Goal: Task Accomplishment & Management: Complete application form

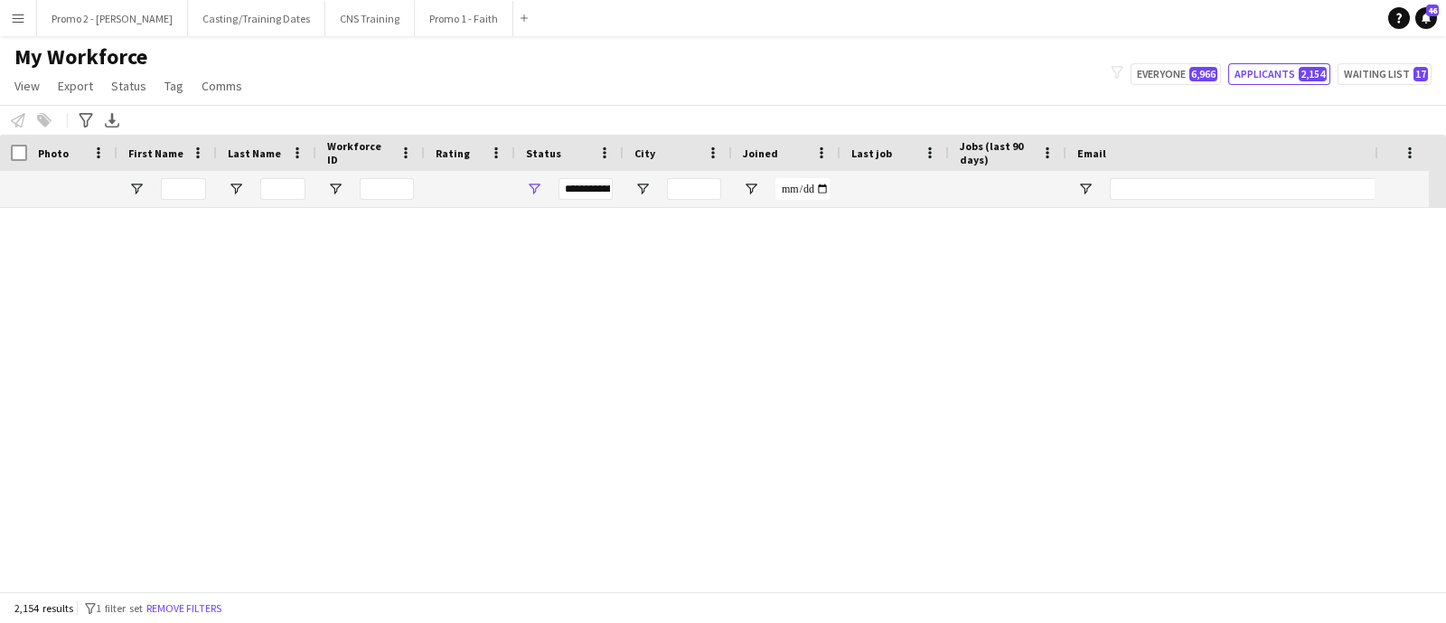
scroll to position [35507, 0]
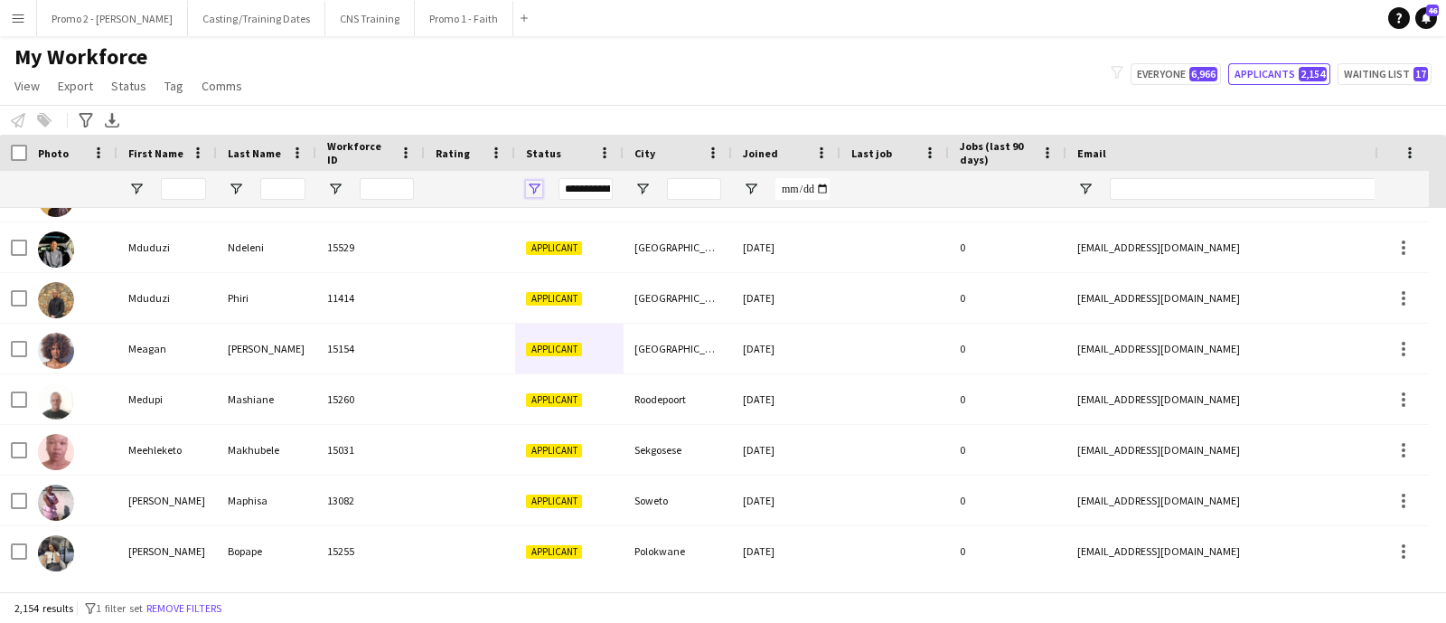
click at [529, 183] on span "Open Filter Menu" at bounding box center [534, 189] width 16 height 16
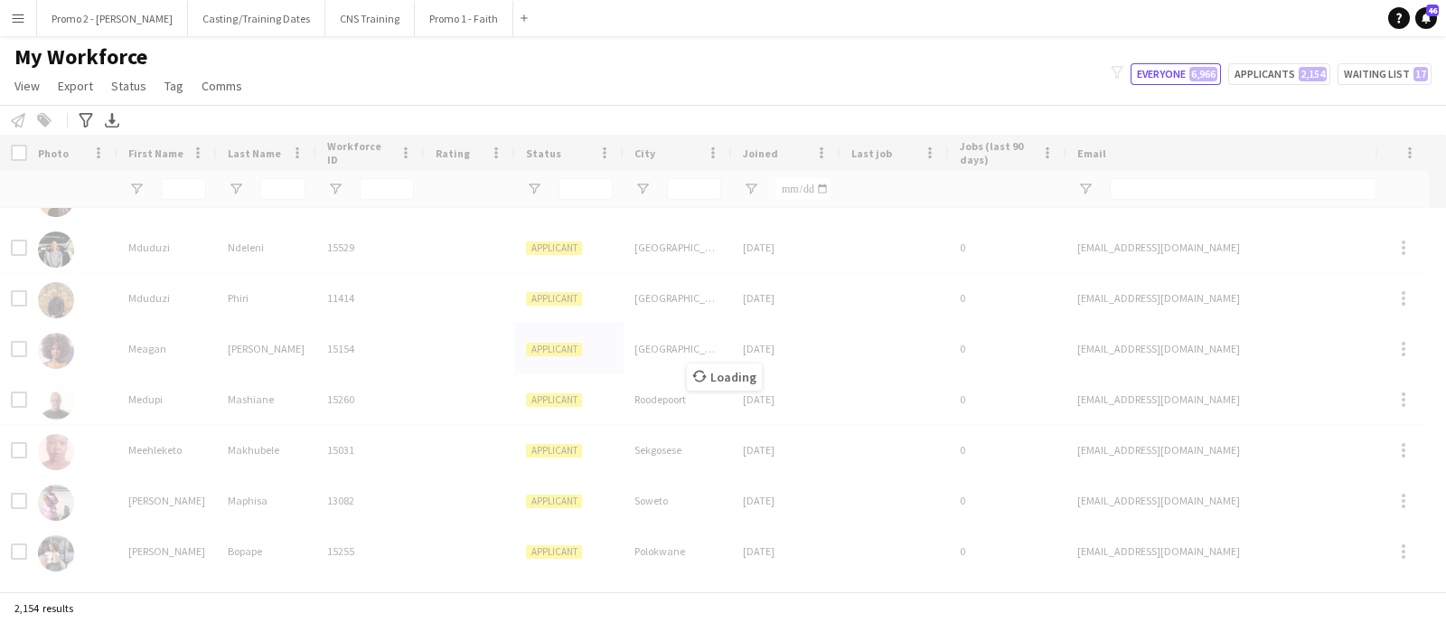
click at [520, 80] on div "My Workforce View Views Default view Applicants New view Update view Delete vie…" at bounding box center [723, 73] width 1446 height 61
click at [194, 182] on div "Loading" at bounding box center [723, 363] width 1446 height 456
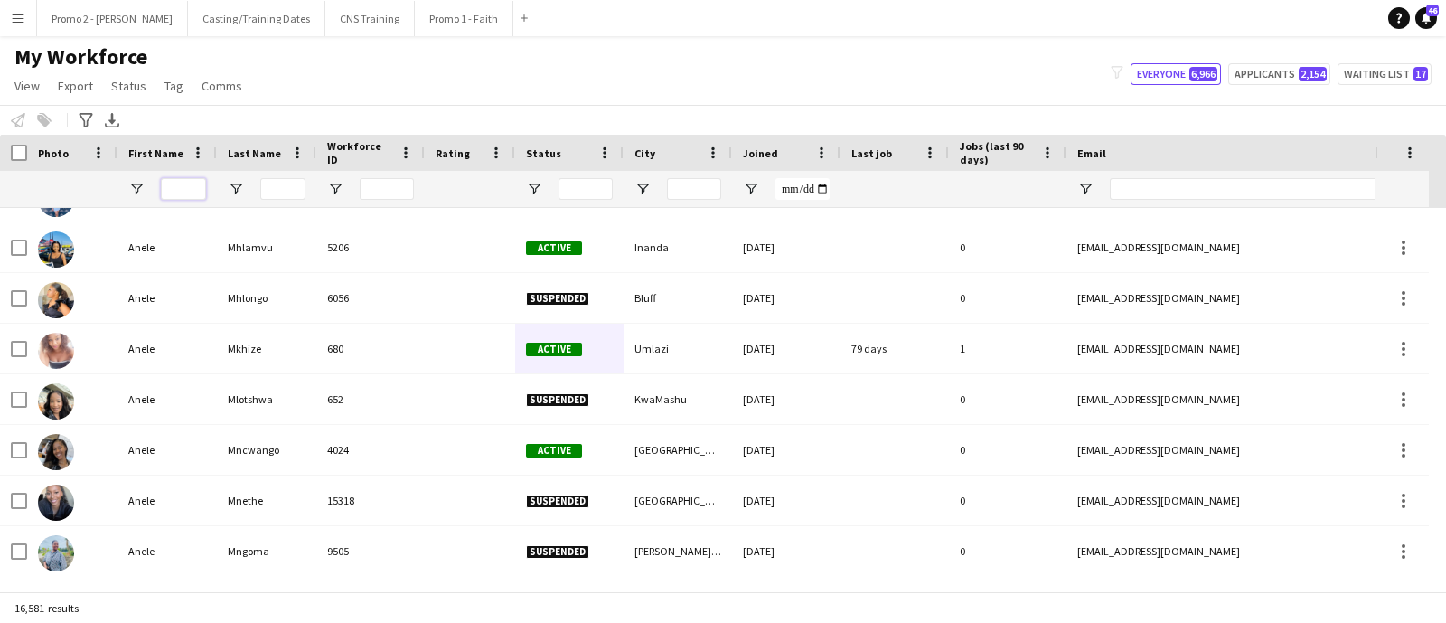
click at [189, 187] on input "First Name Filter Input" at bounding box center [183, 189] width 45 height 22
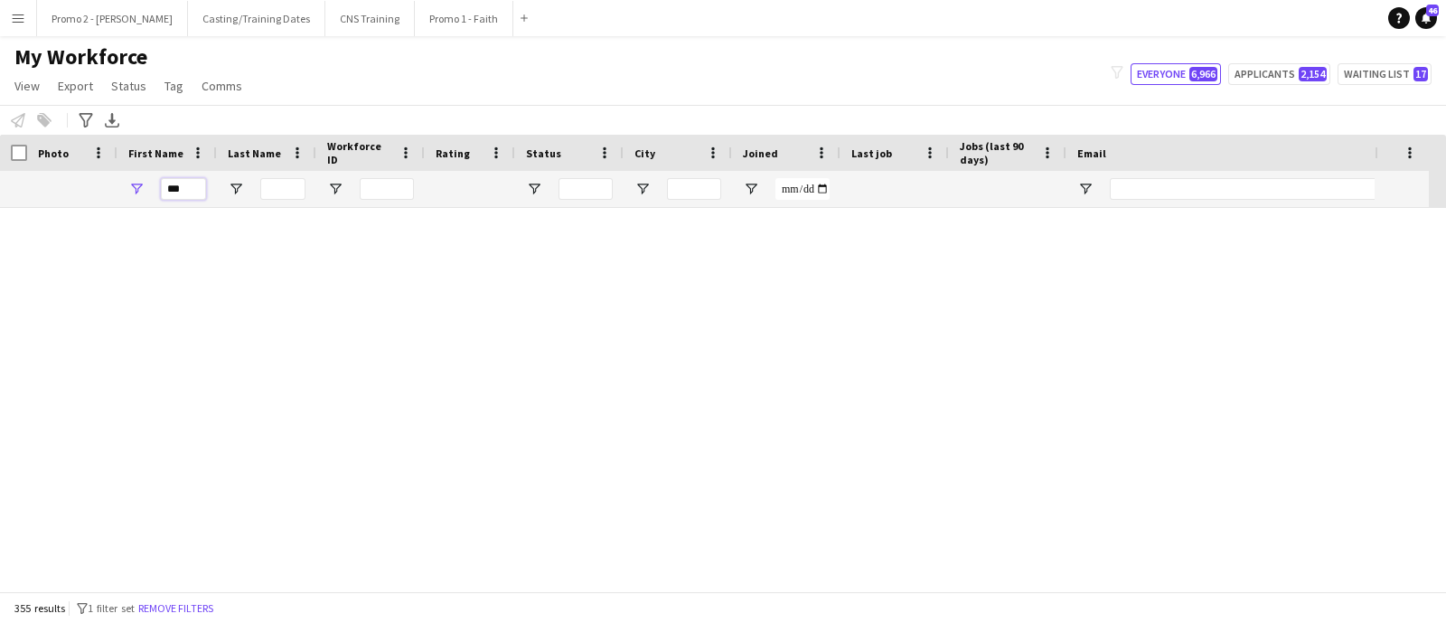
scroll to position [17597, 0]
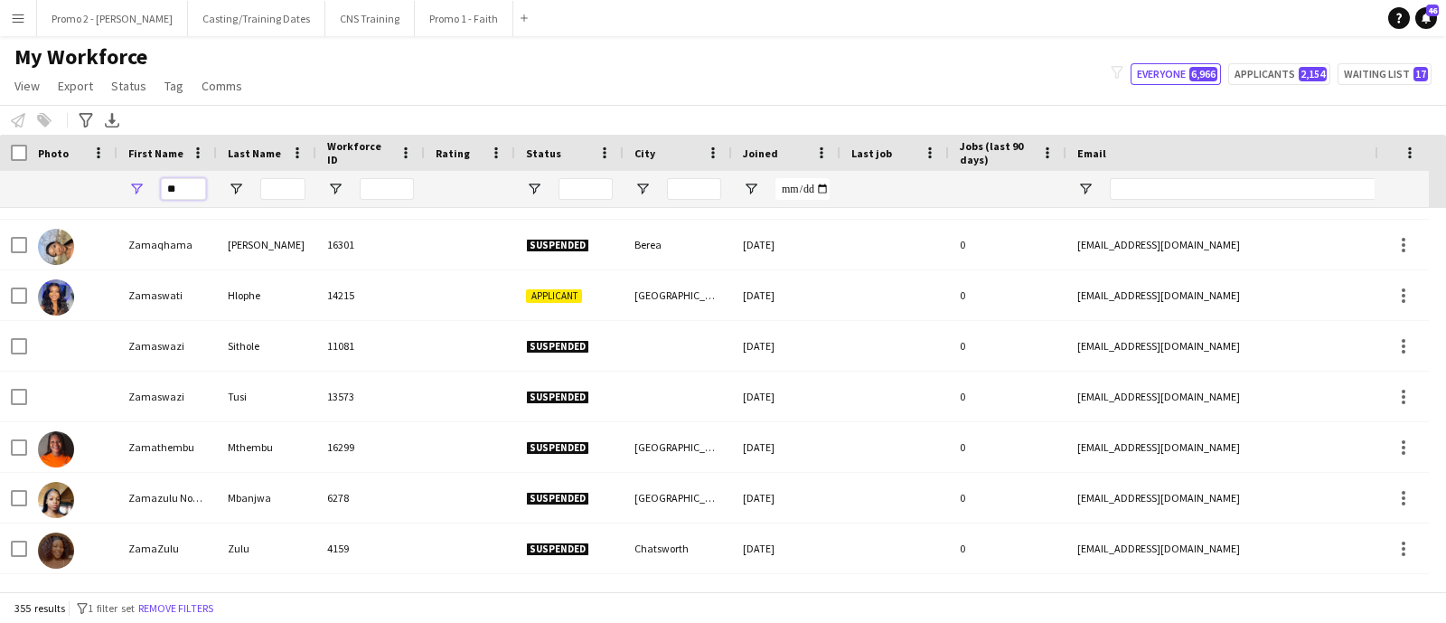
type input "*"
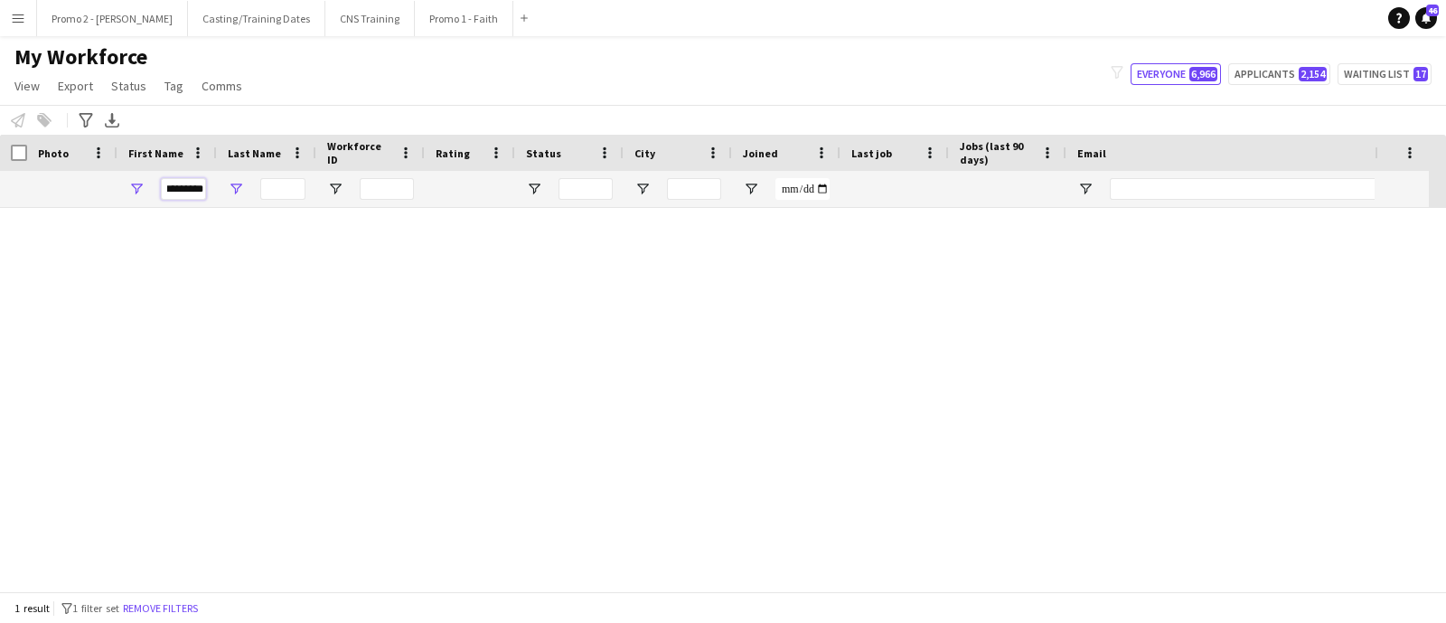
scroll to position [0, 0]
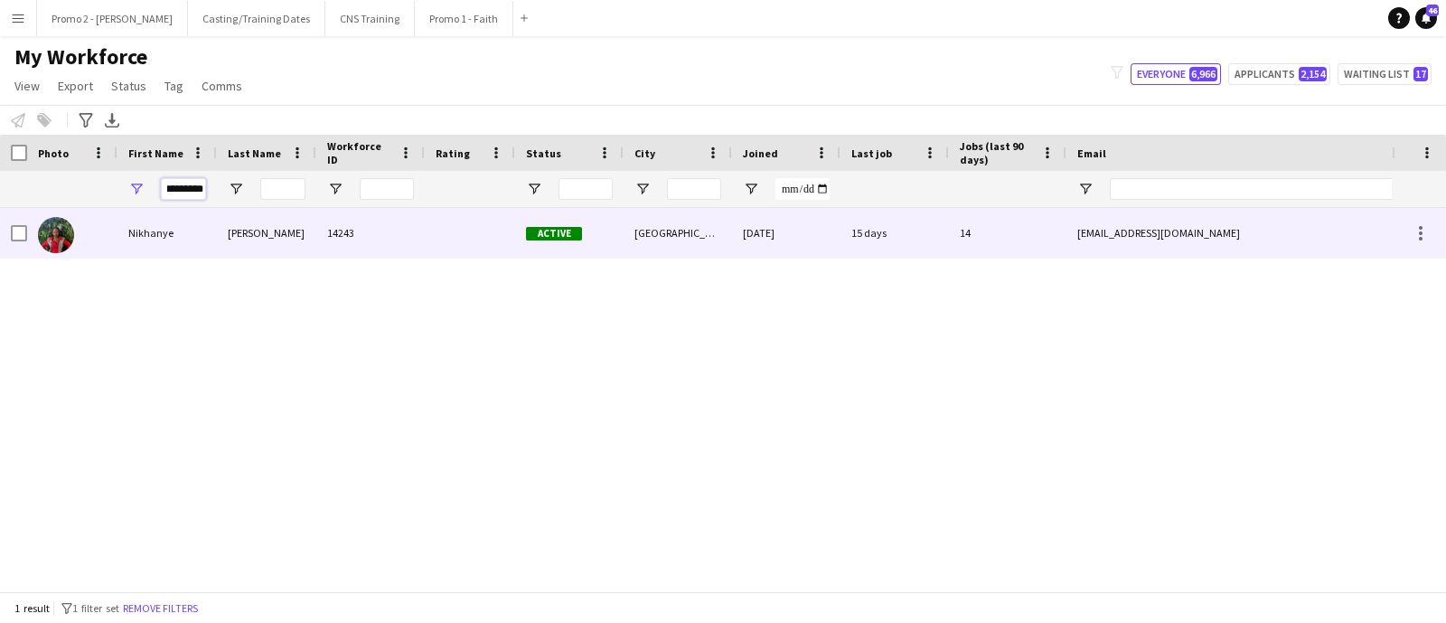
type input "********"
click at [679, 232] on div "[GEOGRAPHIC_DATA]" at bounding box center [677, 233] width 108 height 50
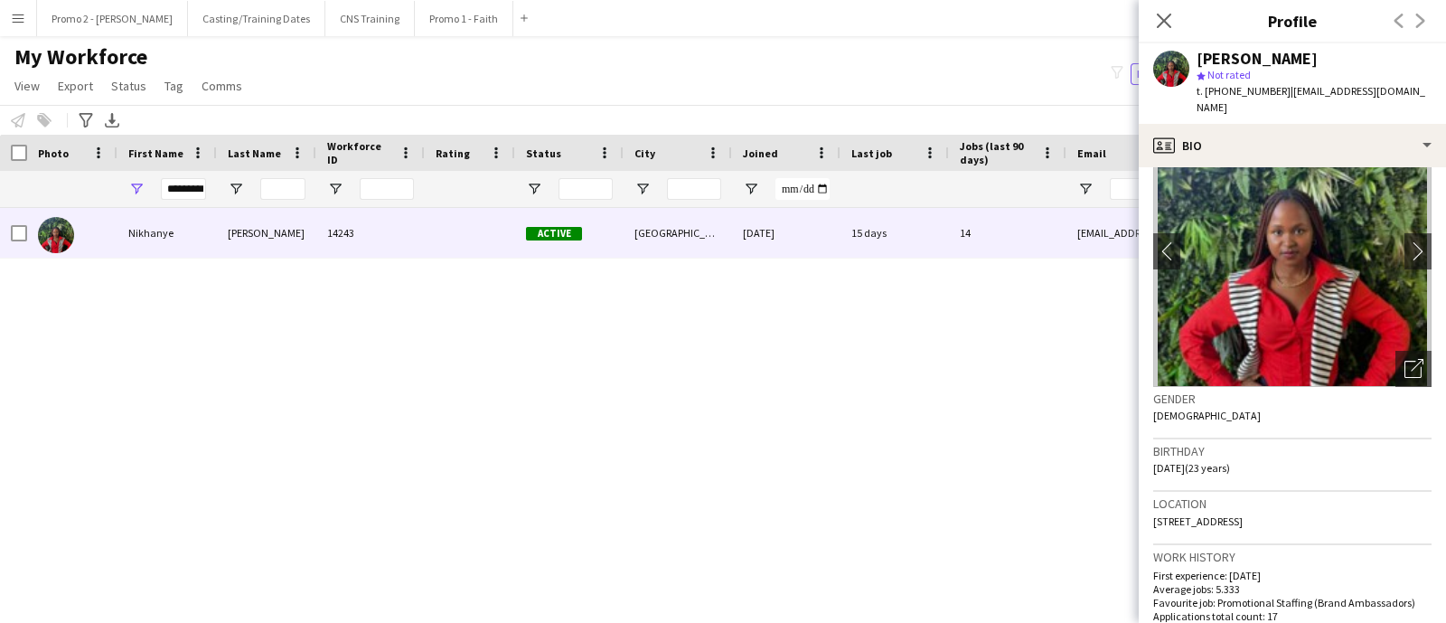
scroll to position [746, 0]
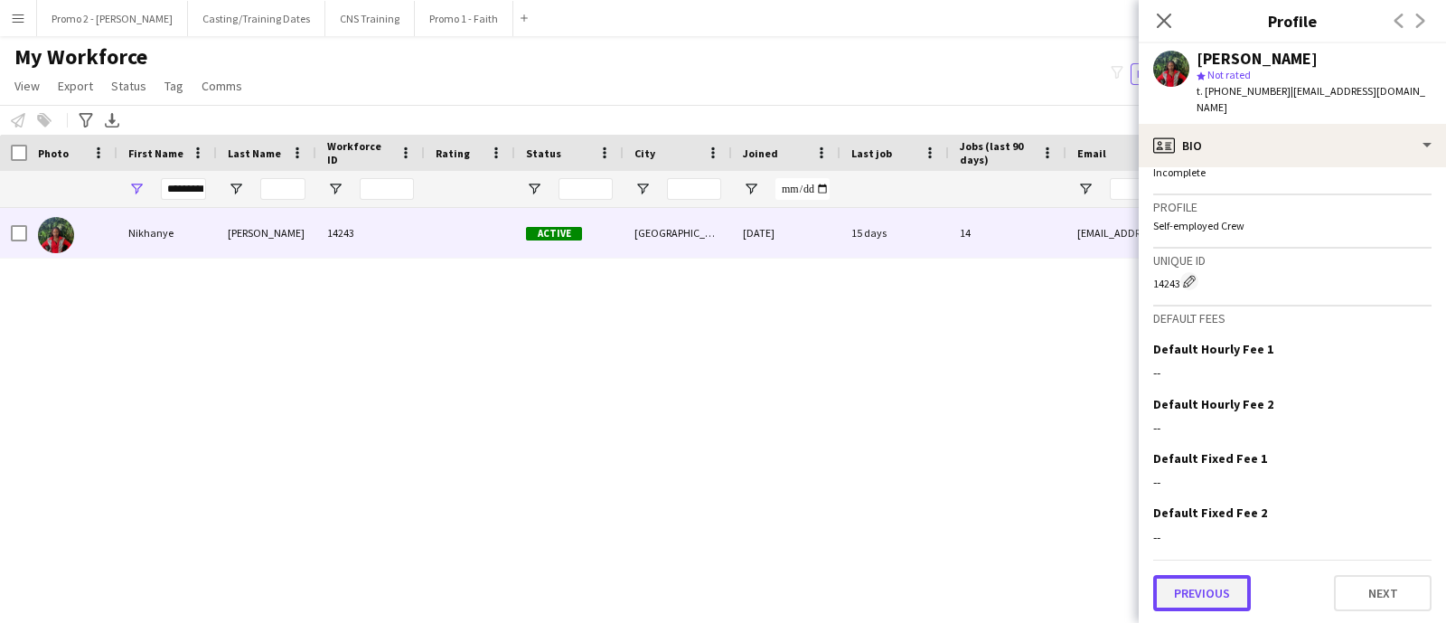
click at [1227, 589] on button "Previous" at bounding box center [1202, 593] width 98 height 36
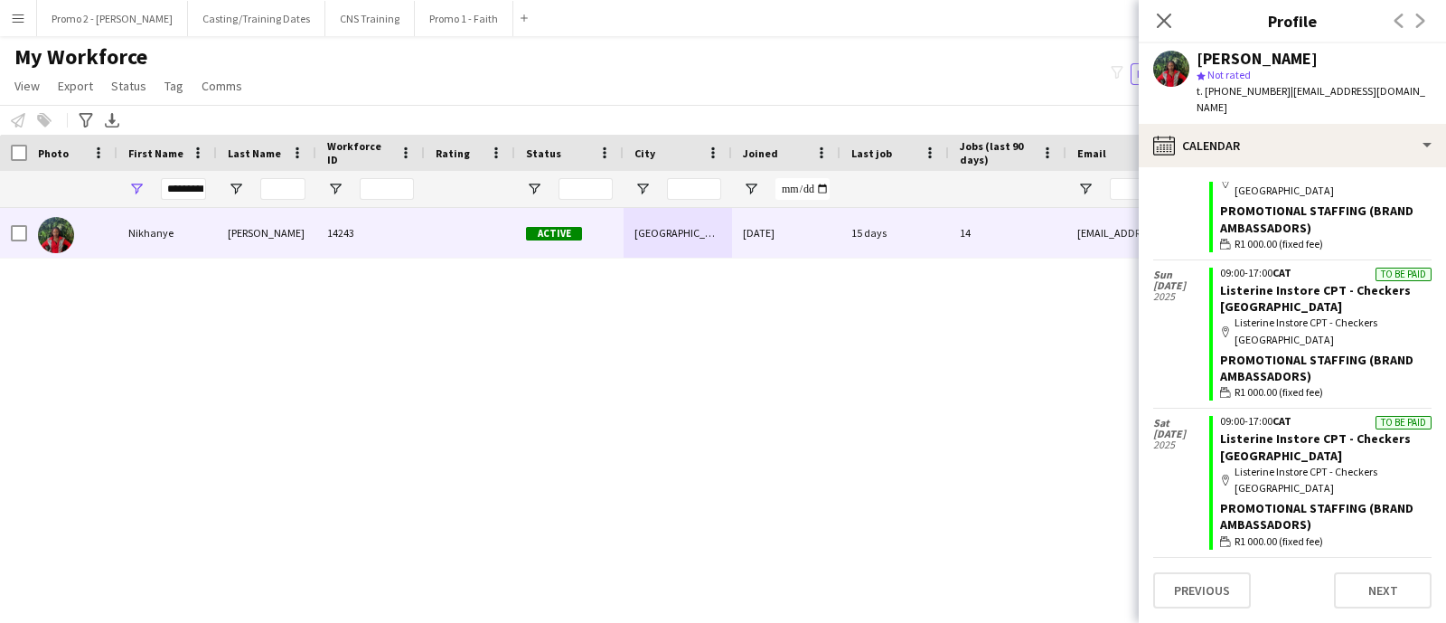
scroll to position [1734, 0]
click at [1190, 590] on button "Previous" at bounding box center [1202, 590] width 98 height 36
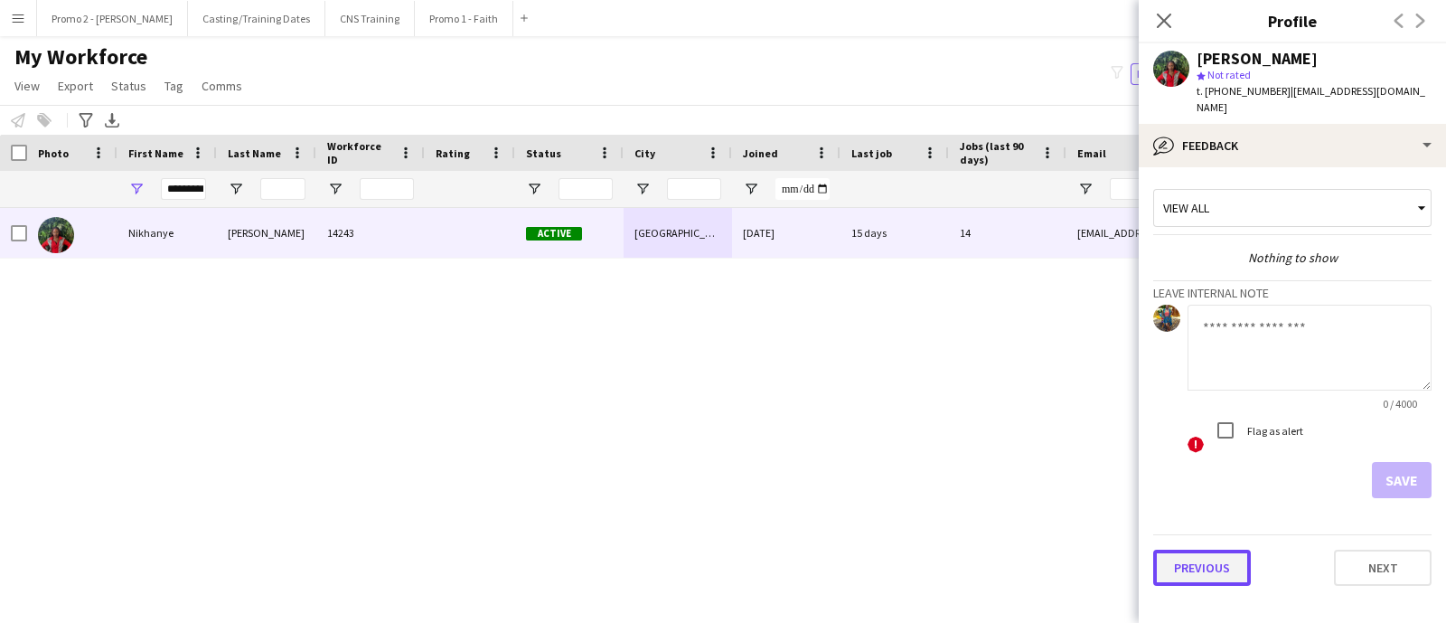
click at [1188, 577] on button "Previous" at bounding box center [1202, 567] width 98 height 36
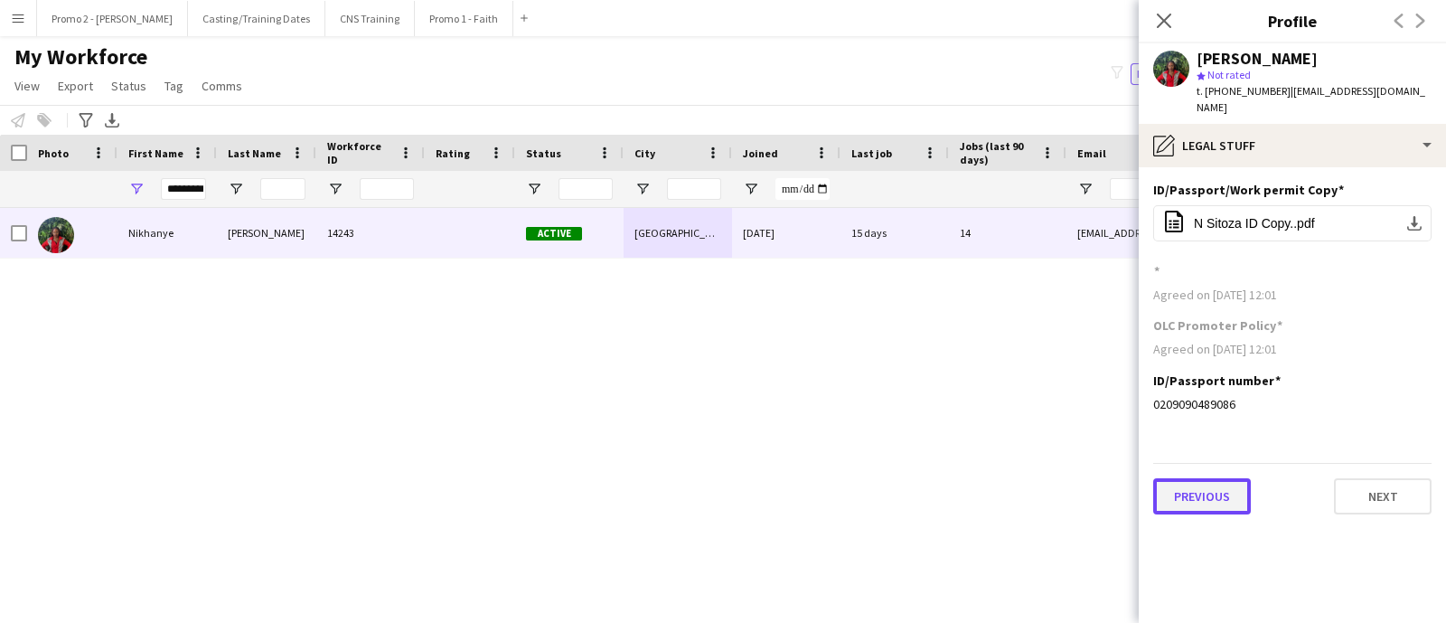
click at [1224, 497] on button "Previous" at bounding box center [1202, 496] width 98 height 36
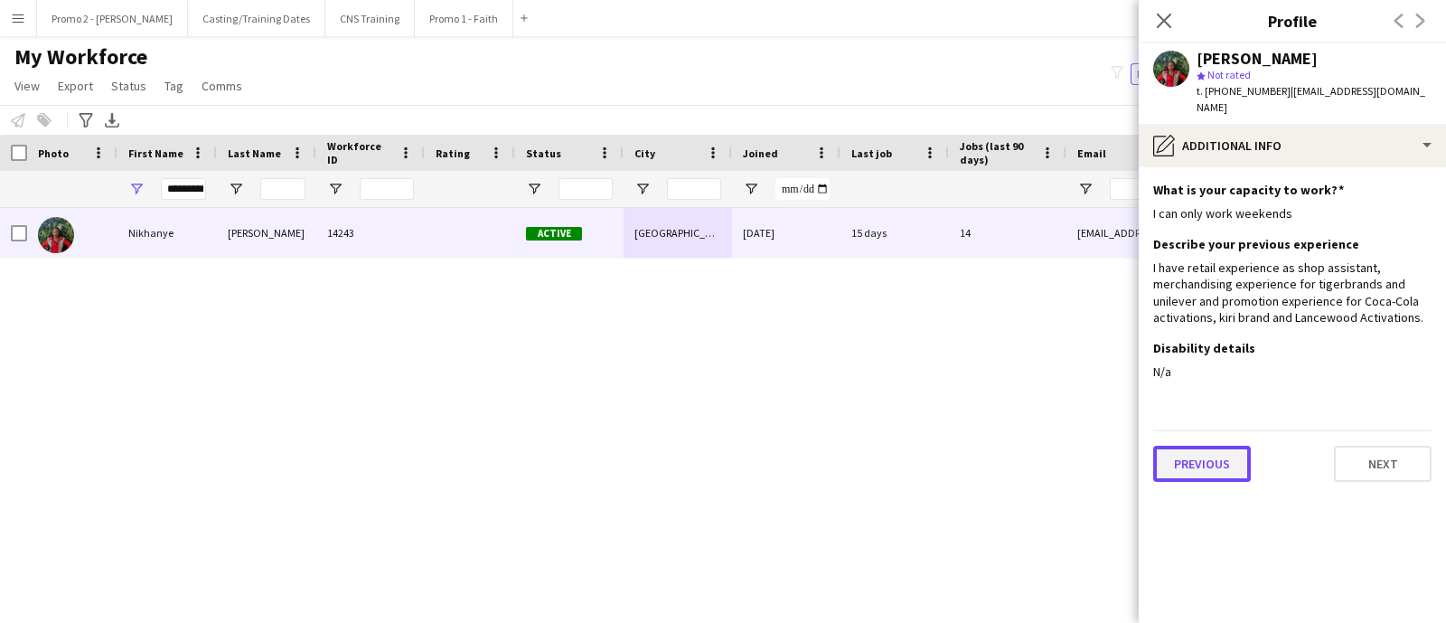
click at [1224, 473] on button "Previous" at bounding box center [1202, 463] width 98 height 36
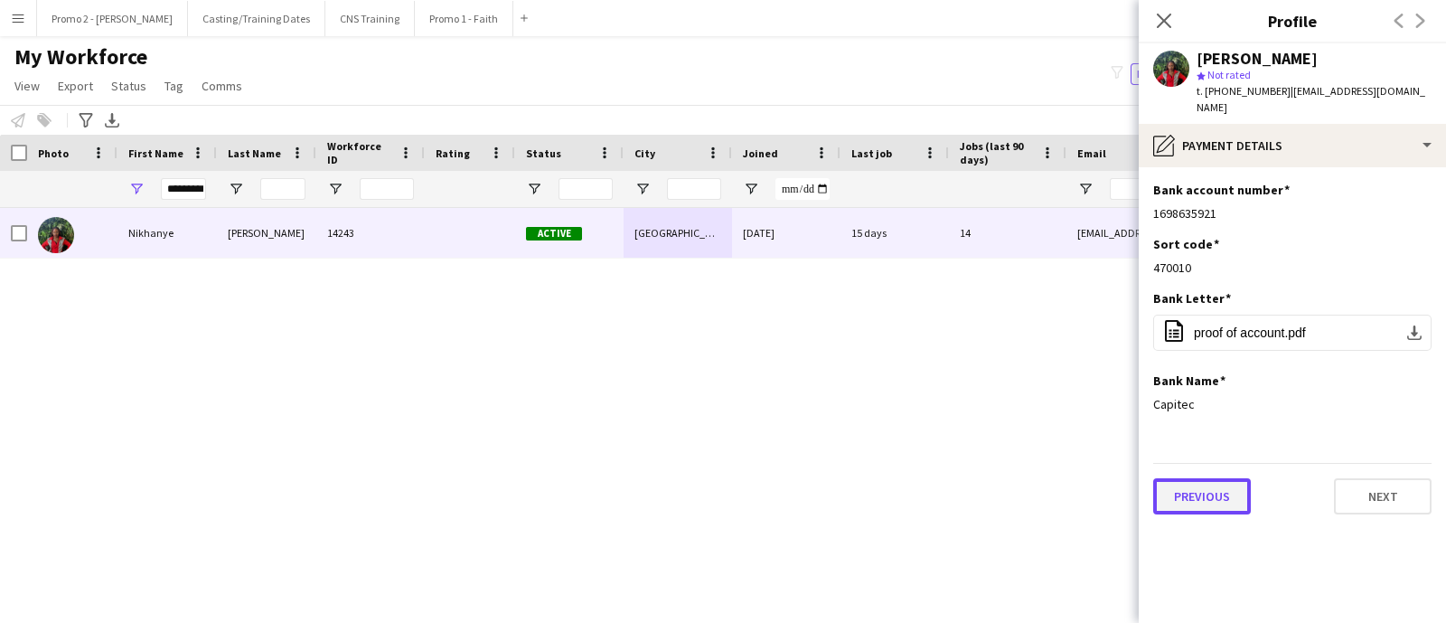
click at [1216, 490] on button "Previous" at bounding box center [1202, 496] width 98 height 36
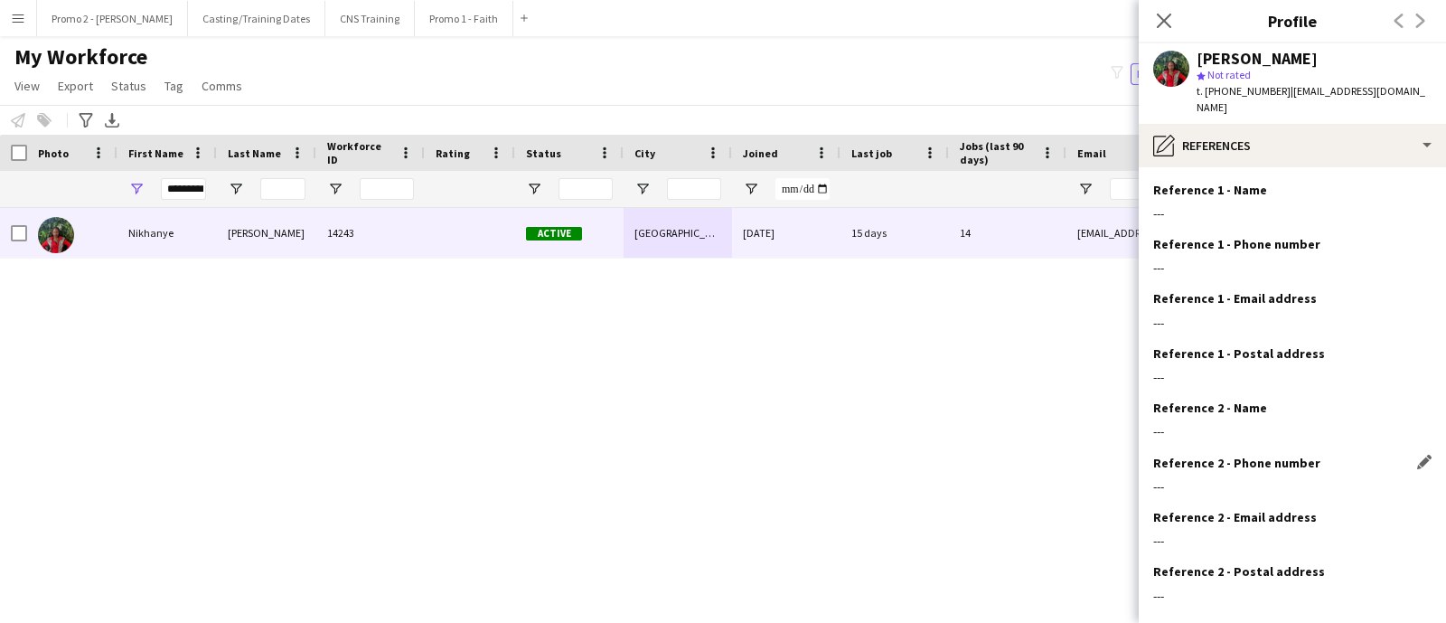
scroll to position [96, 0]
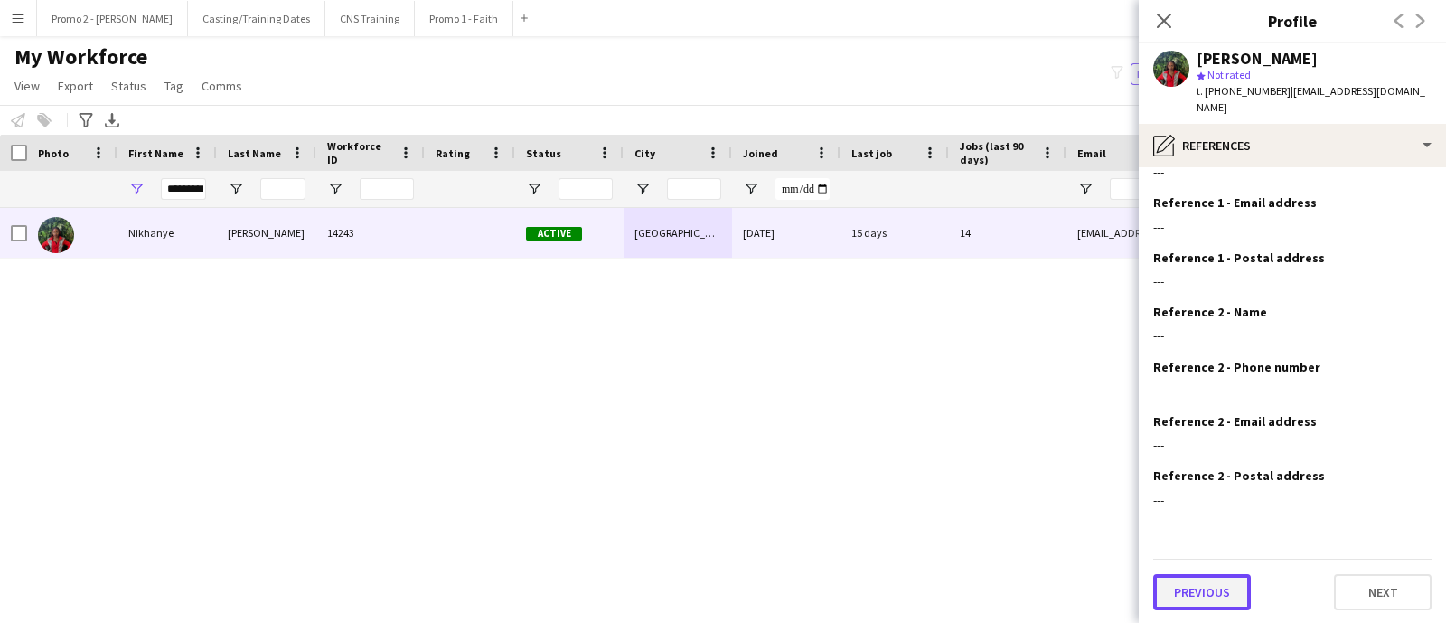
click at [1210, 582] on button "Previous" at bounding box center [1202, 592] width 98 height 36
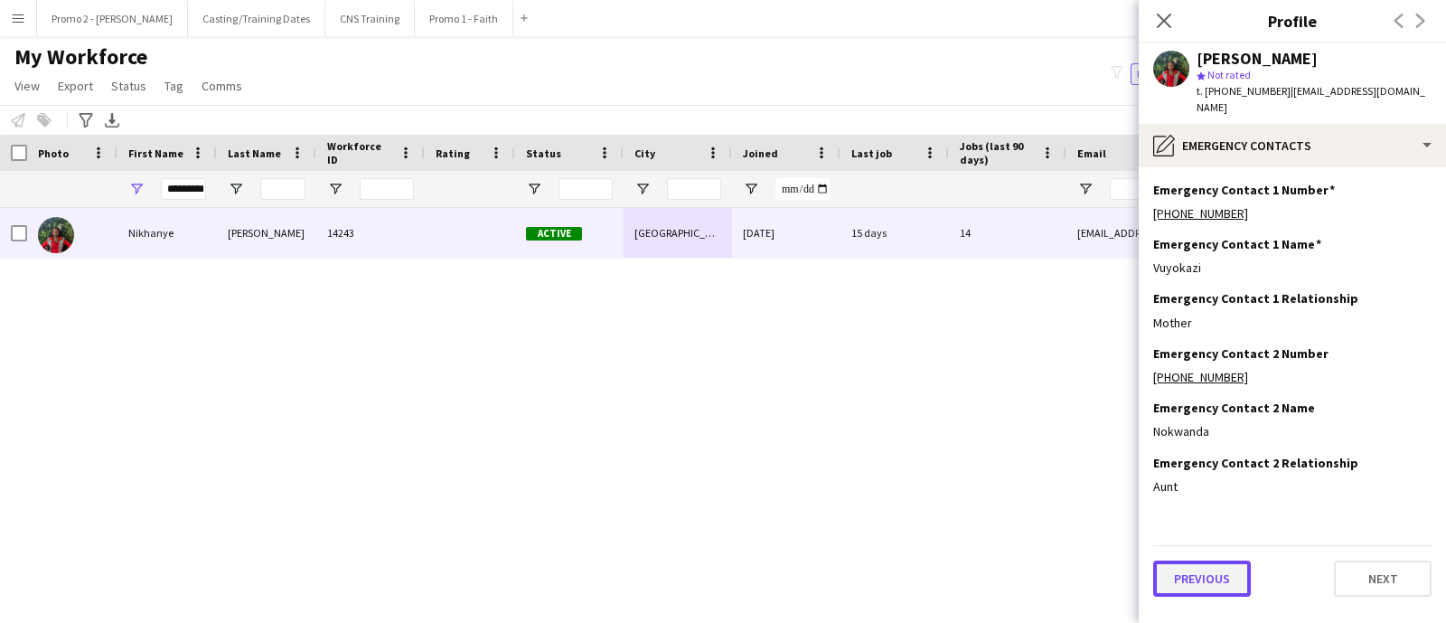
click at [1214, 582] on button "Previous" at bounding box center [1202, 578] width 98 height 36
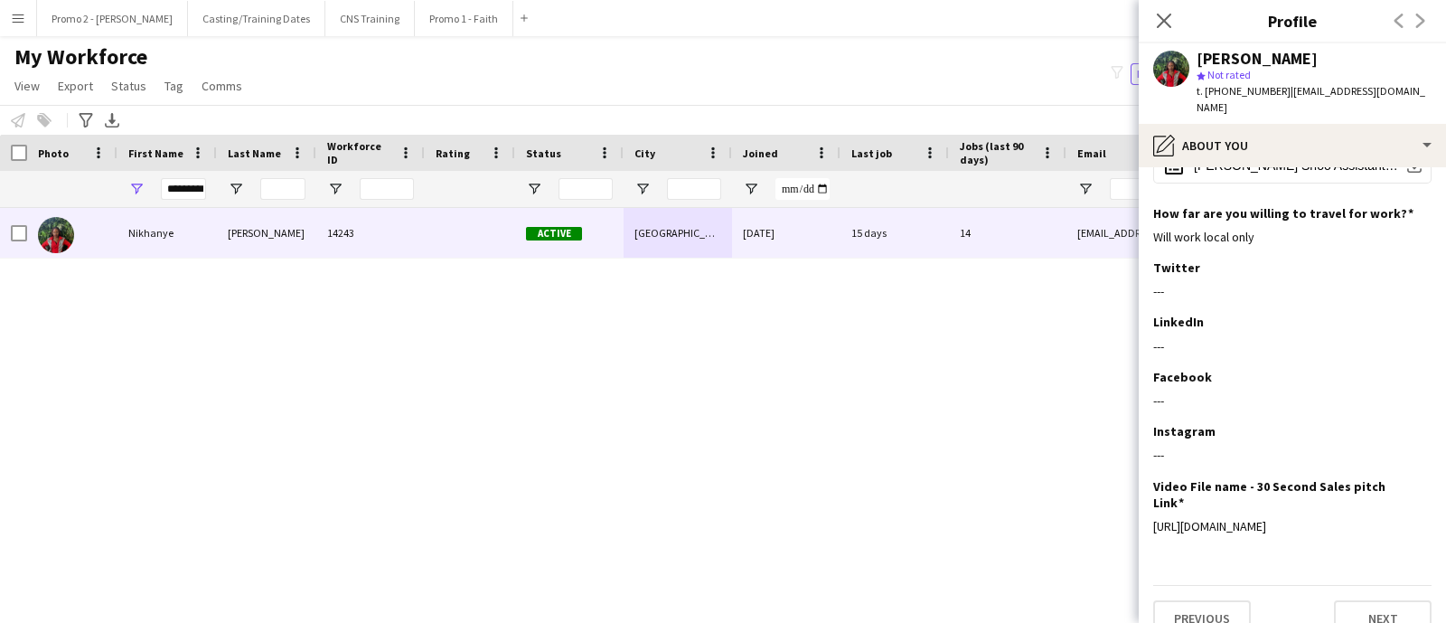
scroll to position [271, 0]
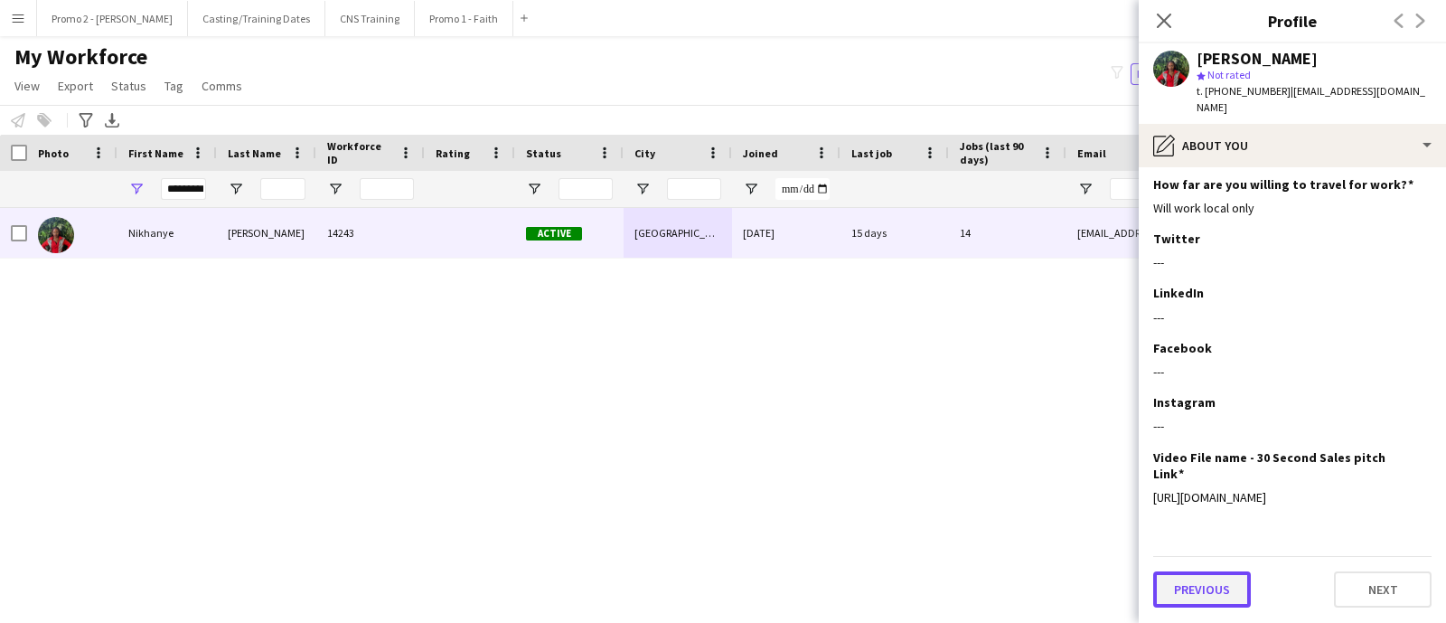
click at [1210, 587] on button "Previous" at bounding box center [1202, 589] width 98 height 36
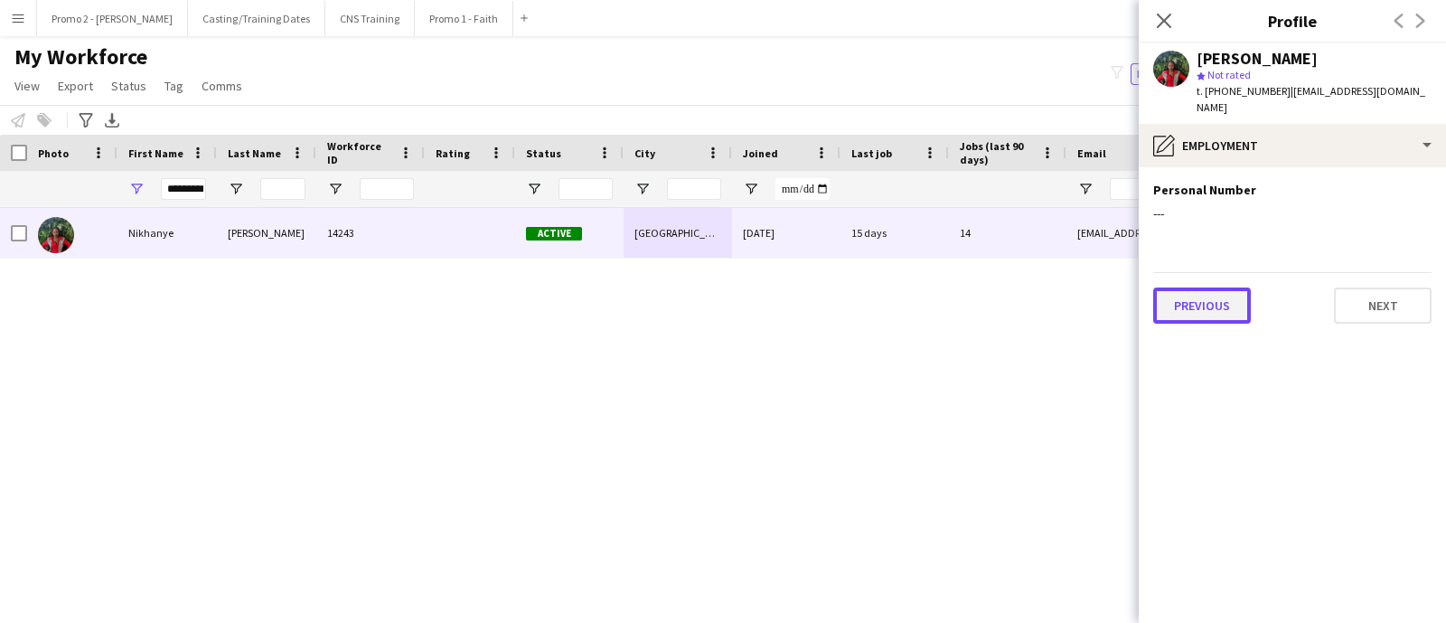
click at [1217, 313] on button "Previous" at bounding box center [1202, 305] width 98 height 36
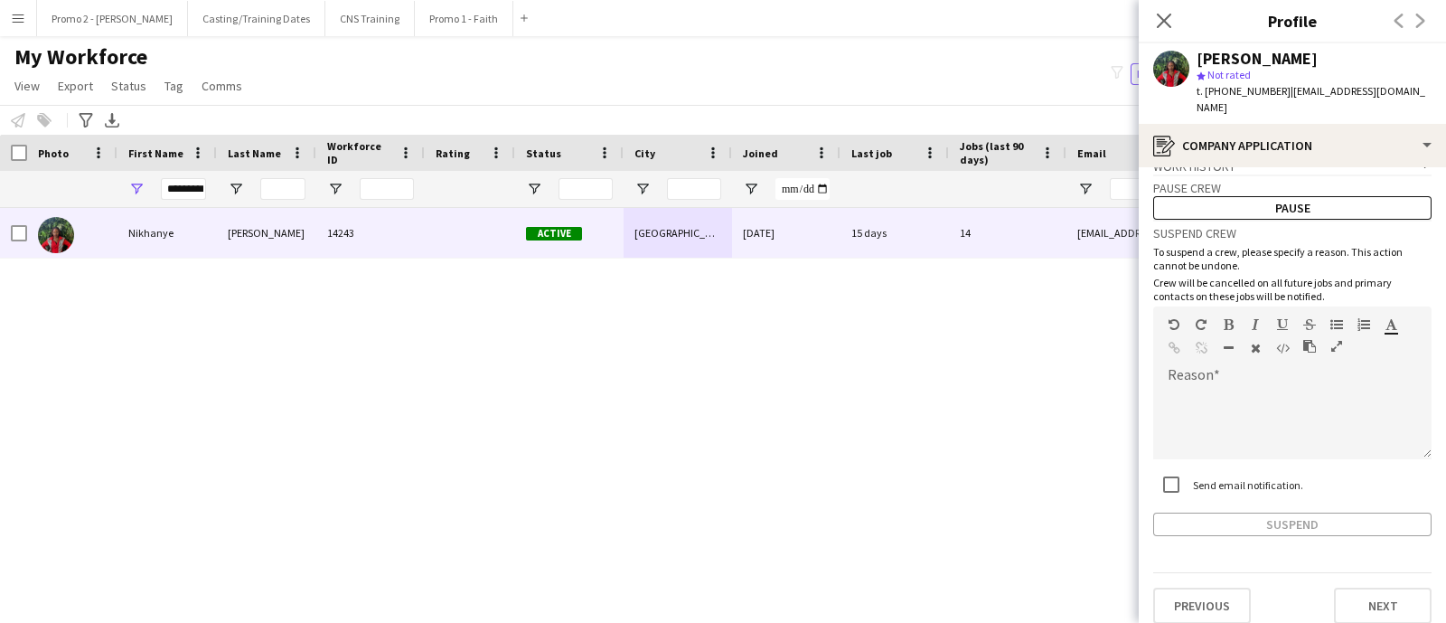
scroll to position [41, 0]
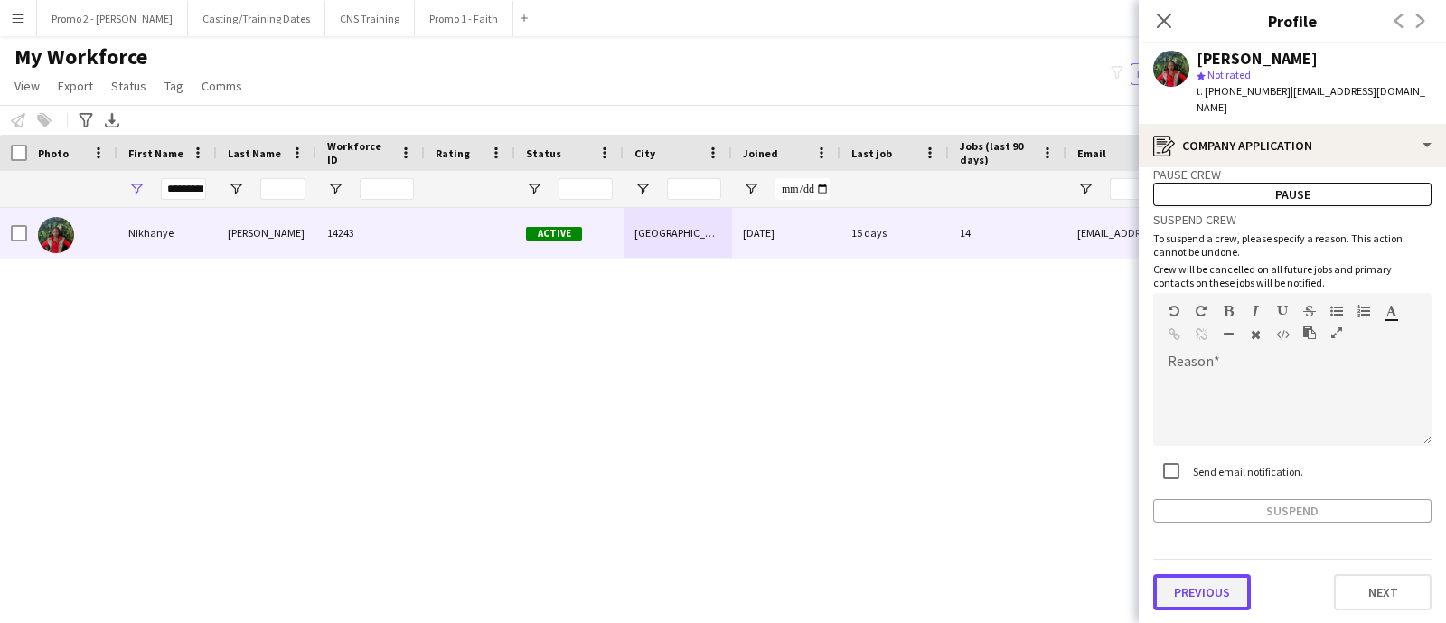
click at [1195, 588] on button "Previous" at bounding box center [1202, 592] width 98 height 36
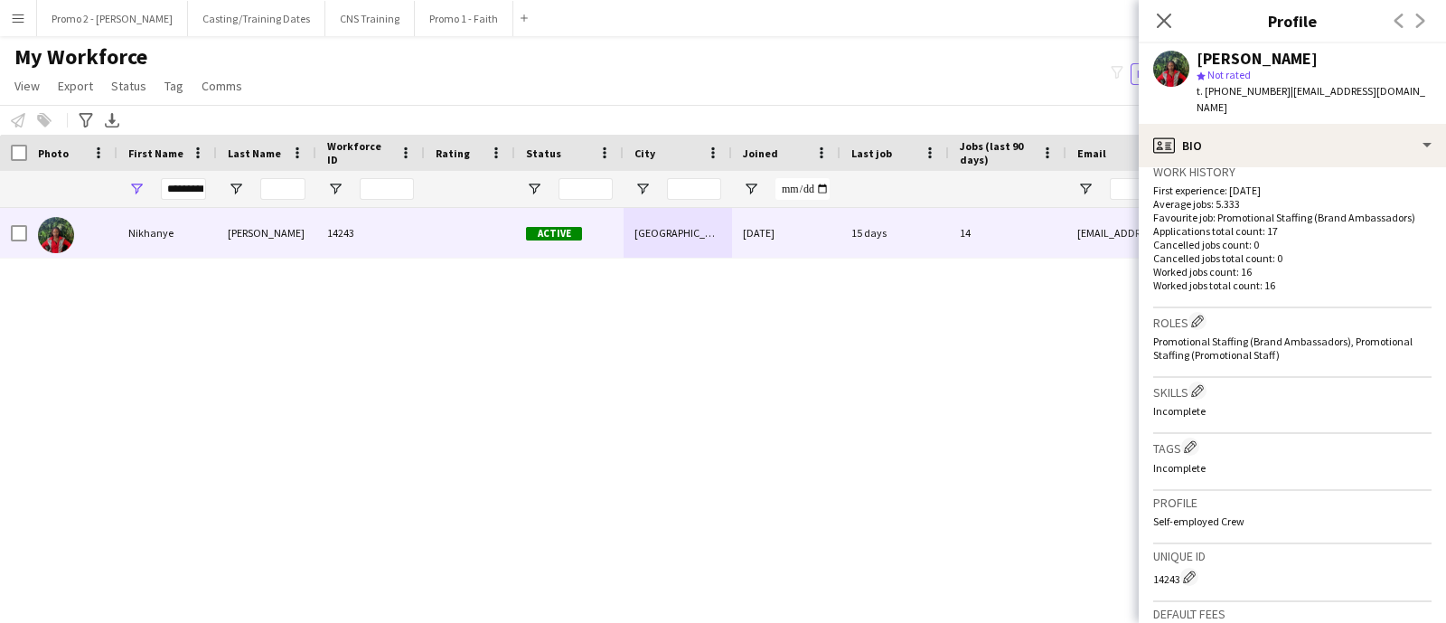
scroll to position [746, 0]
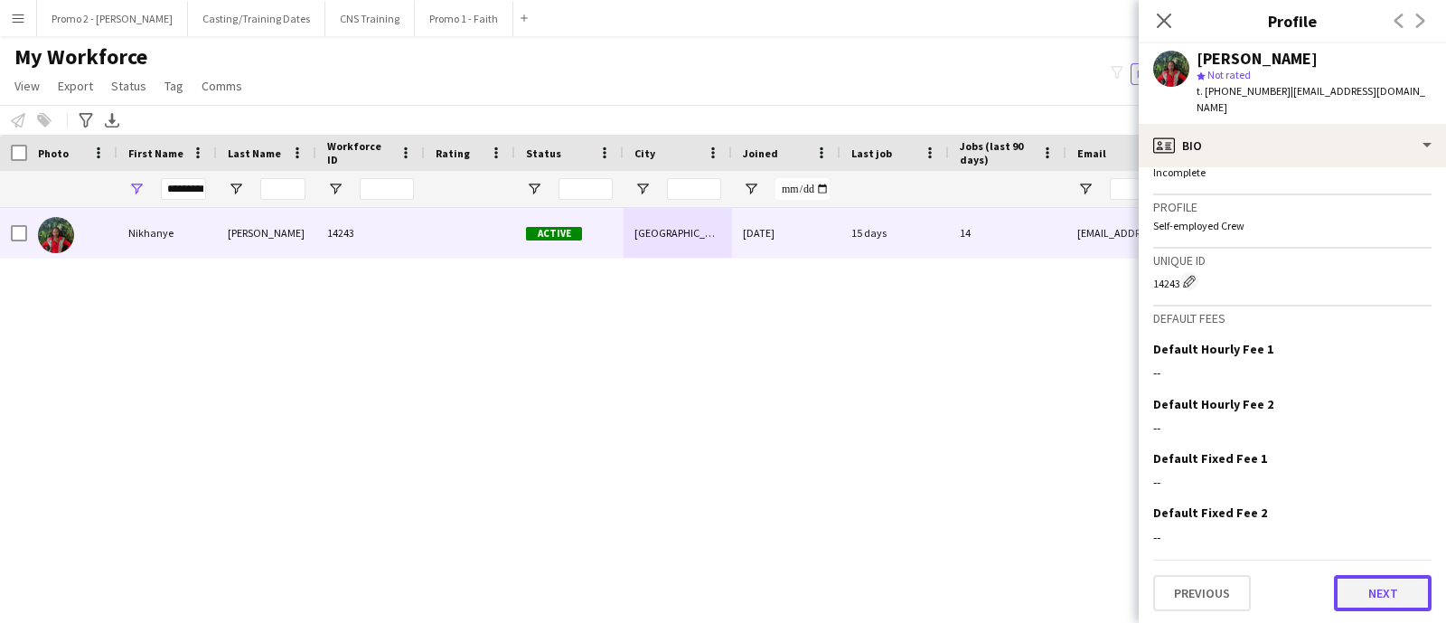
click at [1372, 584] on button "Next" at bounding box center [1383, 593] width 98 height 36
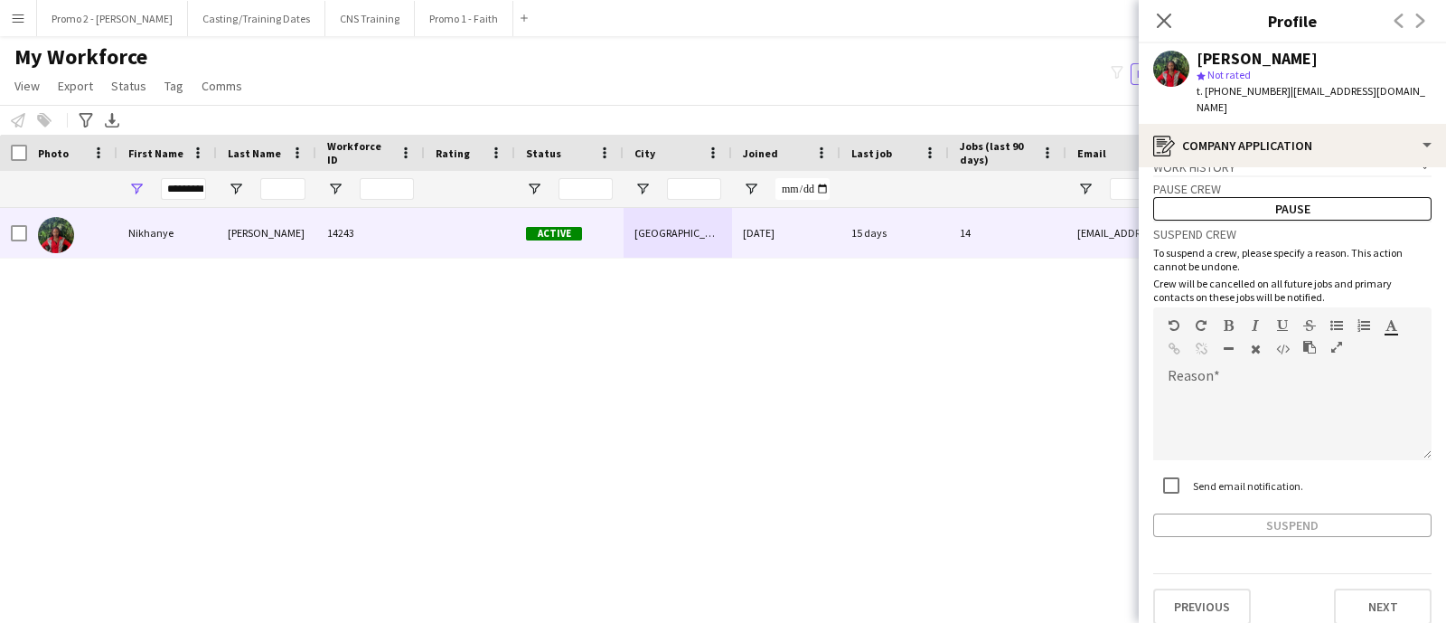
scroll to position [41, 0]
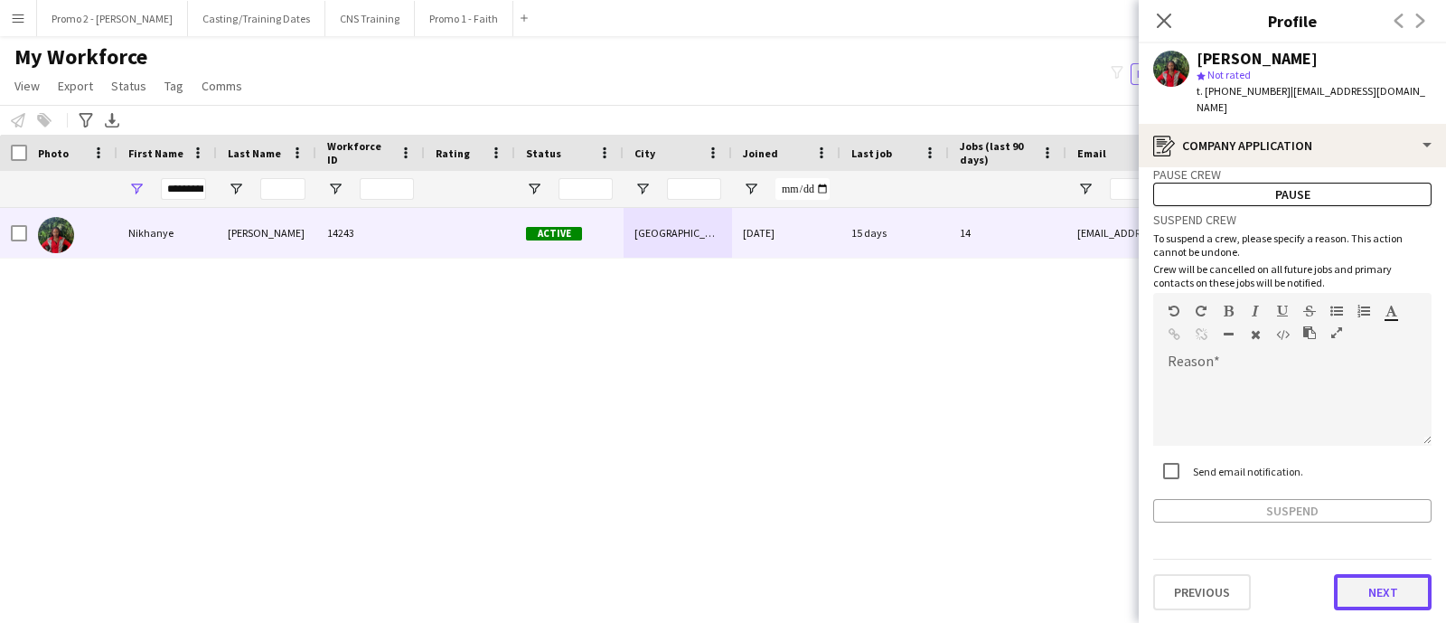
click at [1351, 589] on button "Next" at bounding box center [1383, 592] width 98 height 36
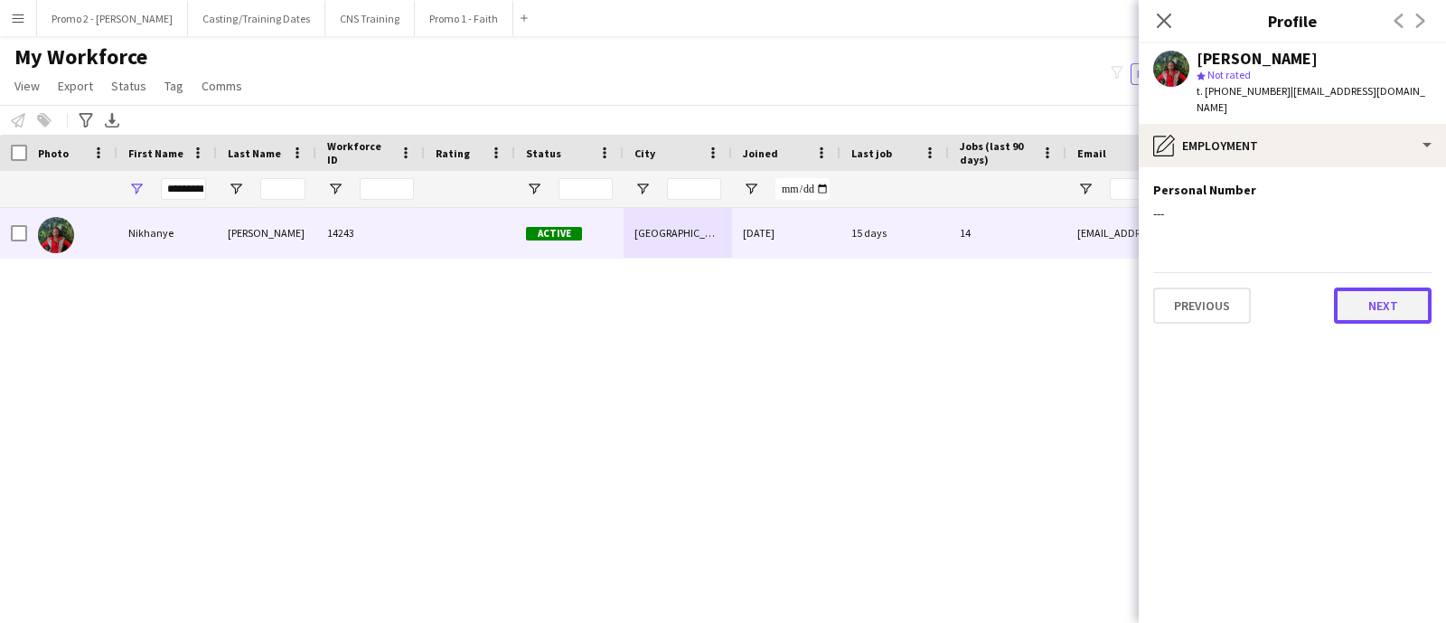
click at [1365, 305] on button "Next" at bounding box center [1383, 305] width 98 height 36
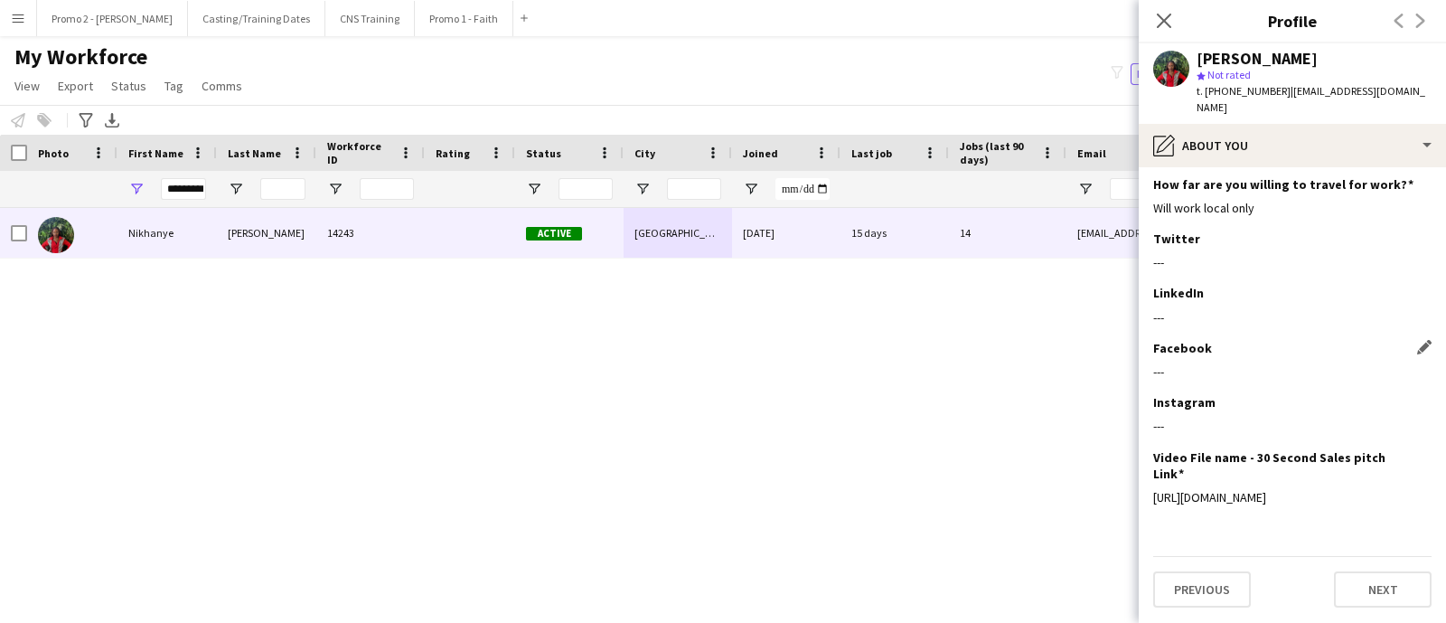
scroll to position [271, 0]
click at [1351, 586] on button "Next" at bounding box center [1383, 589] width 98 height 36
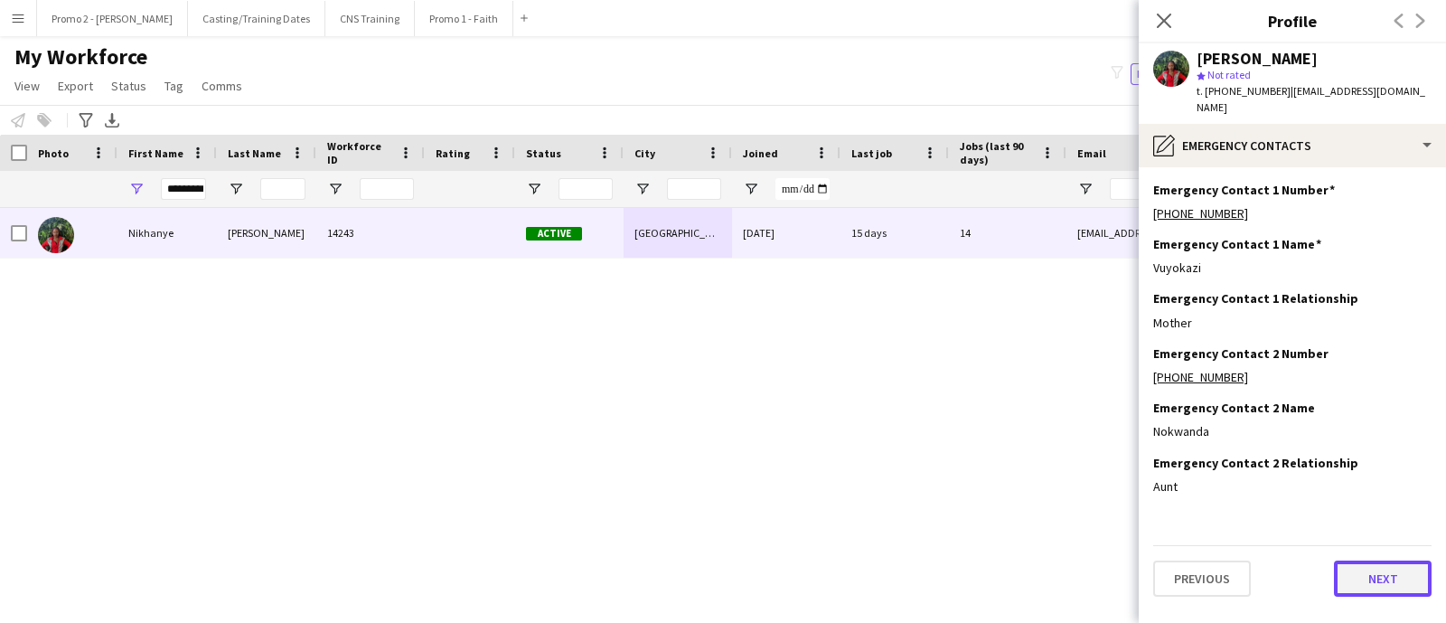
click at [1355, 566] on button "Next" at bounding box center [1383, 578] width 98 height 36
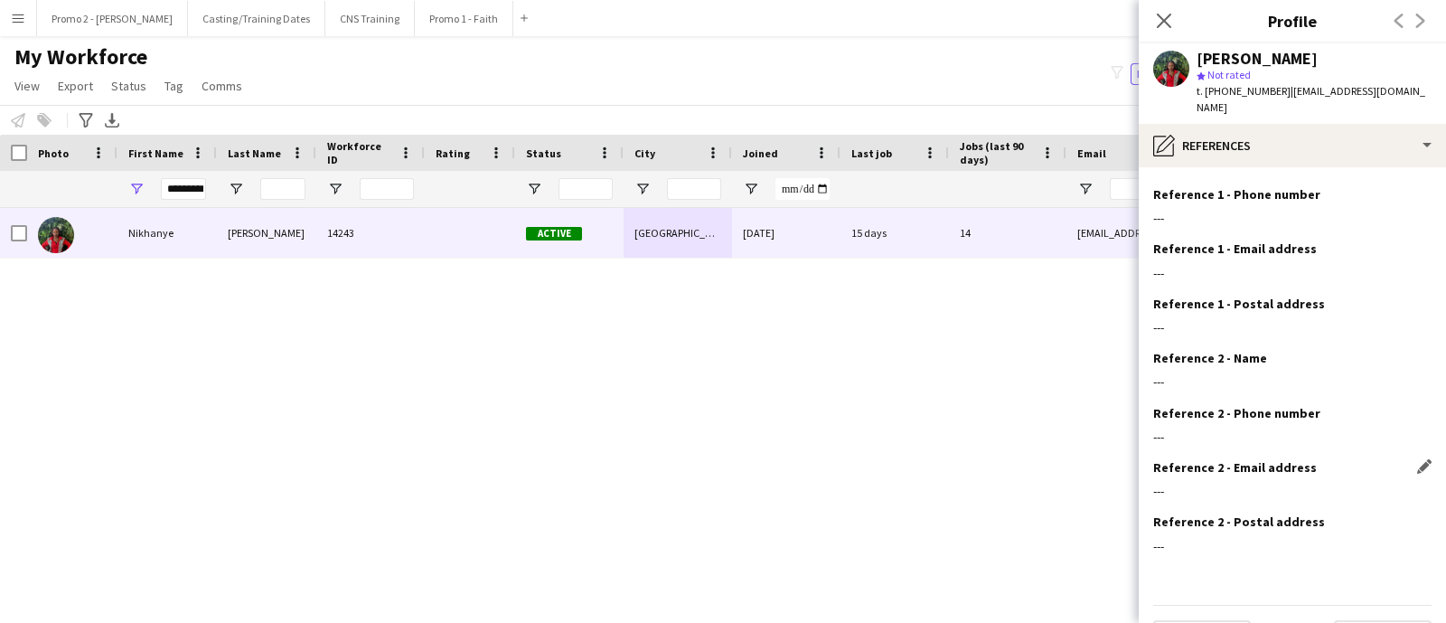
scroll to position [96, 0]
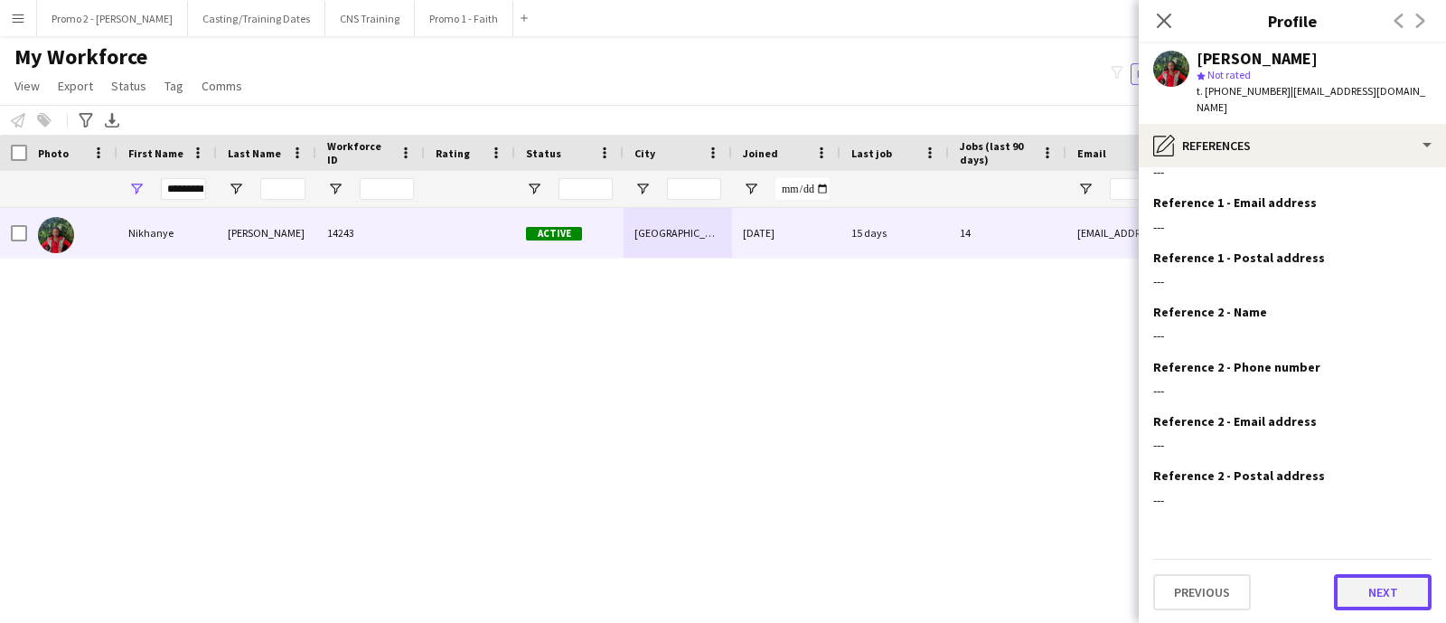
click at [1356, 578] on button "Next" at bounding box center [1383, 592] width 98 height 36
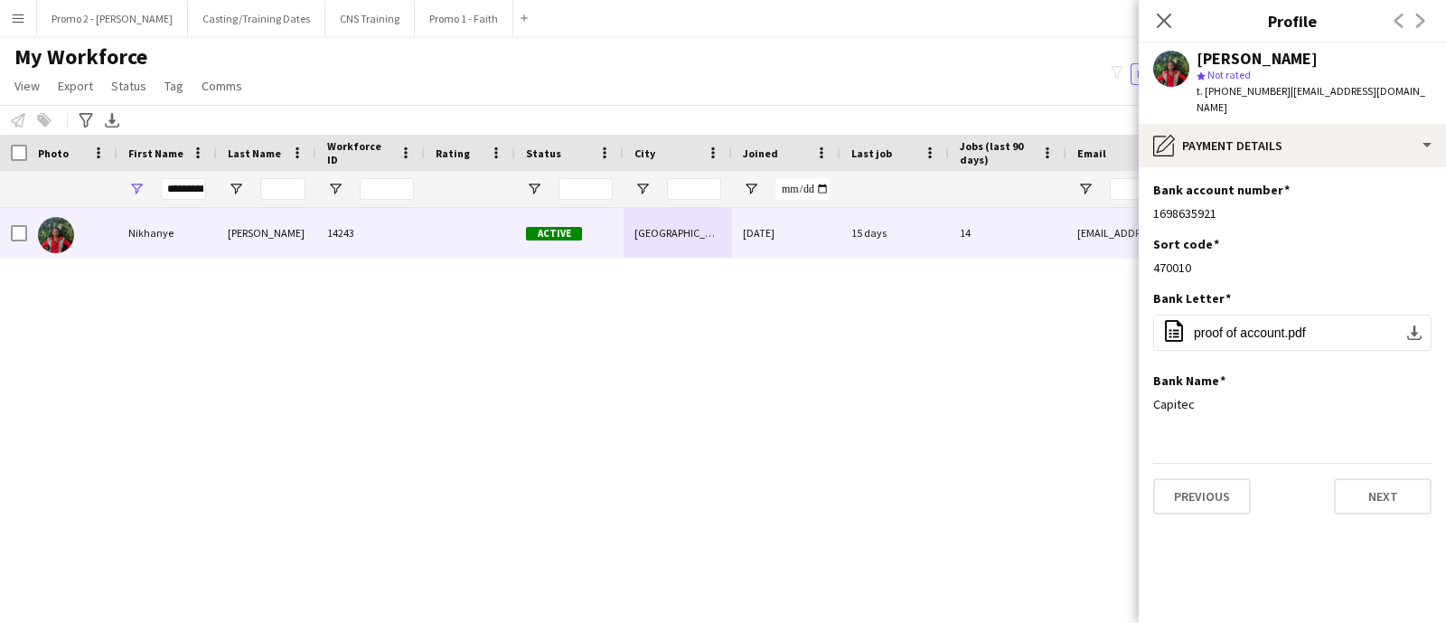
scroll to position [0, 0]
click at [1355, 495] on button "Next" at bounding box center [1383, 496] width 98 height 36
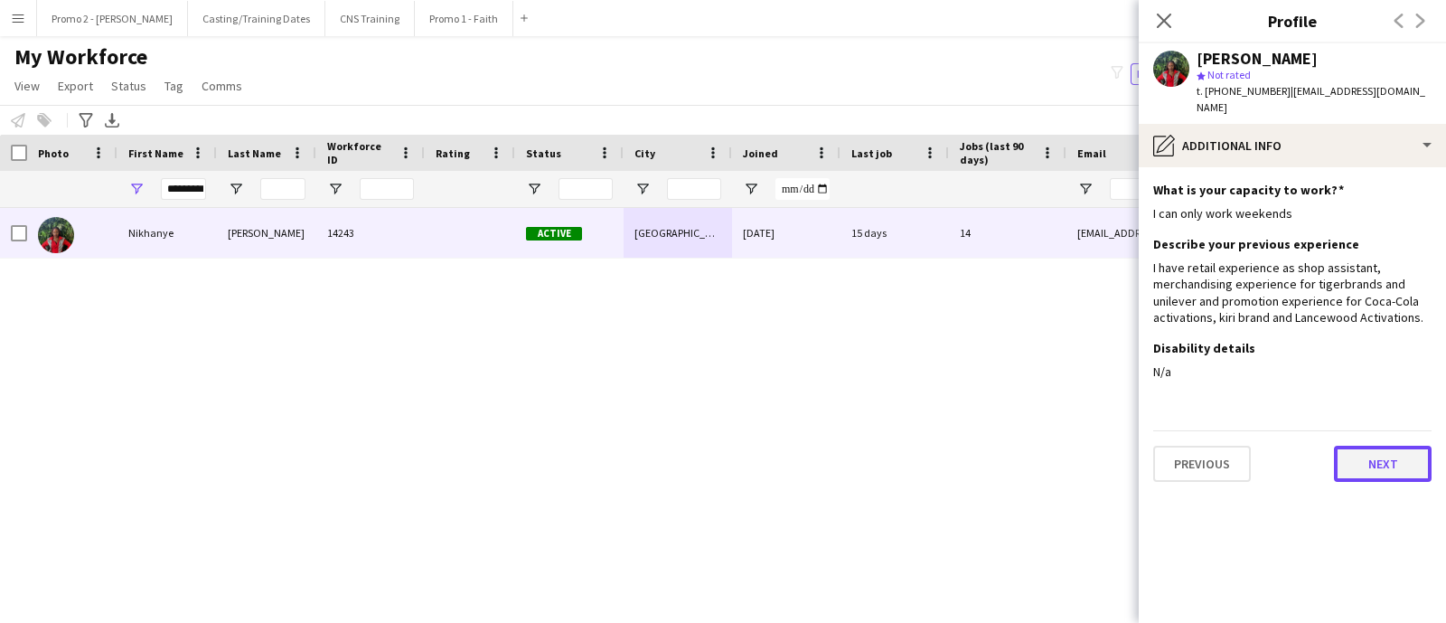
click at [1358, 455] on button "Next" at bounding box center [1383, 463] width 98 height 36
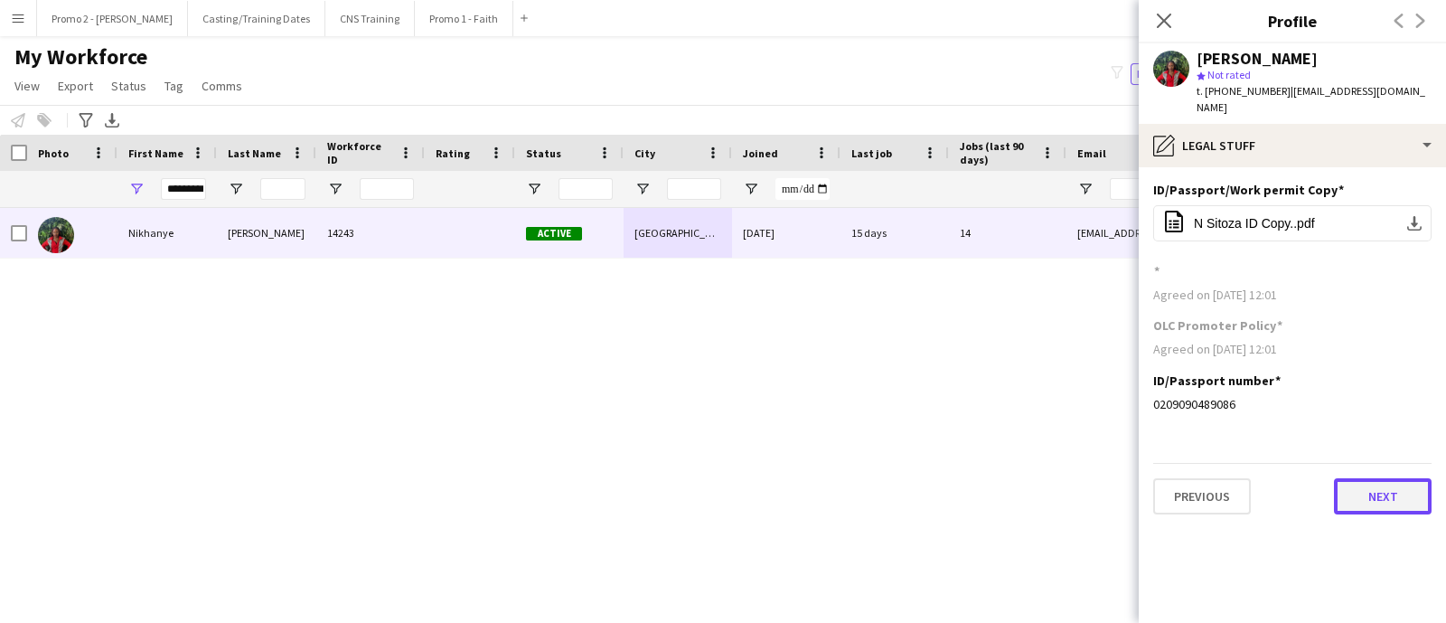
click at [1357, 489] on button "Next" at bounding box center [1383, 496] width 98 height 36
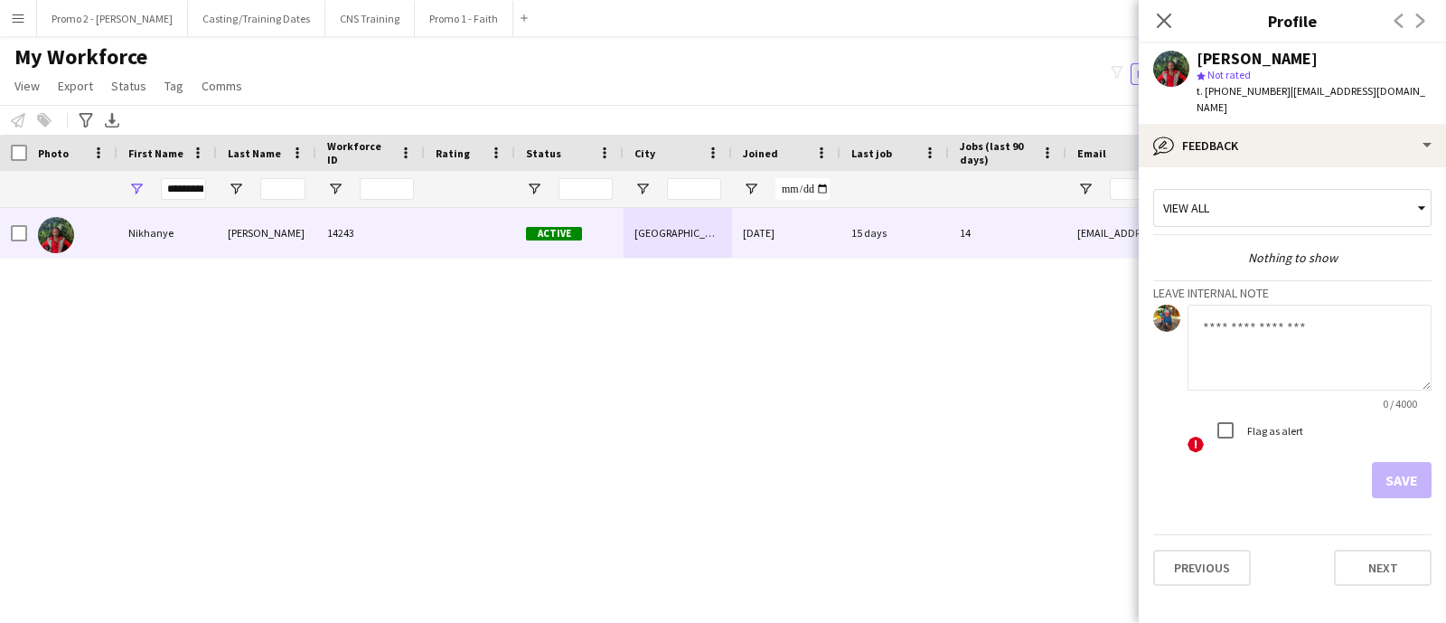
click at [1230, 333] on textarea at bounding box center [1309, 348] width 244 height 86
type textarea "*"
click at [1207, 347] on textarea "**********" at bounding box center [1309, 348] width 244 height 86
type textarea "**********"
click at [1416, 477] on button "Save" at bounding box center [1402, 480] width 60 height 36
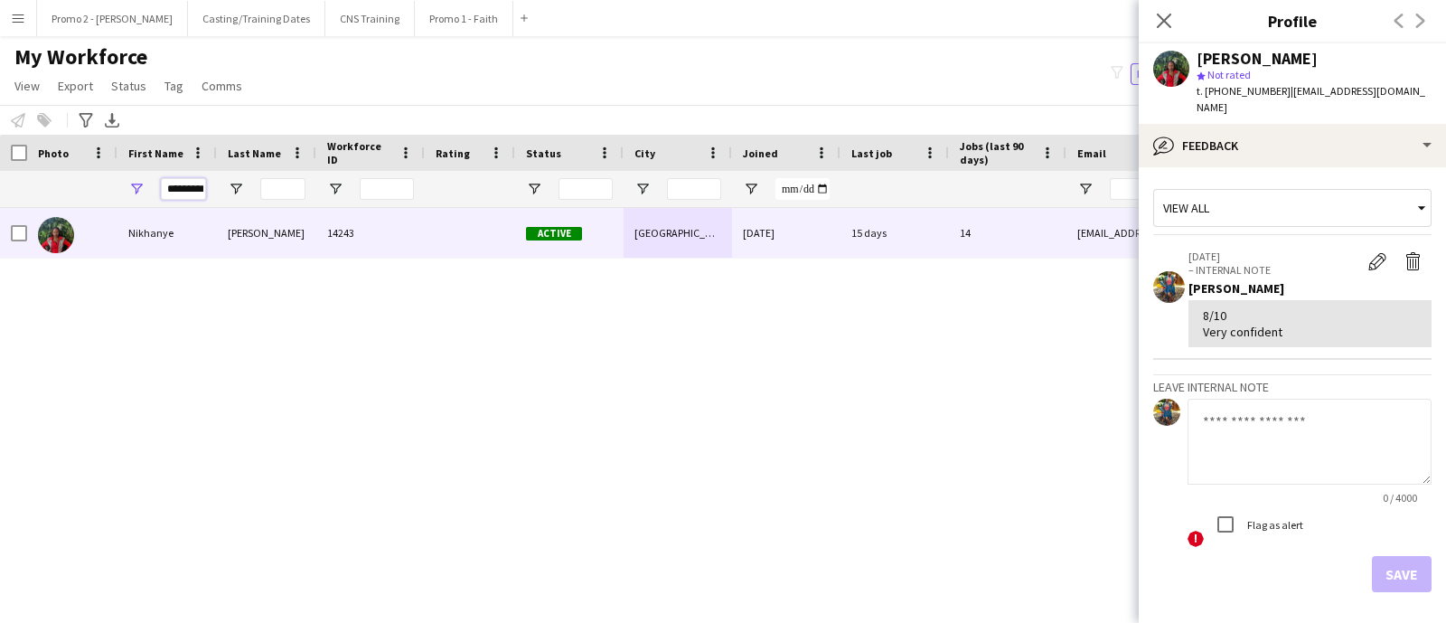
drag, startPoint x: 194, startPoint y: 186, endPoint x: 114, endPoint y: 181, distance: 80.6
click at [114, 181] on div "********" at bounding box center [979, 189] width 1959 height 36
type input "*"
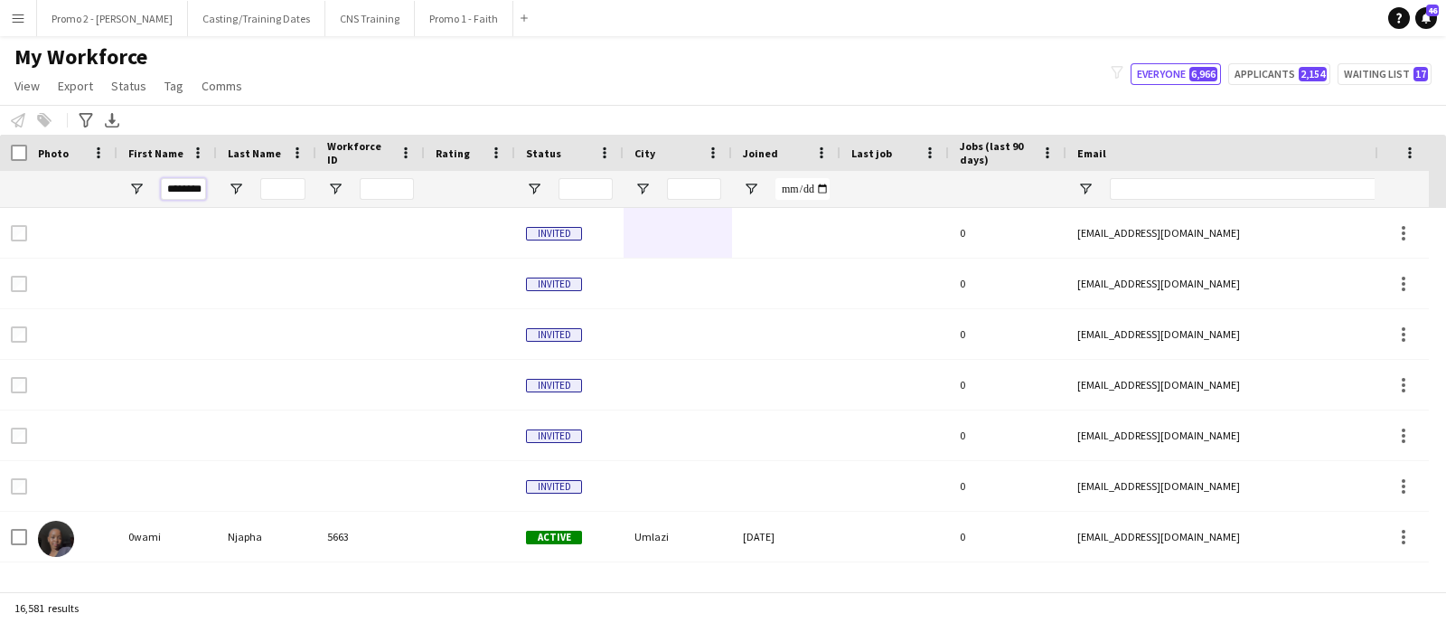
scroll to position [0, 5]
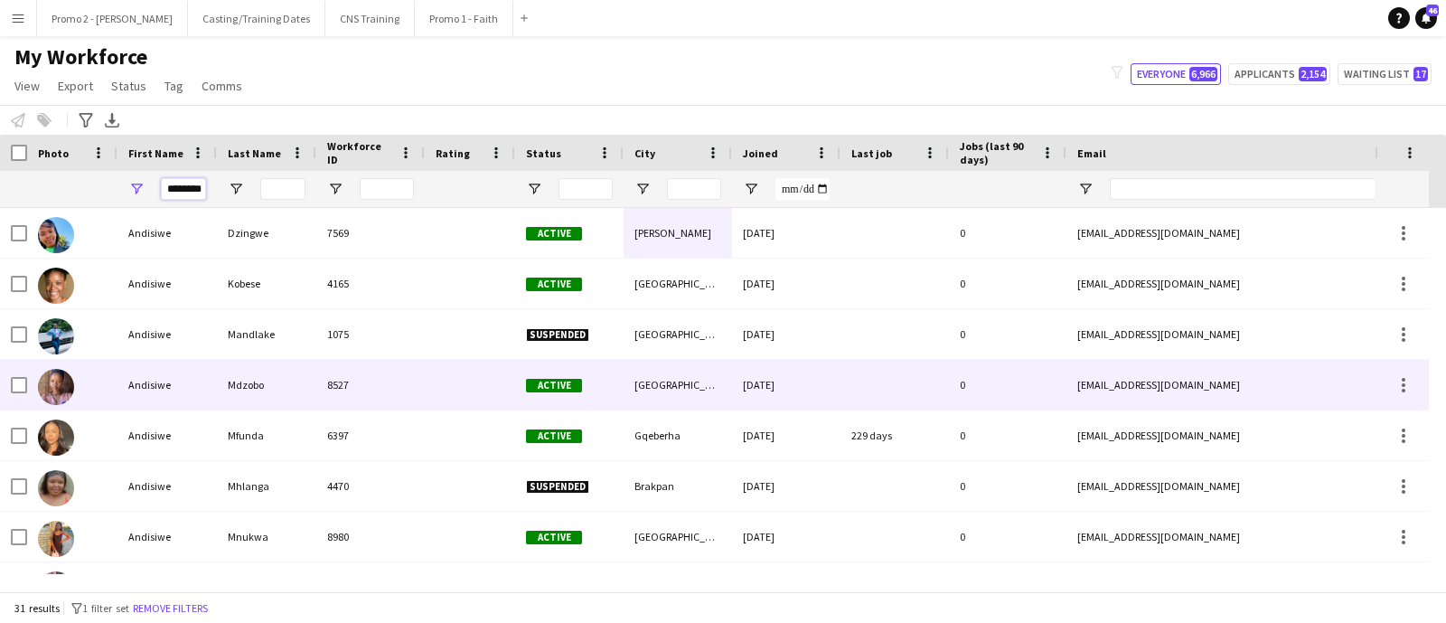
type input "********"
click at [695, 381] on div "[GEOGRAPHIC_DATA]" at bounding box center [677, 385] width 108 height 50
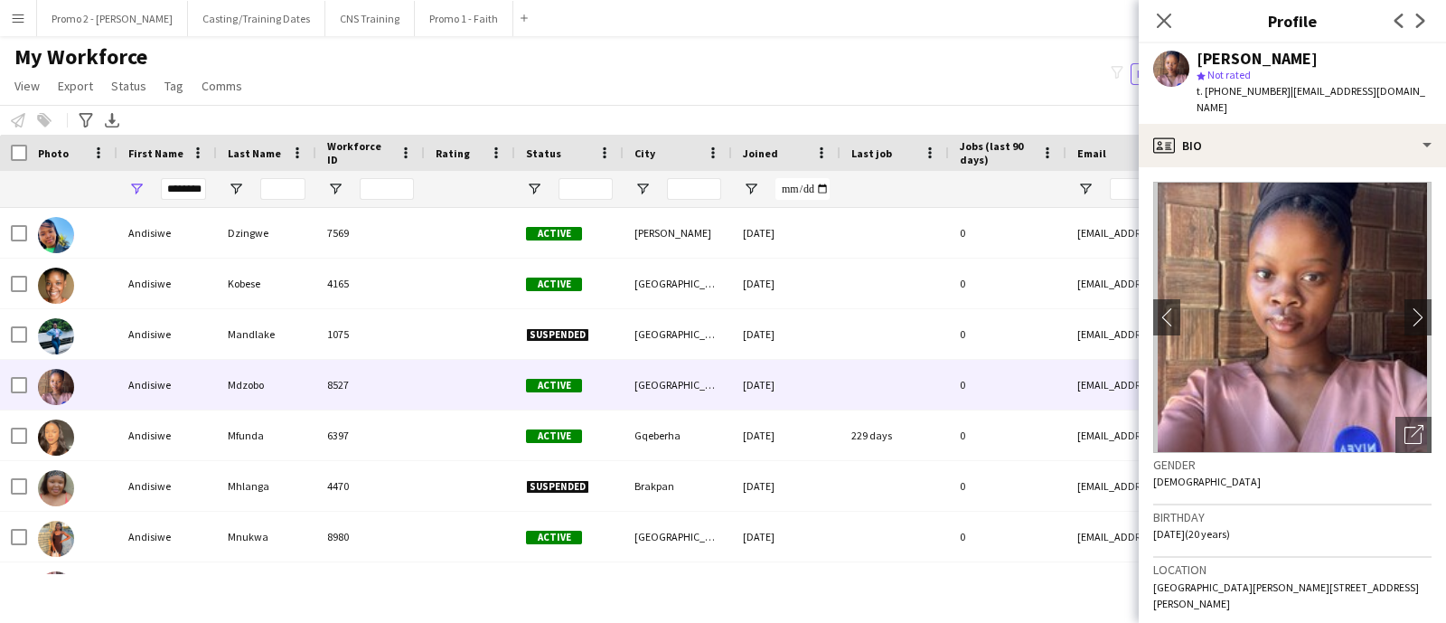
scroll to position [706, 0]
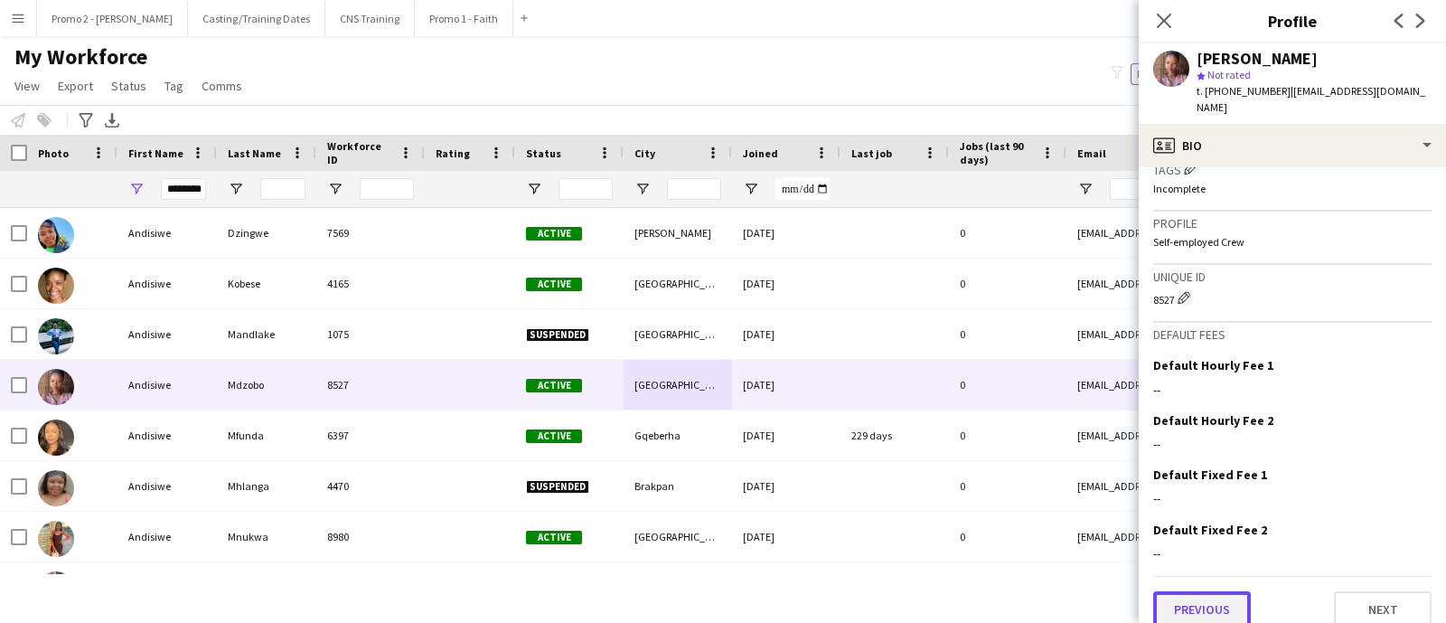
click at [1213, 591] on button "Previous" at bounding box center [1202, 609] width 98 height 36
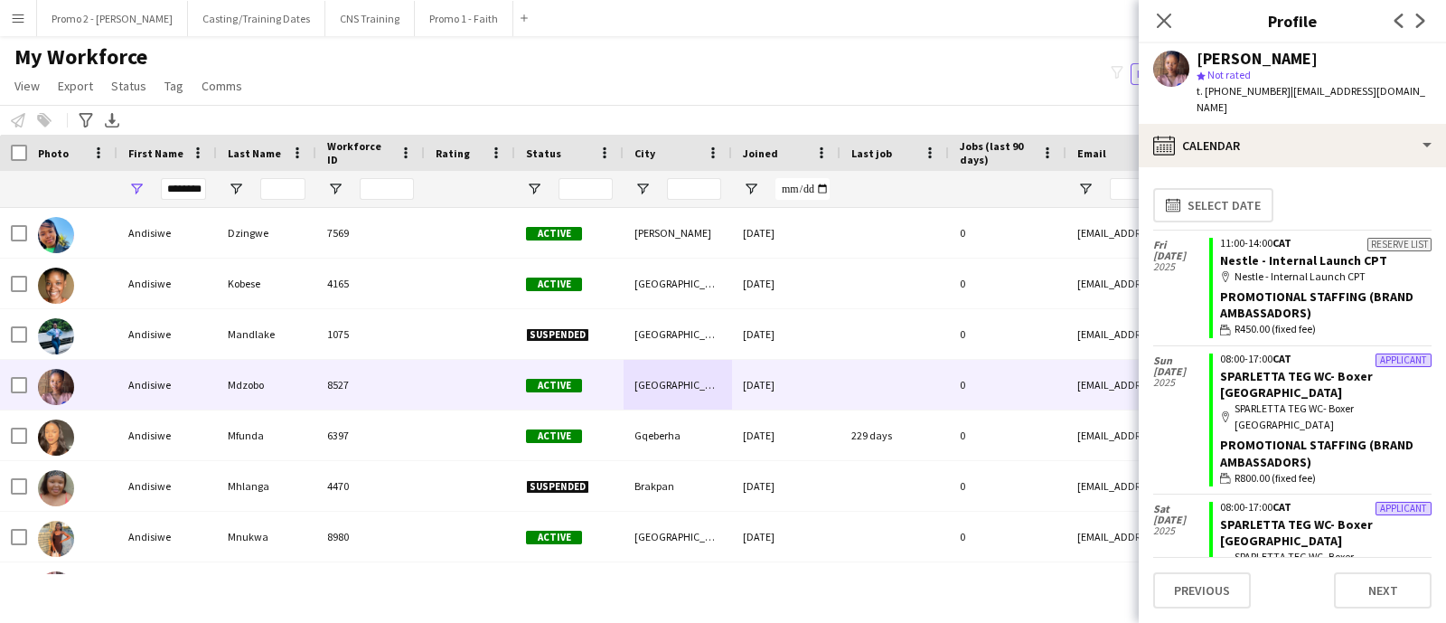
scroll to position [0, 0]
click at [1201, 588] on button "Previous" at bounding box center [1202, 590] width 98 height 36
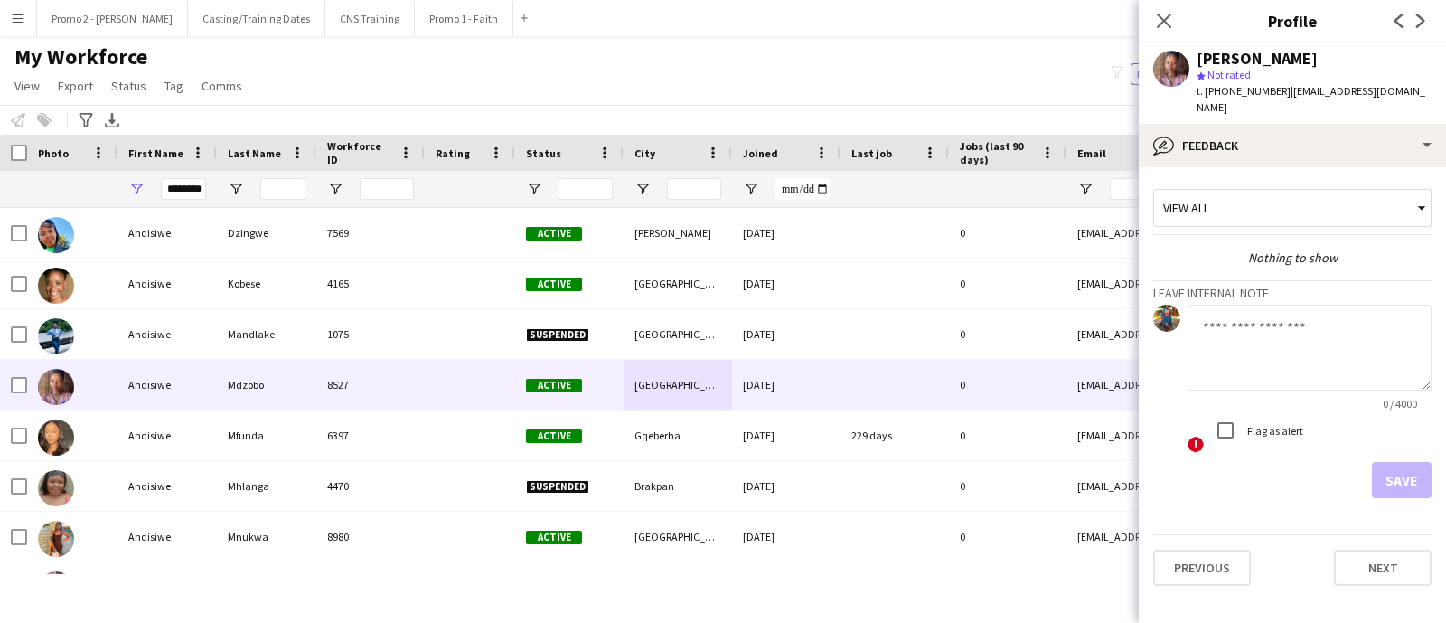
click at [1240, 326] on textarea at bounding box center [1309, 348] width 244 height 86
type textarea "****"
click at [1404, 462] on button "Save" at bounding box center [1402, 480] width 60 height 36
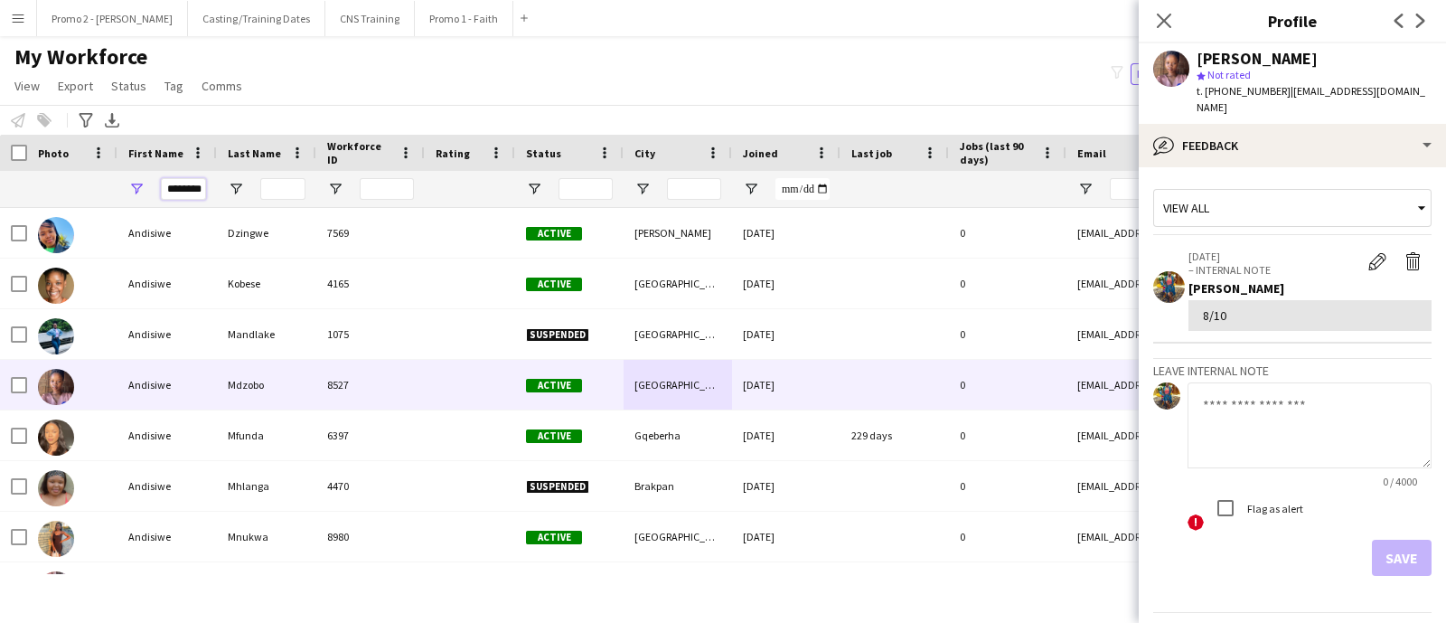
drag, startPoint x: 194, startPoint y: 187, endPoint x: 115, endPoint y: 181, distance: 79.8
click at [115, 181] on div "********" at bounding box center [979, 189] width 1959 height 36
type input "*"
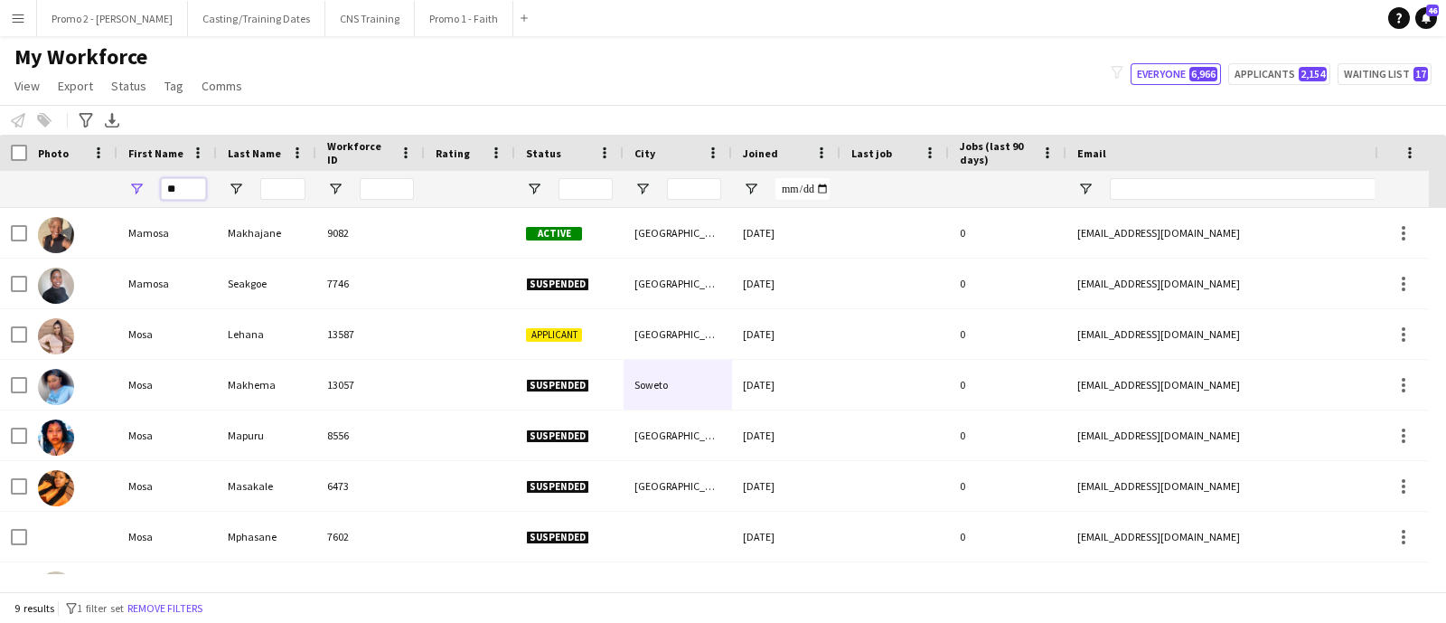
type input "*"
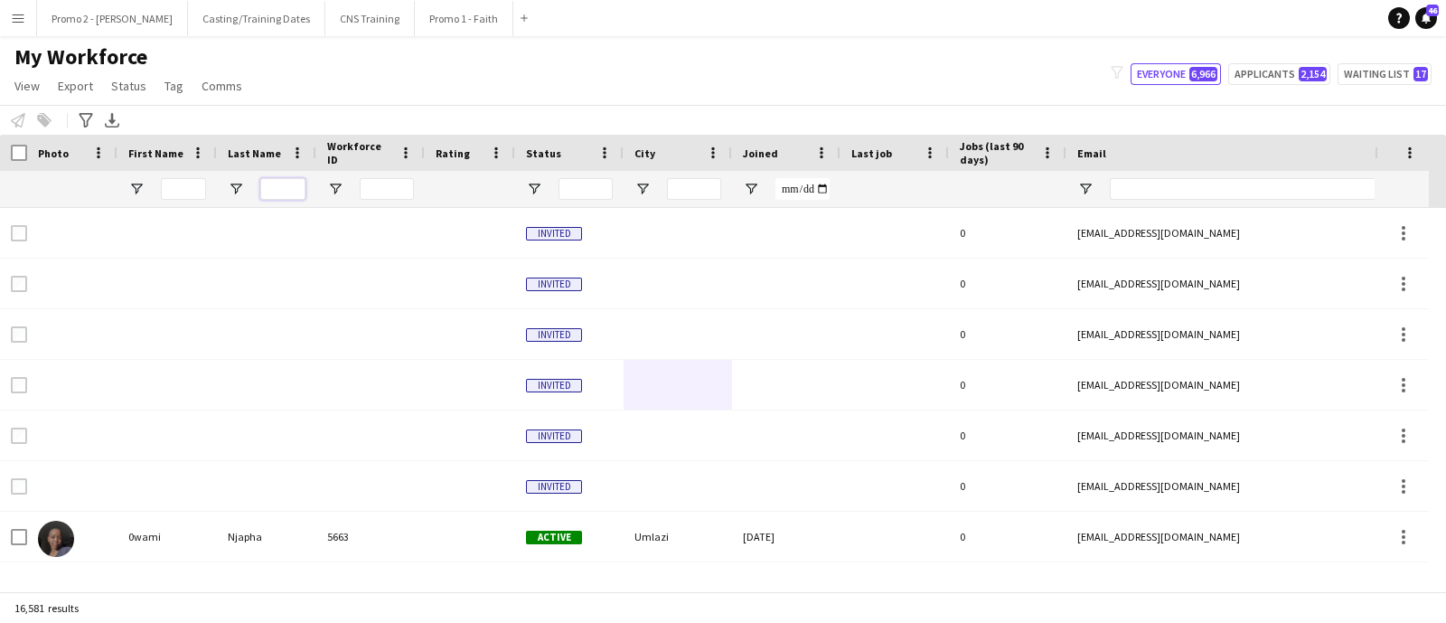
click at [272, 188] on input "Last Name Filter Input" at bounding box center [282, 189] width 45 height 22
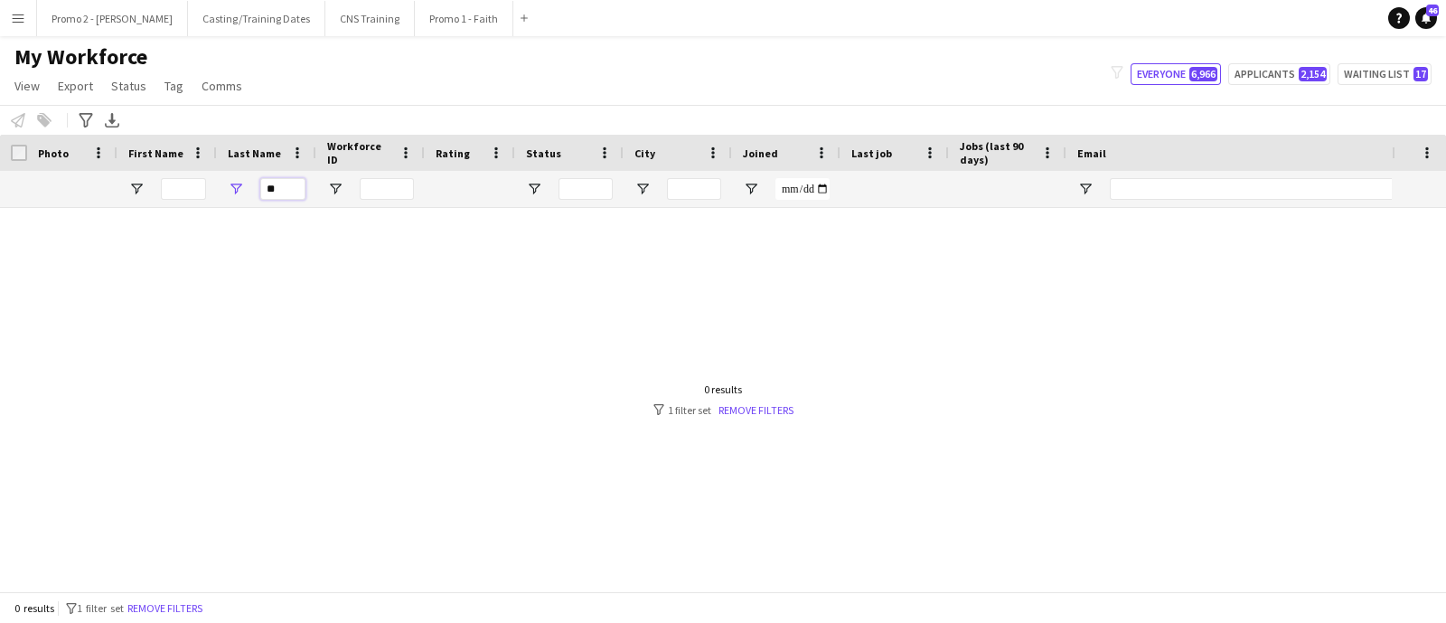
type input "*"
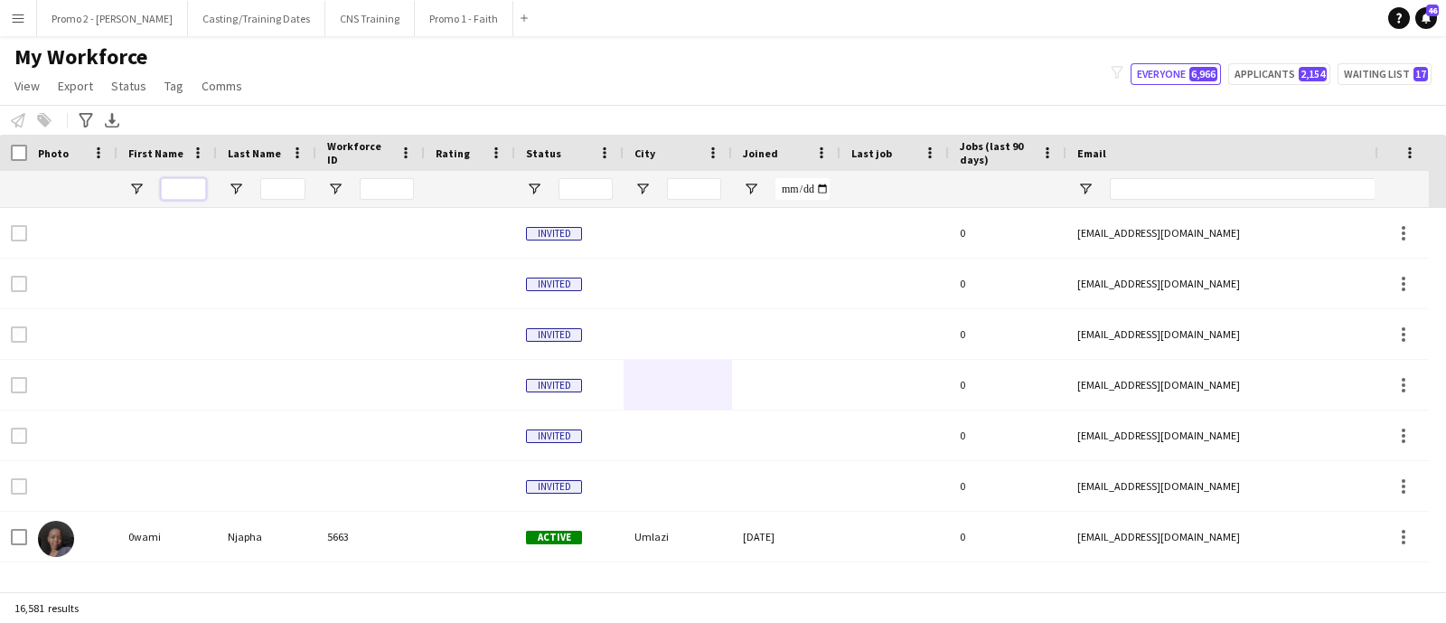
click at [193, 193] on input "First Name Filter Input" at bounding box center [183, 189] width 45 height 22
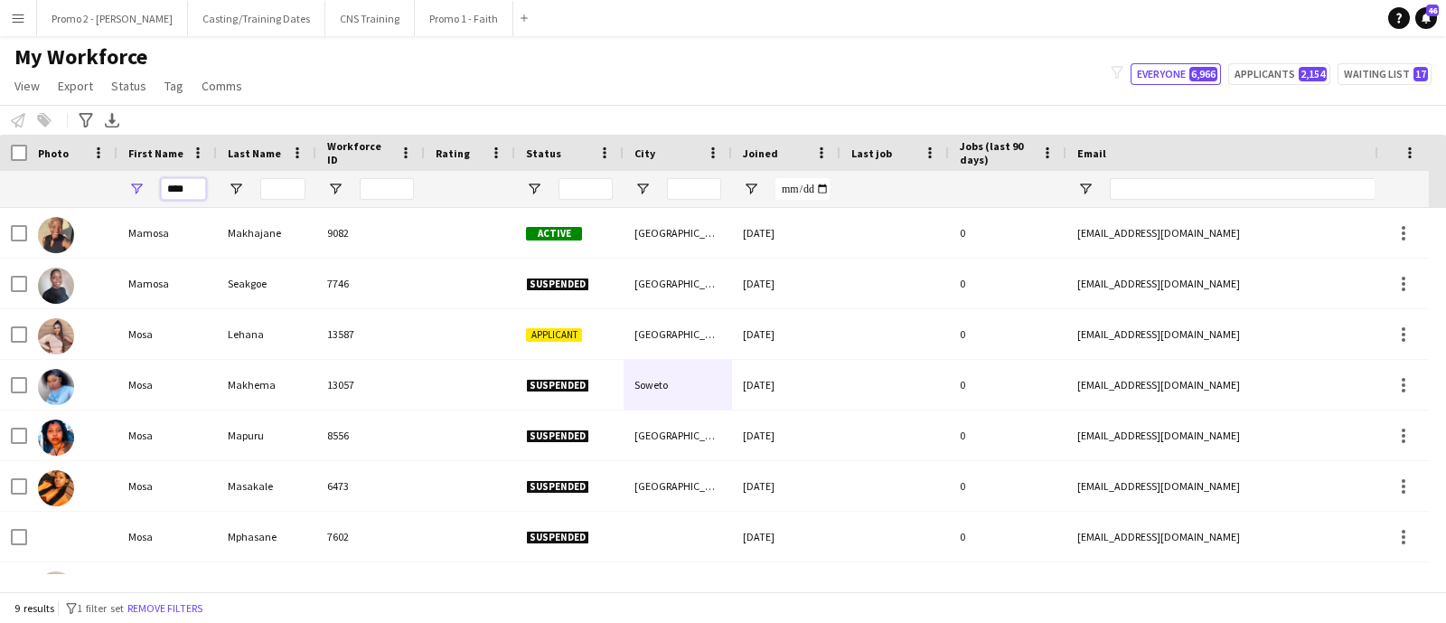
type input "****"
click at [283, 185] on input "Last Name Filter Input" at bounding box center [282, 189] width 45 height 22
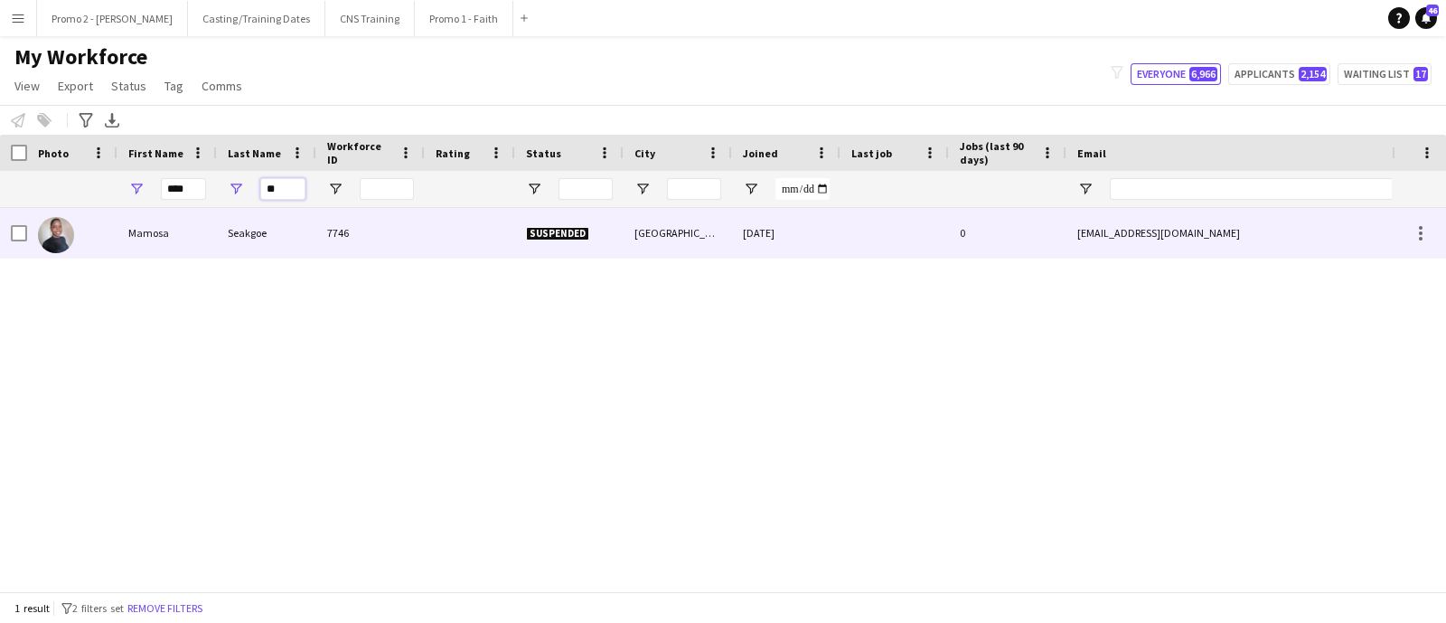
type input "*"
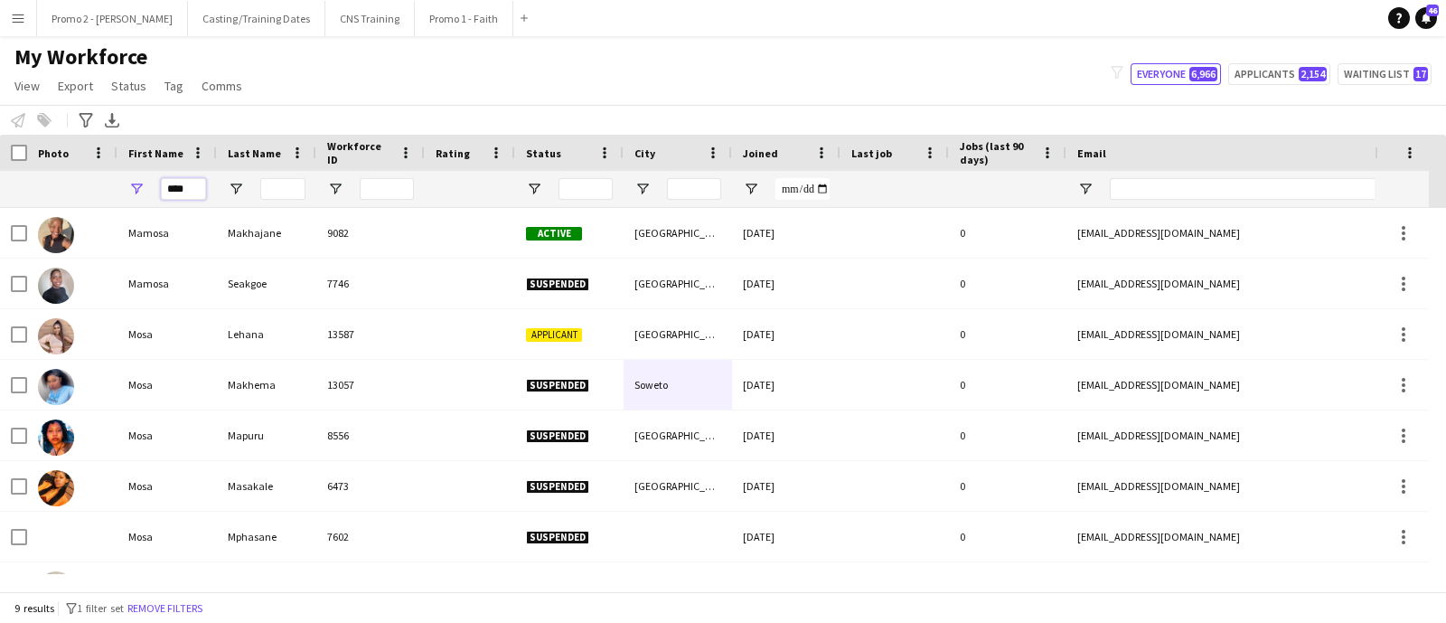
drag, startPoint x: 195, startPoint y: 191, endPoint x: 165, endPoint y: 192, distance: 29.8
click at [165, 192] on input "****" at bounding box center [183, 189] width 45 height 22
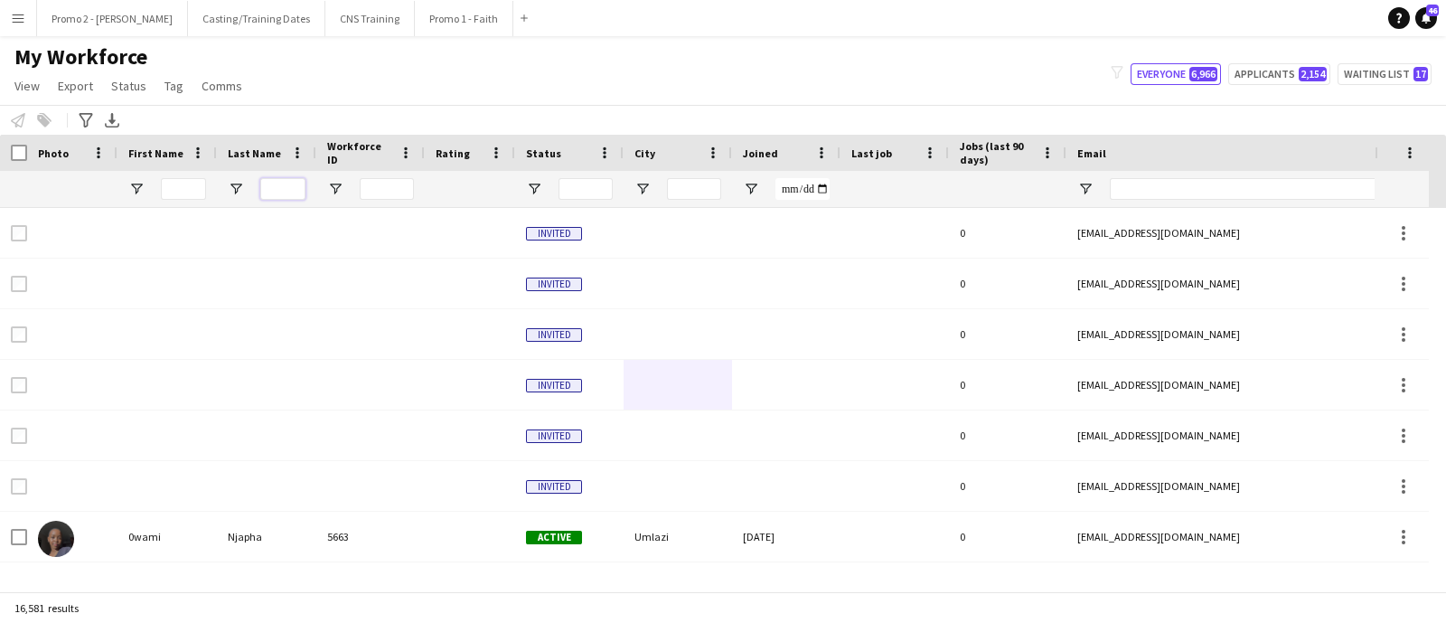
click at [285, 194] on input "Last Name Filter Input" at bounding box center [282, 189] width 45 height 22
type input "****"
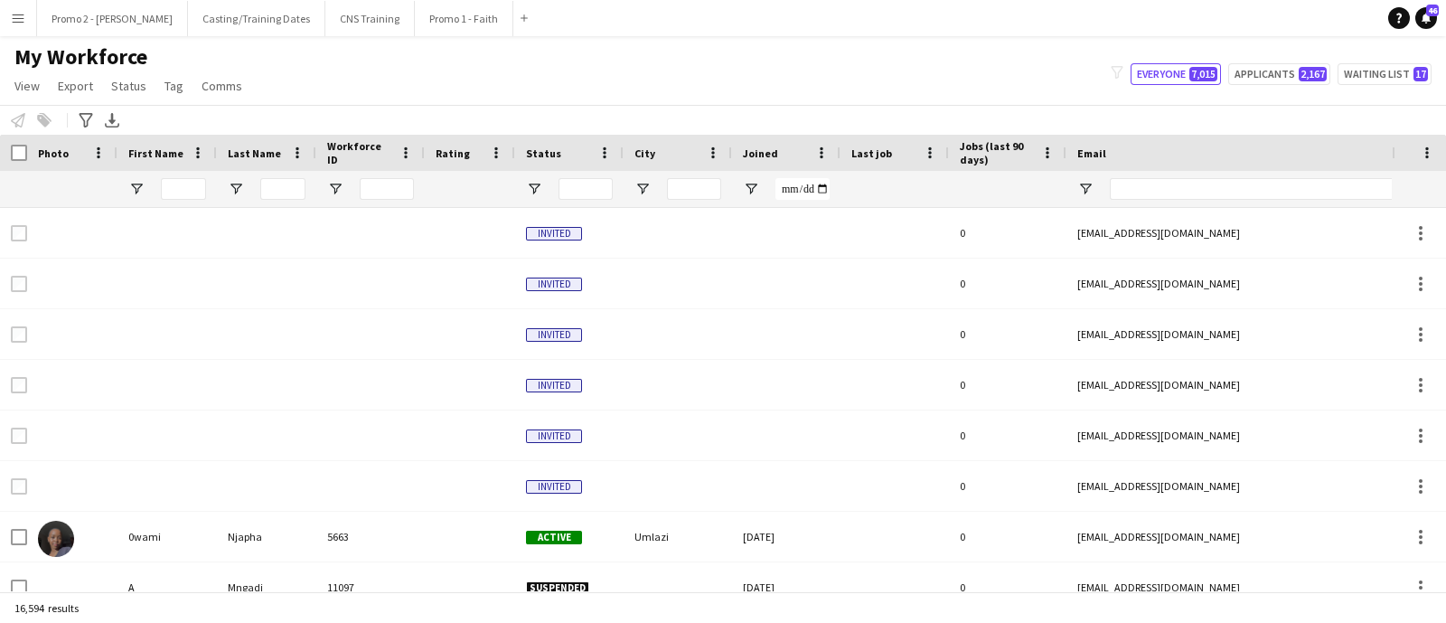
type input "****"
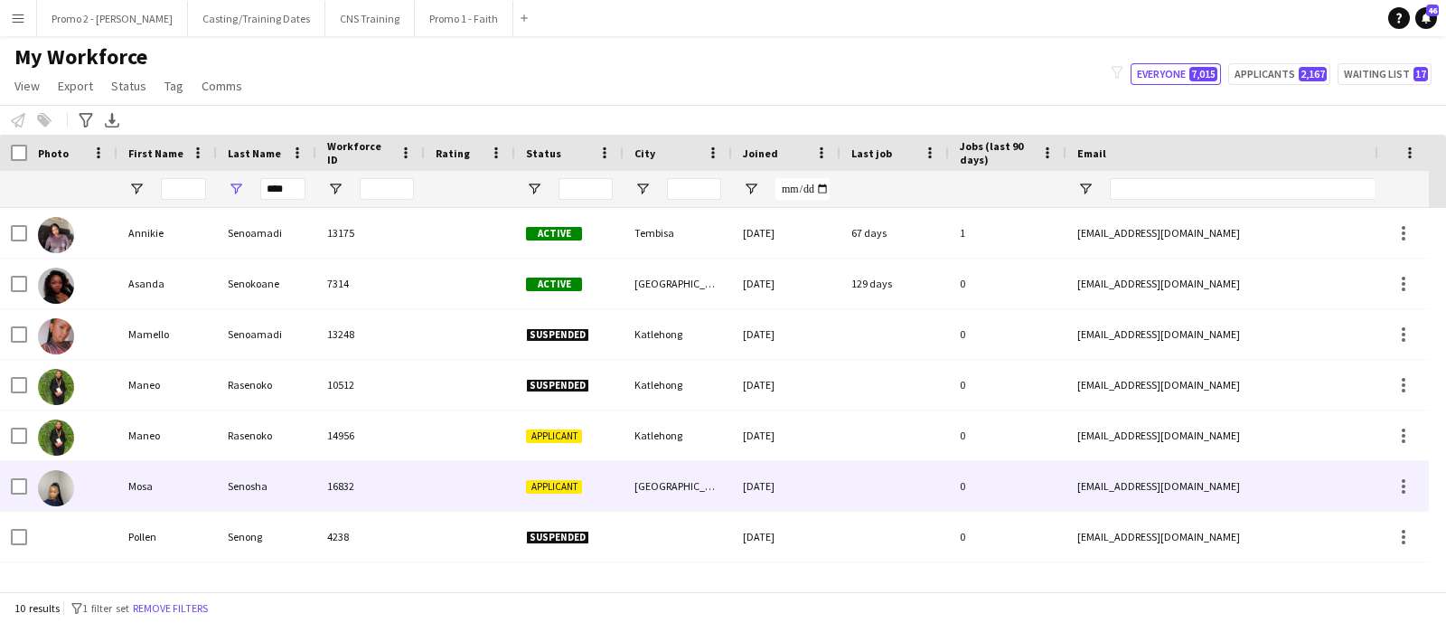
click at [661, 489] on div "[GEOGRAPHIC_DATA]" at bounding box center [677, 486] width 108 height 50
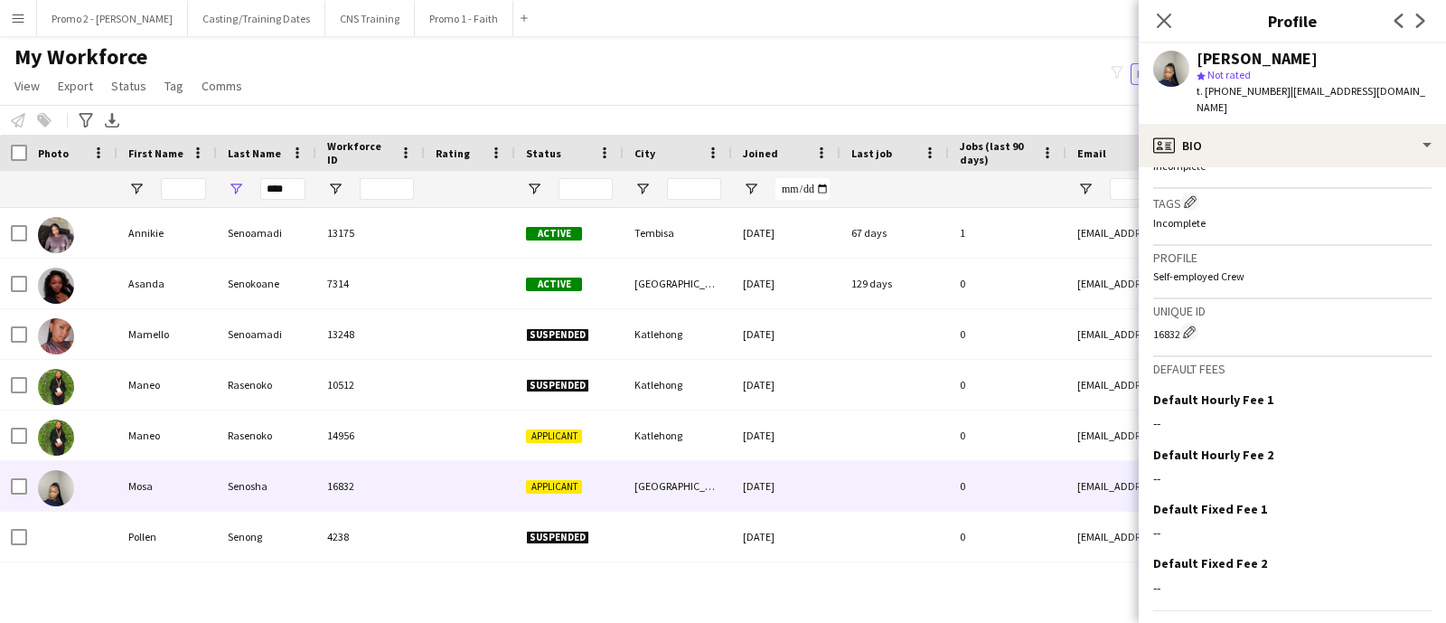
scroll to position [717, 0]
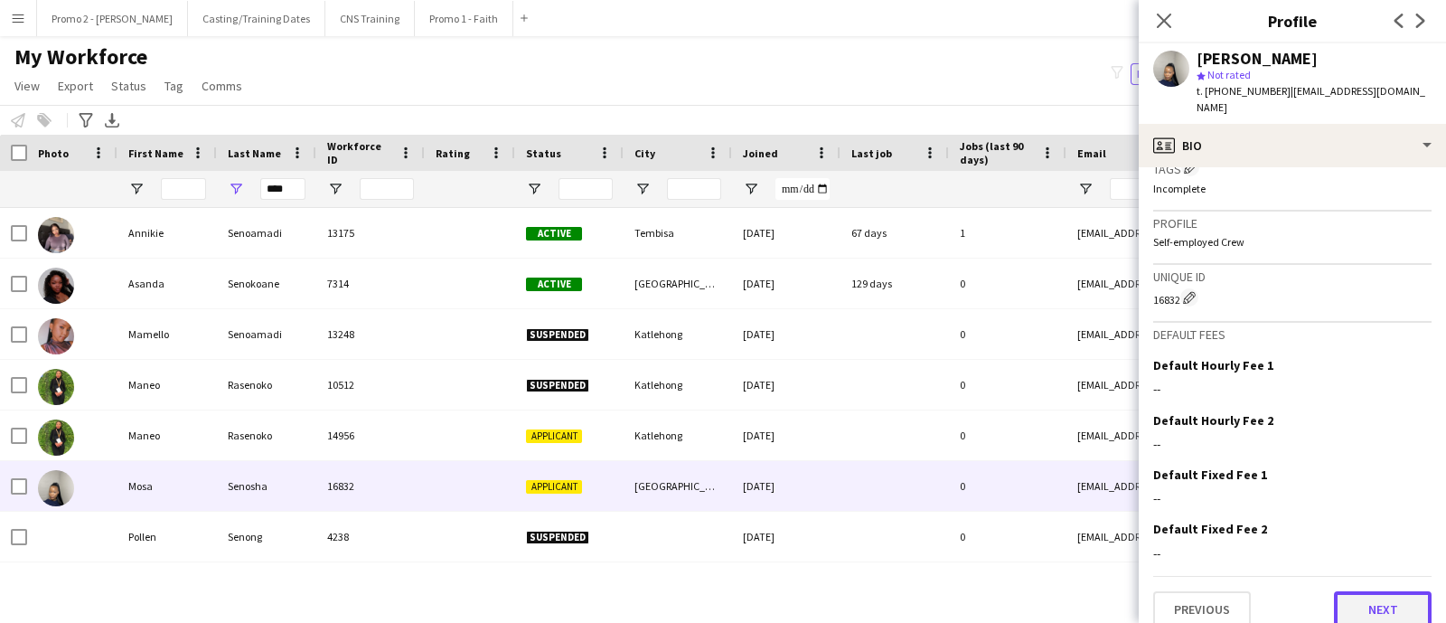
click at [1362, 595] on button "Next" at bounding box center [1383, 609] width 98 height 36
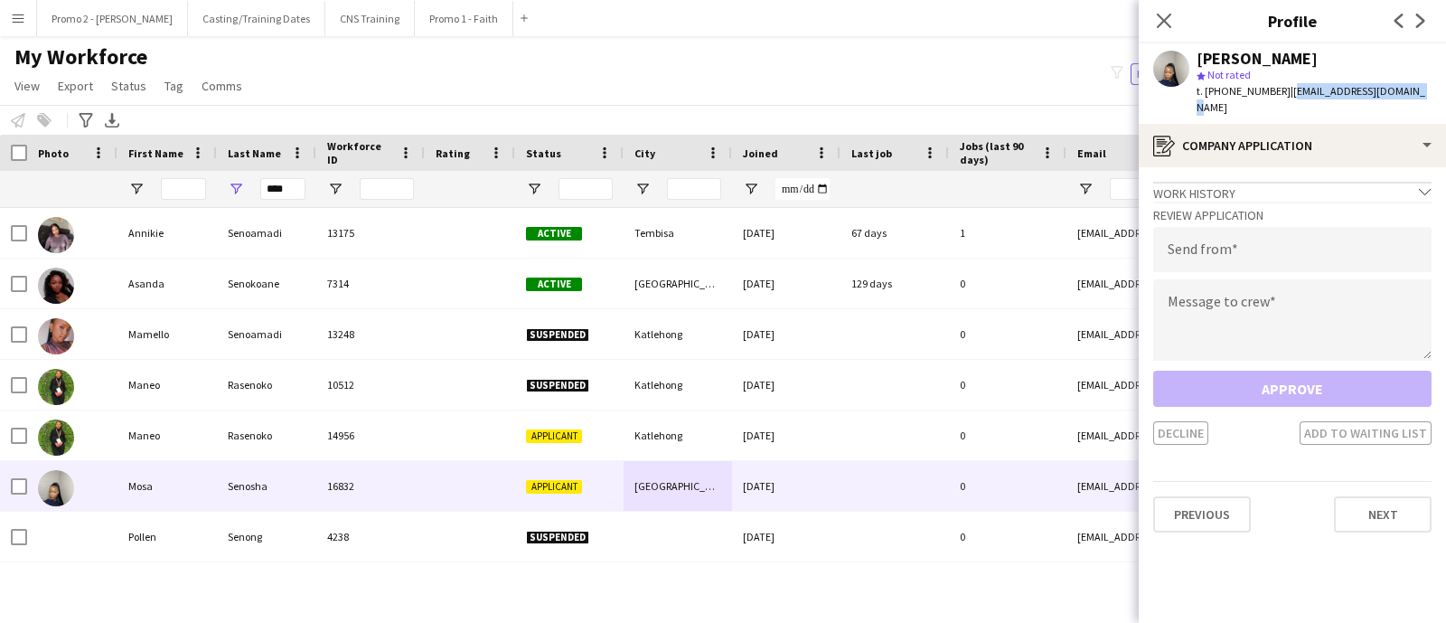
drag, startPoint x: 1421, startPoint y: 97, endPoint x: 1298, endPoint y: 101, distance: 123.9
click at [1278, 98] on app-profile-header "Mosa Senosha star Not rated t. +27677518483 | mosasenosha14@gmail.com" at bounding box center [1292, 83] width 307 height 80
copy span "mosasenosha14@gmail.com"
click at [1188, 241] on input "email" at bounding box center [1292, 249] width 278 height 45
paste input "**********"
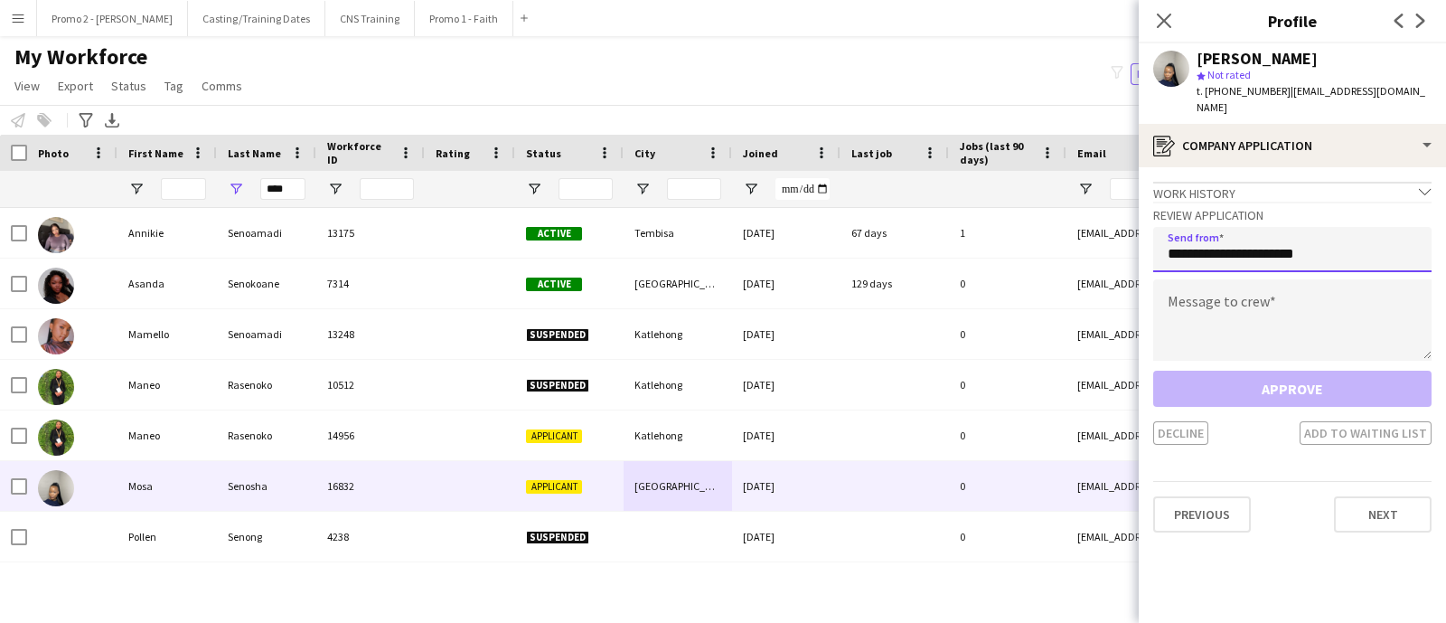
type input "**********"
click at [1202, 298] on textarea at bounding box center [1292, 319] width 278 height 81
paste textarea "**********"
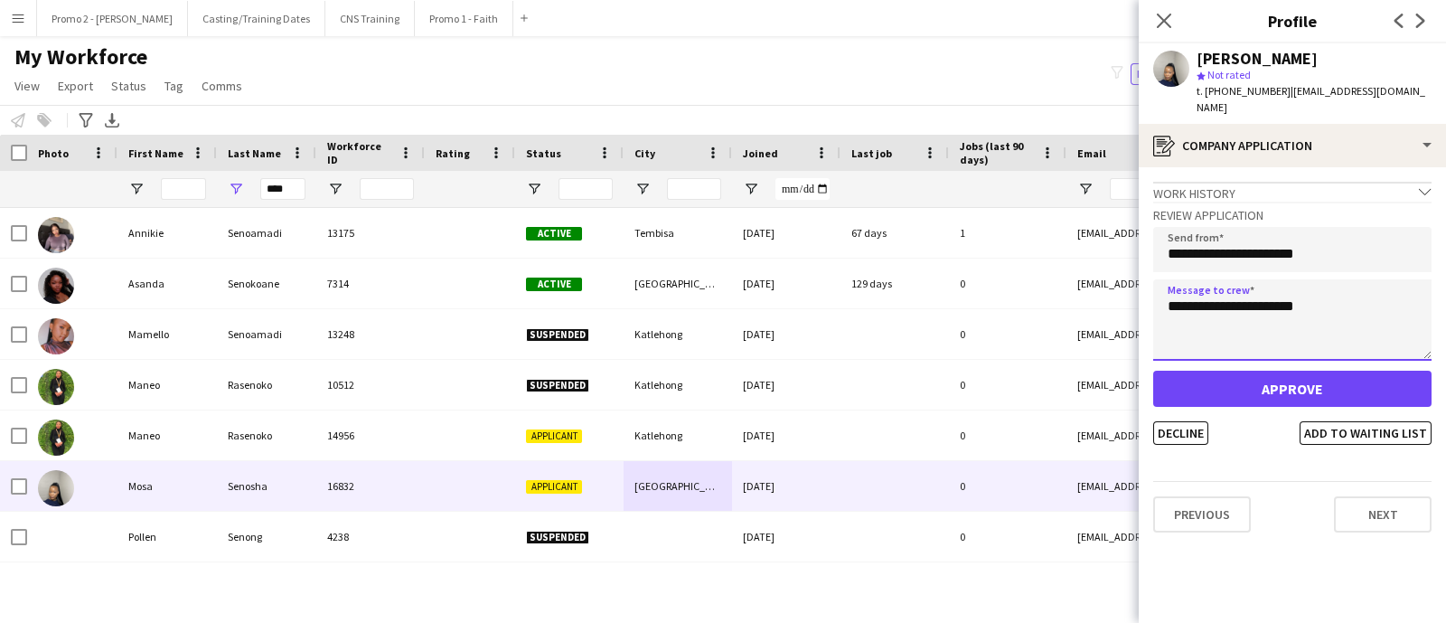
type textarea "**********"
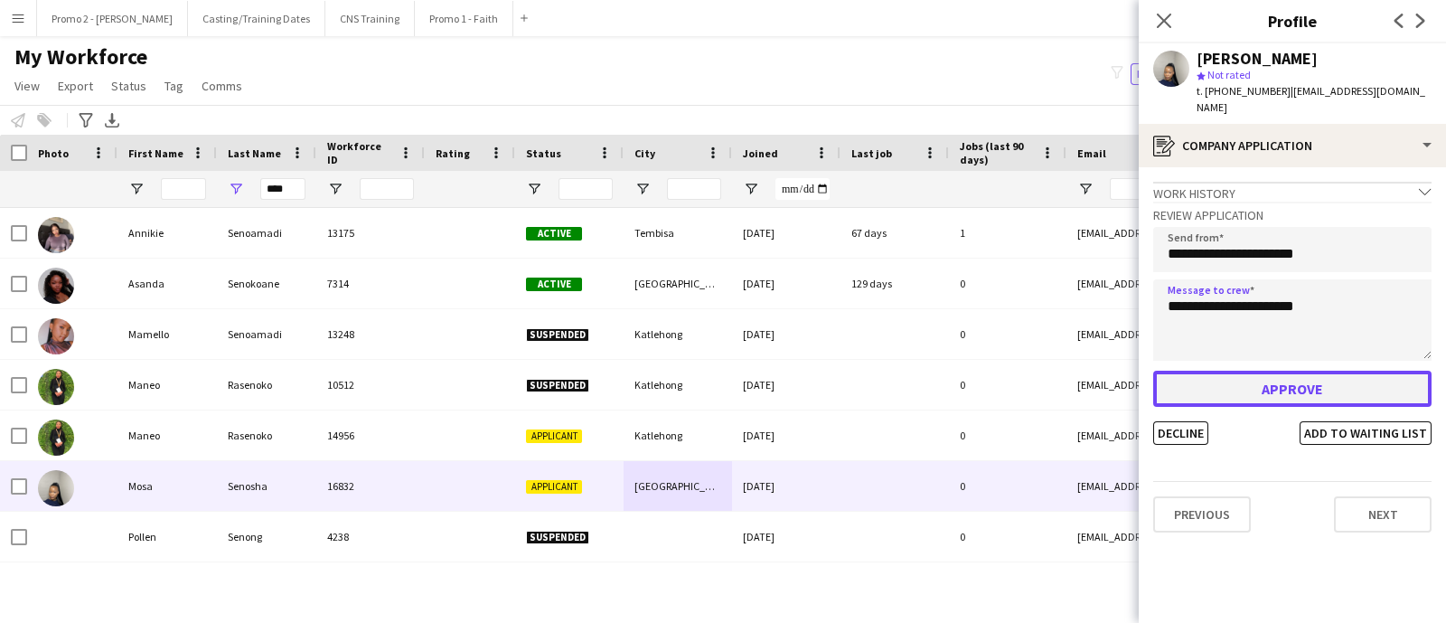
click at [1204, 374] on button "Approve" at bounding box center [1292, 388] width 278 height 36
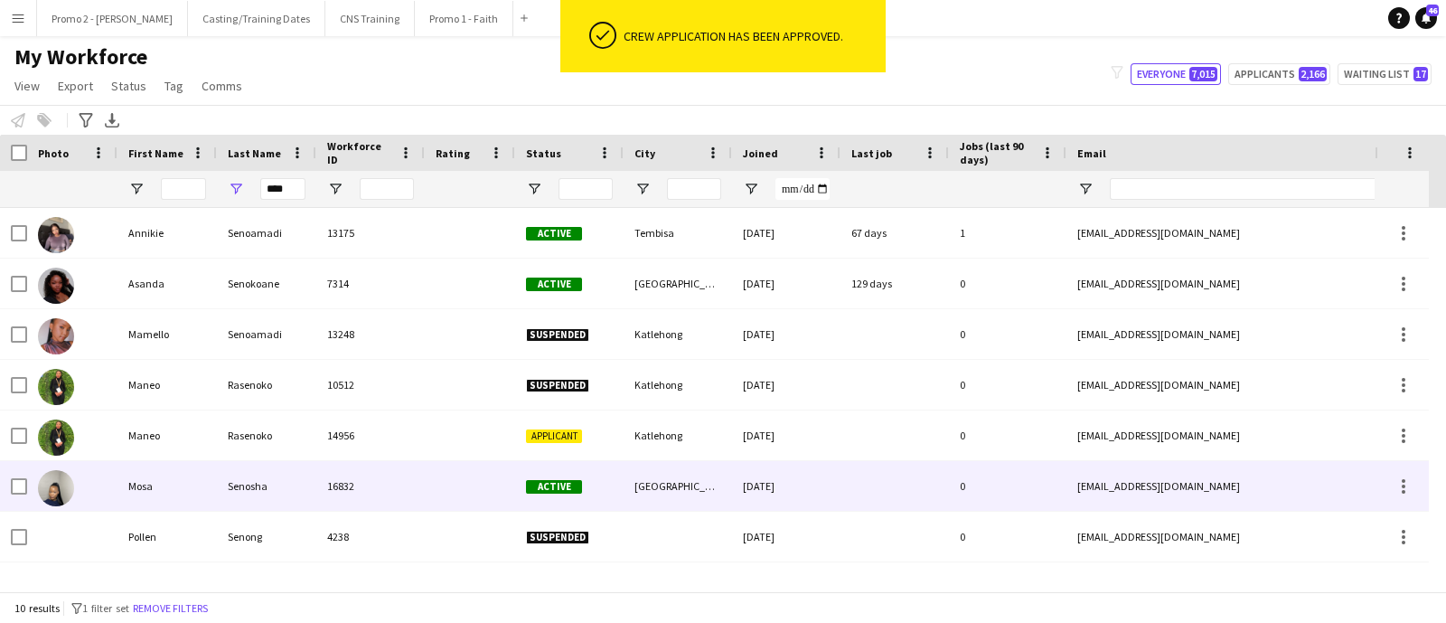
click at [437, 476] on div at bounding box center [470, 486] width 90 height 50
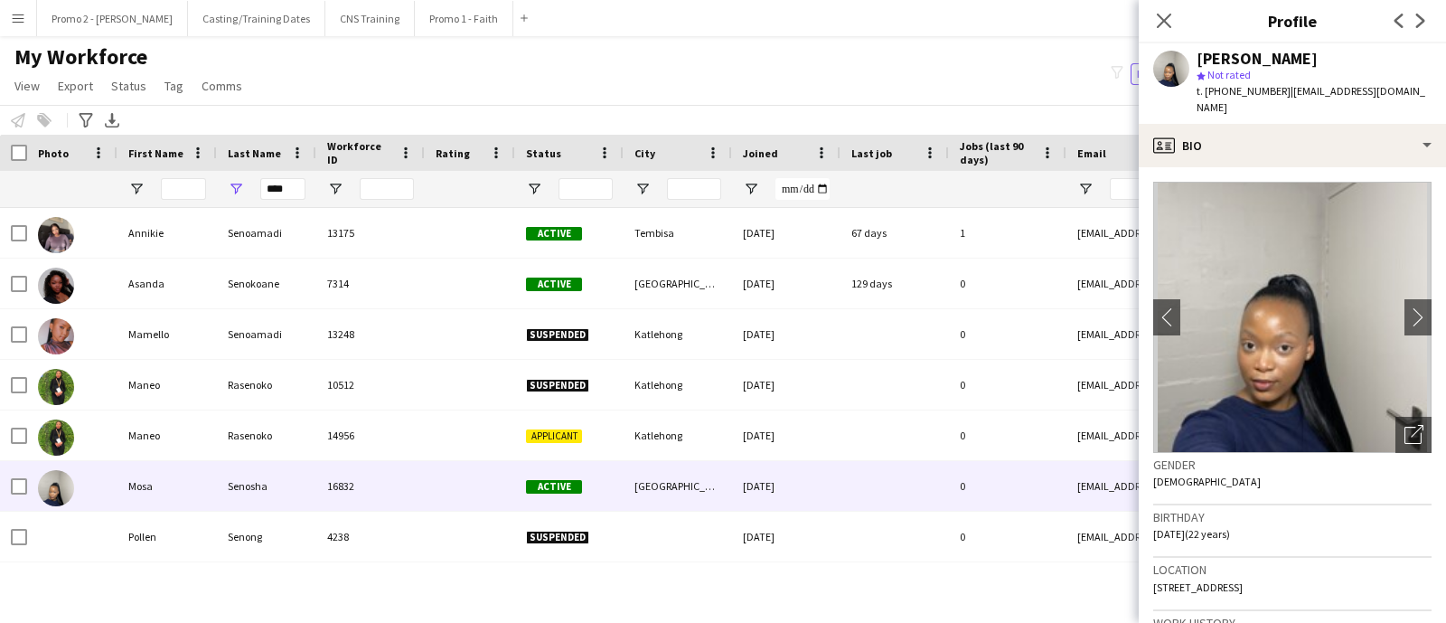
scroll to position [0, 0]
click at [1404, 307] on app-icon "chevron-right" at bounding box center [1418, 316] width 28 height 19
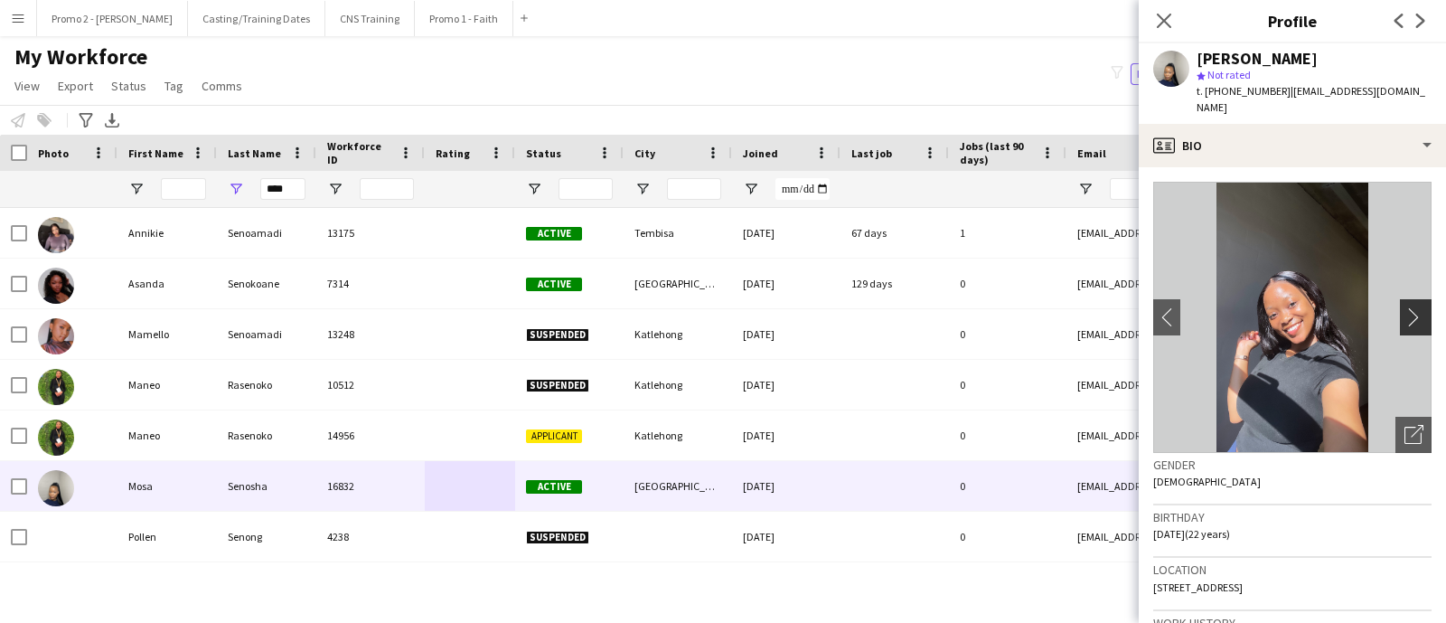
click at [1404, 307] on app-icon "chevron-right" at bounding box center [1418, 316] width 28 height 19
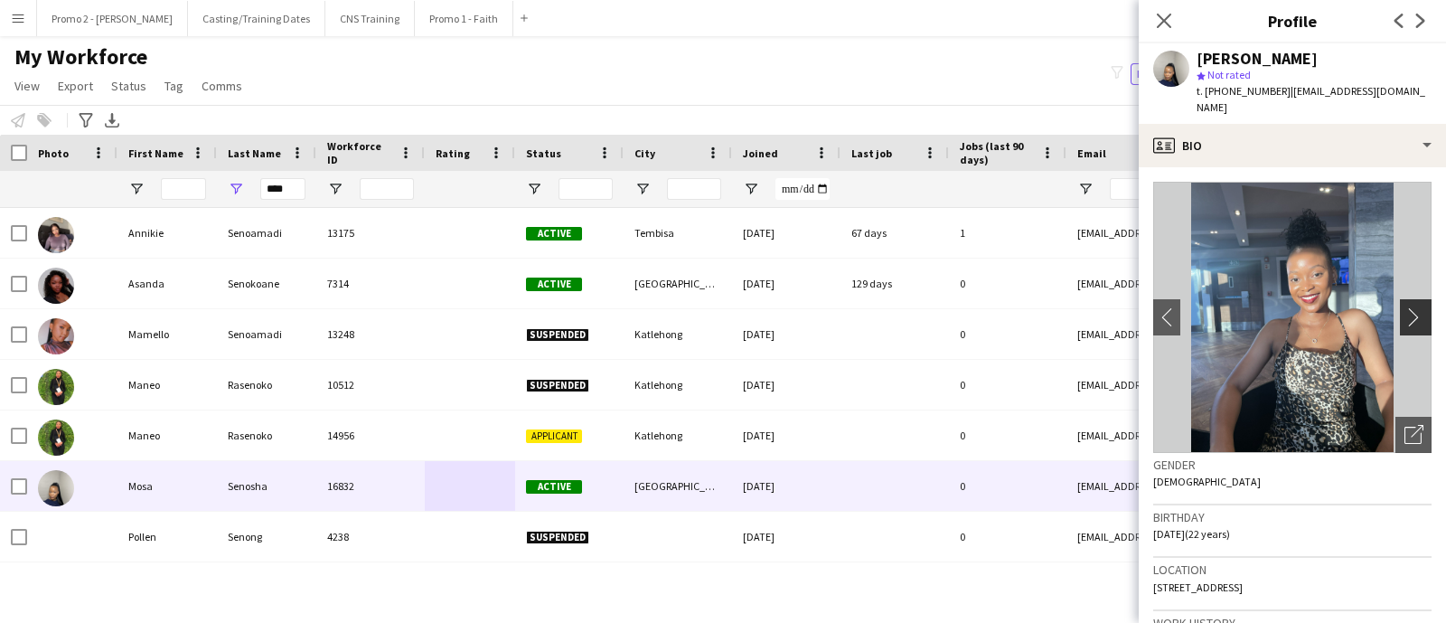
click at [1400, 299] on button "chevron-right" at bounding box center [1418, 317] width 36 height 36
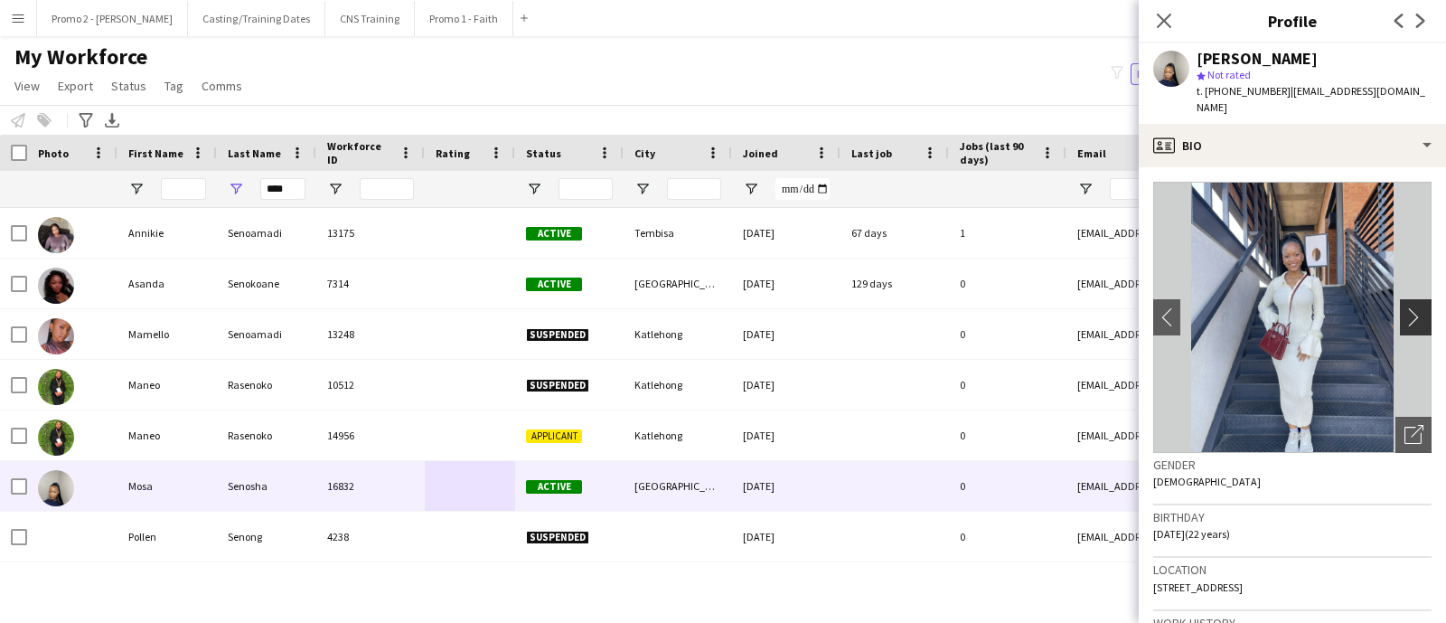
click at [1404, 307] on app-icon "chevron-right" at bounding box center [1418, 316] width 28 height 19
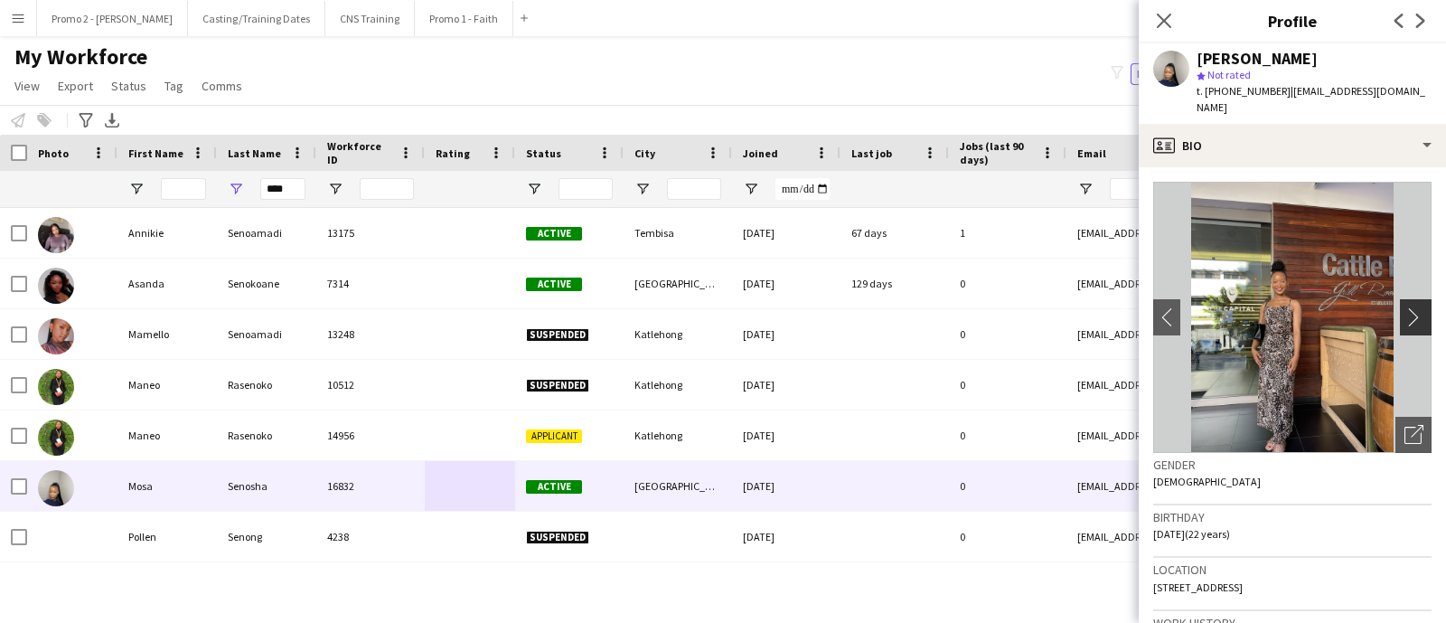
click at [1404, 307] on app-icon "chevron-right" at bounding box center [1418, 316] width 28 height 19
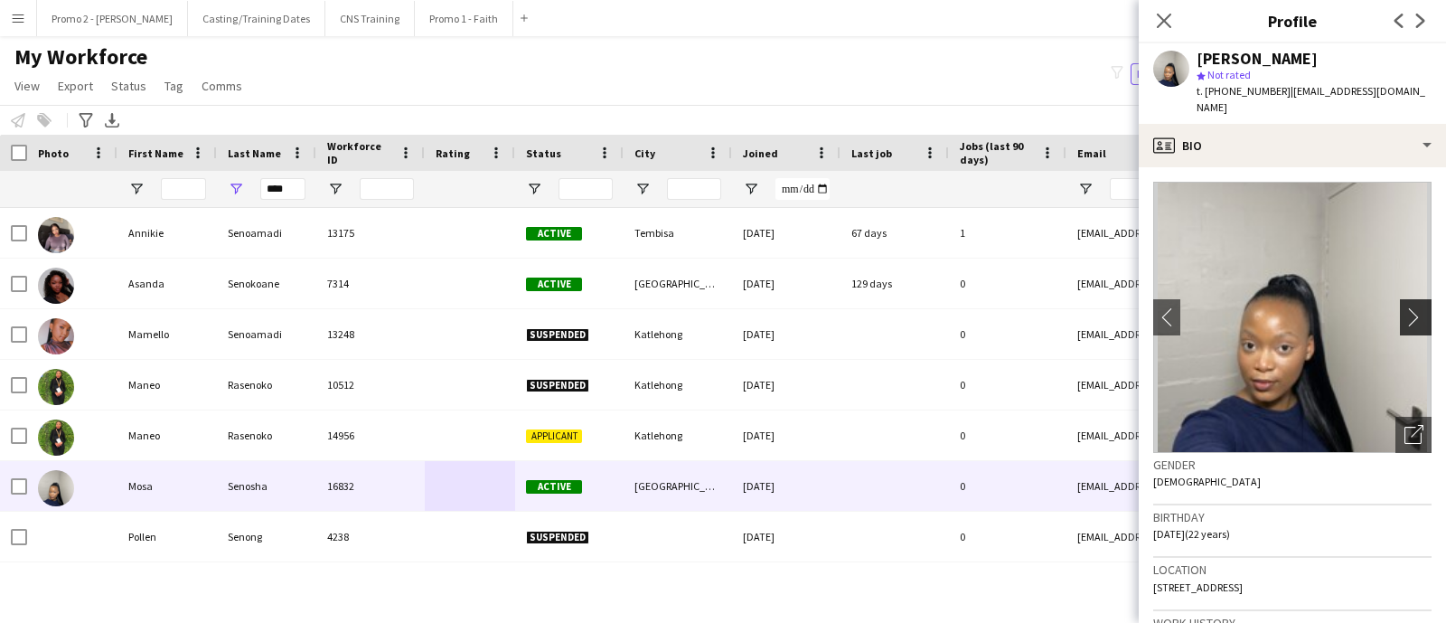
click at [1404, 307] on app-icon "chevron-right" at bounding box center [1418, 316] width 28 height 19
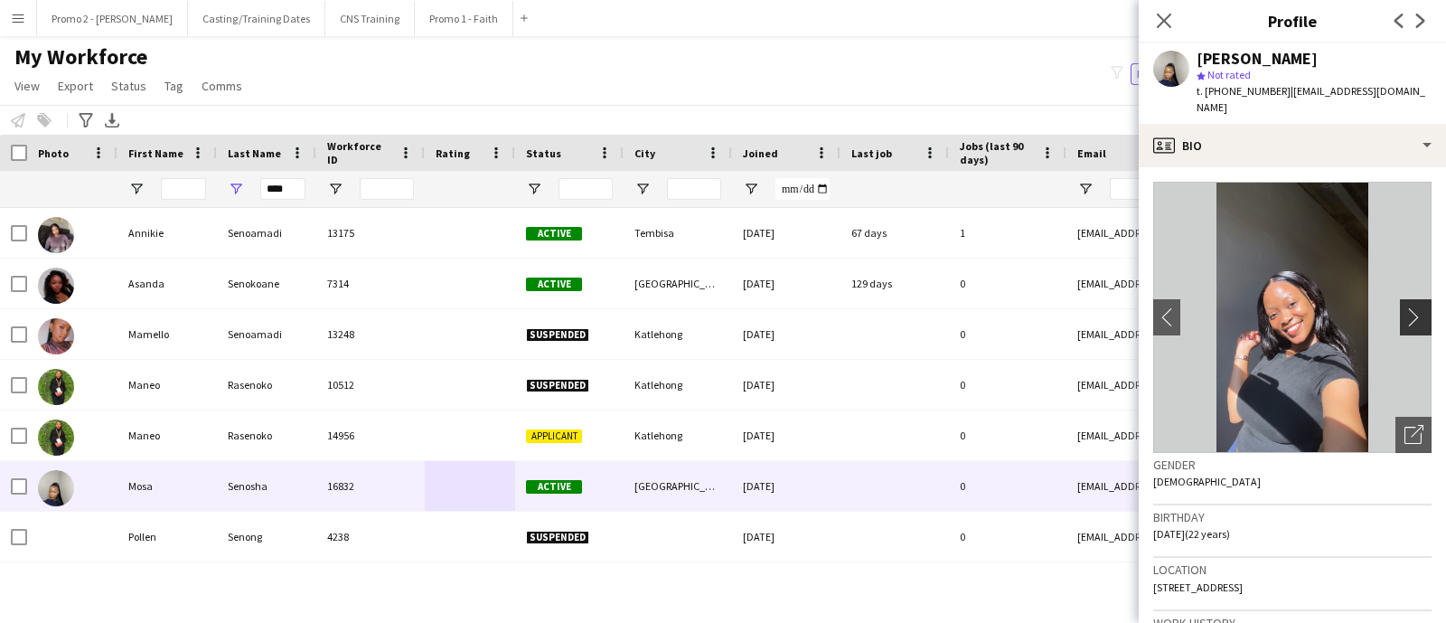
click at [1404, 307] on app-icon "chevron-right" at bounding box center [1418, 316] width 28 height 19
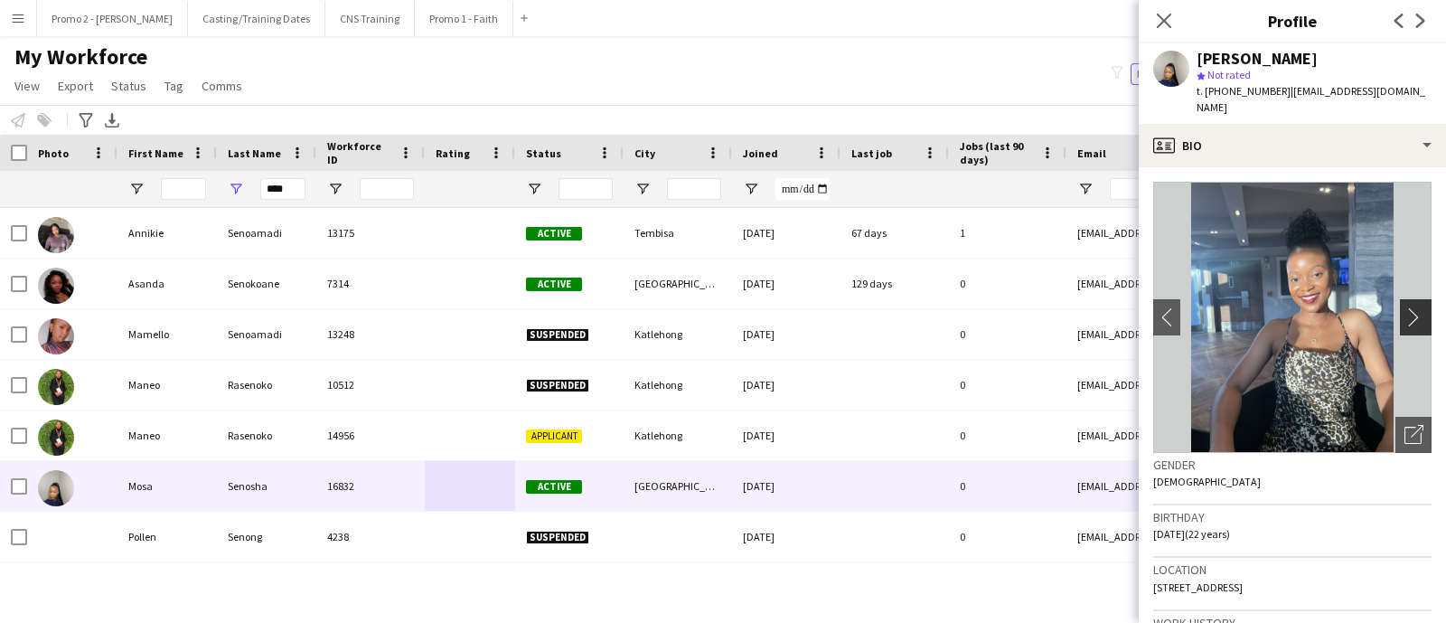
click at [1404, 307] on app-icon "chevron-right" at bounding box center [1418, 316] width 28 height 19
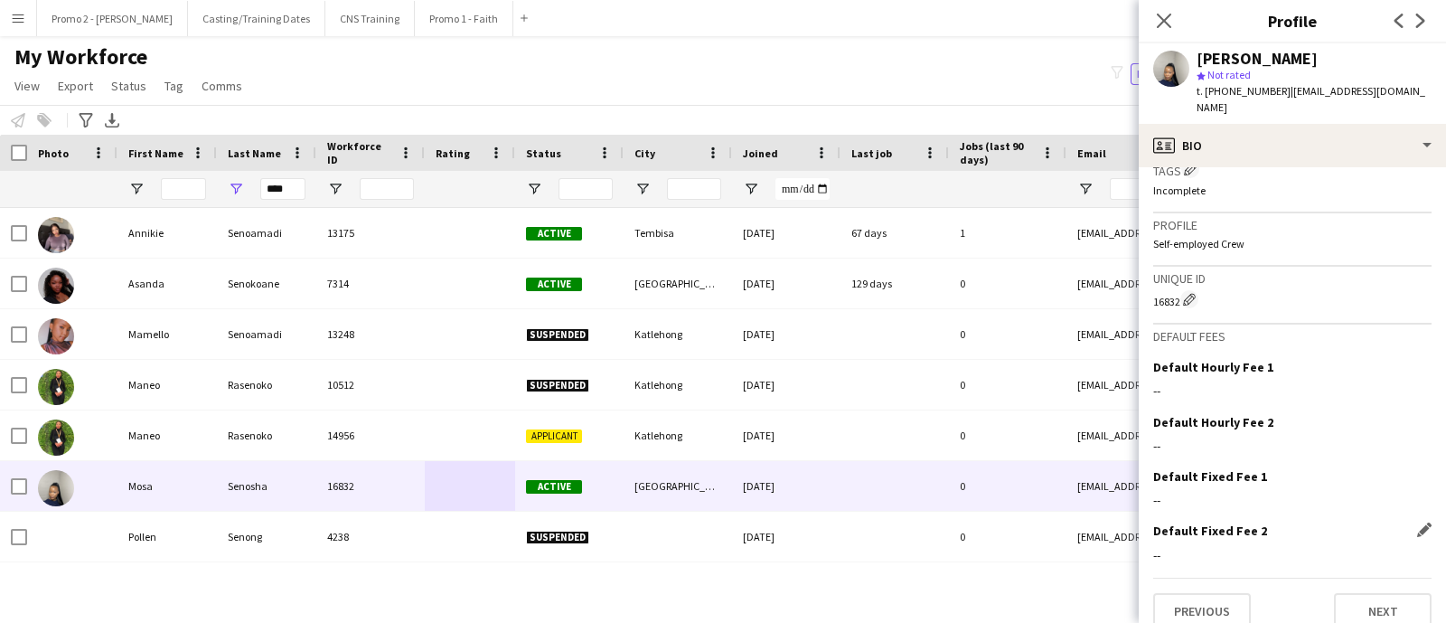
scroll to position [717, 0]
click at [1368, 591] on button "Next" at bounding box center [1383, 609] width 98 height 36
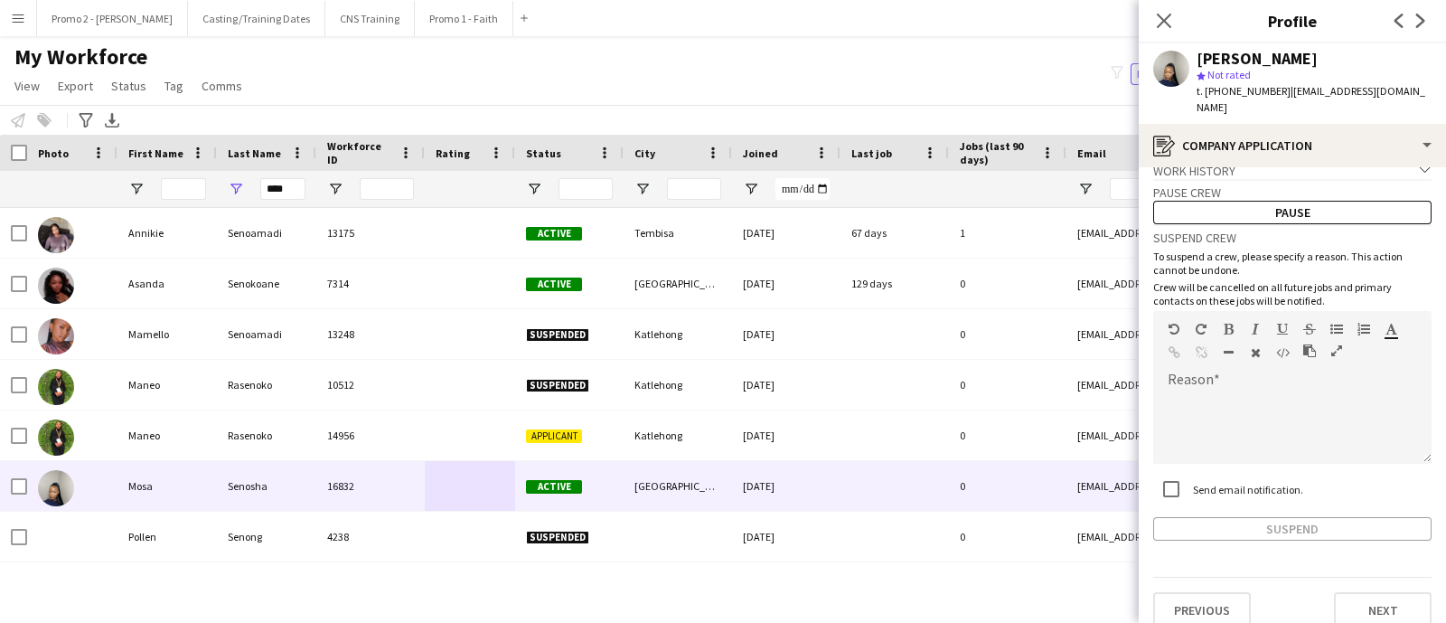
scroll to position [23, 0]
click at [1334, 591] on button "Next" at bounding box center [1383, 609] width 98 height 36
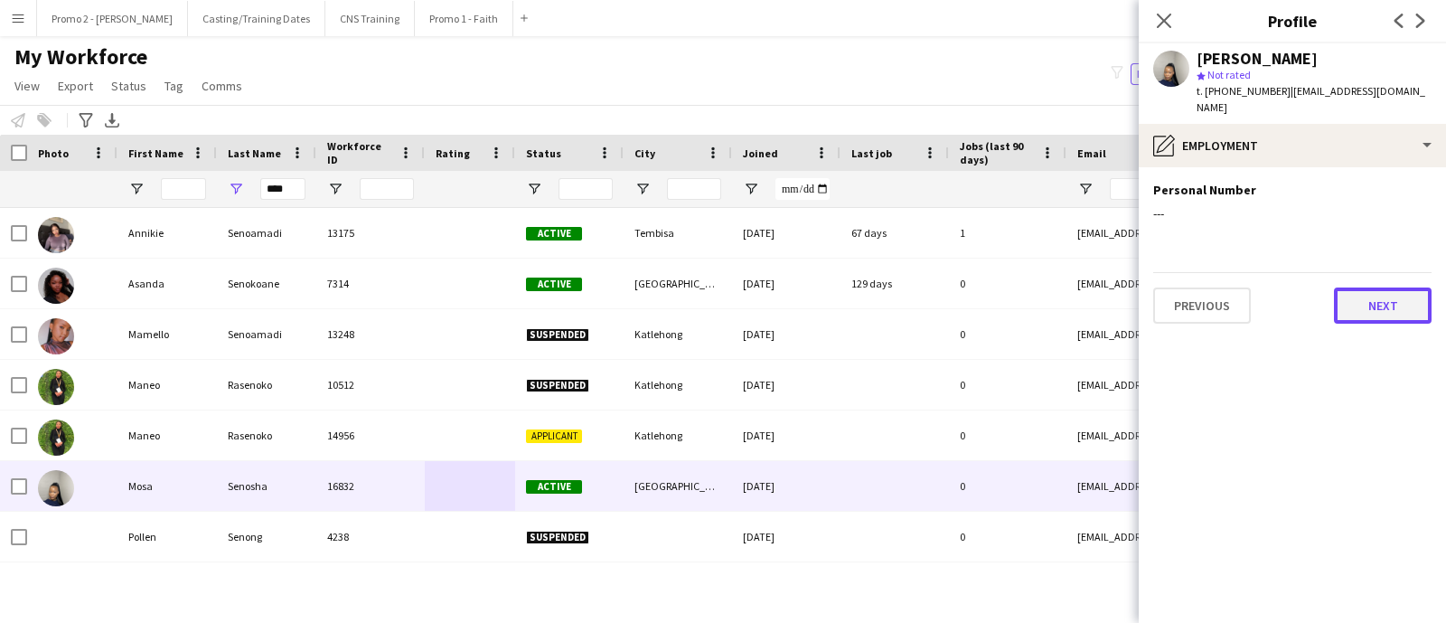
click at [1364, 287] on button "Next" at bounding box center [1383, 305] width 98 height 36
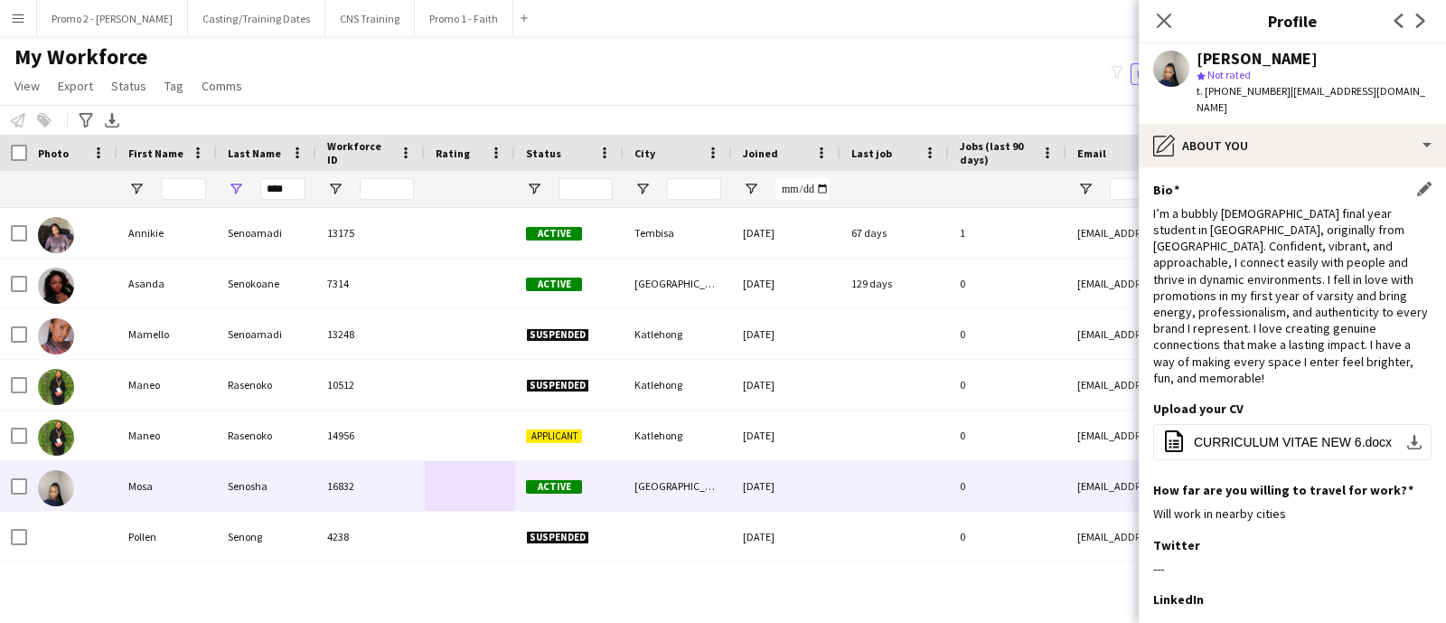
scroll to position [287, 0]
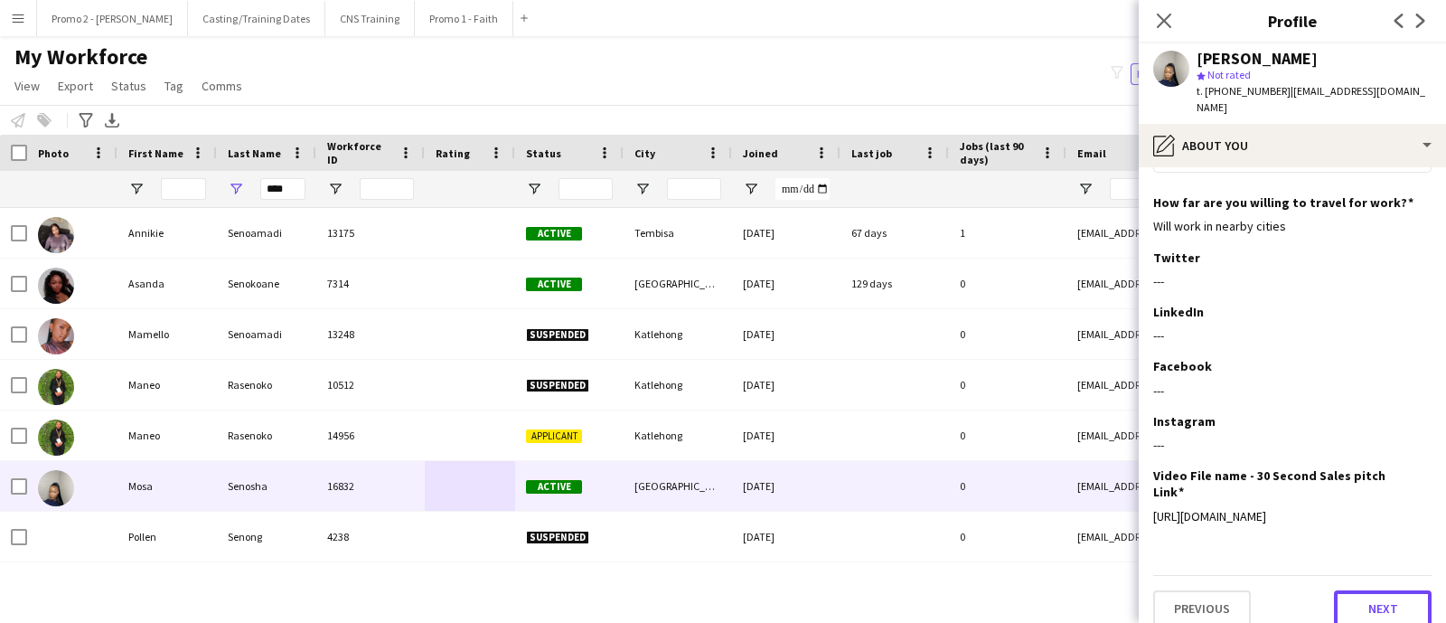
drag, startPoint x: 1355, startPoint y: 593, endPoint x: 1351, endPoint y: 580, distance: 13.4
click at [1355, 592] on button "Next" at bounding box center [1383, 608] width 98 height 36
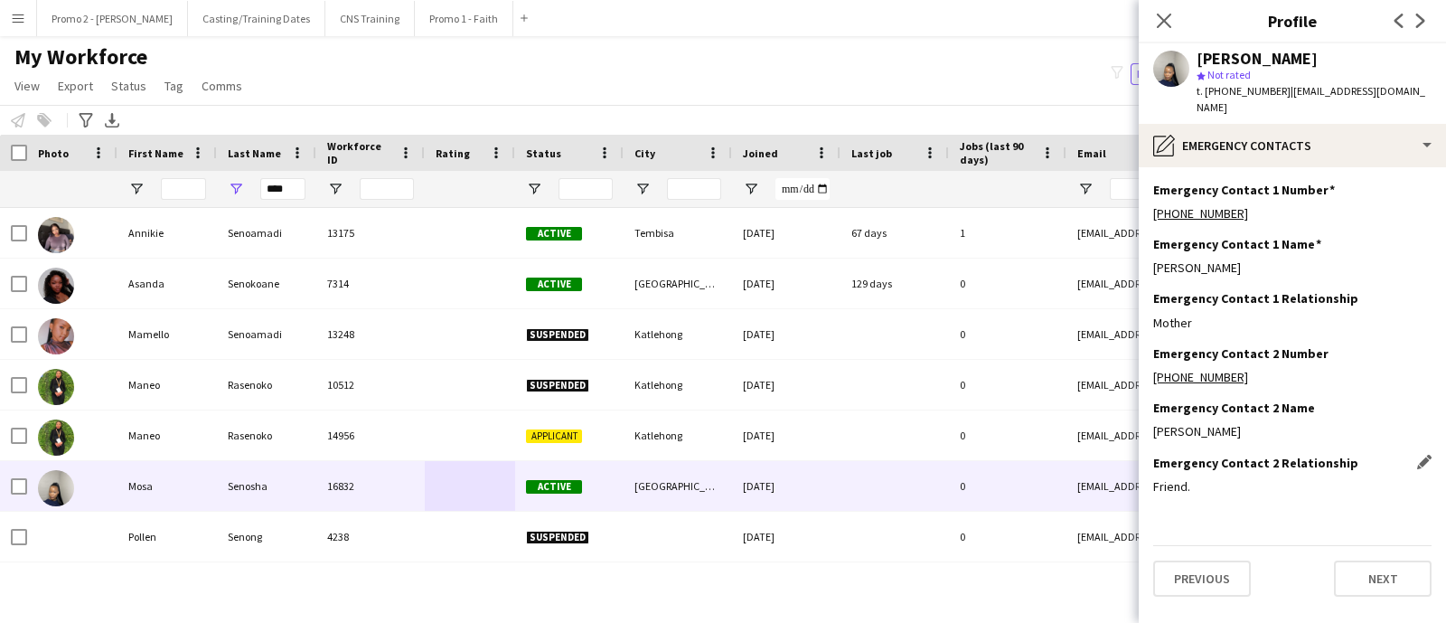
scroll to position [0, 0]
click at [1360, 560] on button "Next" at bounding box center [1383, 578] width 98 height 36
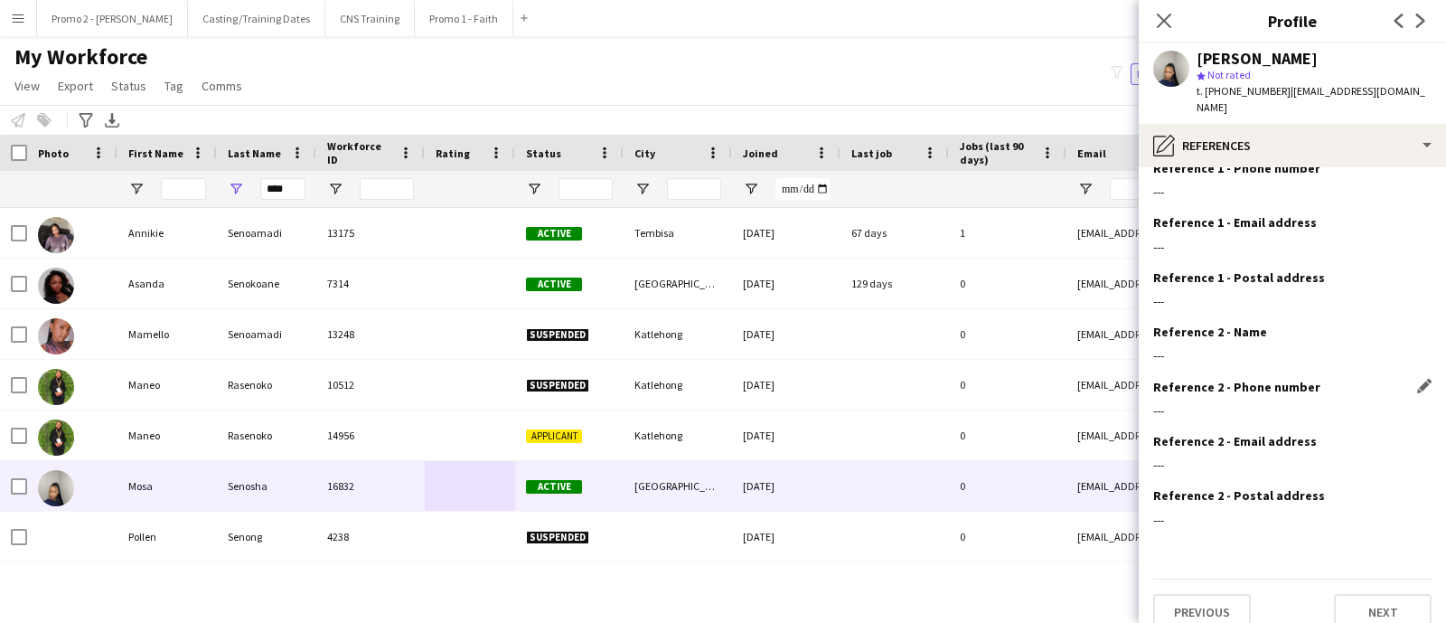
scroll to position [80, 0]
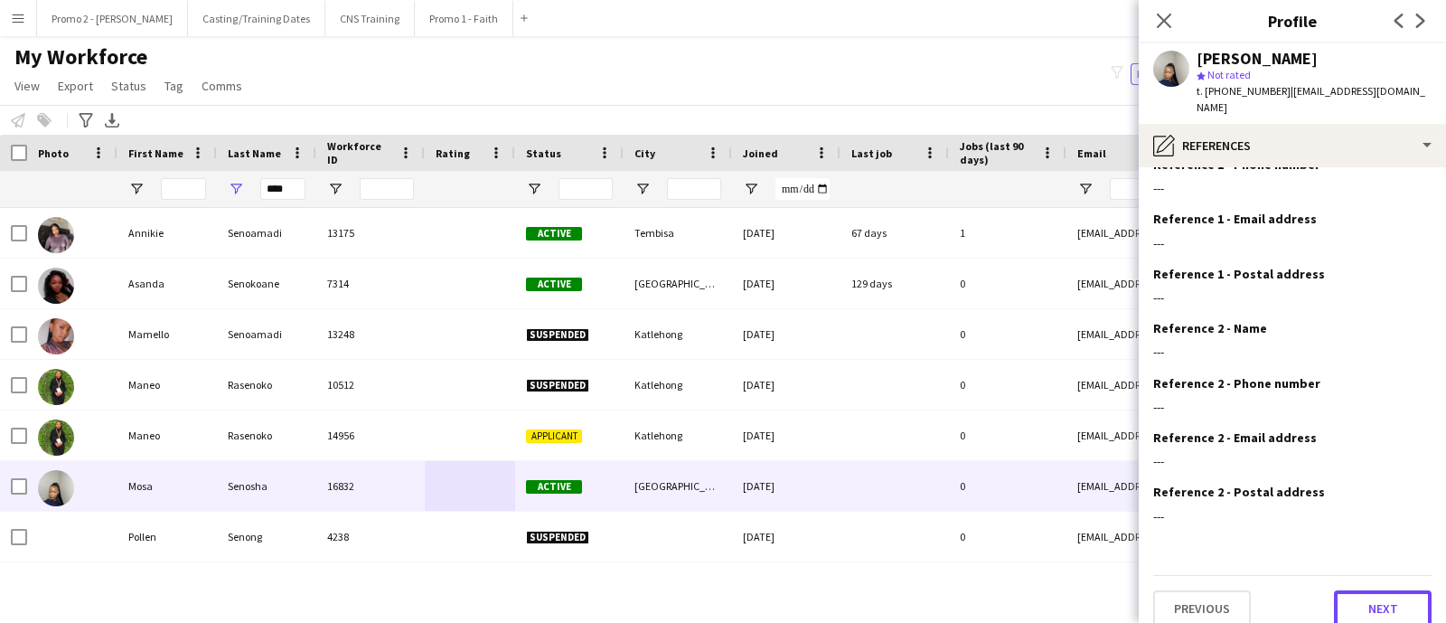
click at [1364, 591] on button "Next" at bounding box center [1383, 608] width 98 height 36
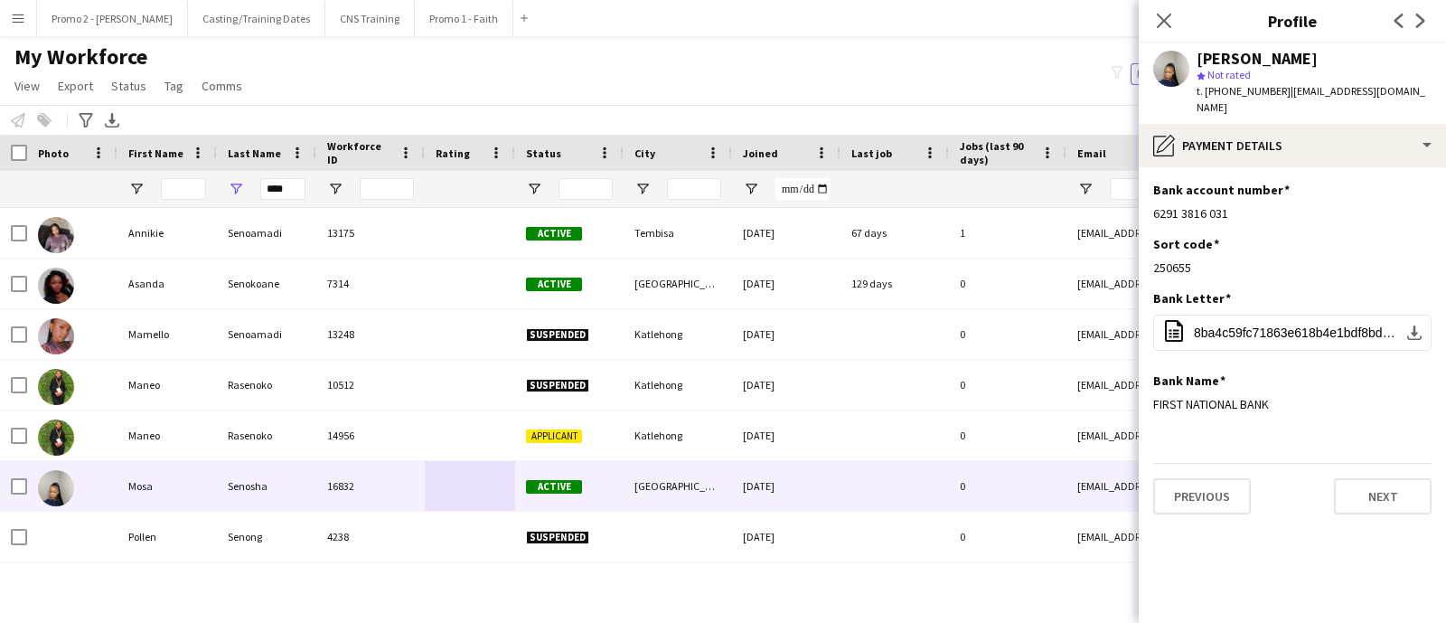
scroll to position [0, 0]
click at [1349, 478] on button "Next" at bounding box center [1383, 496] width 98 height 36
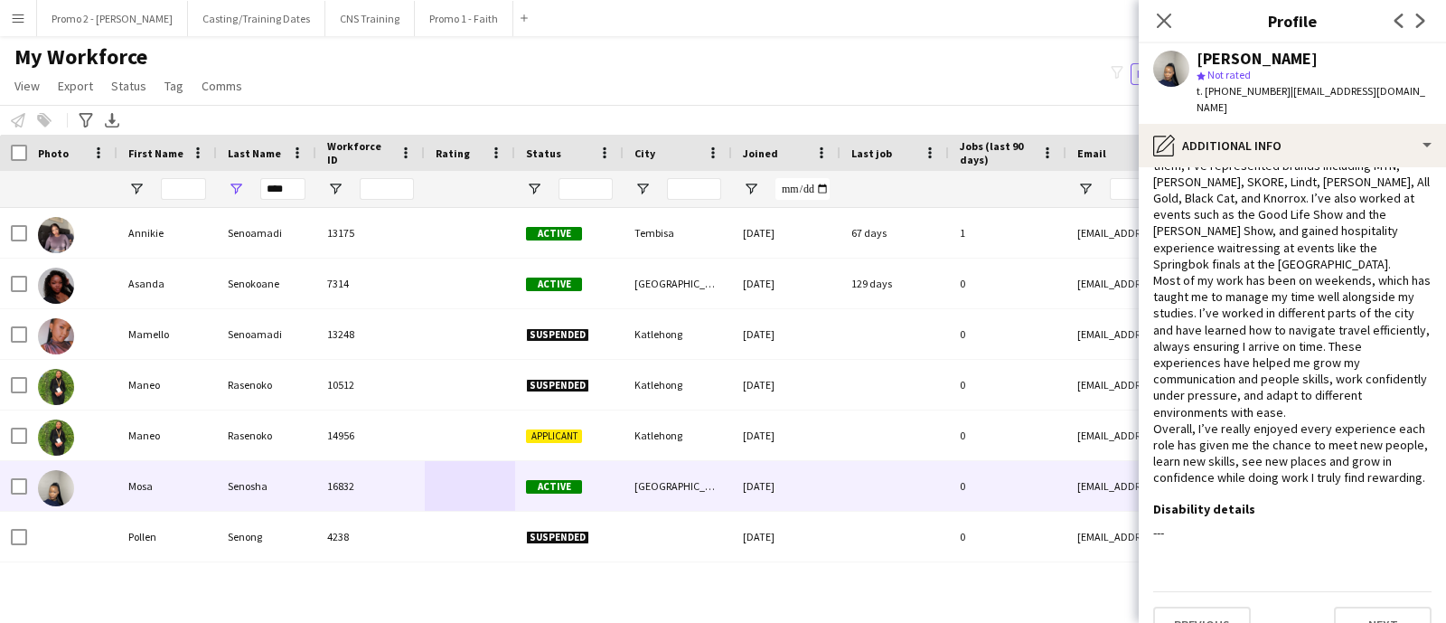
scroll to position [168, 0]
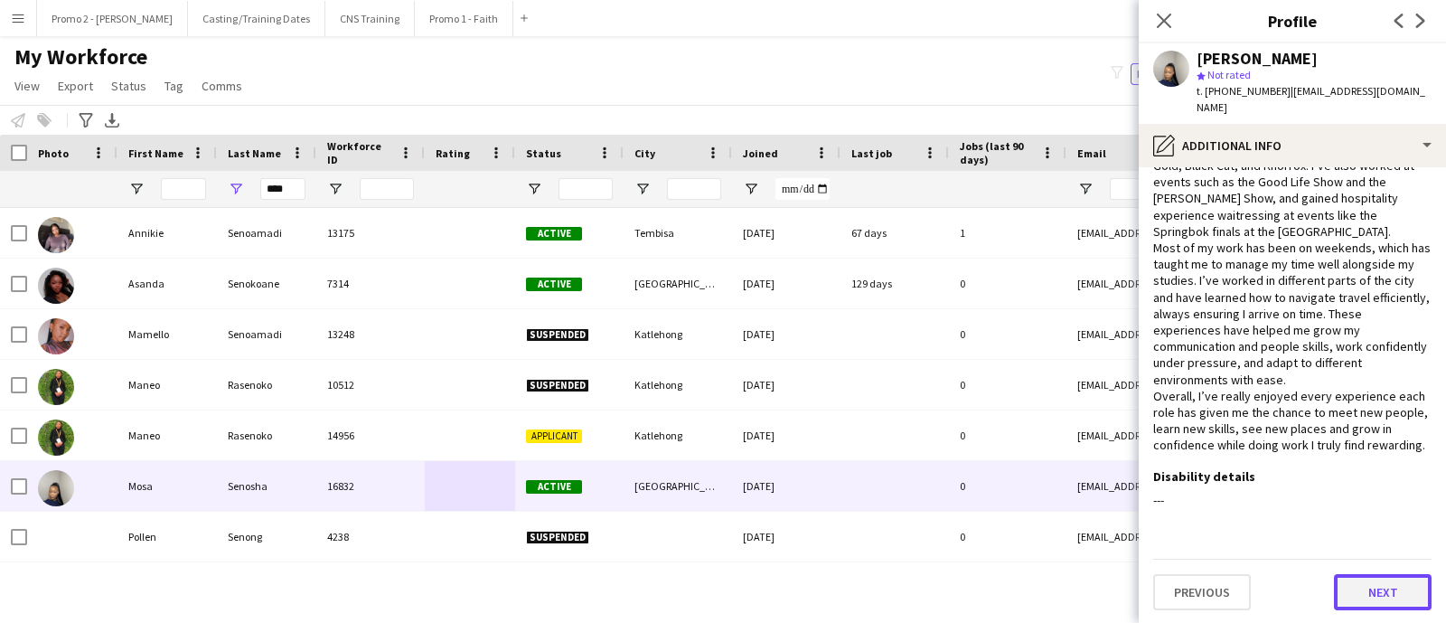
click at [1358, 586] on button "Next" at bounding box center [1383, 592] width 98 height 36
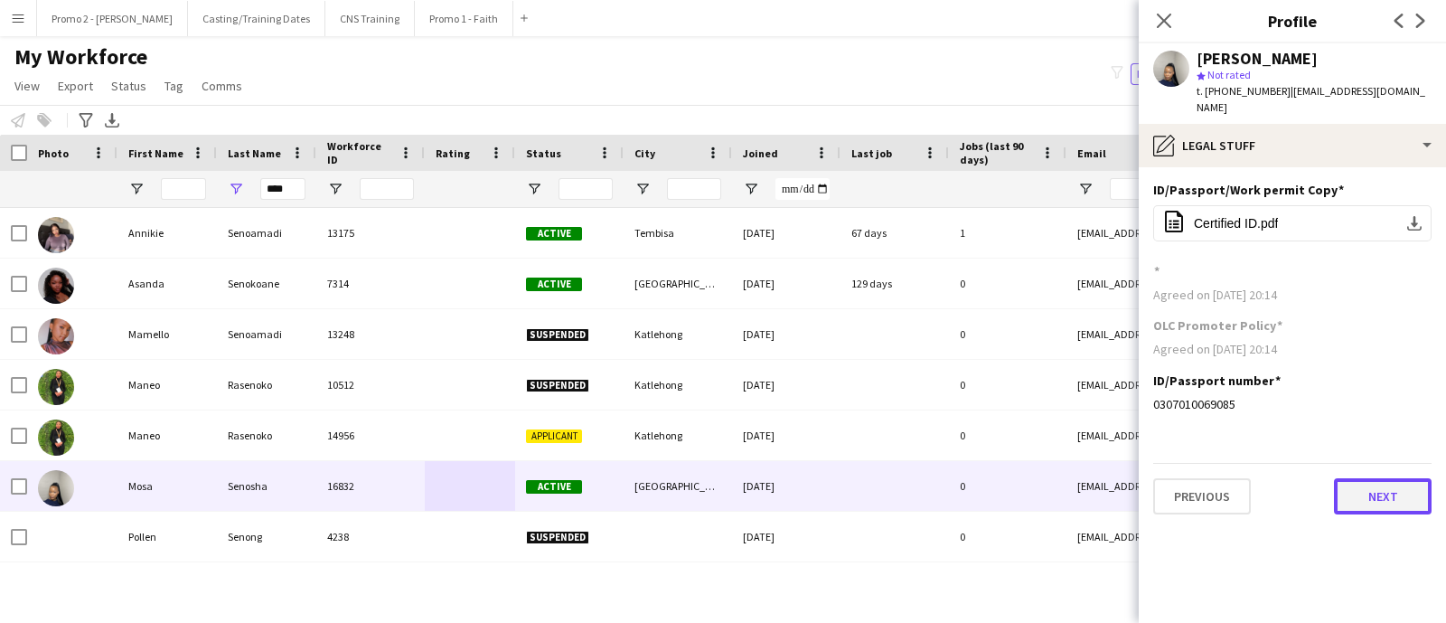
click at [1348, 479] on button "Next" at bounding box center [1383, 496] width 98 height 36
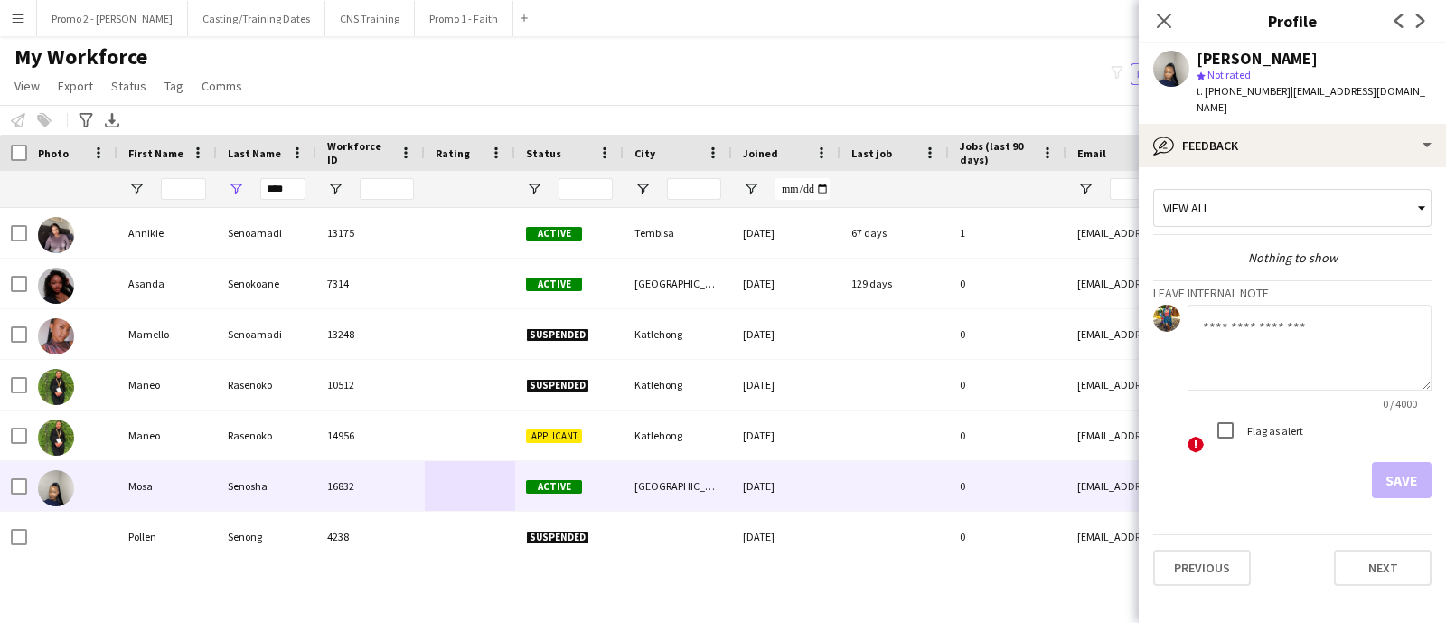
click at [1220, 314] on textarea at bounding box center [1309, 348] width 244 height 86
type textarea "****"
click at [1408, 464] on button "Save" at bounding box center [1402, 480] width 60 height 36
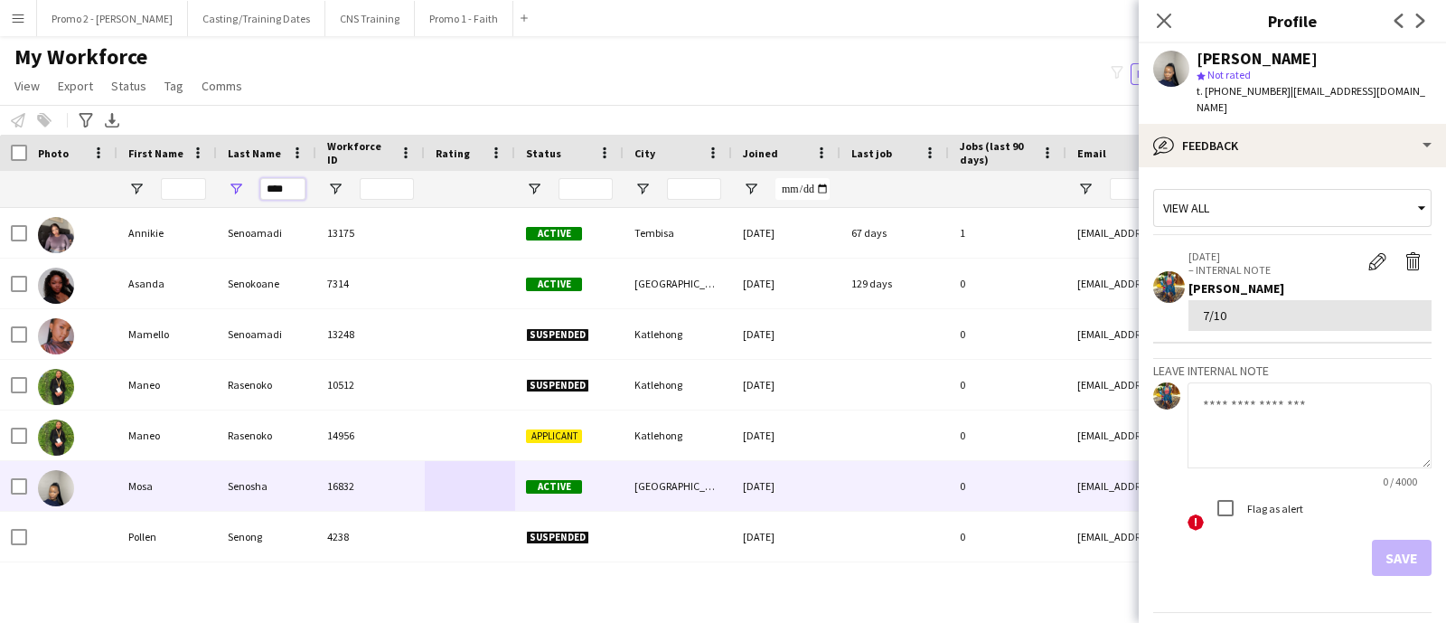
drag, startPoint x: 294, startPoint y: 188, endPoint x: 260, endPoint y: 186, distance: 33.5
click at [260, 186] on input "****" at bounding box center [282, 189] width 45 height 22
paste input "*****"
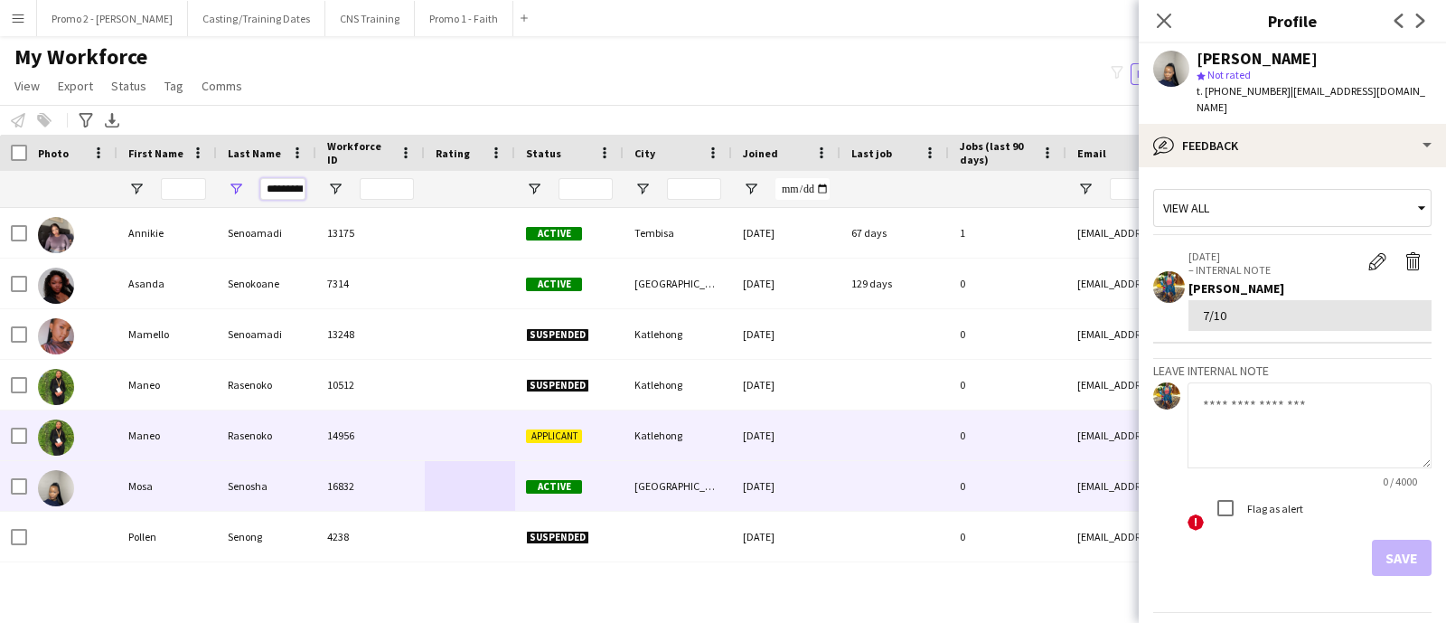
scroll to position [0, 14]
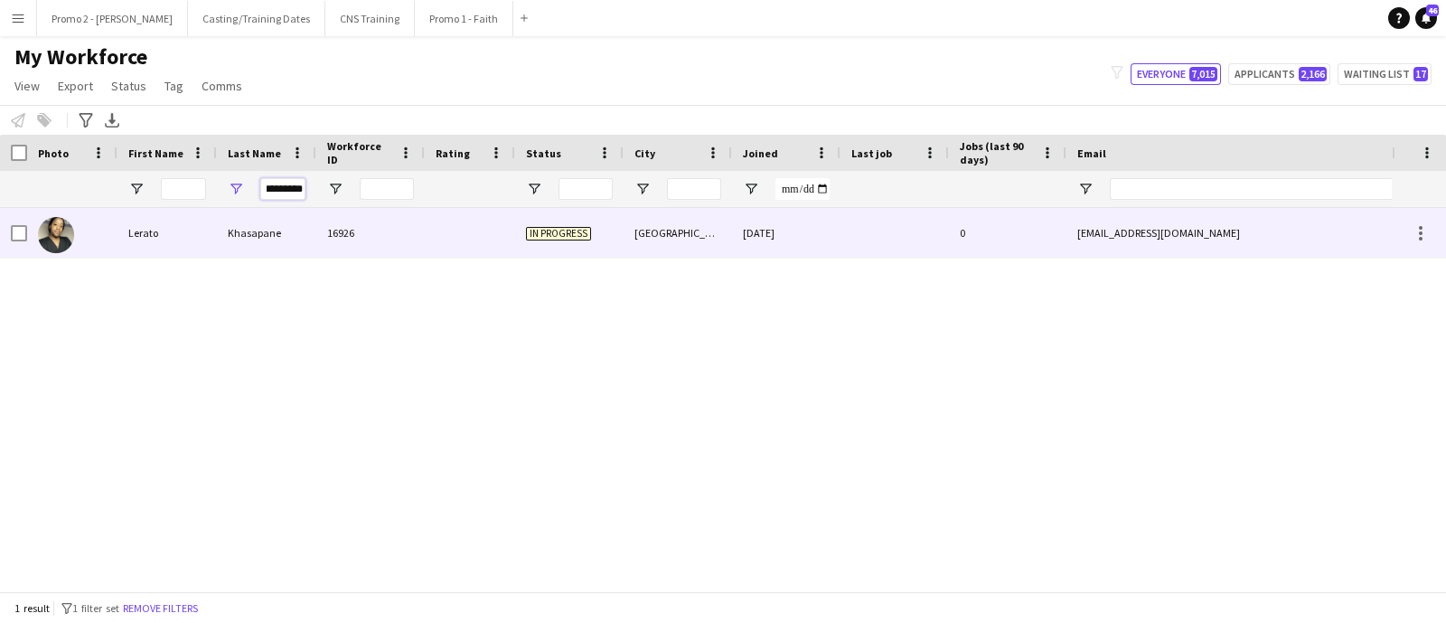
type input "*********"
click at [664, 237] on div "[GEOGRAPHIC_DATA]" at bounding box center [677, 233] width 108 height 50
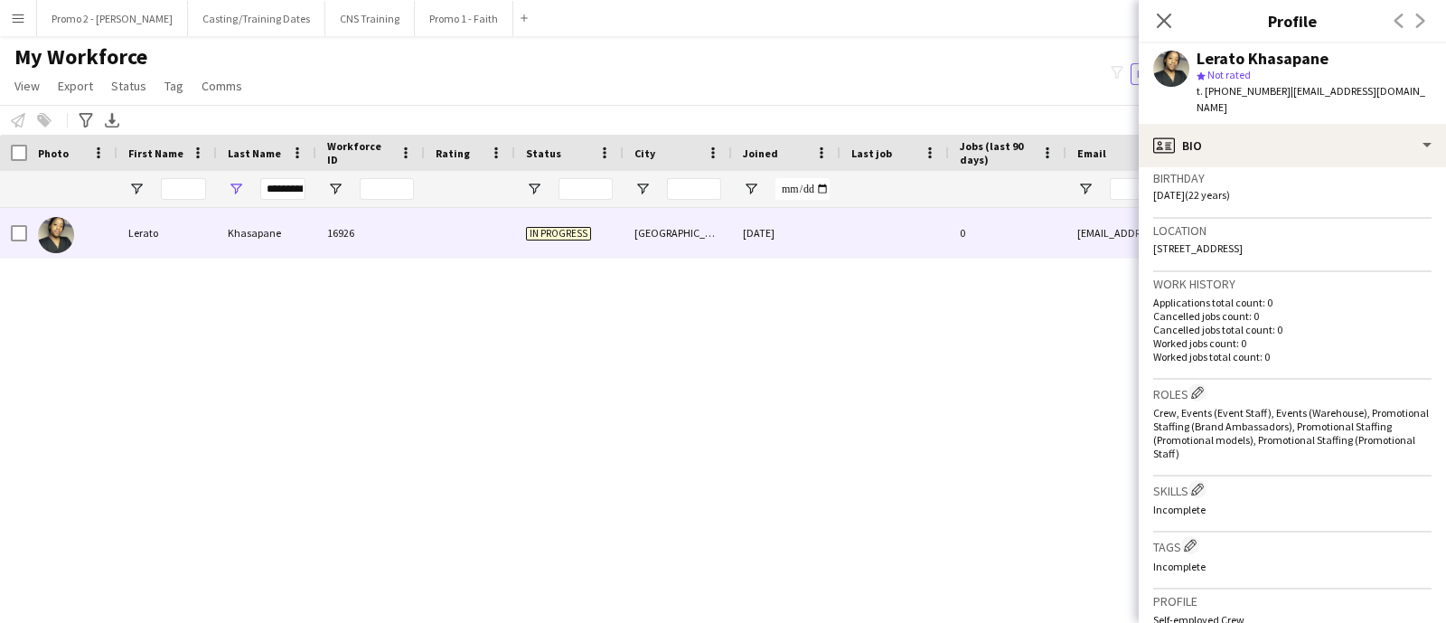
scroll to position [717, 0]
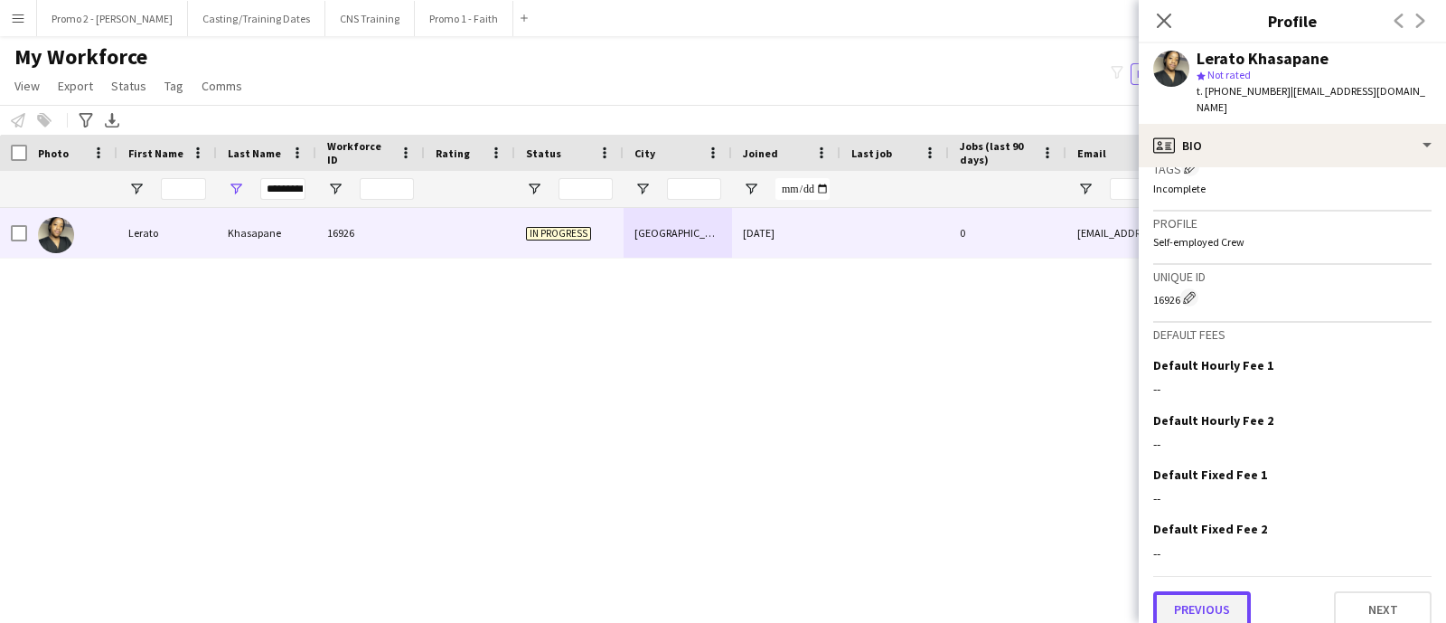
click at [1213, 601] on button "Previous" at bounding box center [1202, 609] width 98 height 36
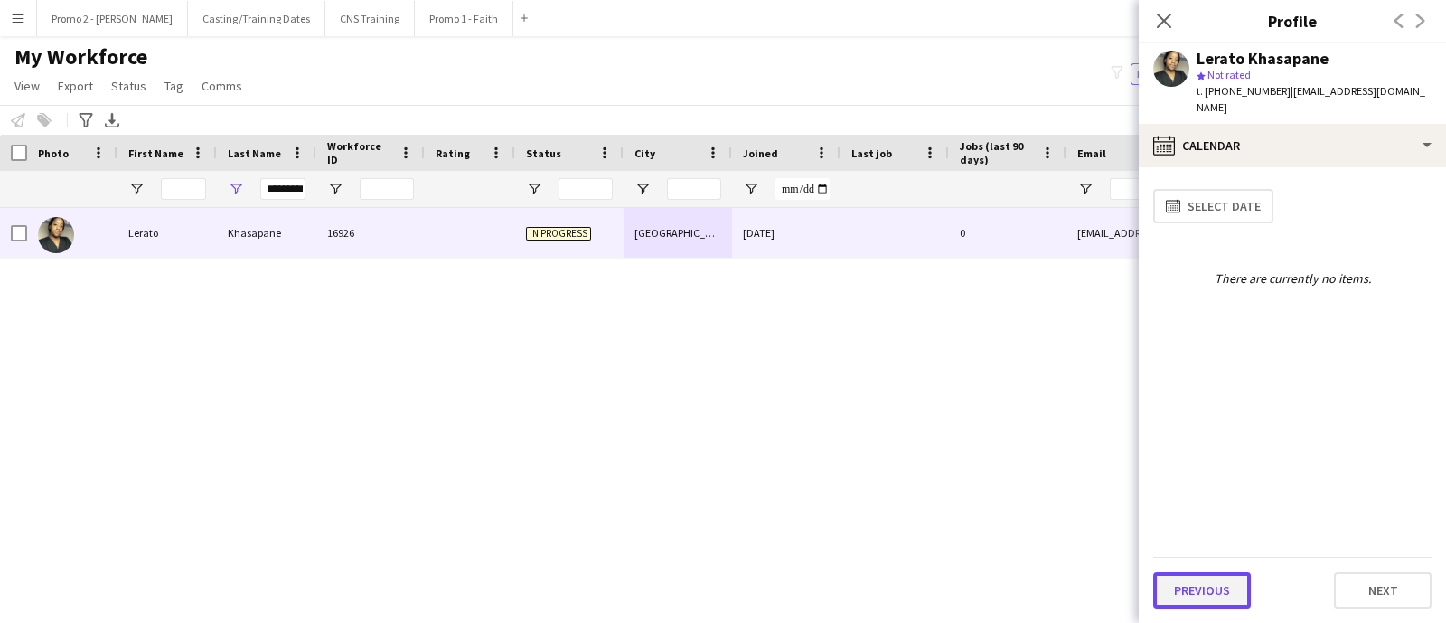
click at [1213, 598] on button "Previous" at bounding box center [1202, 590] width 98 height 36
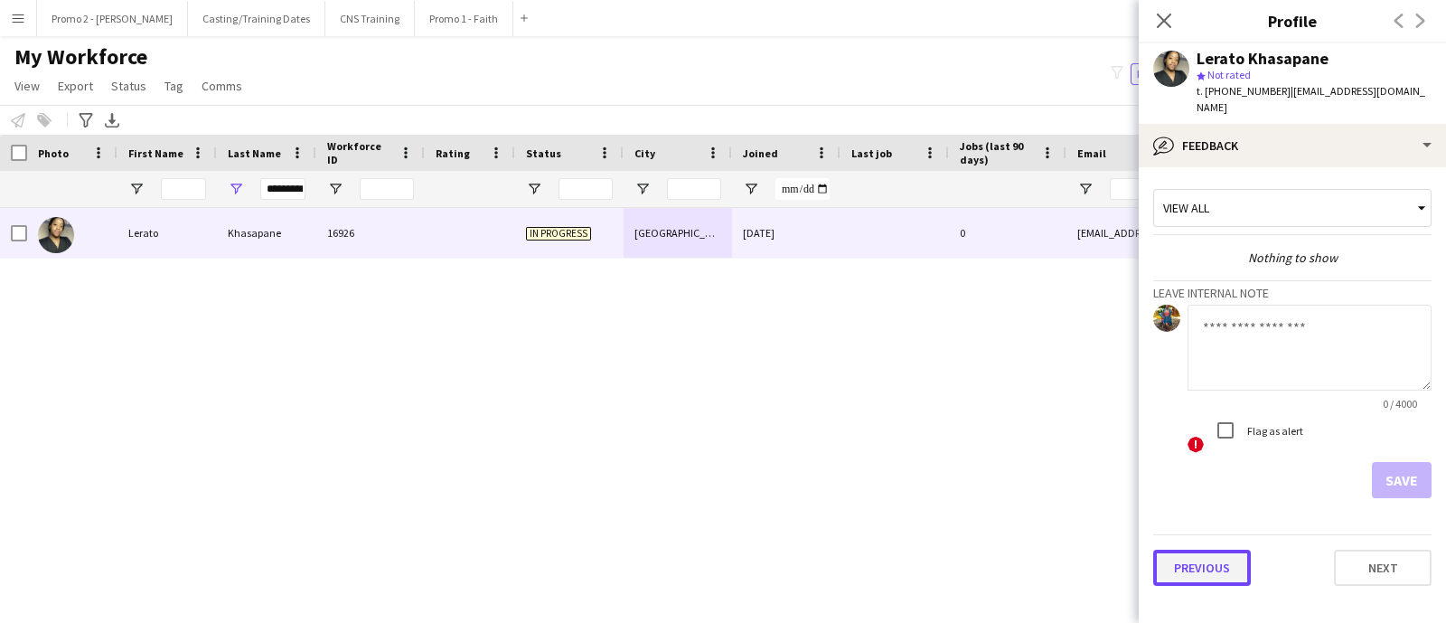
click at [1229, 553] on button "Previous" at bounding box center [1202, 567] width 98 height 36
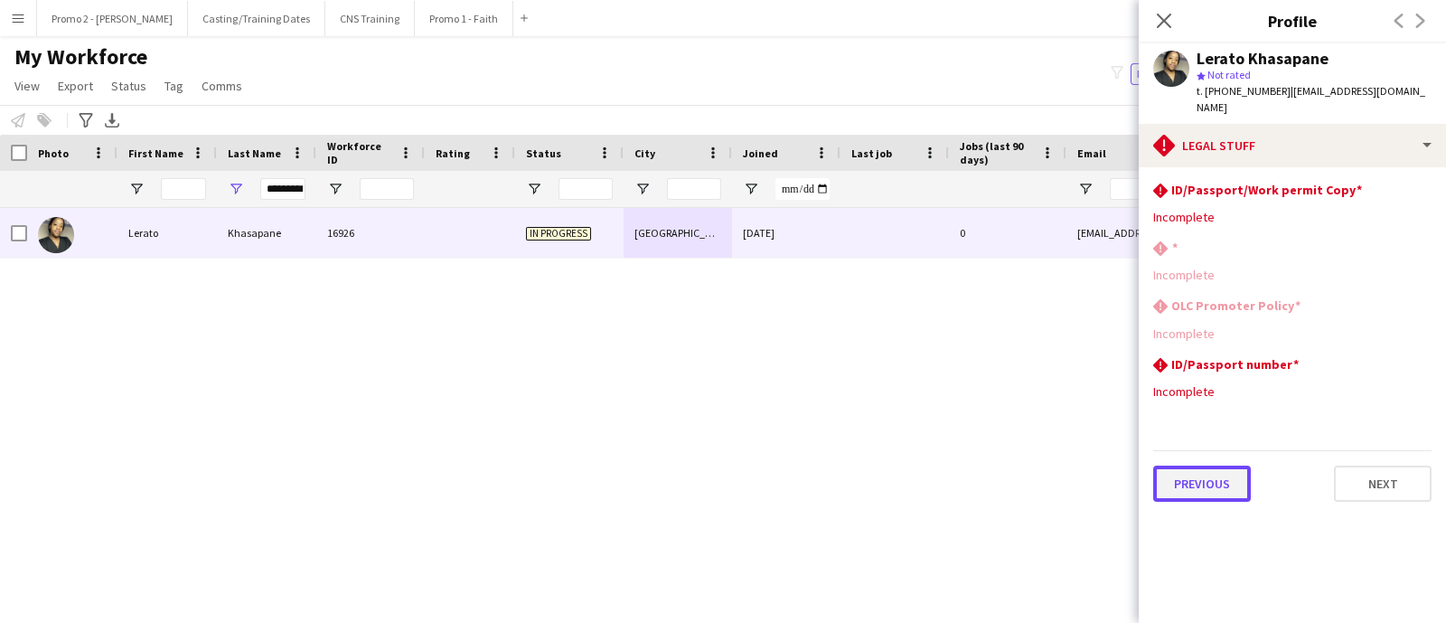
click at [1211, 470] on button "Previous" at bounding box center [1202, 483] width 98 height 36
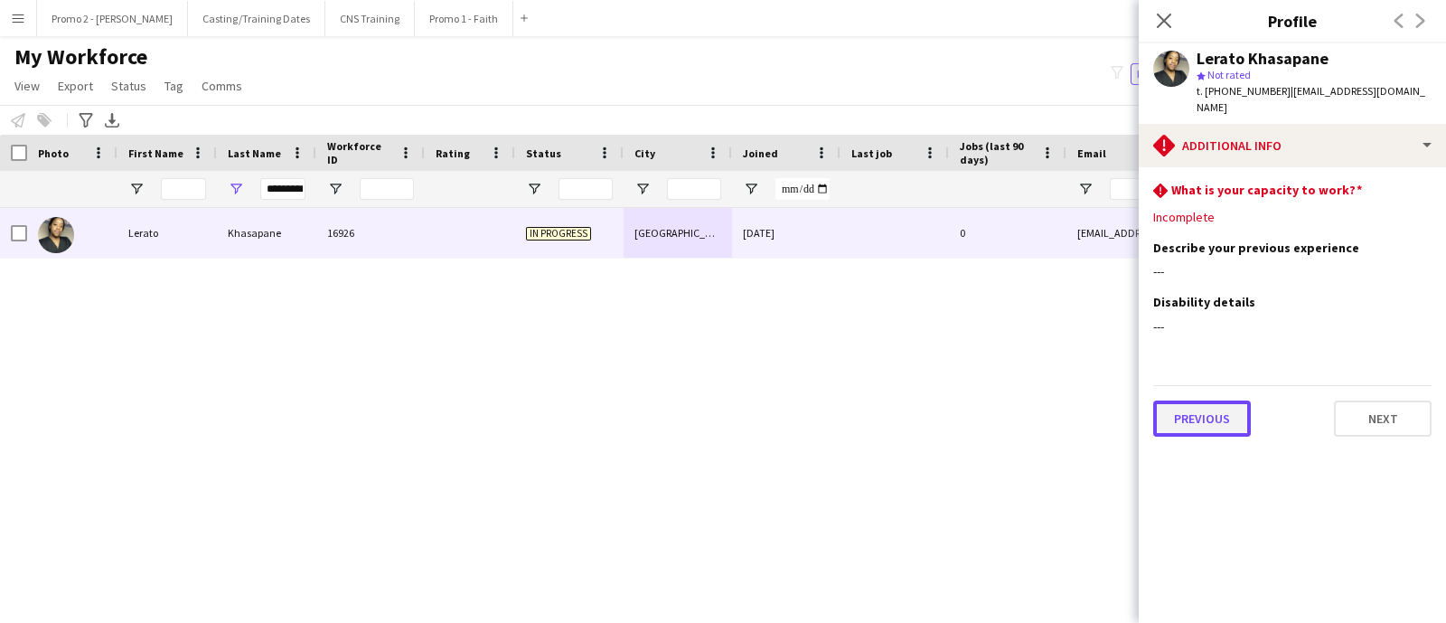
click at [1188, 413] on button "Previous" at bounding box center [1202, 418] width 98 height 36
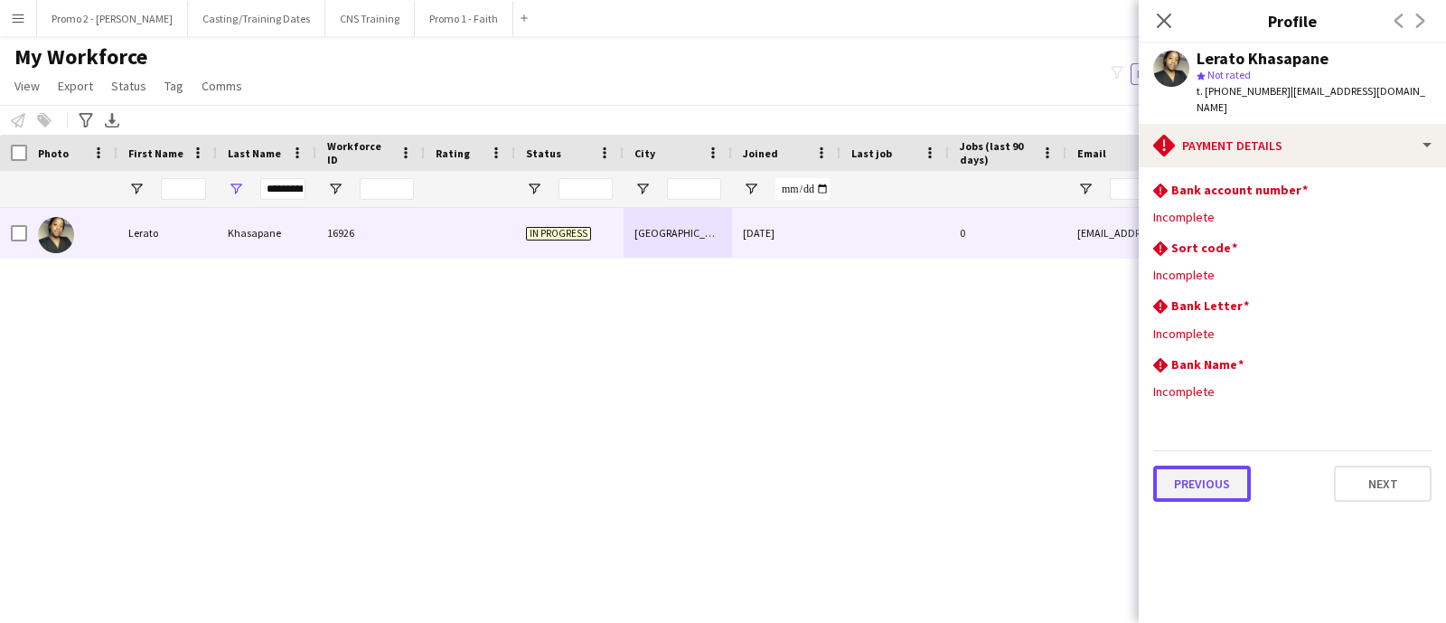
click at [1202, 473] on button "Previous" at bounding box center [1202, 483] width 98 height 36
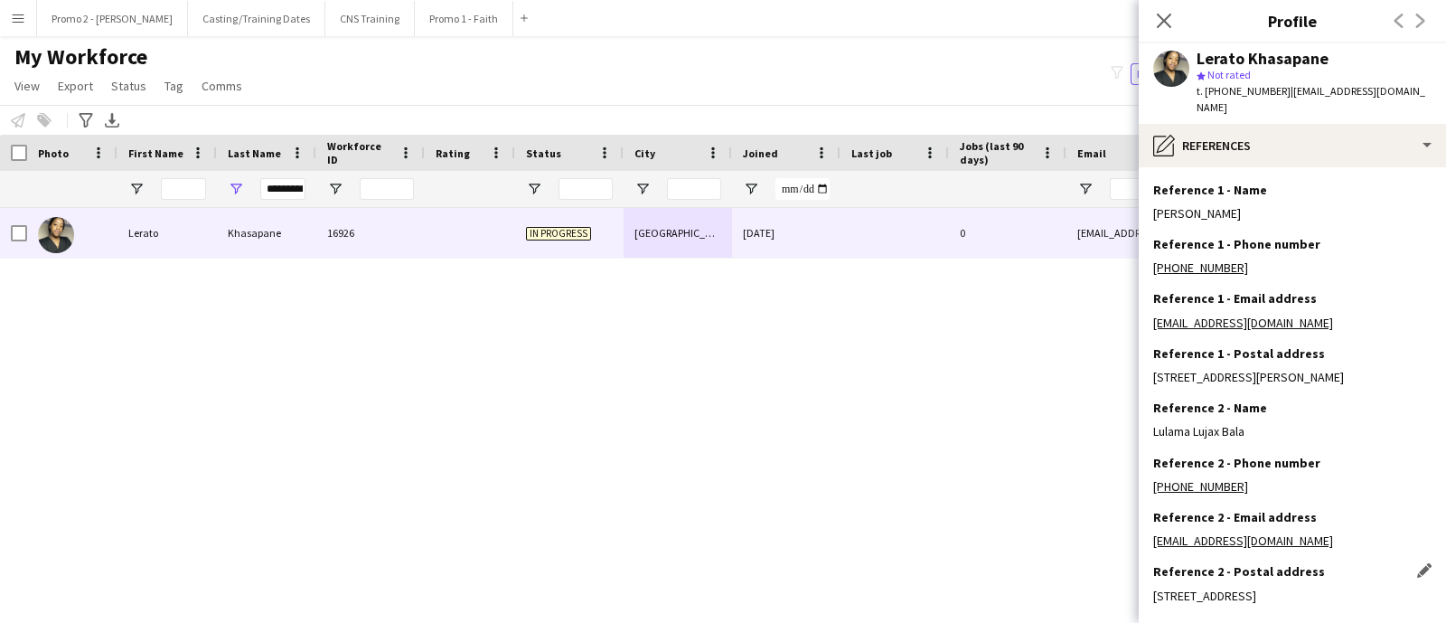
scroll to position [129, 0]
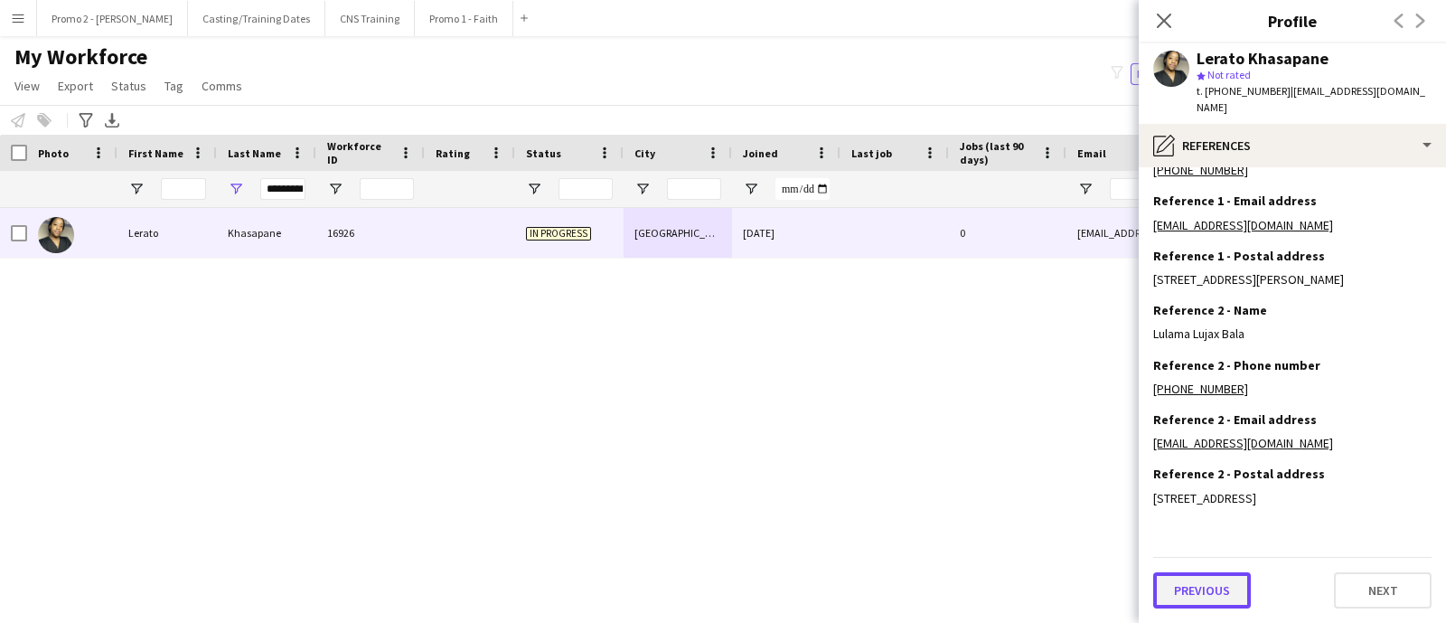
click at [1200, 585] on button "Previous" at bounding box center [1202, 590] width 98 height 36
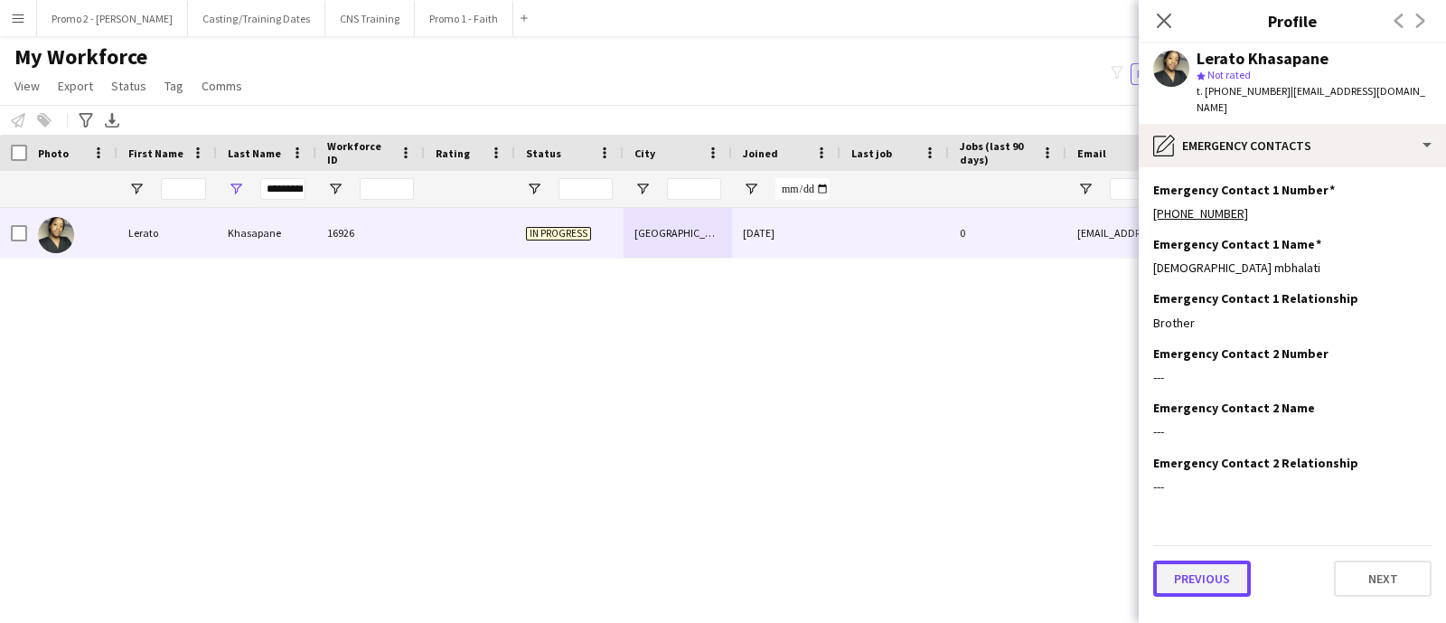
click at [1219, 560] on button "Previous" at bounding box center [1202, 578] width 98 height 36
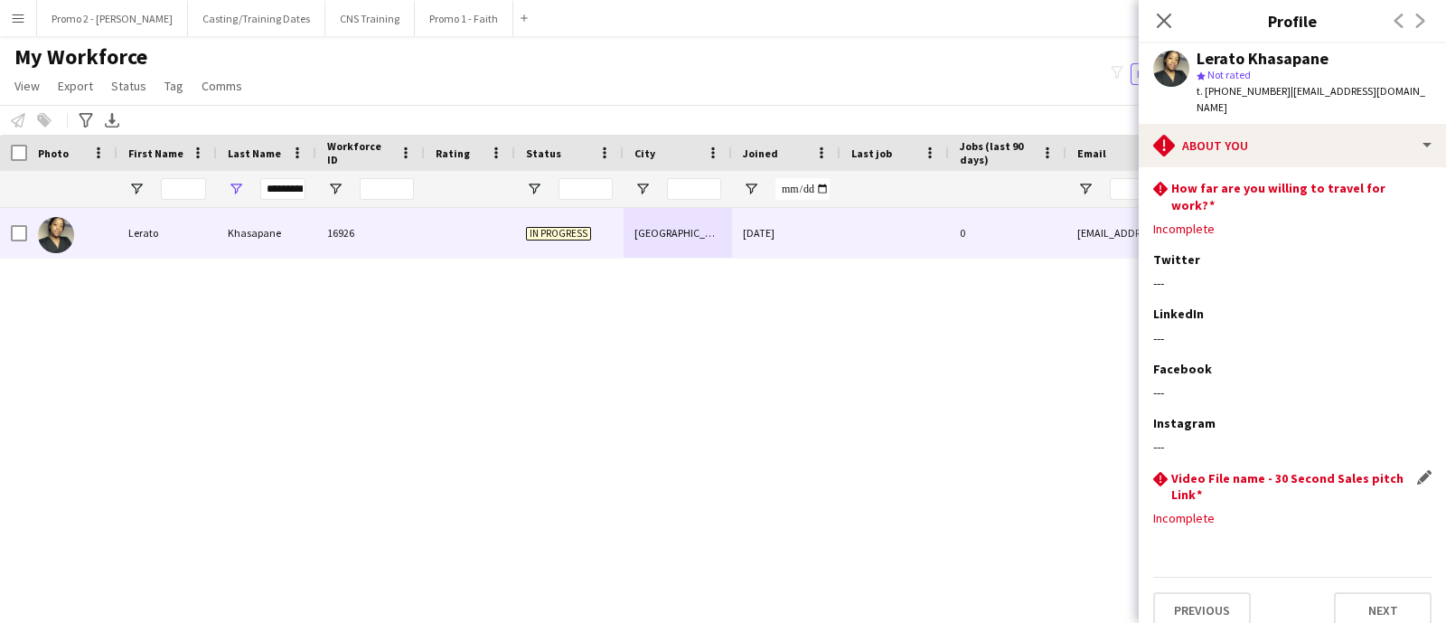
scroll to position [117, 0]
click at [1184, 589] on button "Previous" at bounding box center [1202, 607] width 98 height 36
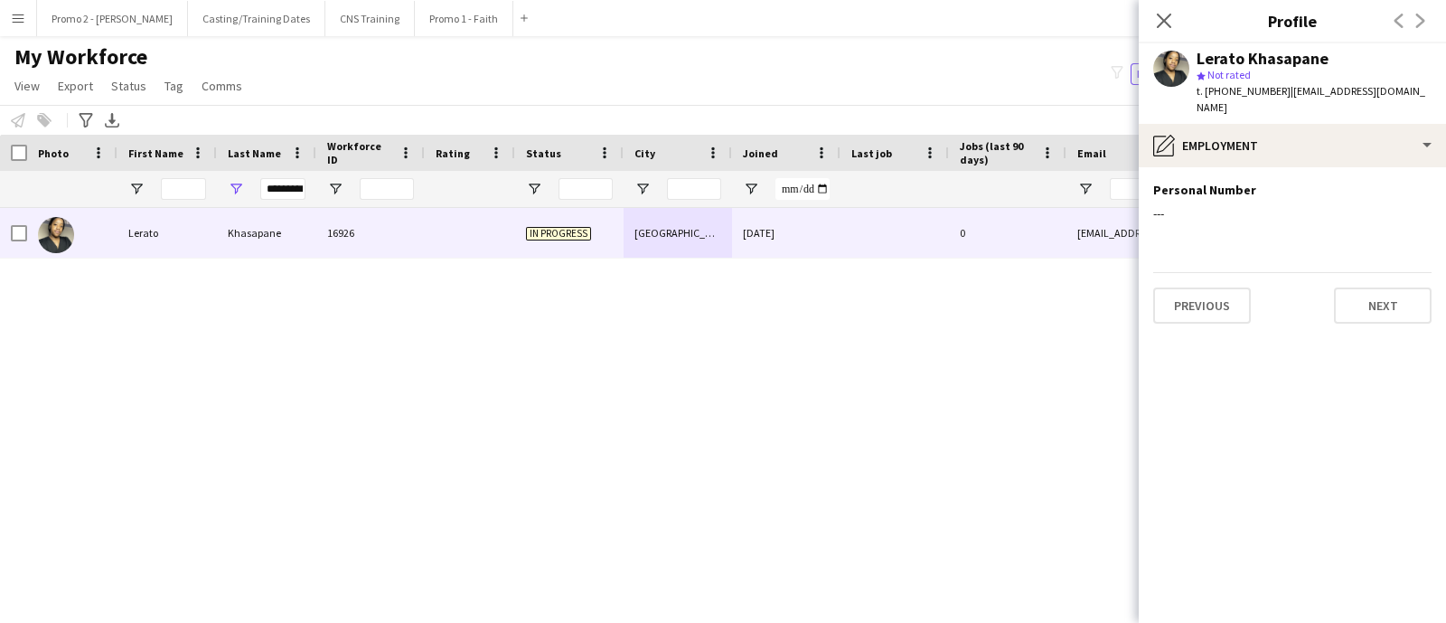
scroll to position [0, 0]
click at [1211, 287] on button "Previous" at bounding box center [1202, 305] width 98 height 36
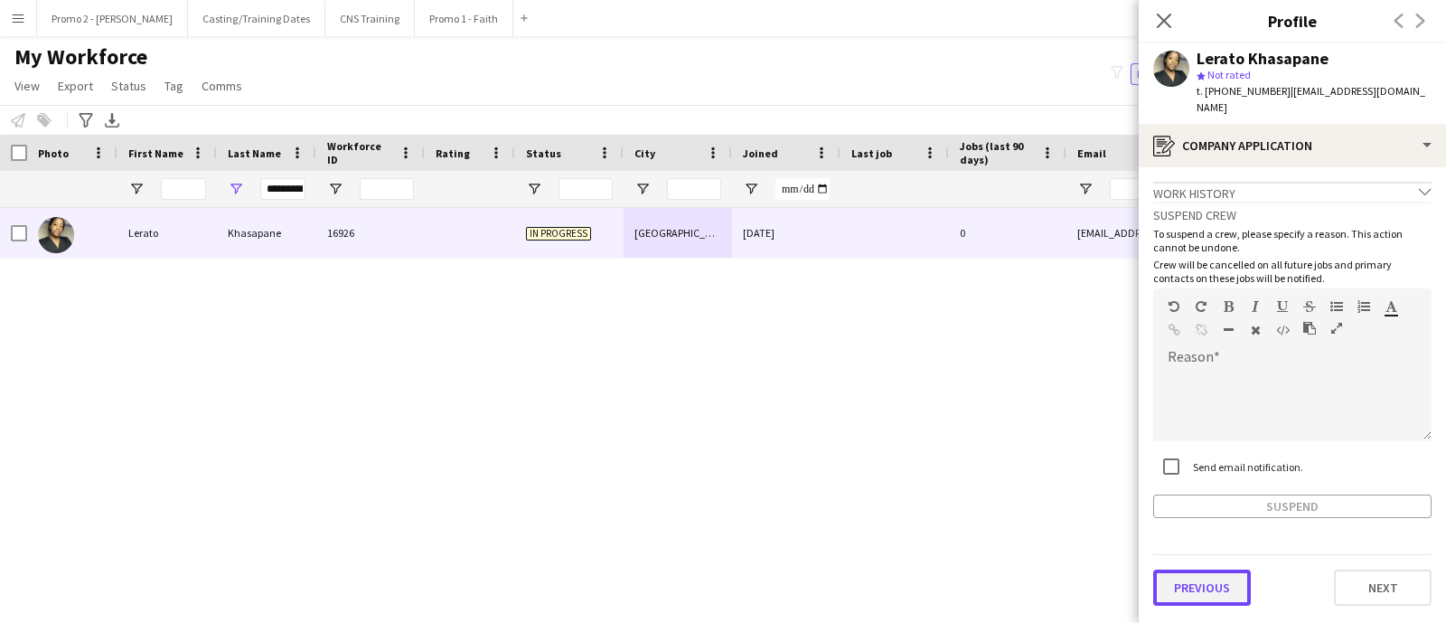
click at [1220, 574] on button "Previous" at bounding box center [1202, 587] width 98 height 36
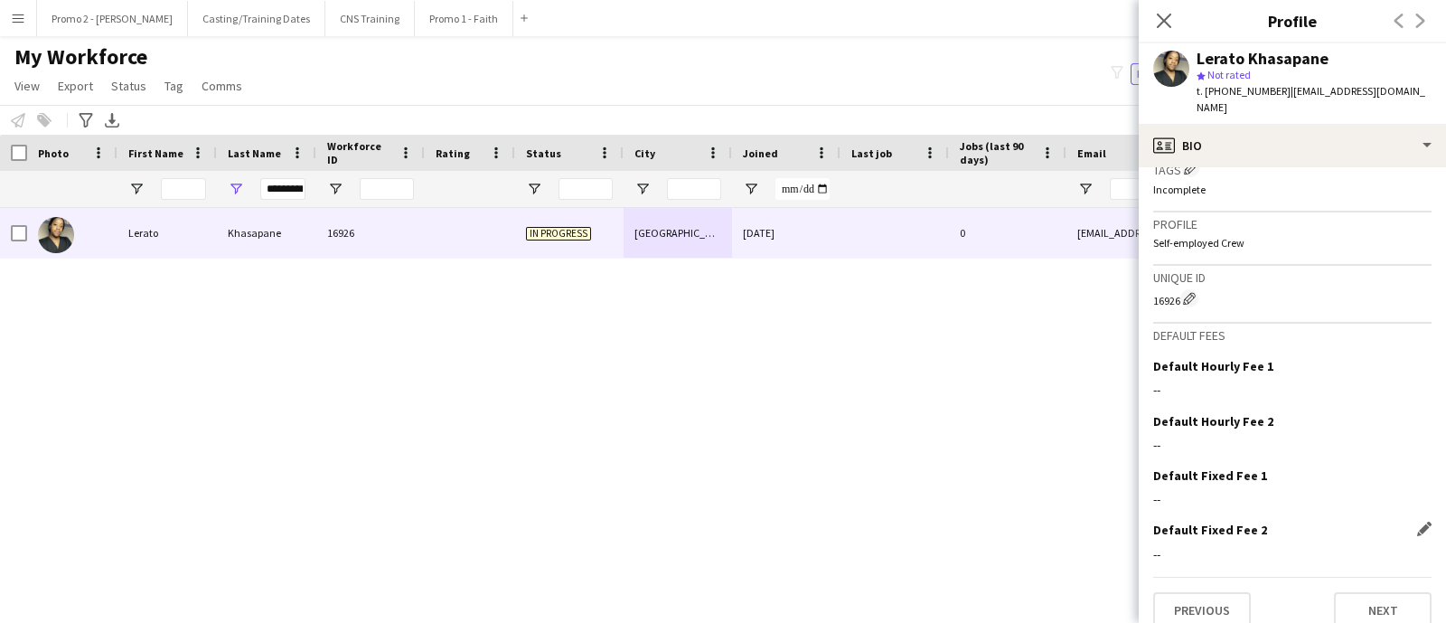
scroll to position [717, 0]
click at [1220, 594] on button "Previous" at bounding box center [1202, 609] width 98 height 36
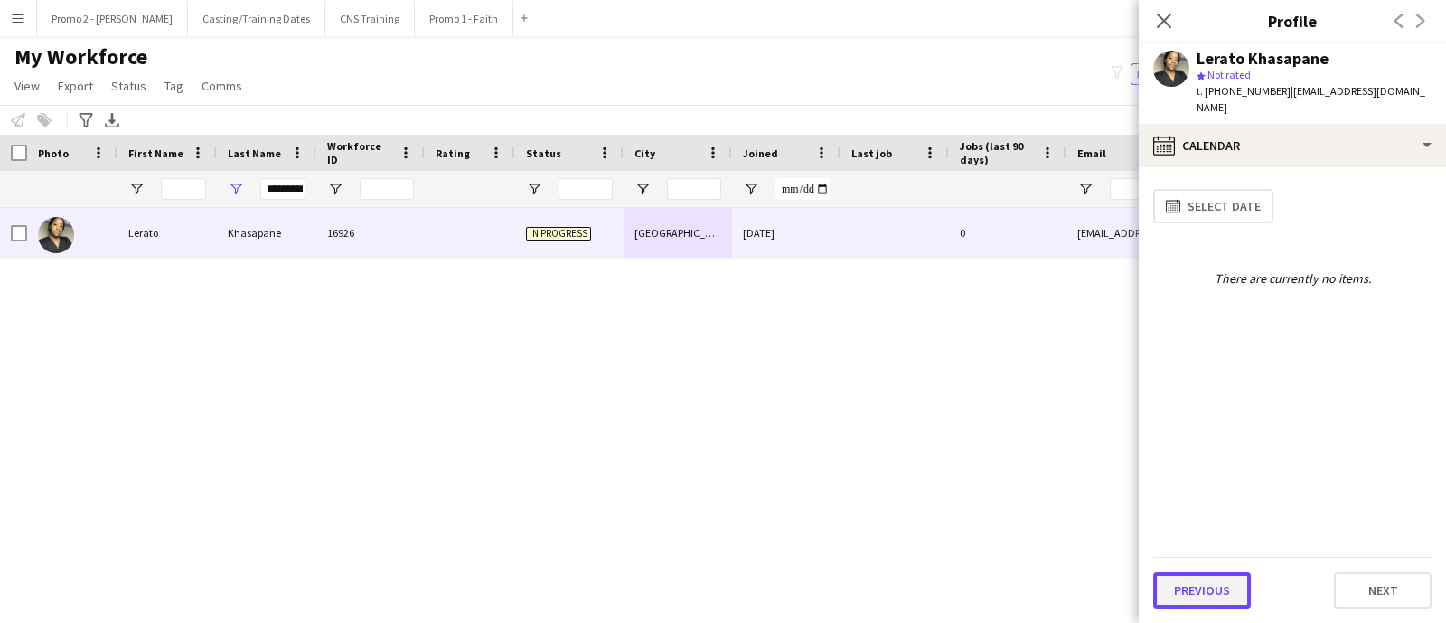
click at [1222, 589] on button "Previous" at bounding box center [1202, 590] width 98 height 36
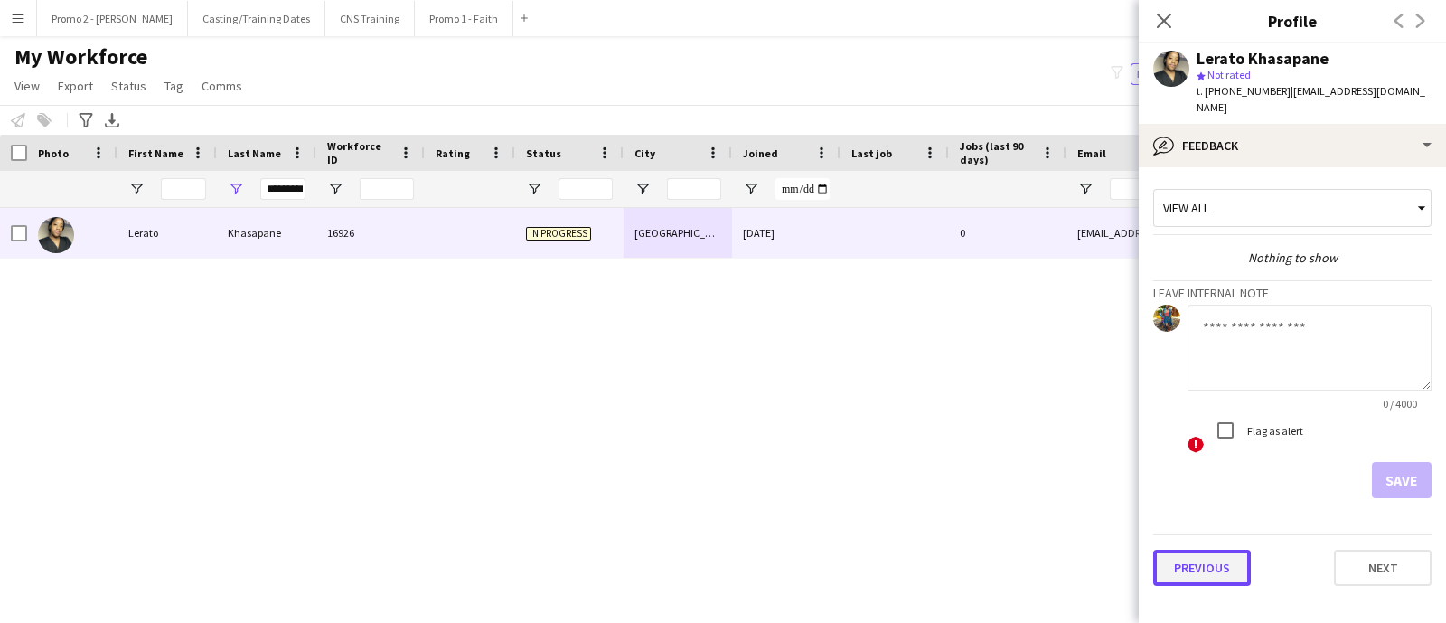
click at [1220, 549] on button "Previous" at bounding box center [1202, 567] width 98 height 36
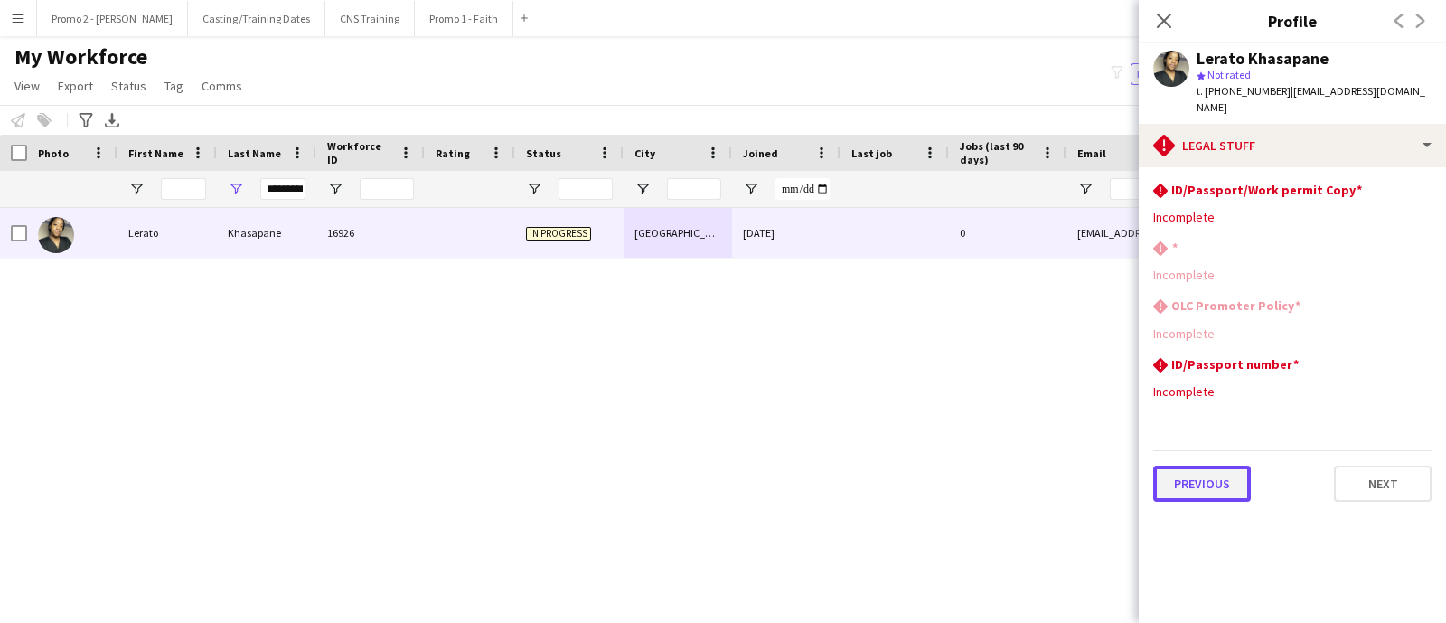
click at [1193, 465] on button "Previous" at bounding box center [1202, 483] width 98 height 36
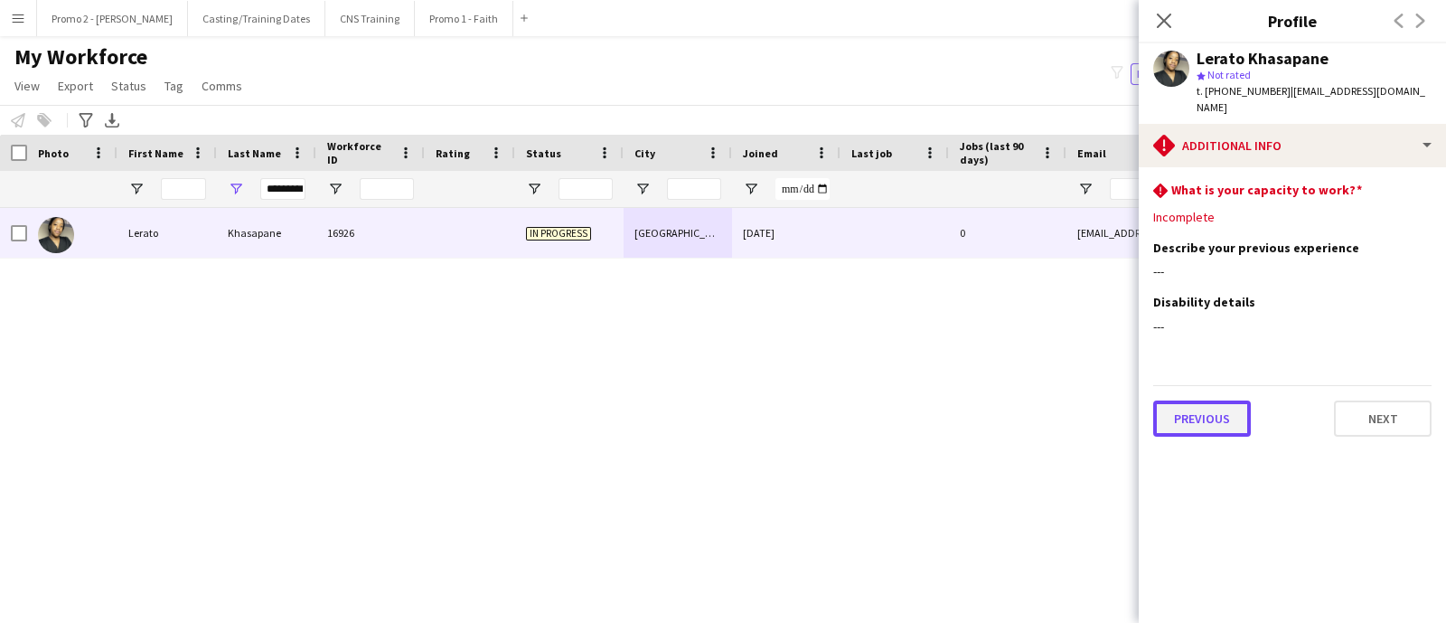
click at [1215, 402] on button "Previous" at bounding box center [1202, 418] width 98 height 36
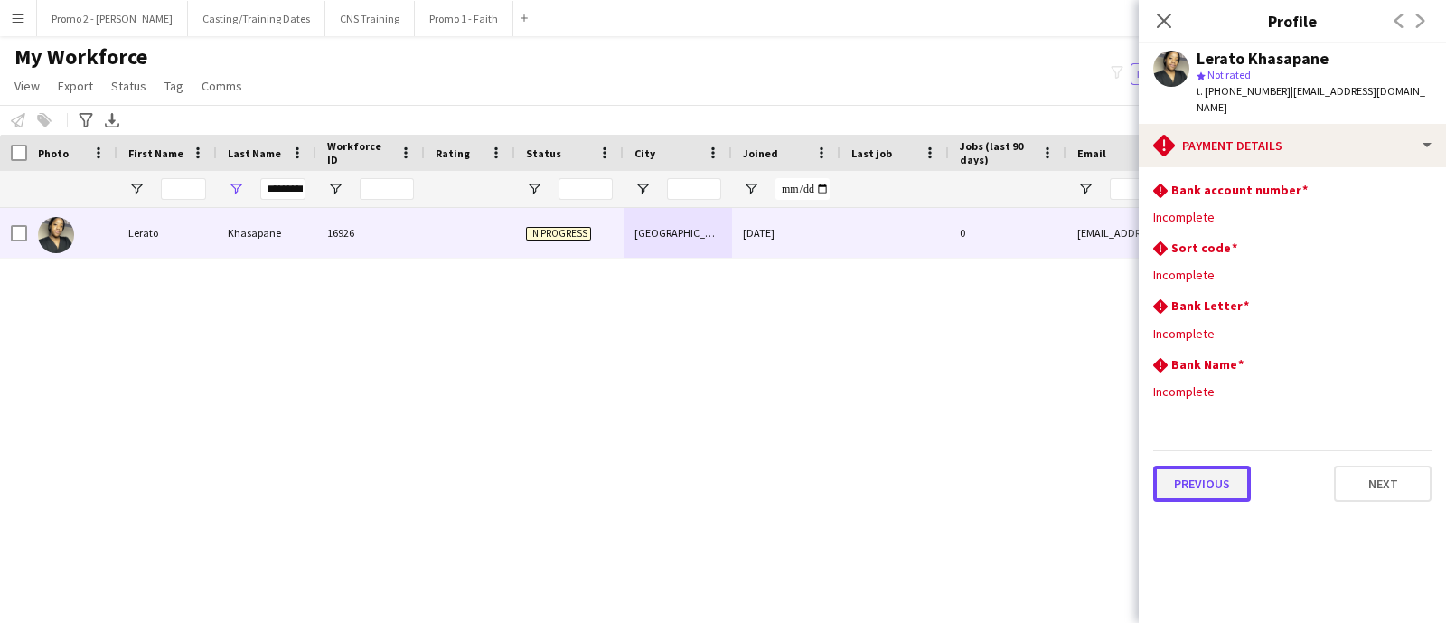
click at [1215, 466] on button "Previous" at bounding box center [1202, 483] width 98 height 36
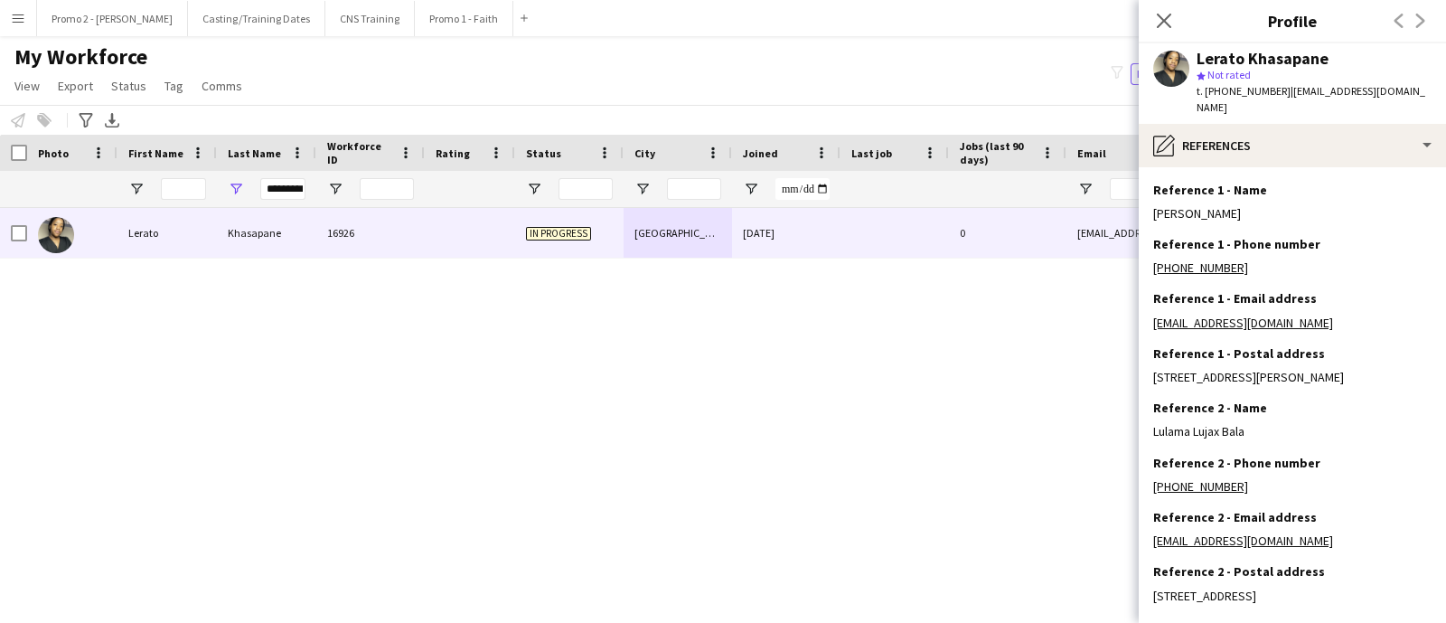
drag, startPoint x: 1164, startPoint y: 18, endPoint x: 1139, endPoint y: 46, distance: 37.7
click at [1163, 18] on icon "Close pop-in" at bounding box center [1164, 21] width 14 height 14
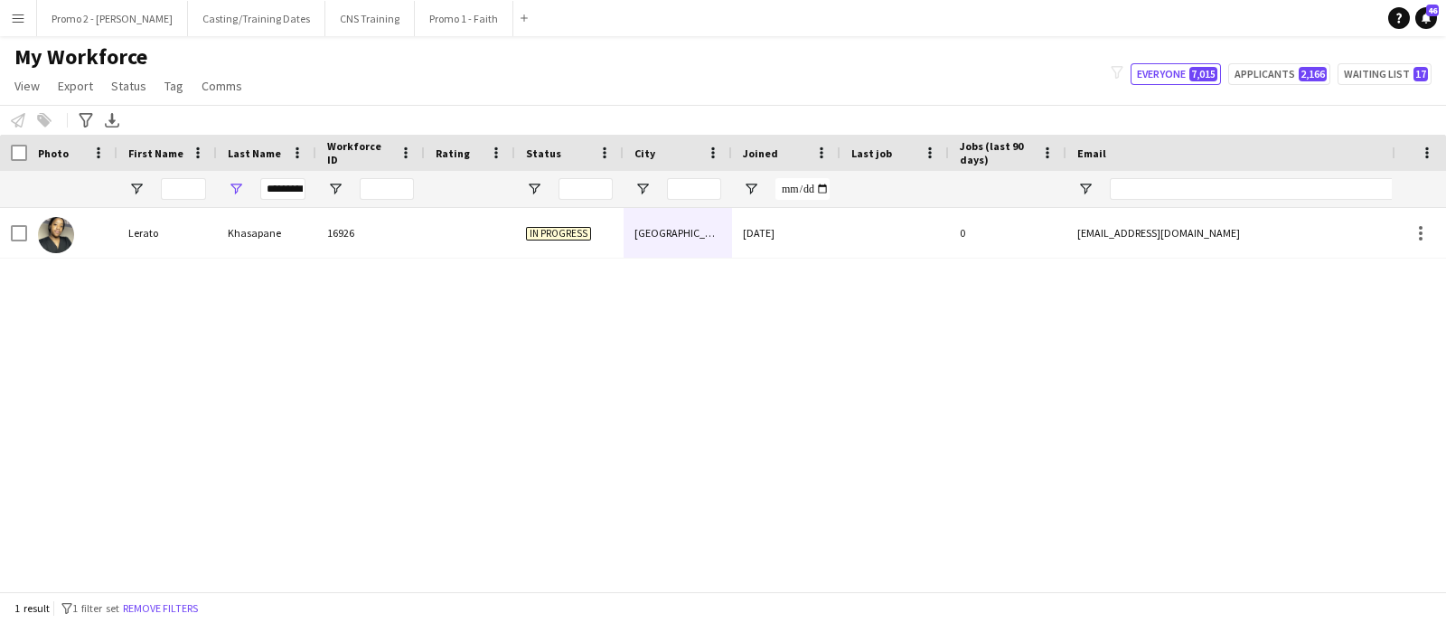
click at [904, 443] on div "Lerato Khasapane 16926 In progress Cape Town 20-09-2025 0 khasapanelerato13@gma…" at bounding box center [696, 391] width 1392 height 366
drag, startPoint x: 270, startPoint y: 187, endPoint x: 360, endPoint y: 197, distance: 90.0
click at [355, 192] on div "*********" at bounding box center [979, 189] width 1959 height 36
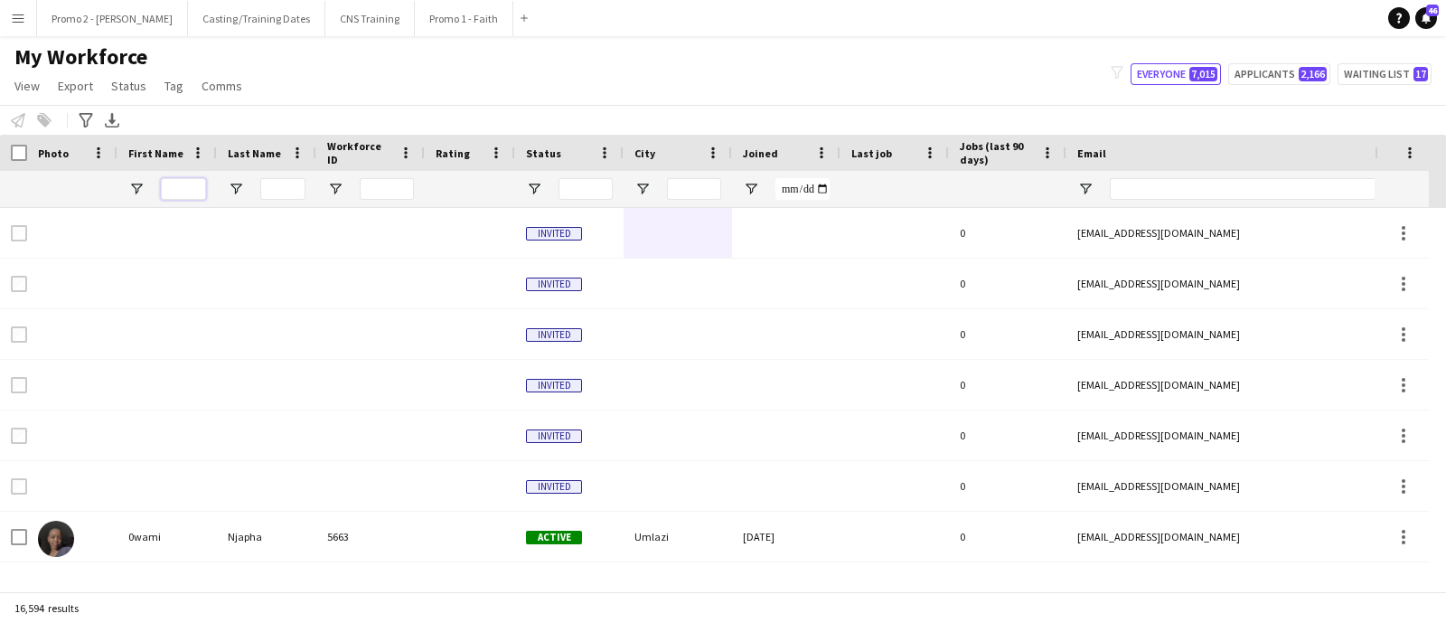
click at [183, 181] on input "First Name Filter Input" at bounding box center [183, 189] width 45 height 22
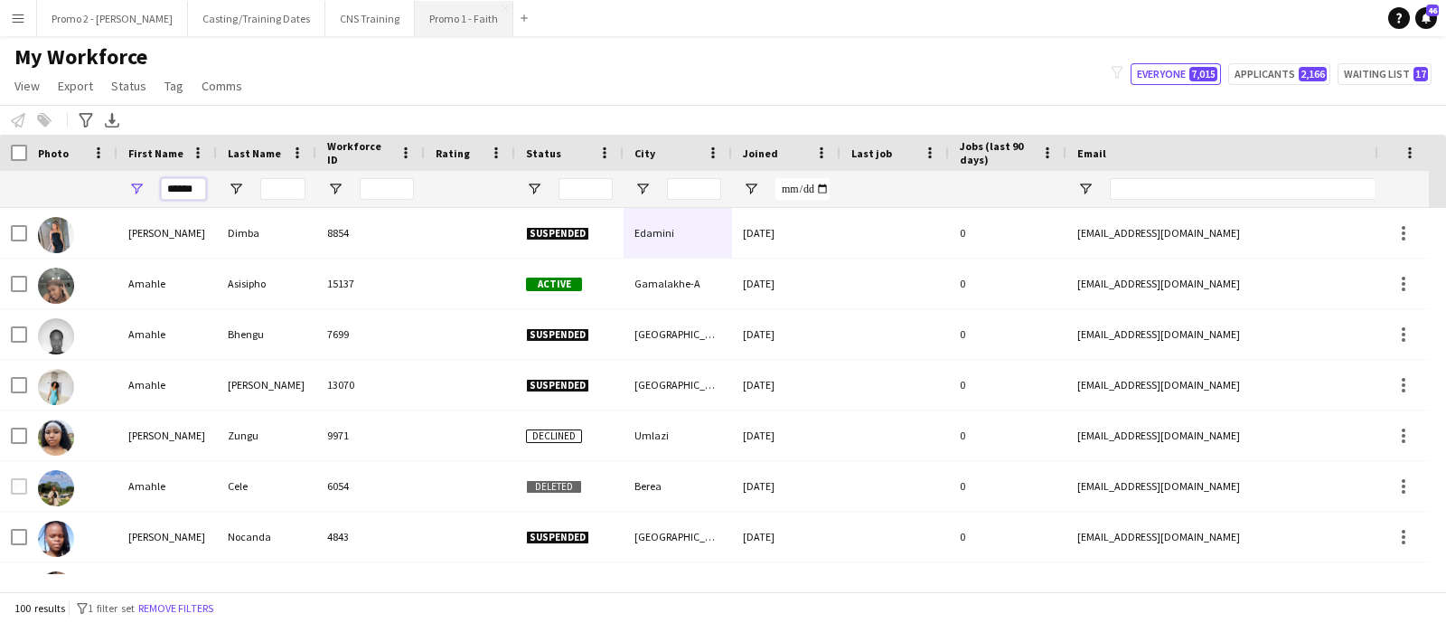
type input "******"
click at [268, 187] on input "Last Name Filter Input" at bounding box center [282, 189] width 45 height 22
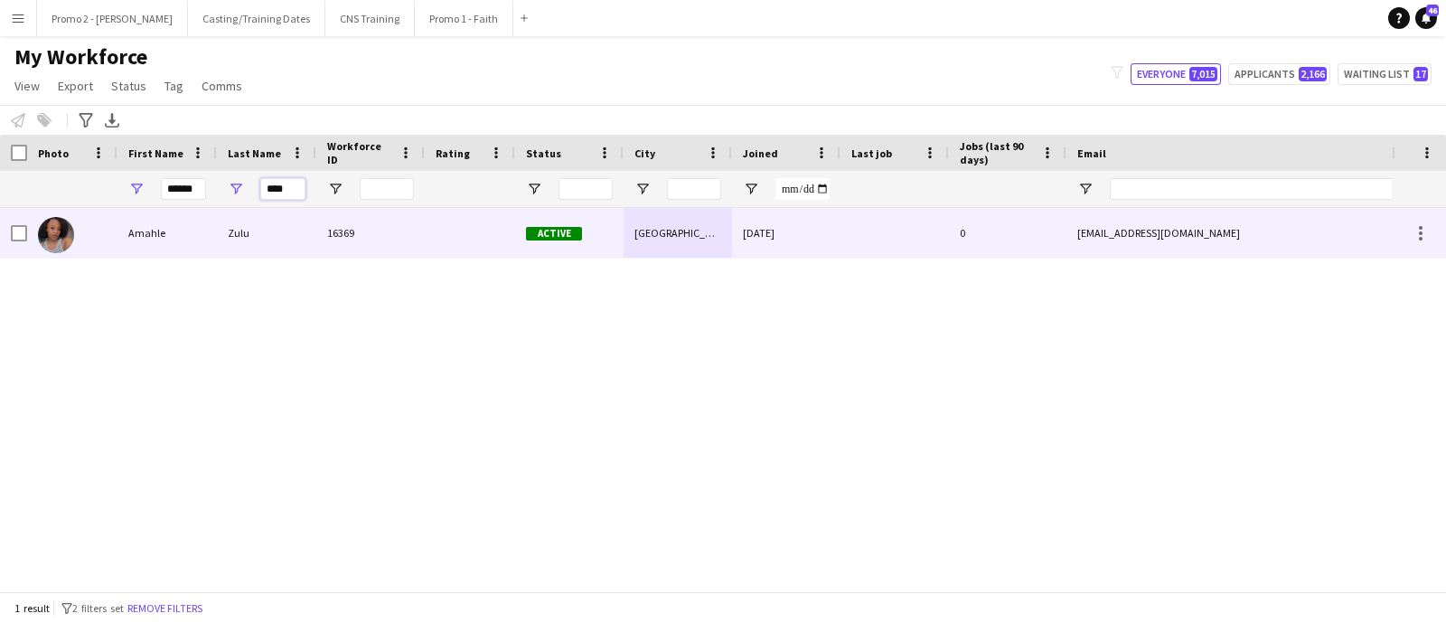
type input "****"
click at [710, 240] on div "[GEOGRAPHIC_DATA]" at bounding box center [677, 233] width 108 height 50
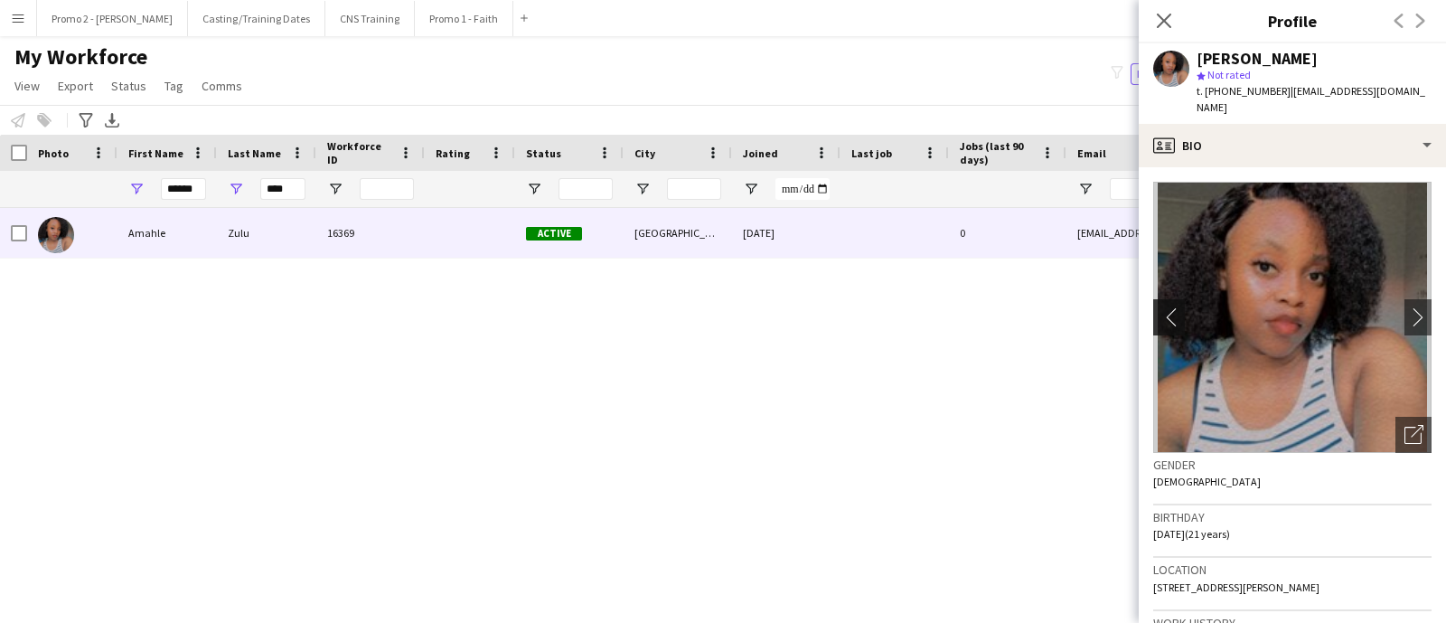
click at [1166, 307] on app-icon "chevron-left" at bounding box center [1167, 316] width 28 height 19
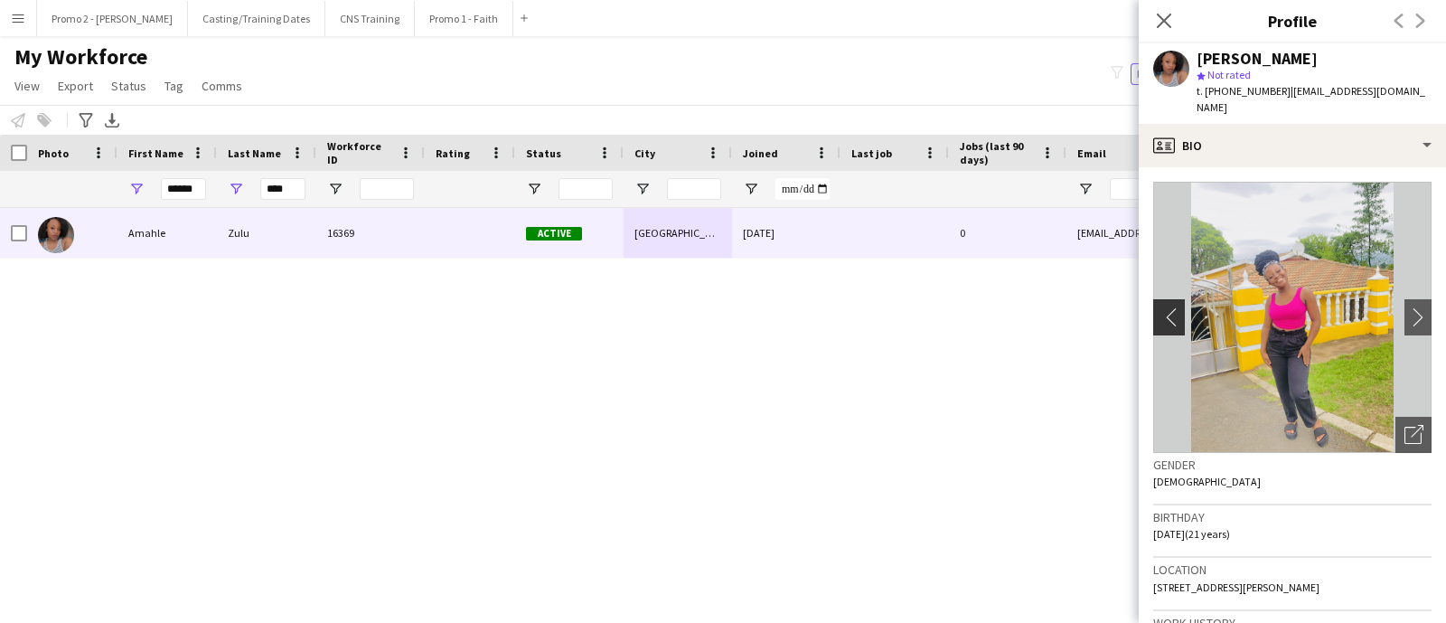
click at [1166, 307] on app-icon "chevron-left" at bounding box center [1167, 316] width 28 height 19
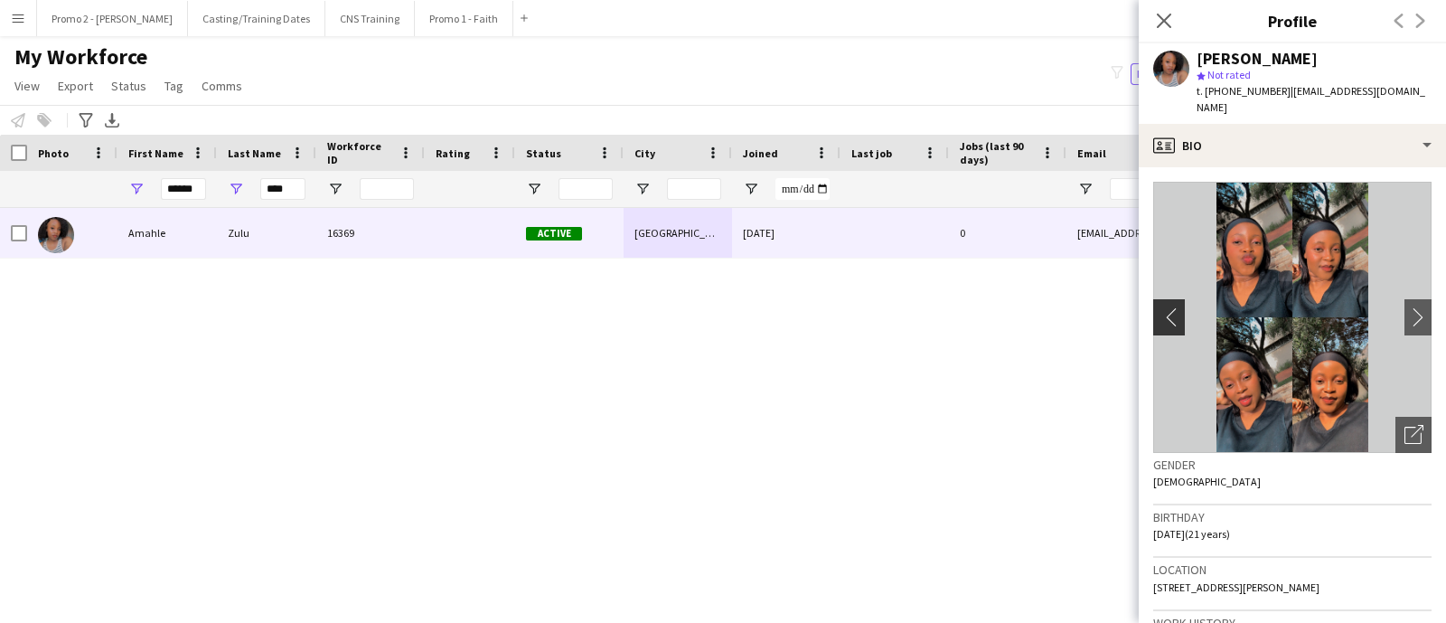
click at [1166, 307] on app-icon "chevron-left" at bounding box center [1167, 316] width 28 height 19
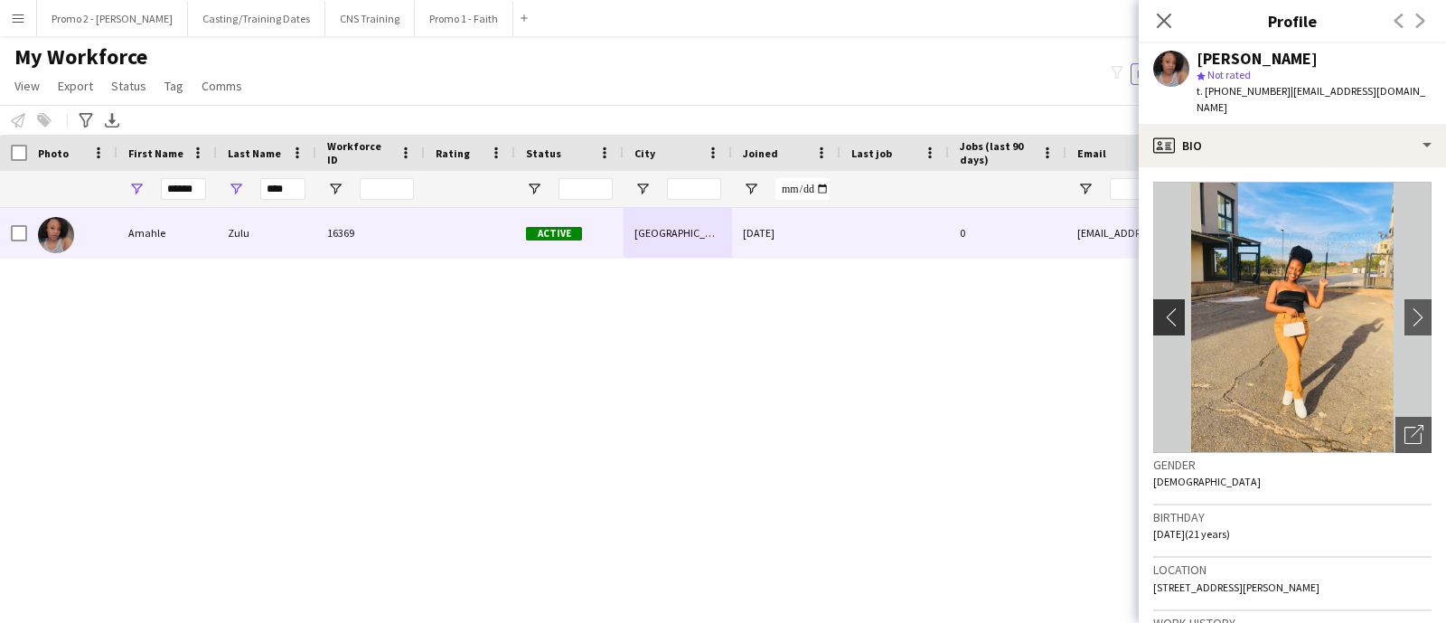
click at [1166, 307] on app-icon "chevron-left" at bounding box center [1167, 316] width 28 height 19
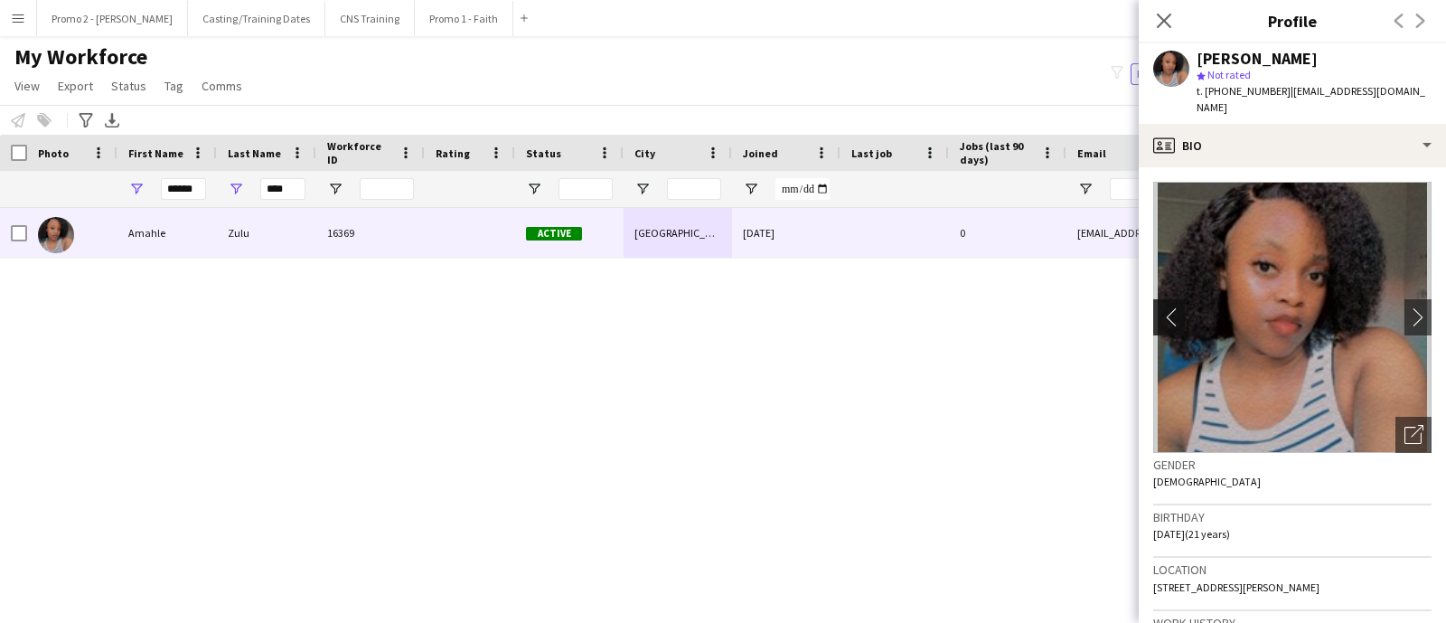
click at [1166, 307] on app-icon "chevron-left" at bounding box center [1167, 316] width 28 height 19
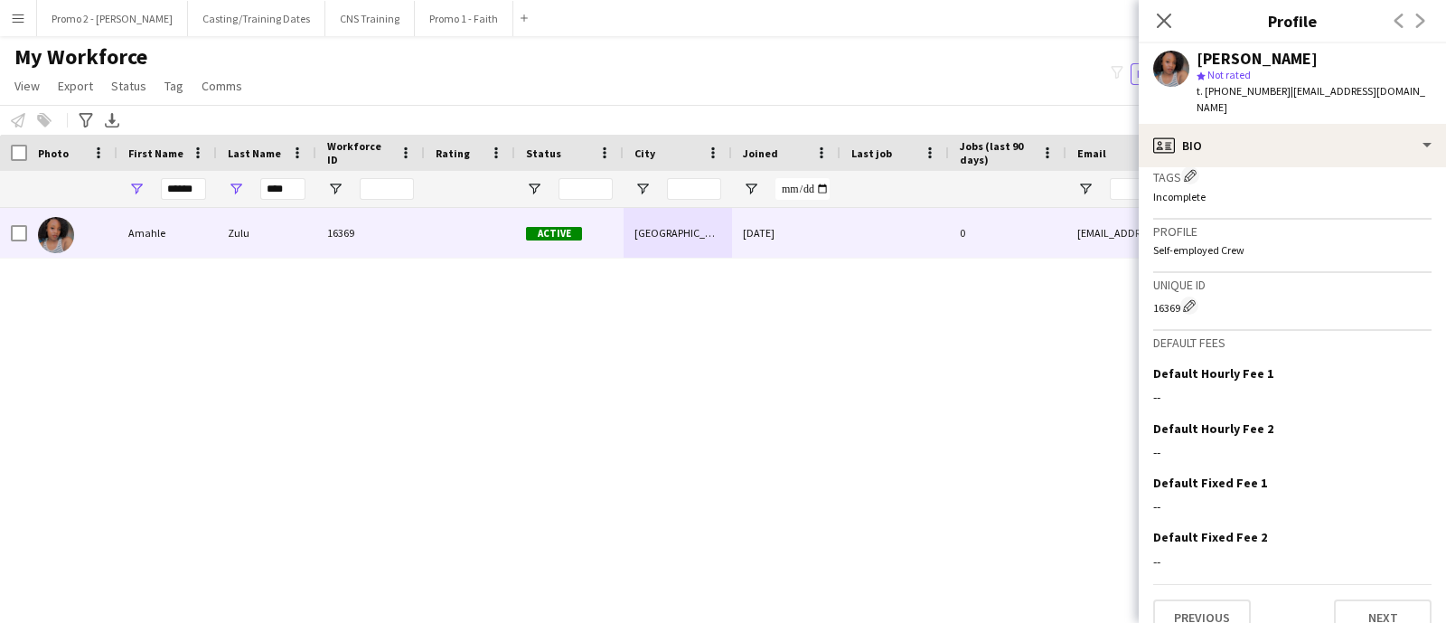
scroll to position [717, 0]
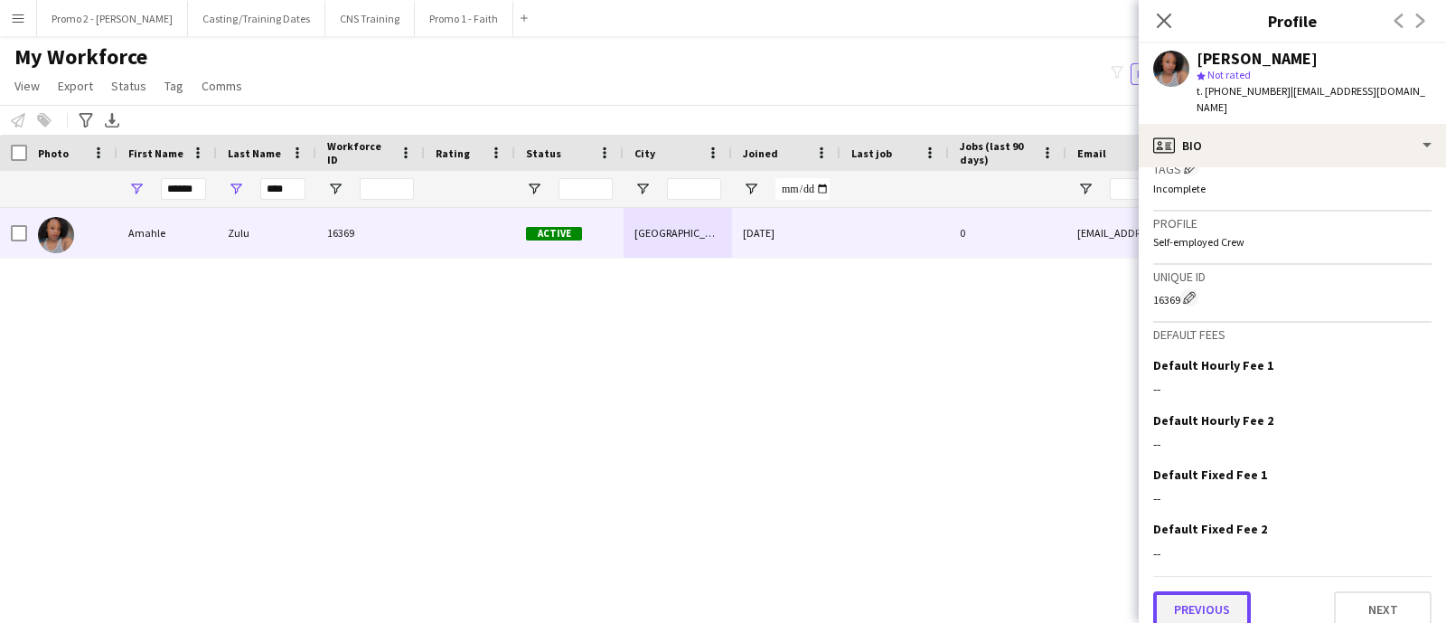
click at [1196, 593] on button "Previous" at bounding box center [1202, 609] width 98 height 36
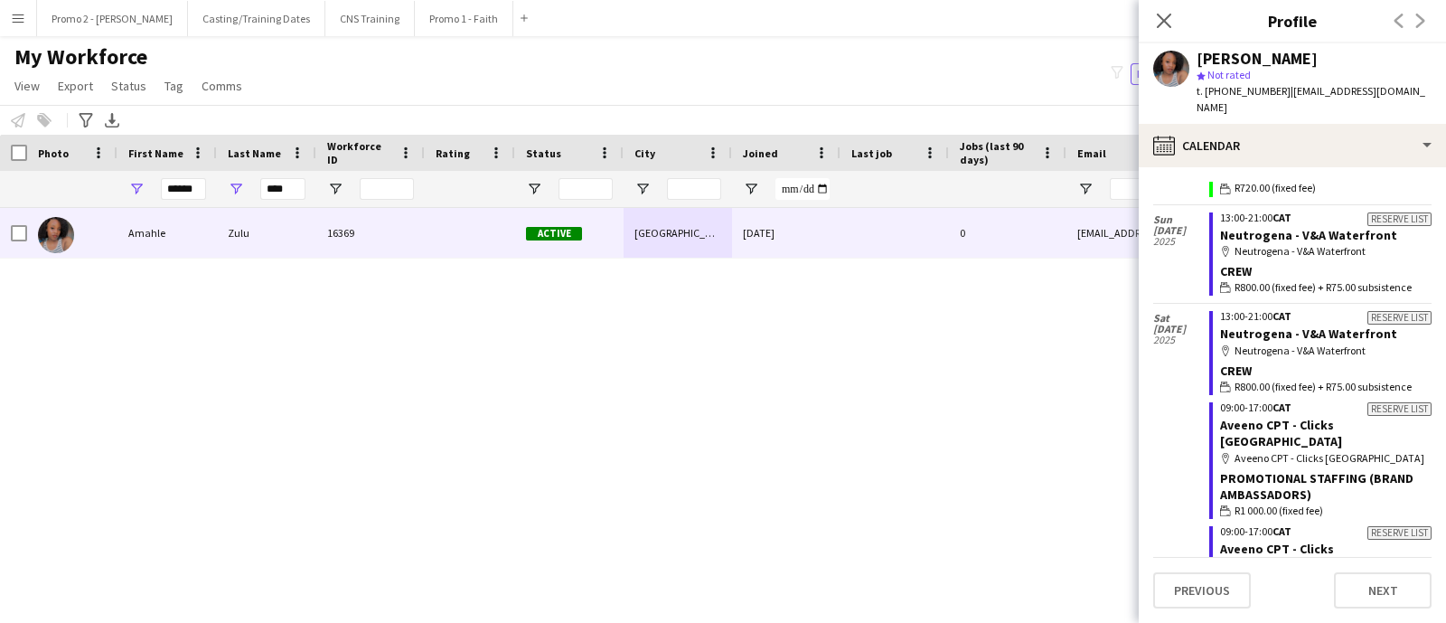
scroll to position [1497, 0]
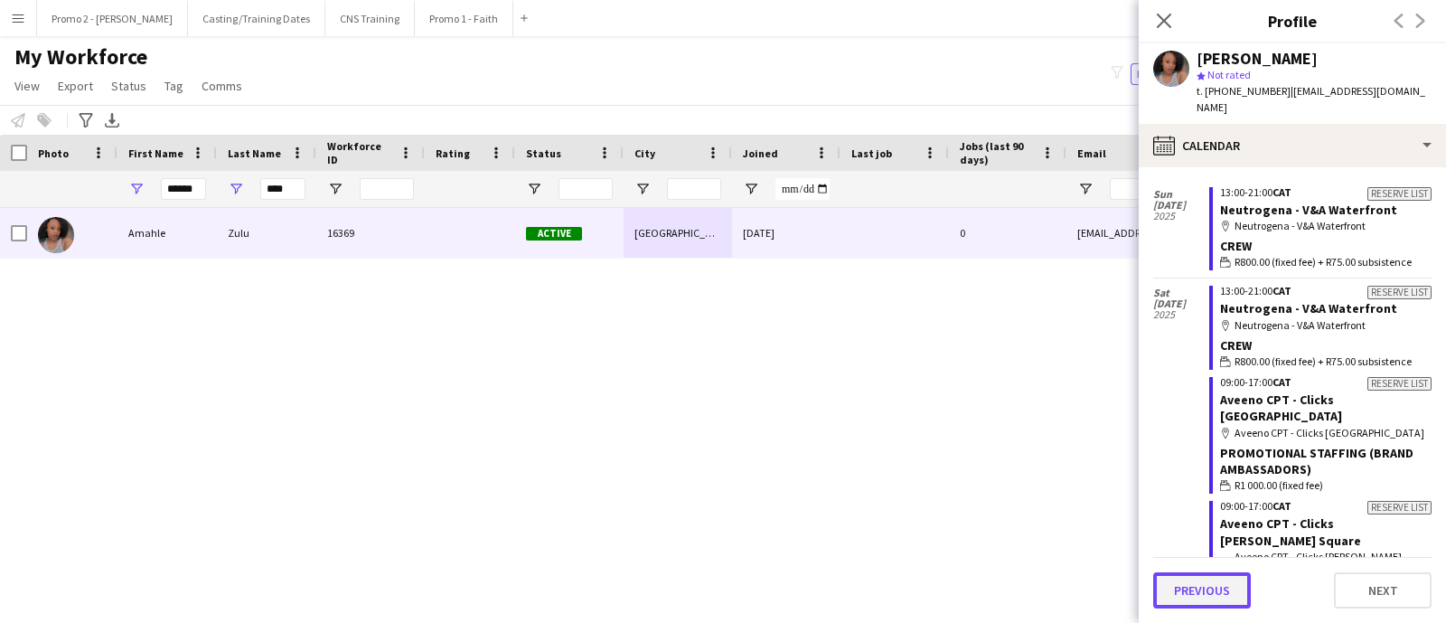
click at [1207, 590] on button "Previous" at bounding box center [1202, 590] width 98 height 36
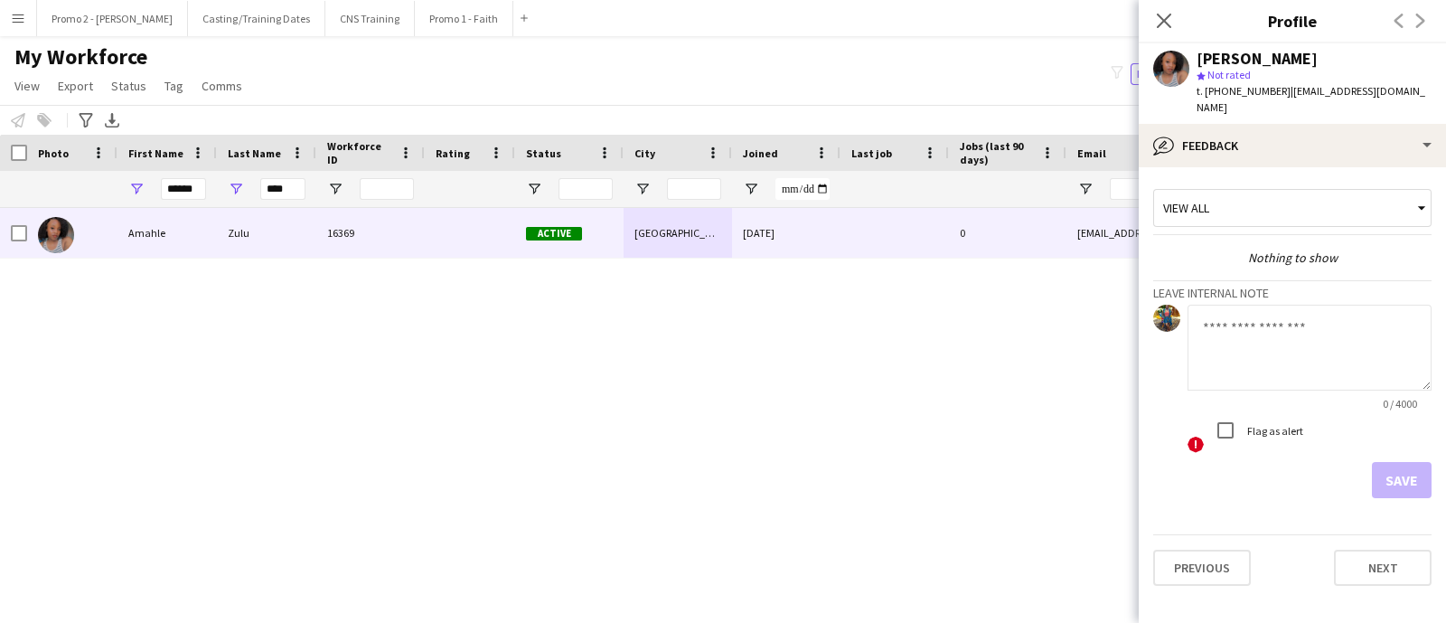
click at [1244, 314] on textarea at bounding box center [1309, 348] width 244 height 86
type textarea "****"
click at [1399, 467] on button "Save" at bounding box center [1402, 480] width 60 height 36
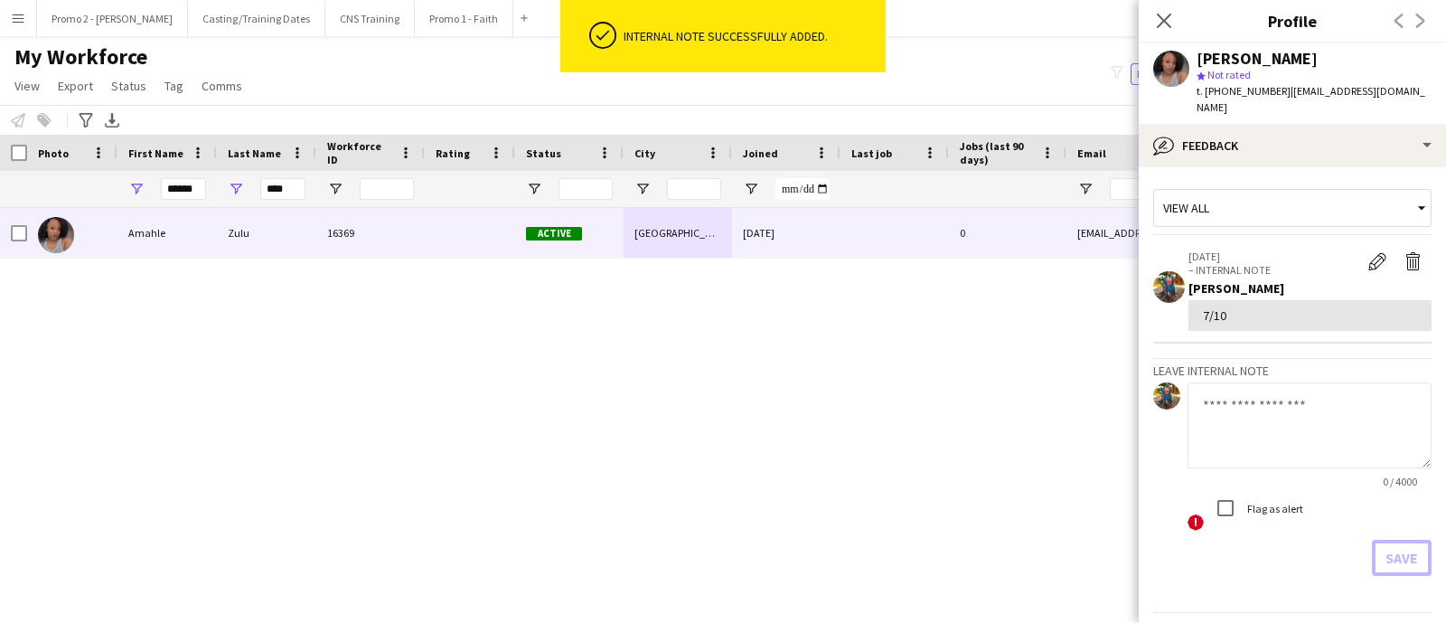
scroll to position [36, 0]
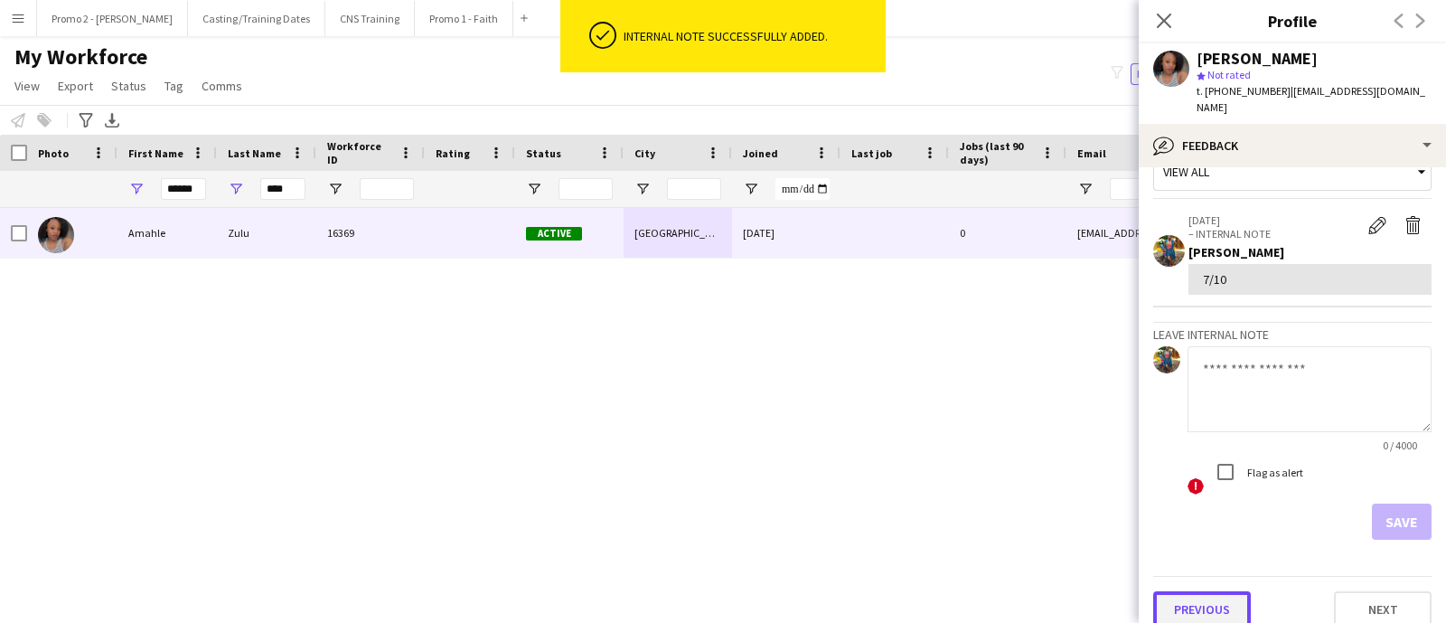
click at [1234, 592] on button "Previous" at bounding box center [1202, 609] width 98 height 36
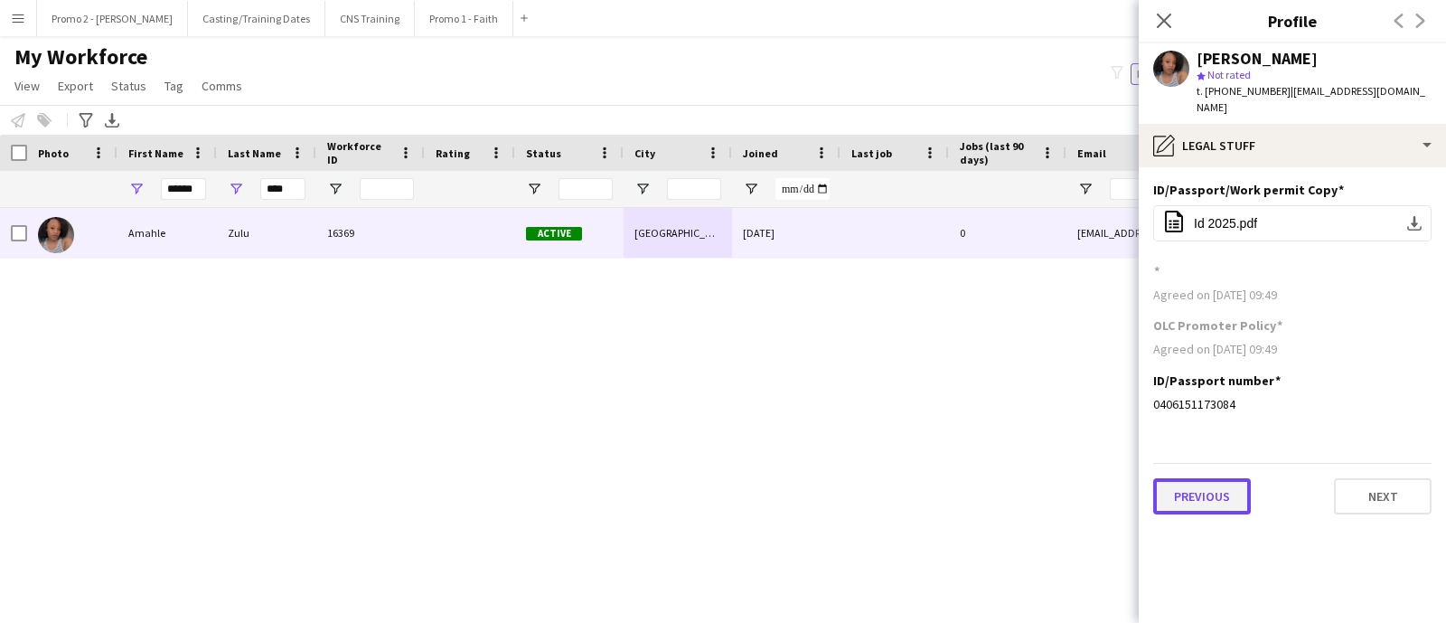
click at [1219, 484] on button "Previous" at bounding box center [1202, 496] width 98 height 36
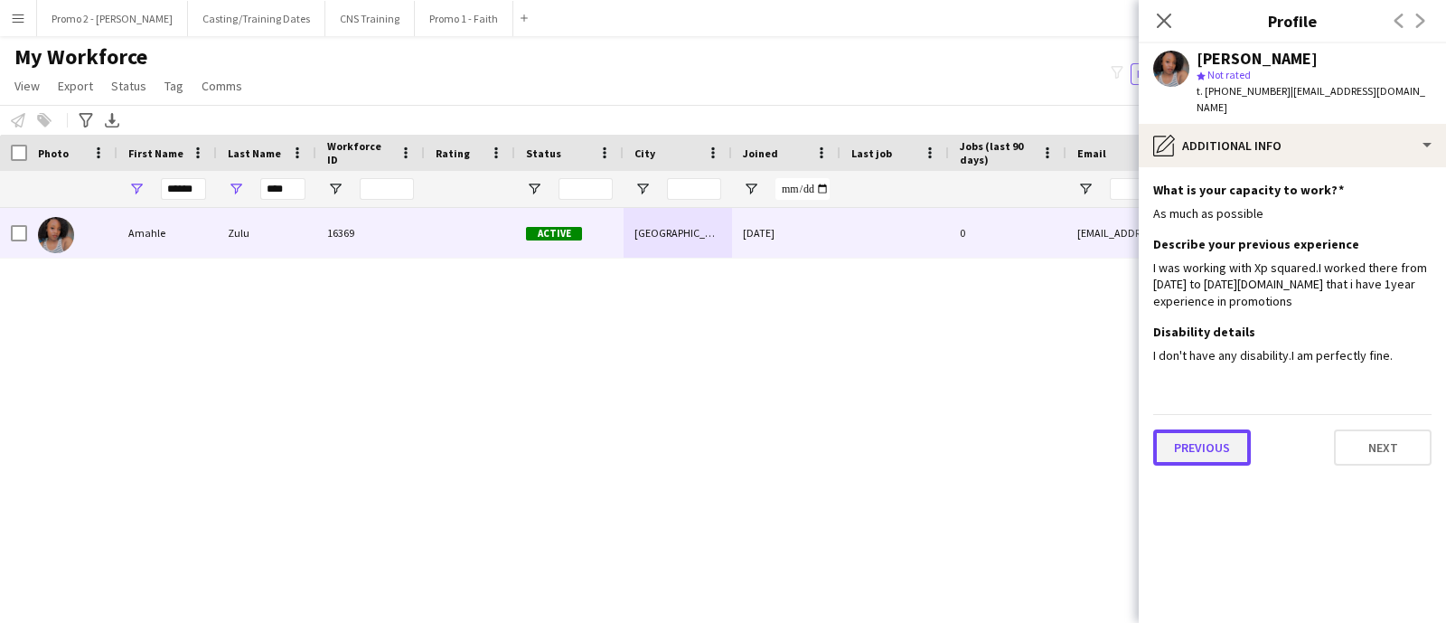
click at [1232, 436] on button "Previous" at bounding box center [1202, 447] width 98 height 36
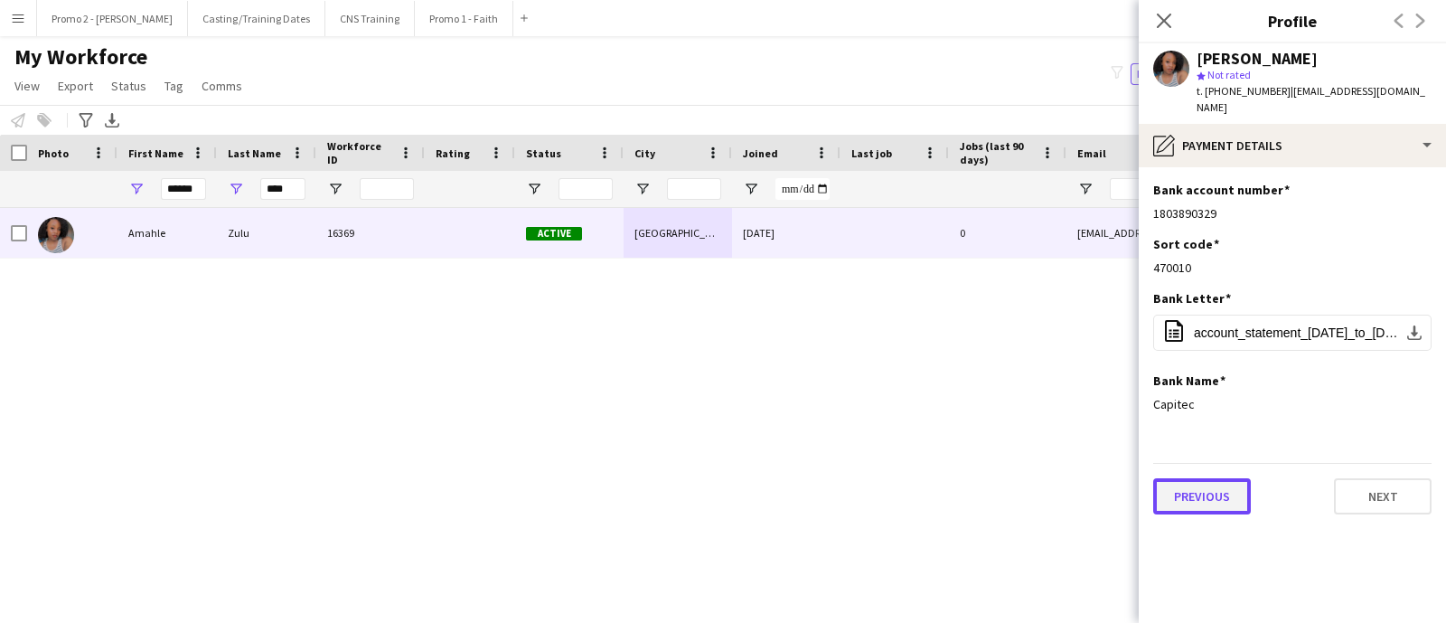
click at [1223, 478] on button "Previous" at bounding box center [1202, 496] width 98 height 36
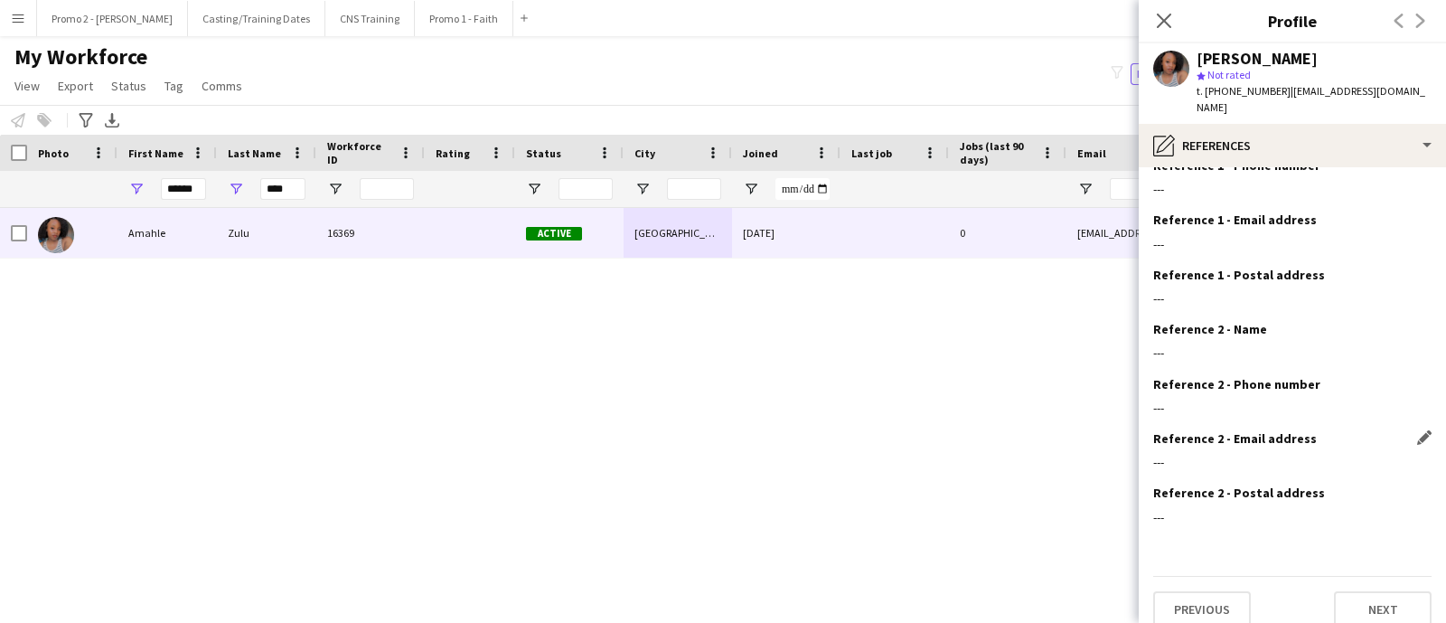
scroll to position [80, 0]
click at [1214, 596] on button "Previous" at bounding box center [1202, 608] width 98 height 36
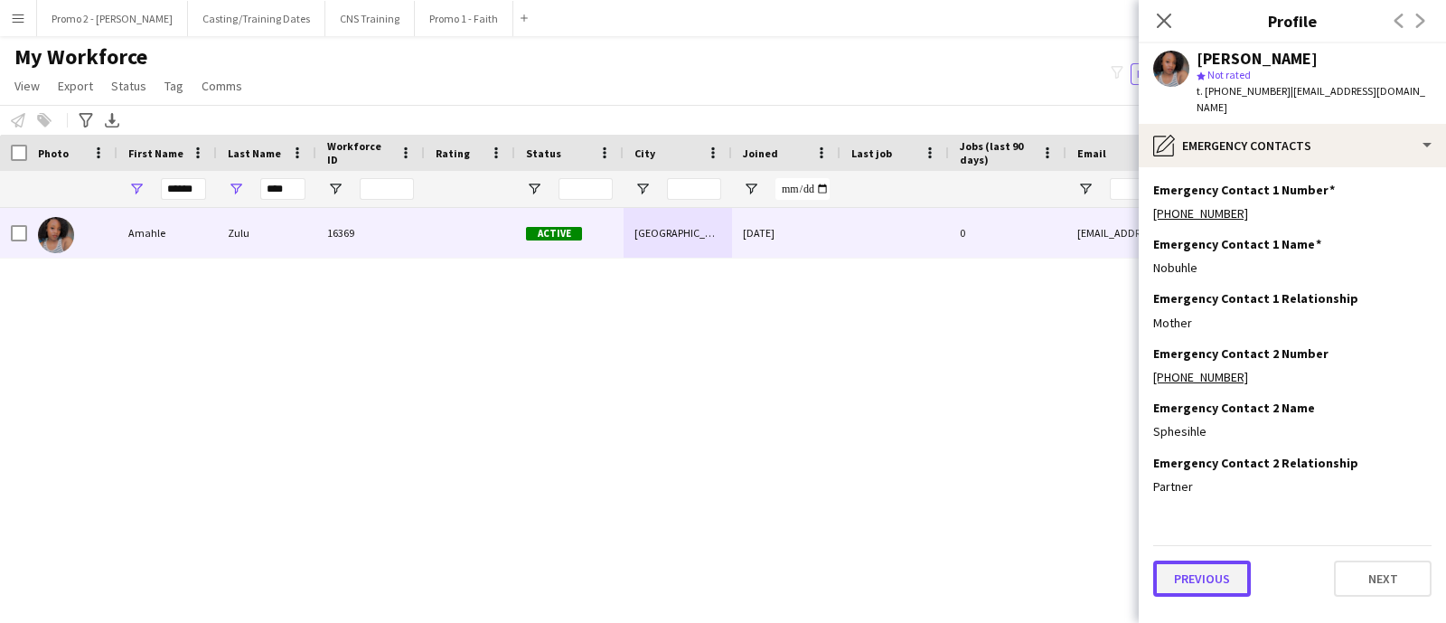
click at [1196, 560] on button "Previous" at bounding box center [1202, 578] width 98 height 36
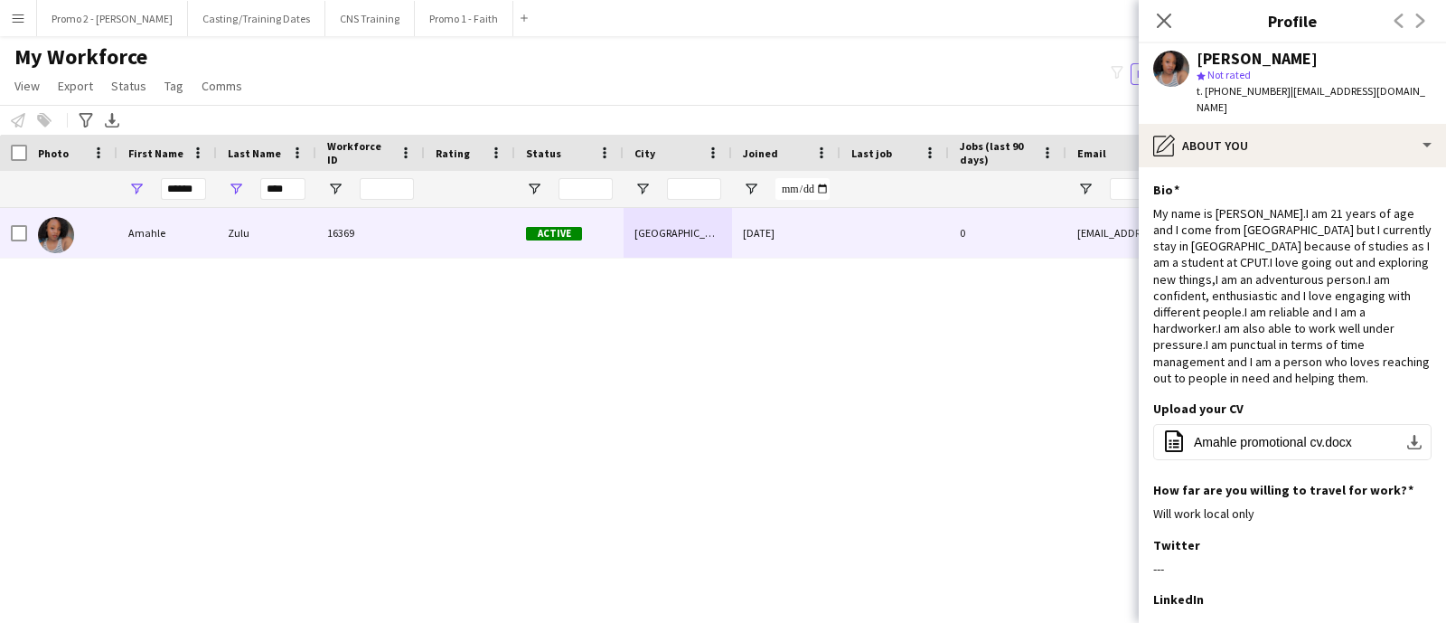
scroll to position [287, 0]
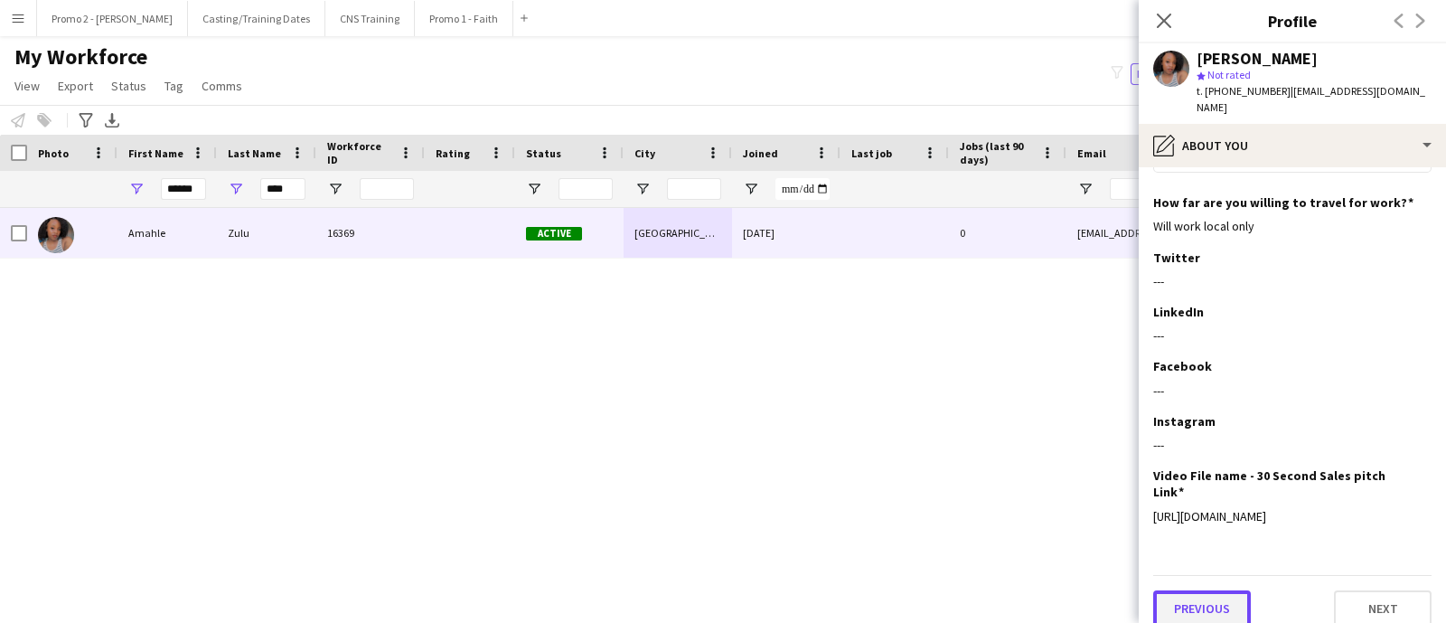
click at [1215, 594] on button "Previous" at bounding box center [1202, 608] width 98 height 36
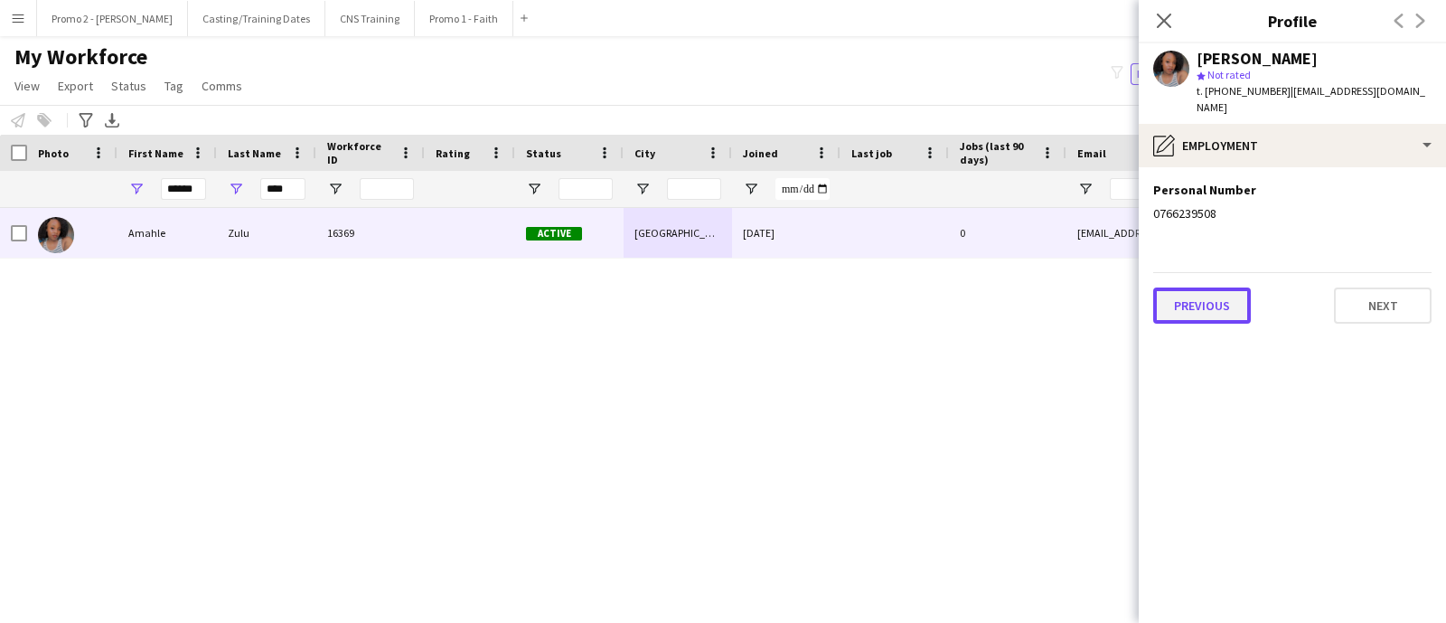
click at [1209, 291] on button "Previous" at bounding box center [1202, 305] width 98 height 36
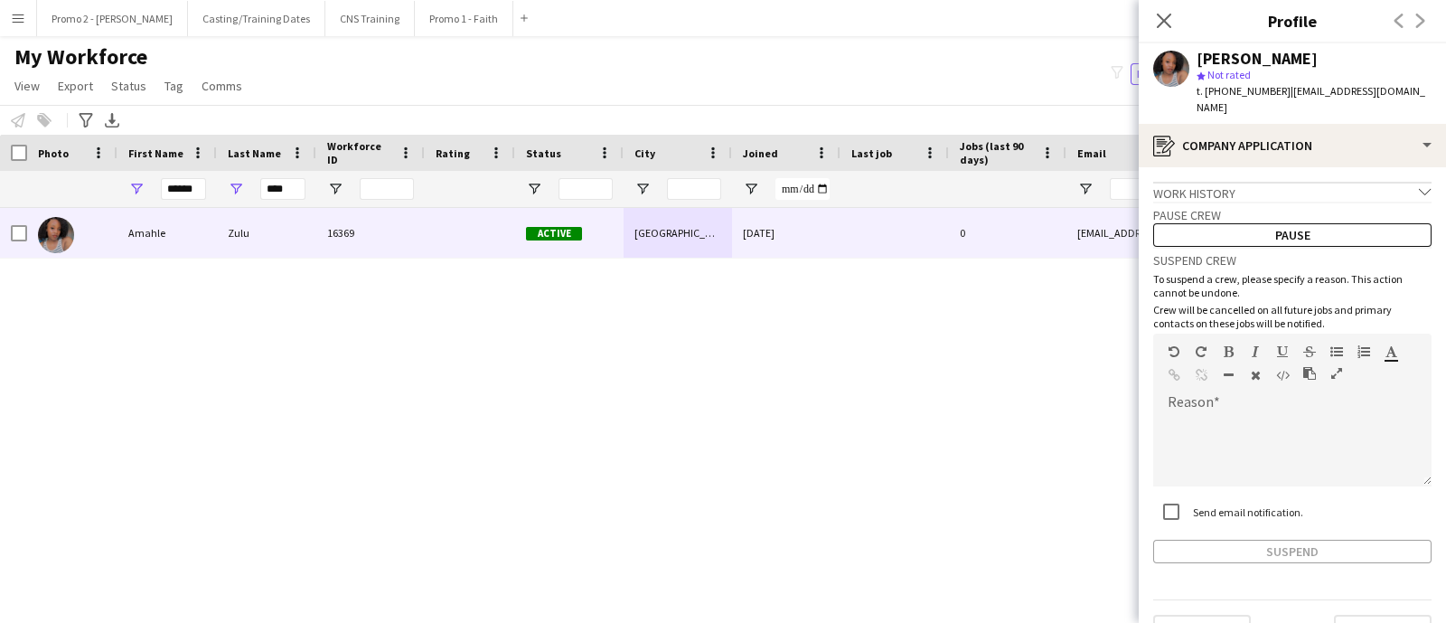
scroll to position [23, 0]
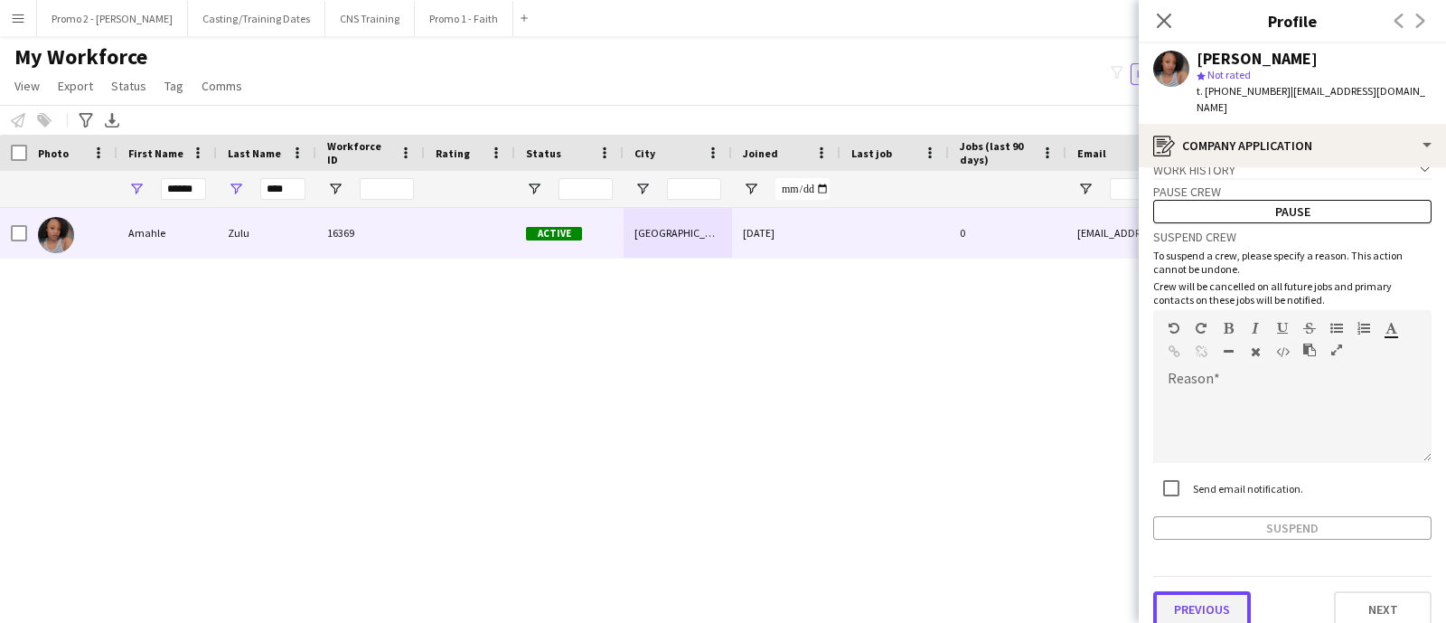
click at [1207, 591] on button "Previous" at bounding box center [1202, 609] width 98 height 36
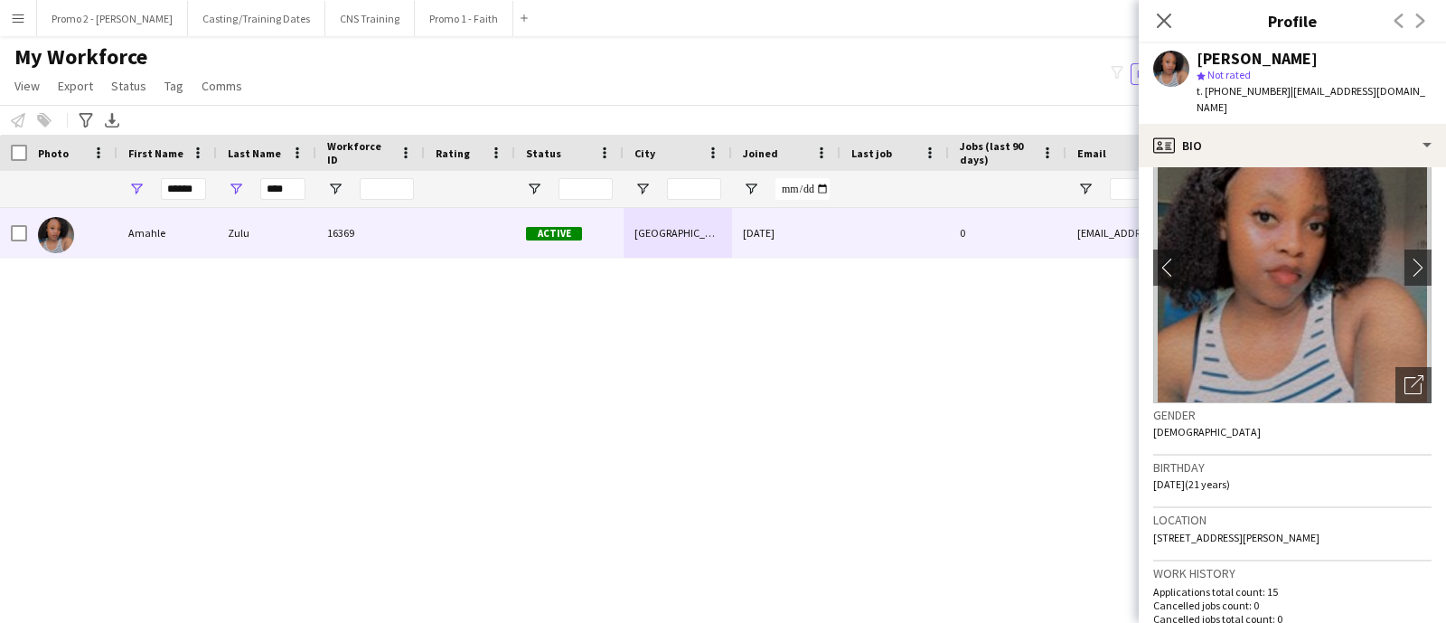
scroll to position [0, 0]
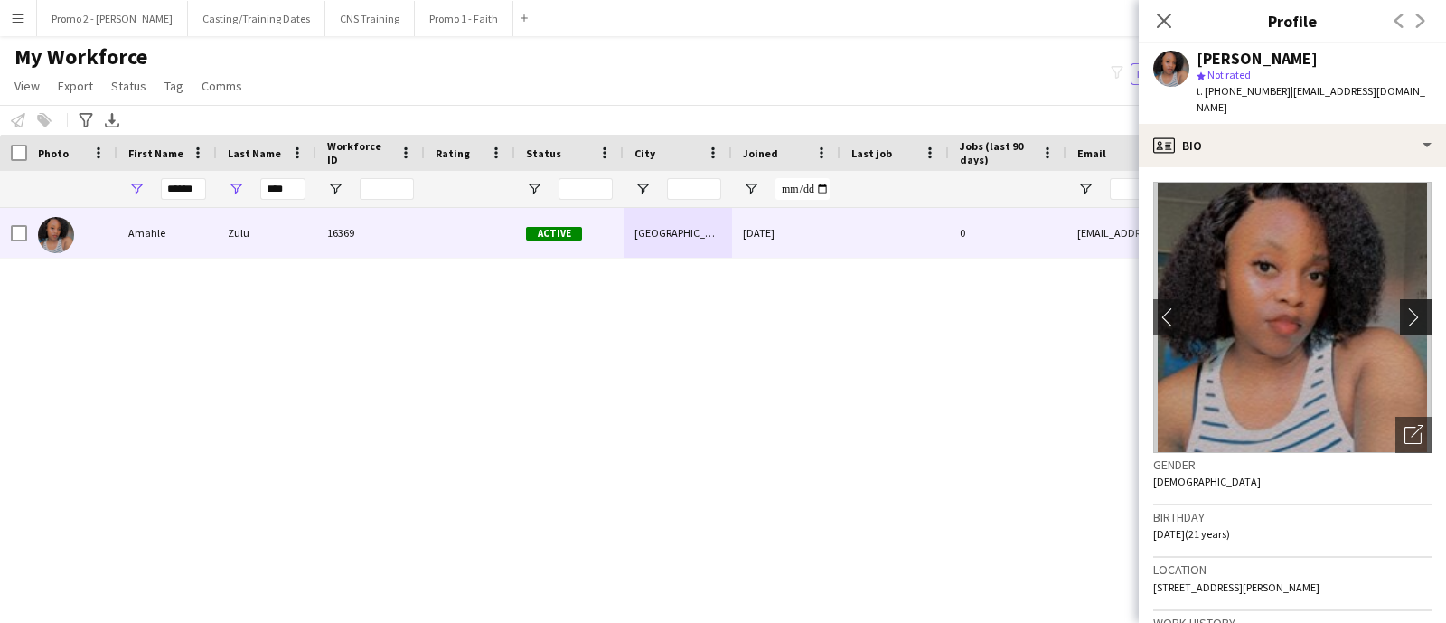
click at [1404, 307] on app-icon "chevron-right" at bounding box center [1418, 316] width 28 height 19
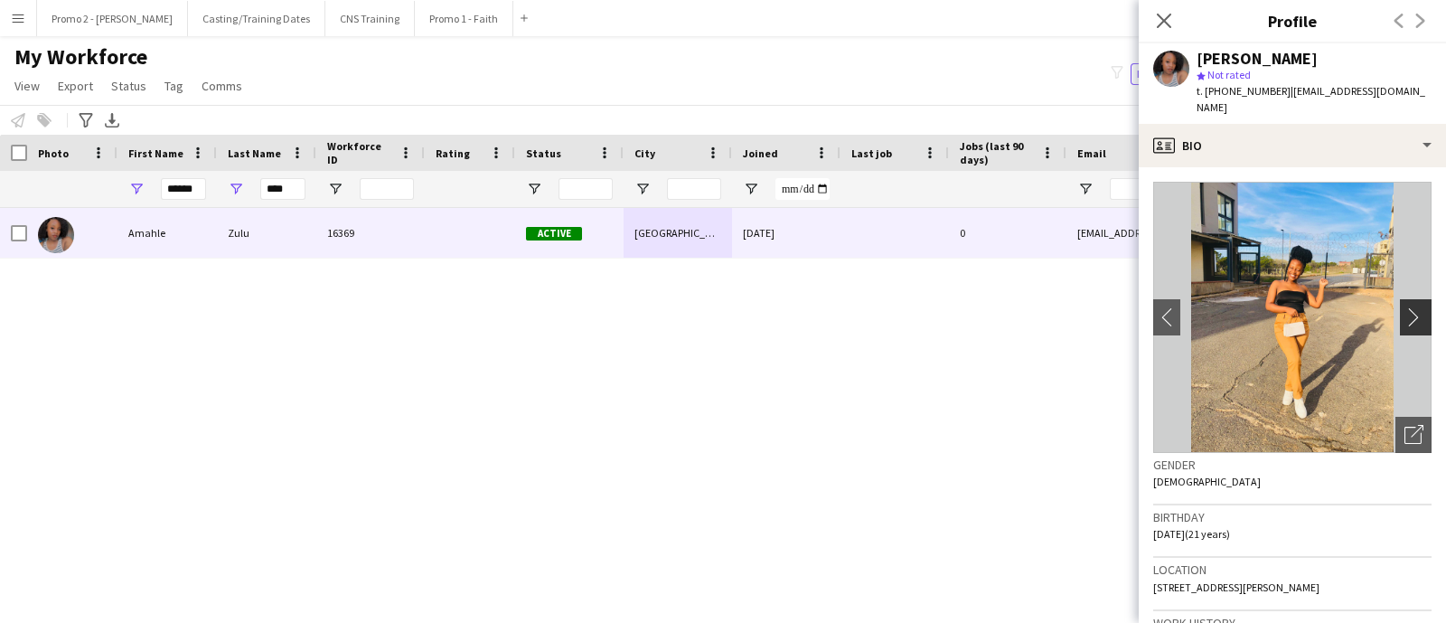
click at [1404, 307] on app-icon "chevron-right" at bounding box center [1418, 316] width 28 height 19
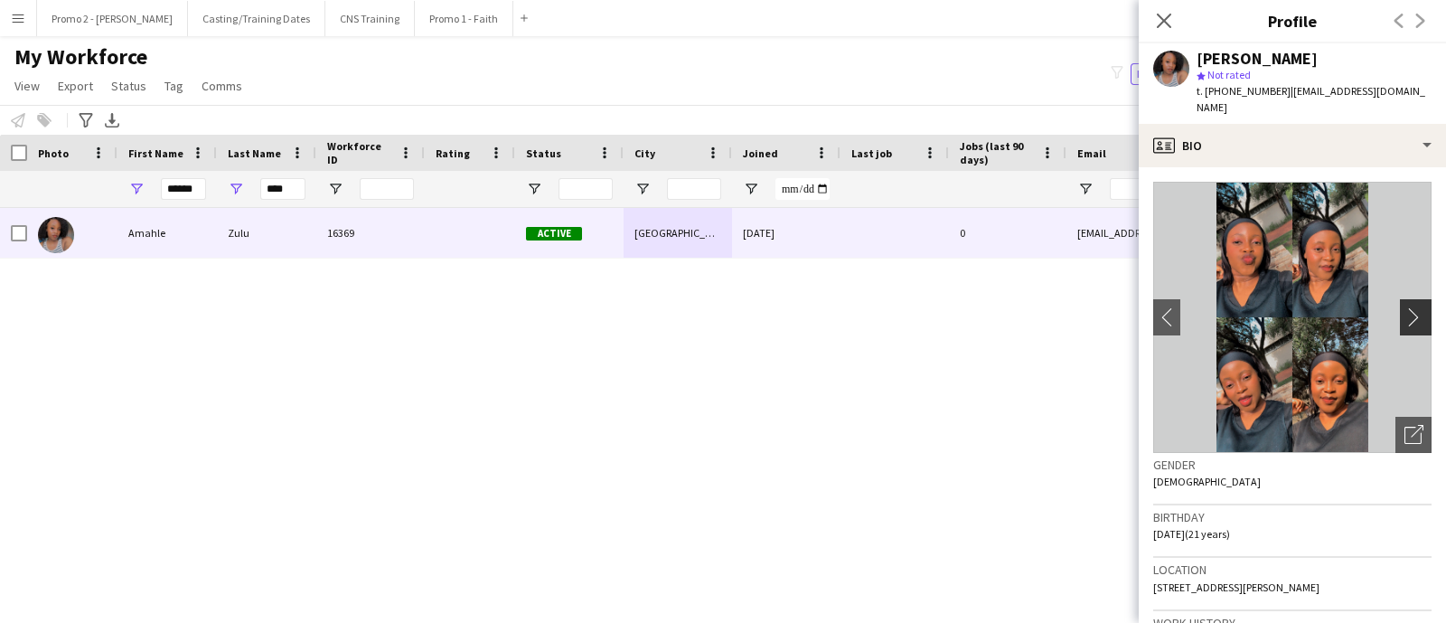
click at [1404, 307] on app-icon "chevron-right" at bounding box center [1418, 316] width 28 height 19
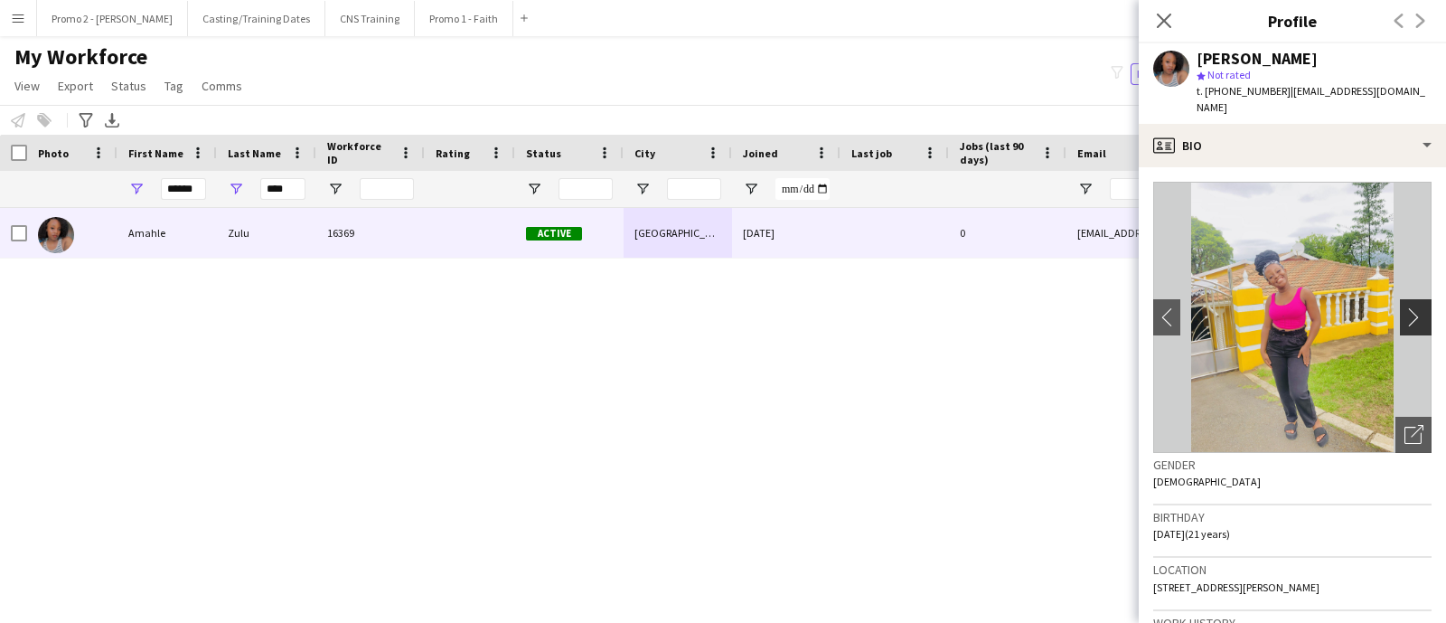
click at [1404, 307] on app-icon "chevron-right" at bounding box center [1418, 316] width 28 height 19
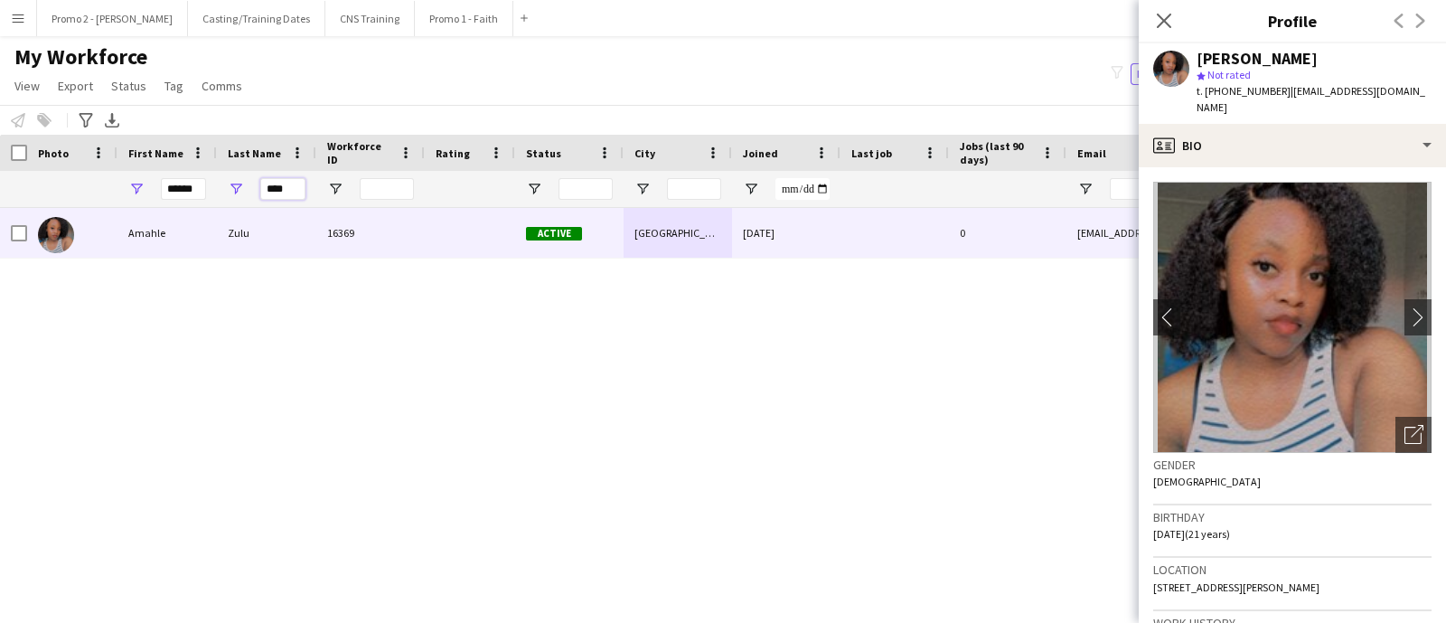
drag, startPoint x: 290, startPoint y: 187, endPoint x: 243, endPoint y: 184, distance: 47.1
click at [243, 184] on div "****" at bounding box center [266, 189] width 99 height 36
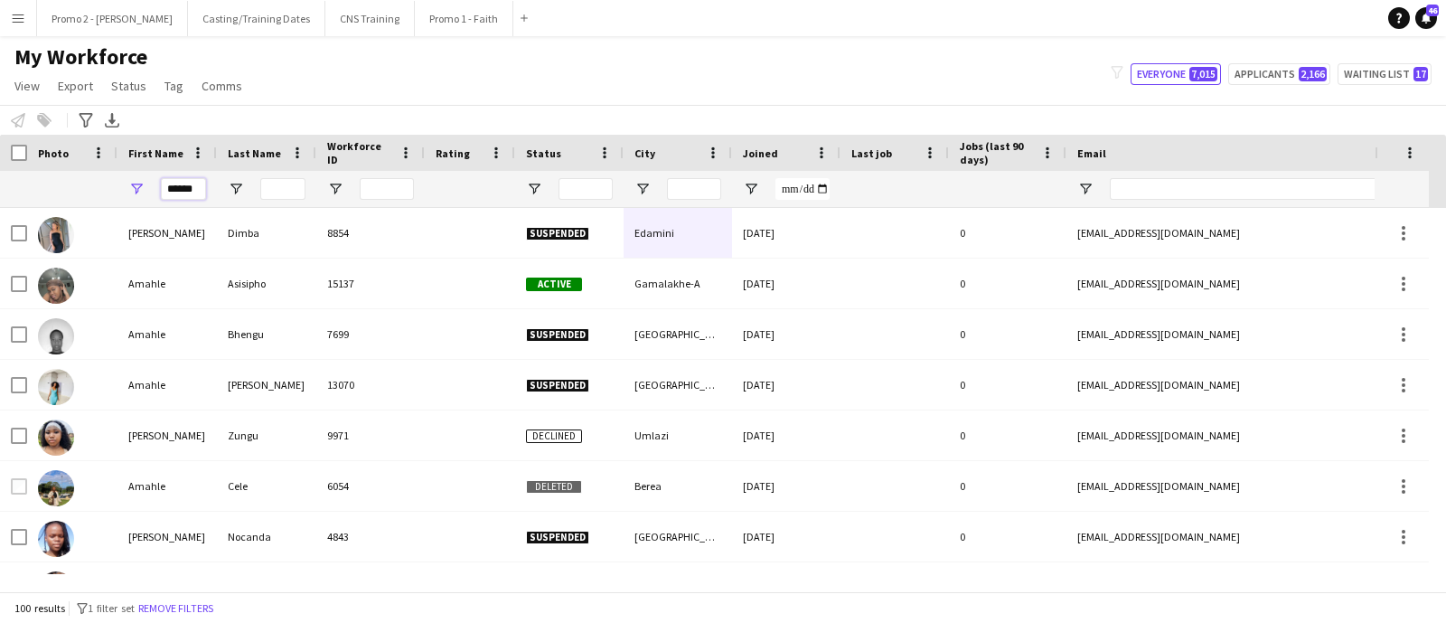
drag, startPoint x: 181, startPoint y: 195, endPoint x: 194, endPoint y: 188, distance: 15.4
click at [183, 194] on input "******" at bounding box center [183, 189] width 45 height 22
click at [194, 188] on input "******" at bounding box center [183, 189] width 45 height 22
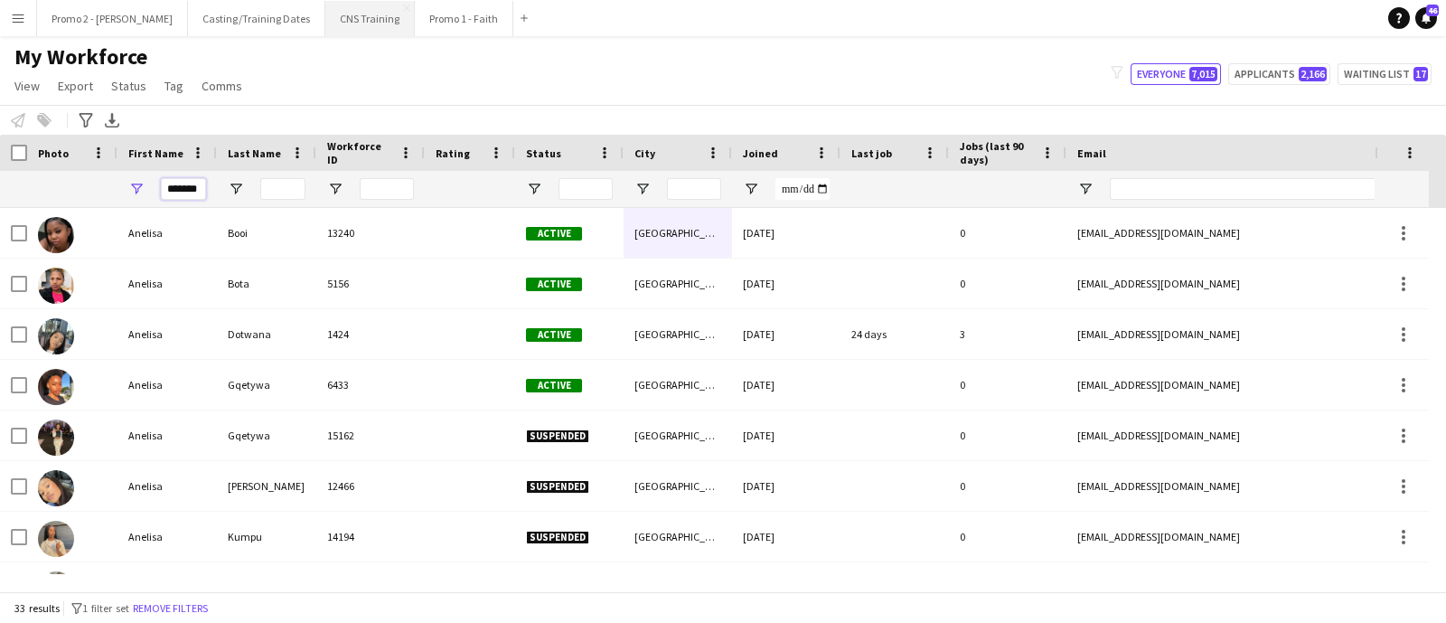
type input "*******"
click at [287, 191] on input "Last Name Filter Input" at bounding box center [282, 189] width 45 height 22
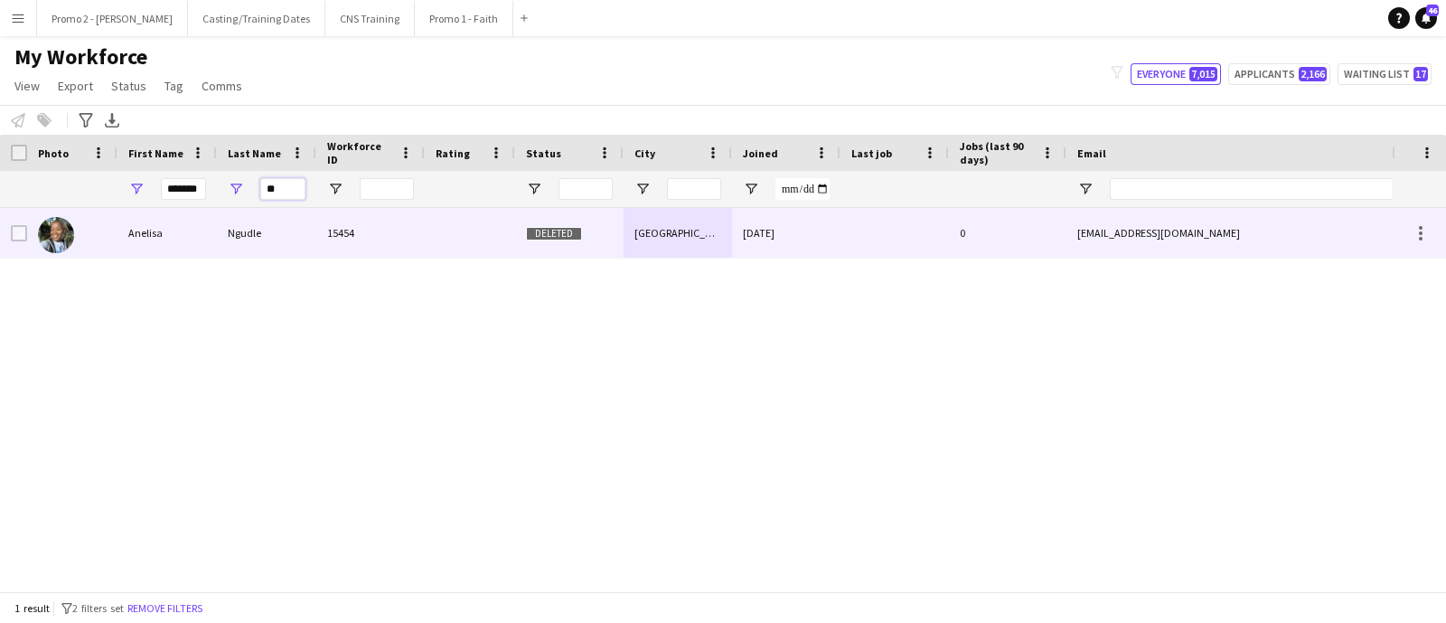
type input "**"
click at [687, 229] on div "[GEOGRAPHIC_DATA]" at bounding box center [677, 233] width 108 height 50
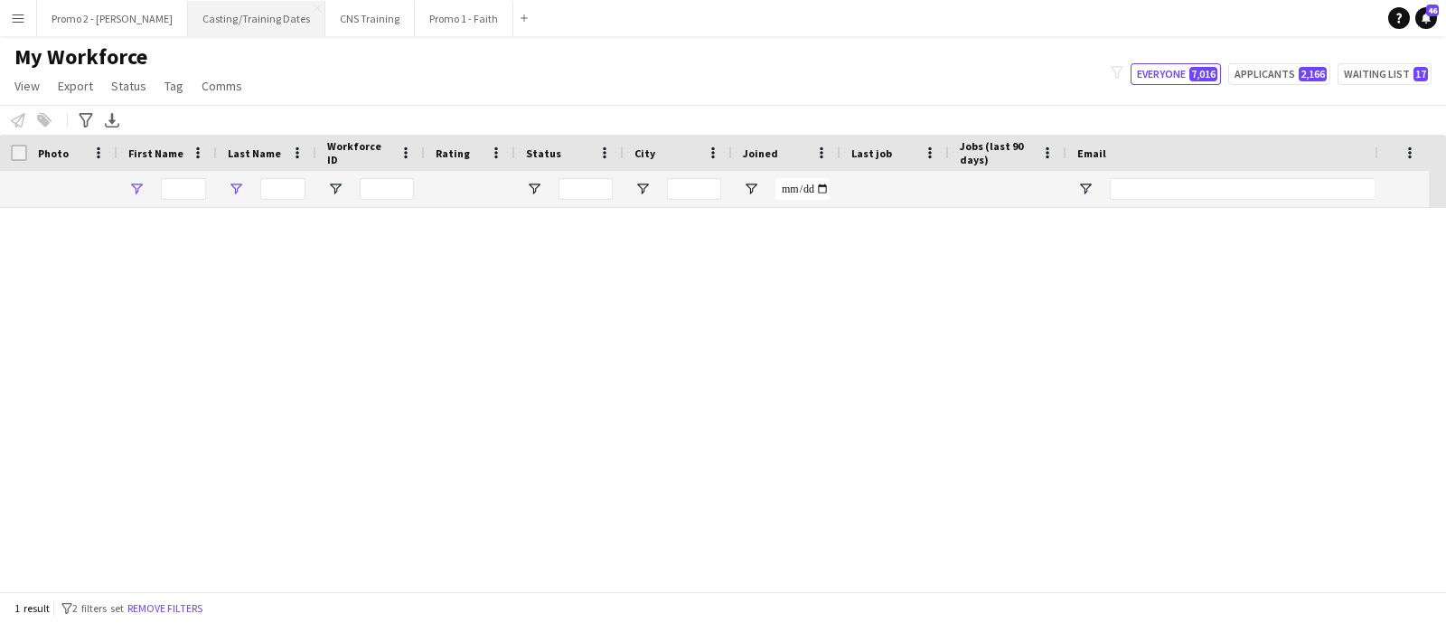
type input "*******"
type input "**"
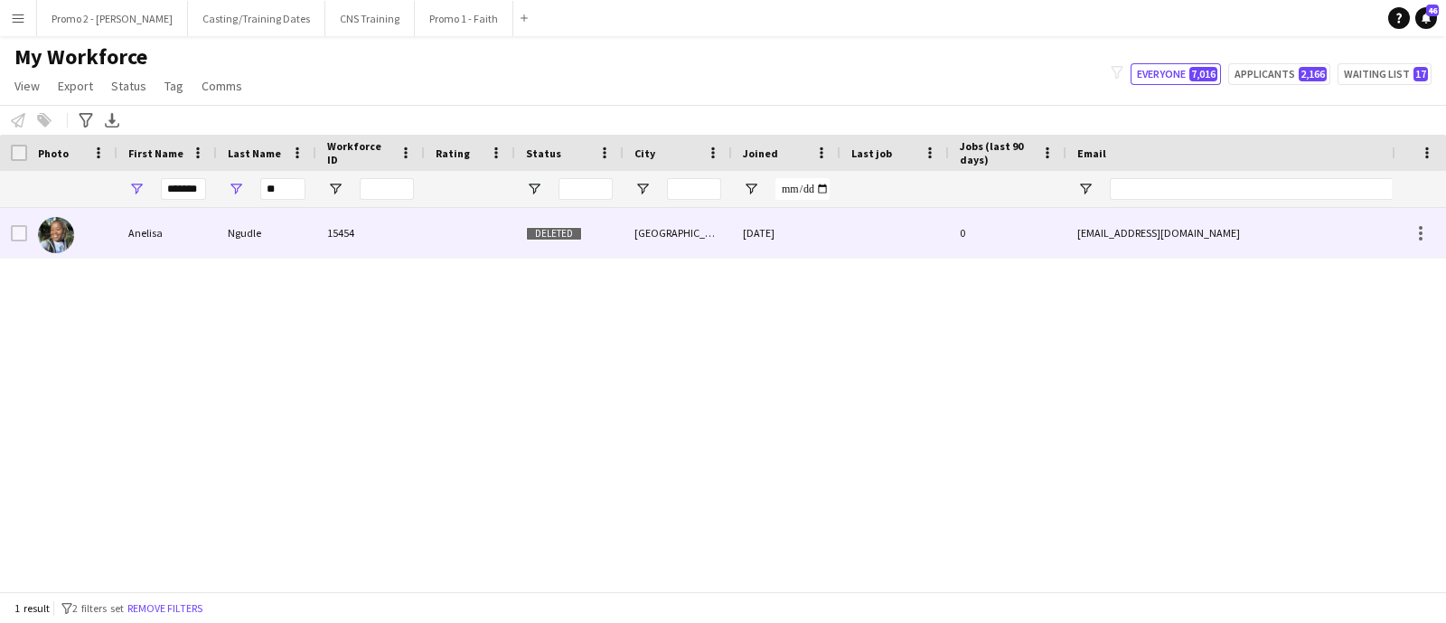
click at [709, 239] on div "[GEOGRAPHIC_DATA]" at bounding box center [677, 233] width 108 height 50
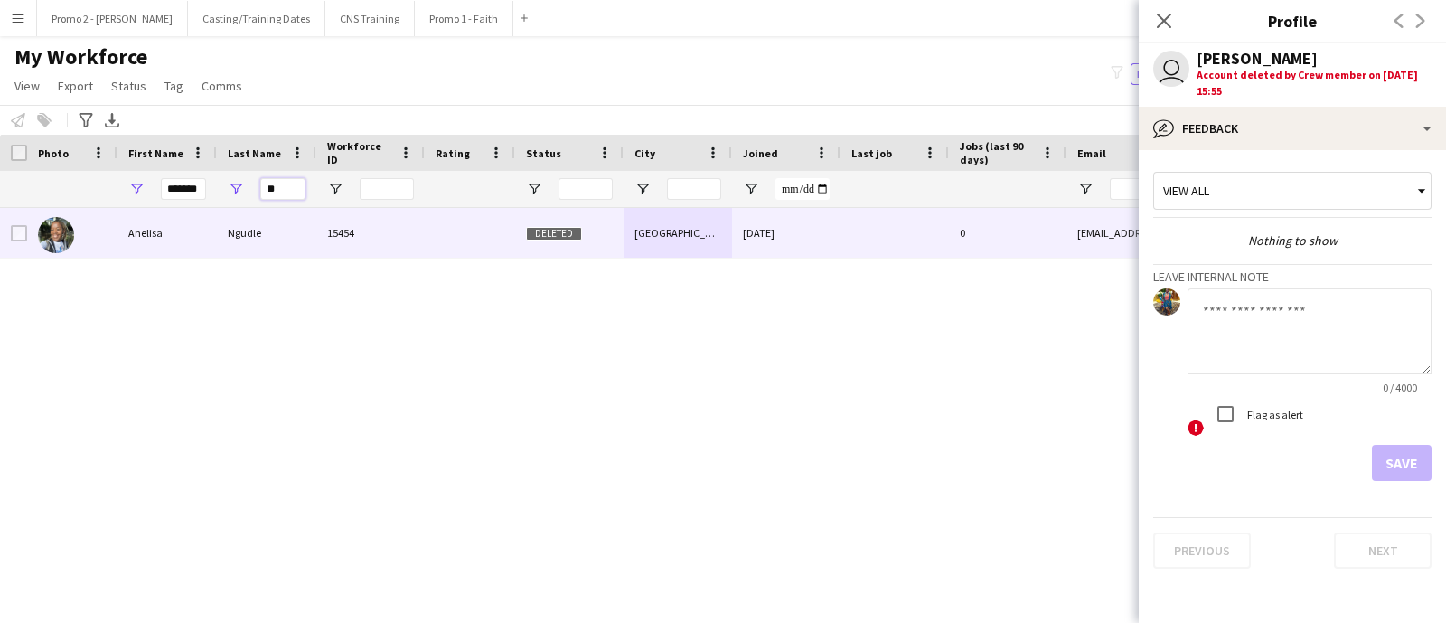
drag, startPoint x: 297, startPoint y: 192, endPoint x: 233, endPoint y: 192, distance: 64.2
click at [233, 192] on div "**" at bounding box center [266, 189] width 99 height 36
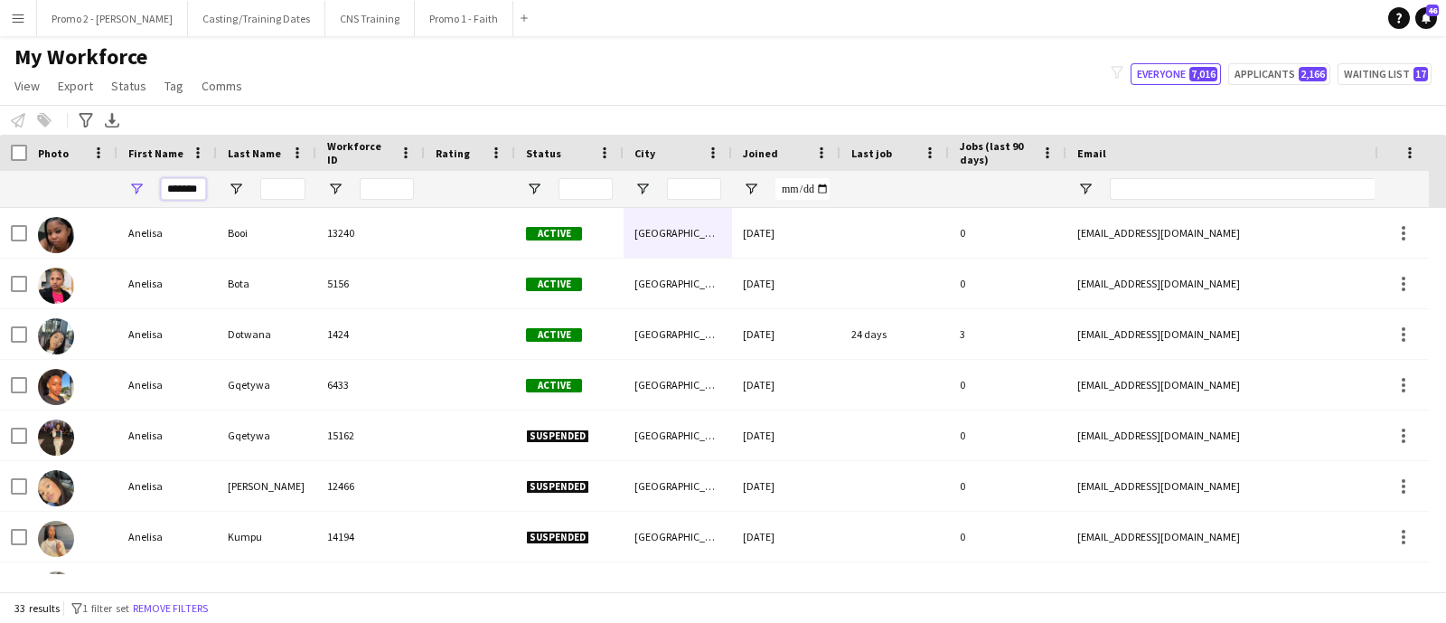
drag, startPoint x: 201, startPoint y: 192, endPoint x: 71, endPoint y: 190, distance: 129.2
click at [71, 190] on div "*******" at bounding box center [979, 189] width 1959 height 36
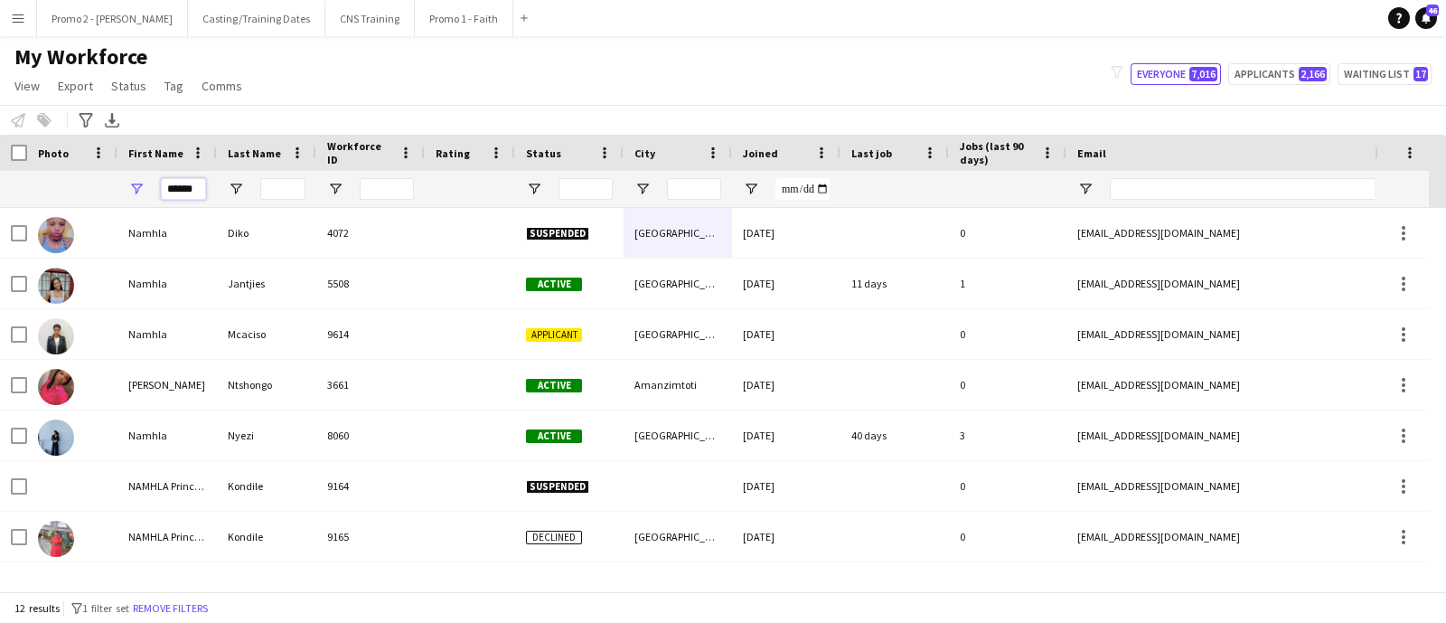
scroll to position [0, 1]
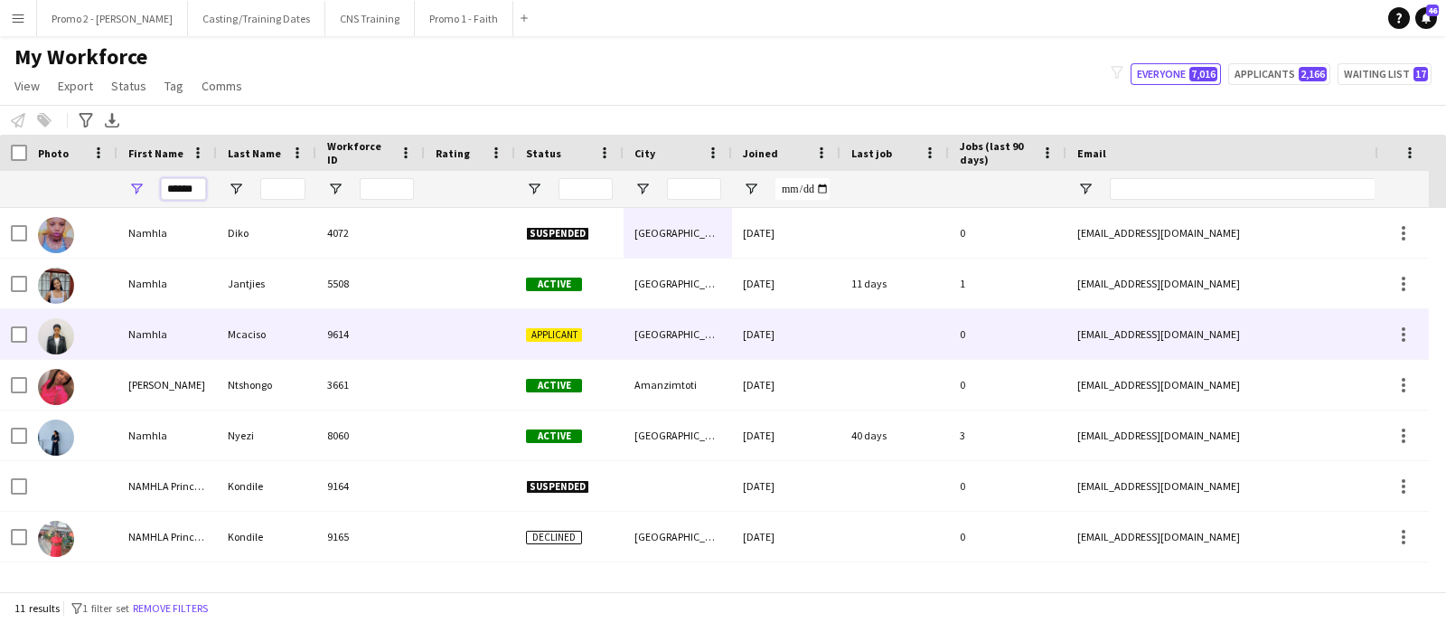
type input "******"
click at [661, 342] on div "[GEOGRAPHIC_DATA]" at bounding box center [677, 334] width 108 height 50
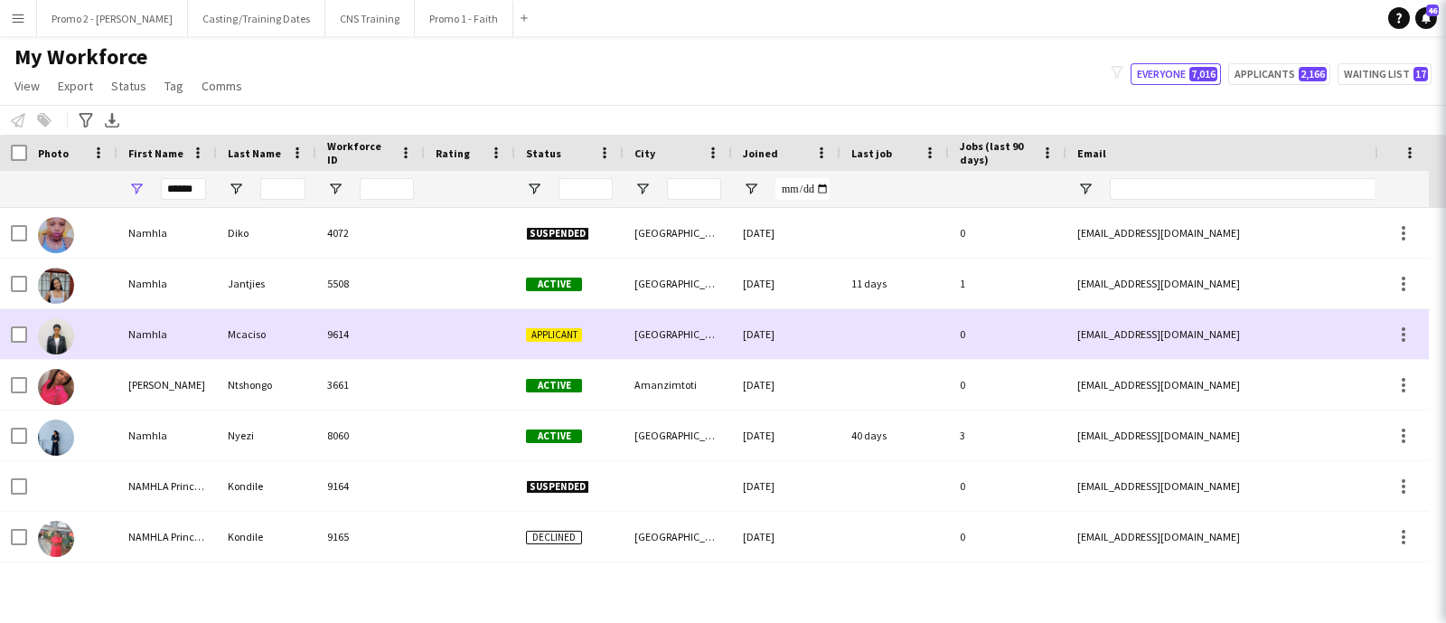
scroll to position [0, 0]
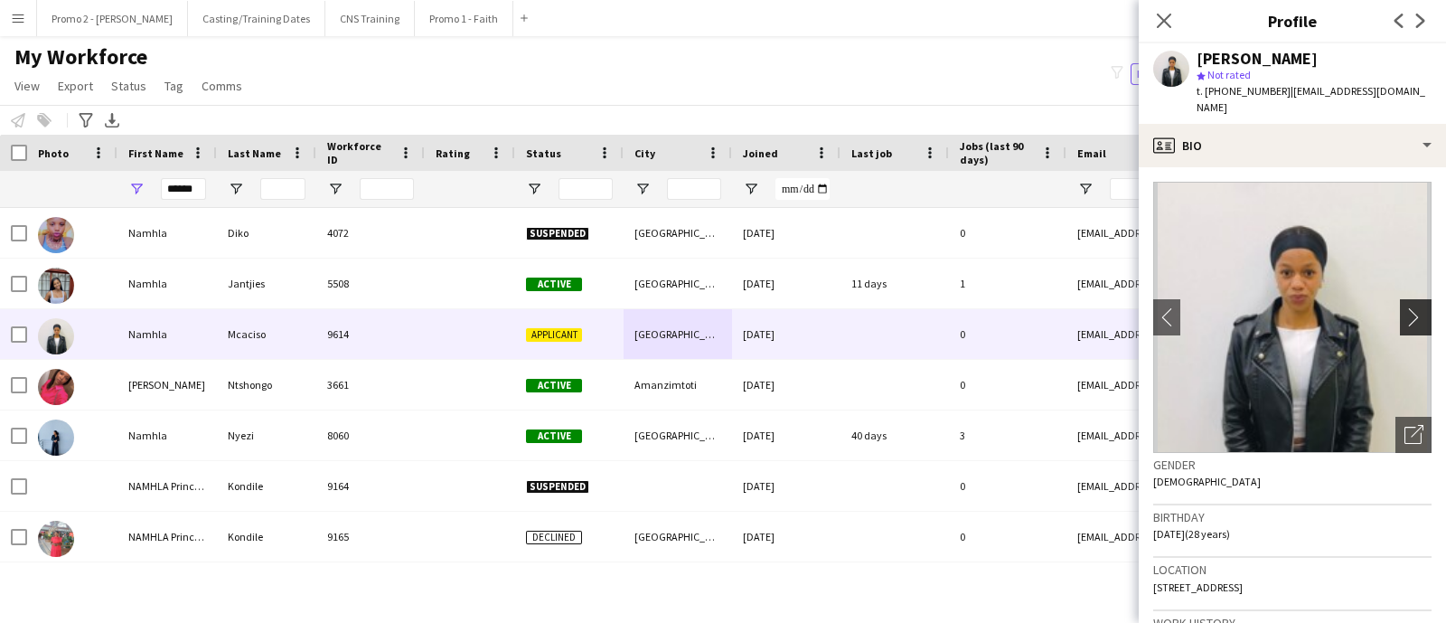
click at [1405, 307] on app-icon "chevron-right" at bounding box center [1418, 316] width 28 height 19
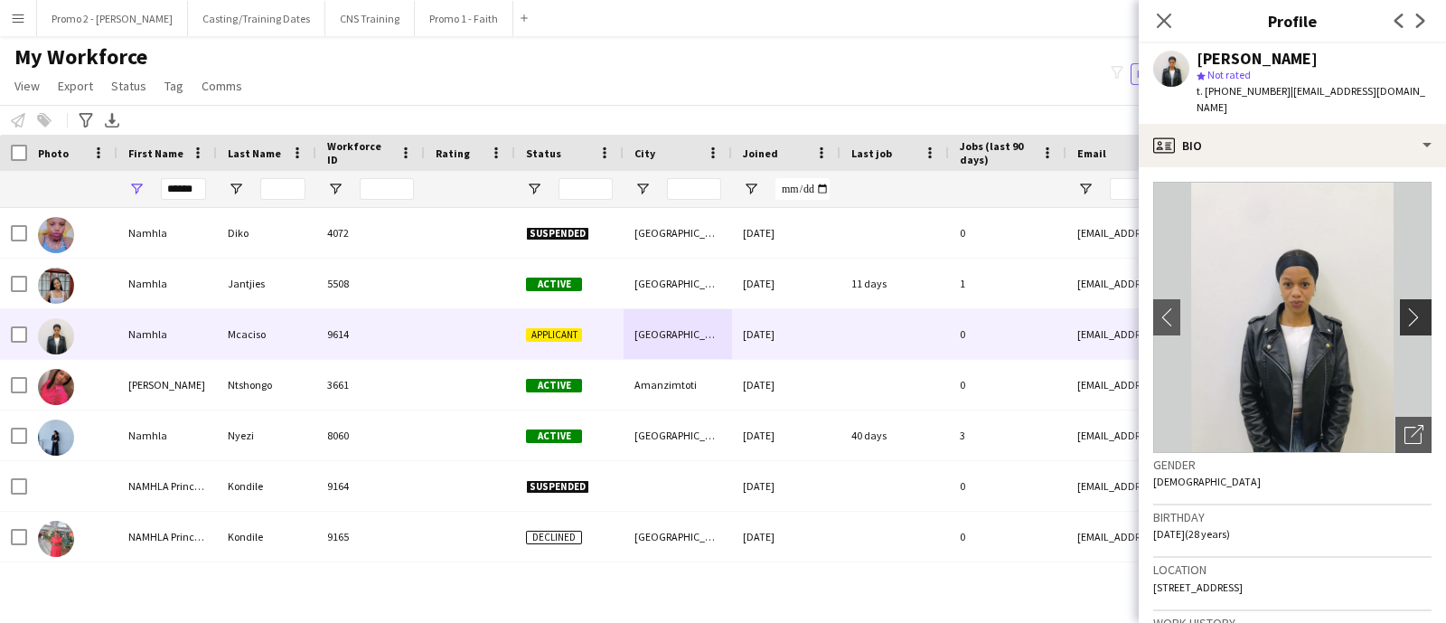
click at [1405, 307] on app-icon "chevron-right" at bounding box center [1418, 316] width 28 height 19
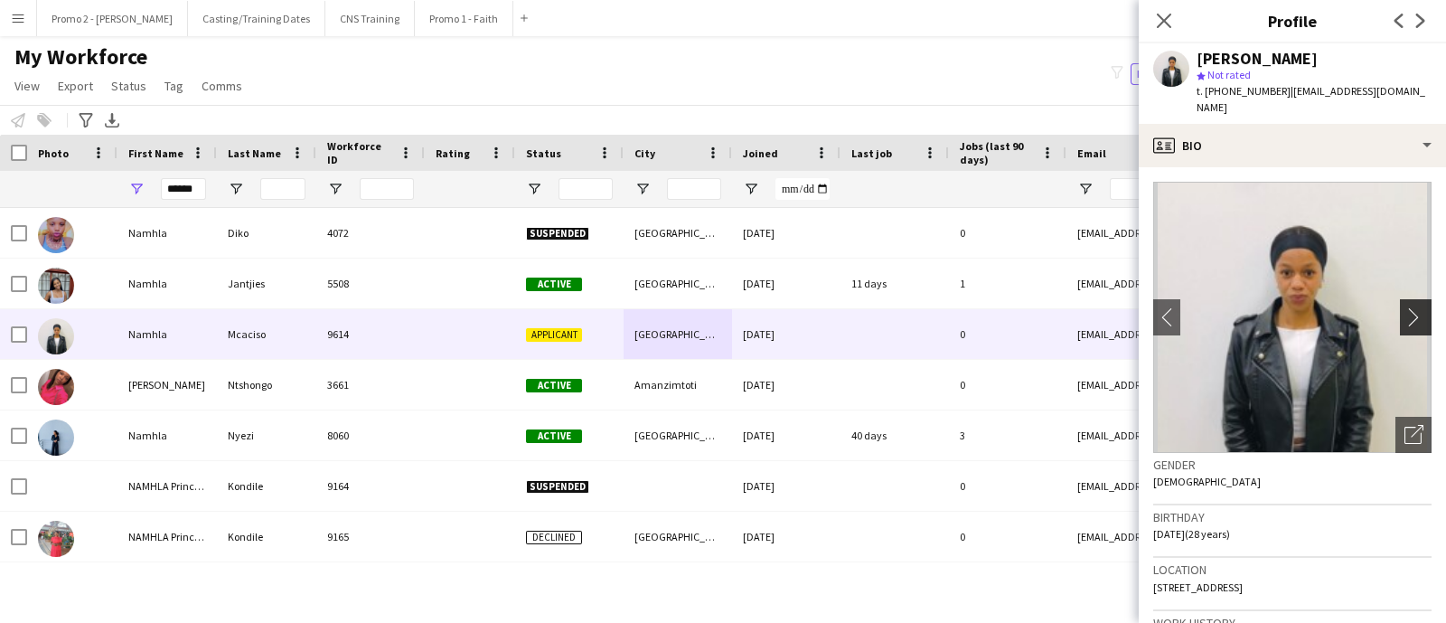
click at [1405, 307] on app-icon "chevron-right" at bounding box center [1418, 316] width 28 height 19
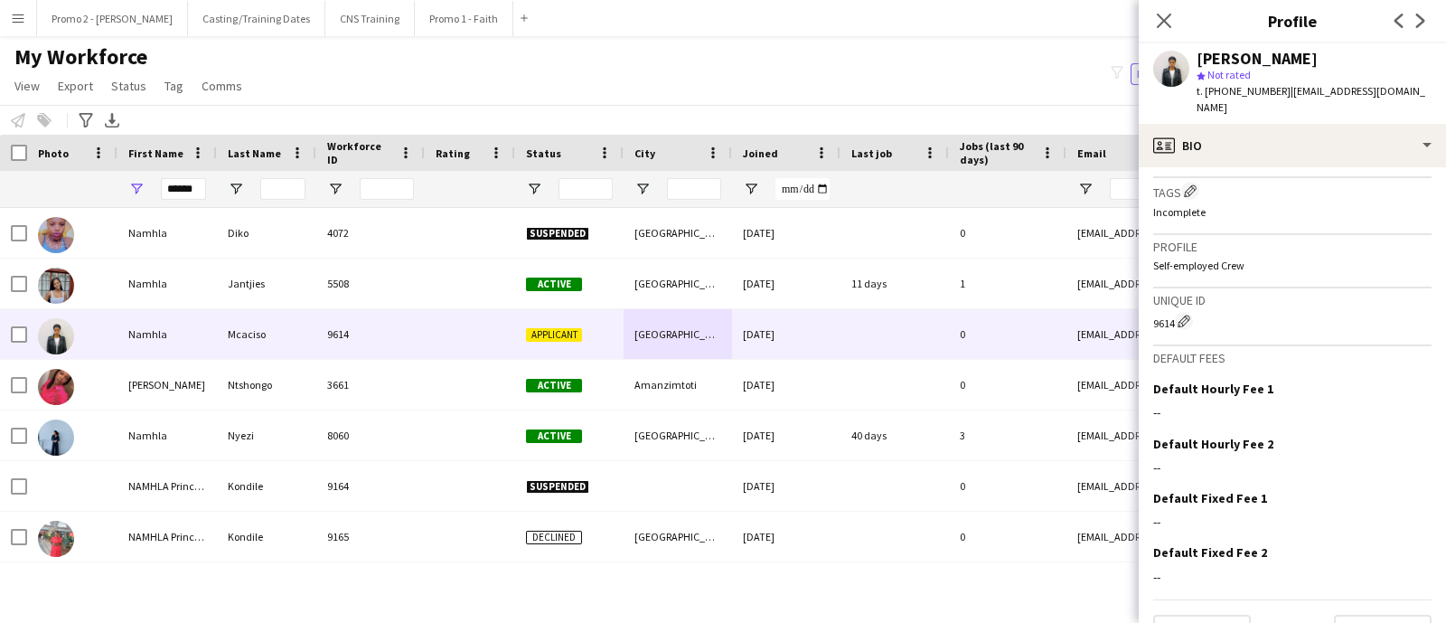
scroll to position [689, 0]
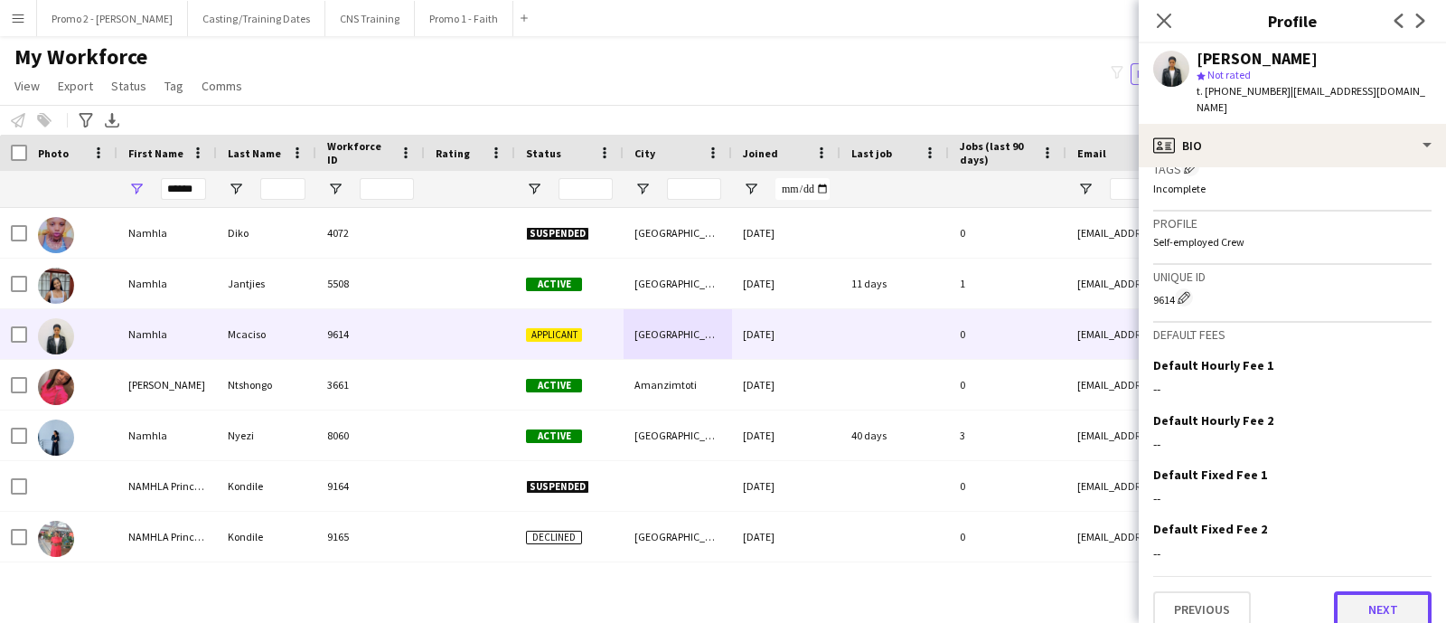
click at [1357, 601] on button "Next" at bounding box center [1383, 609] width 98 height 36
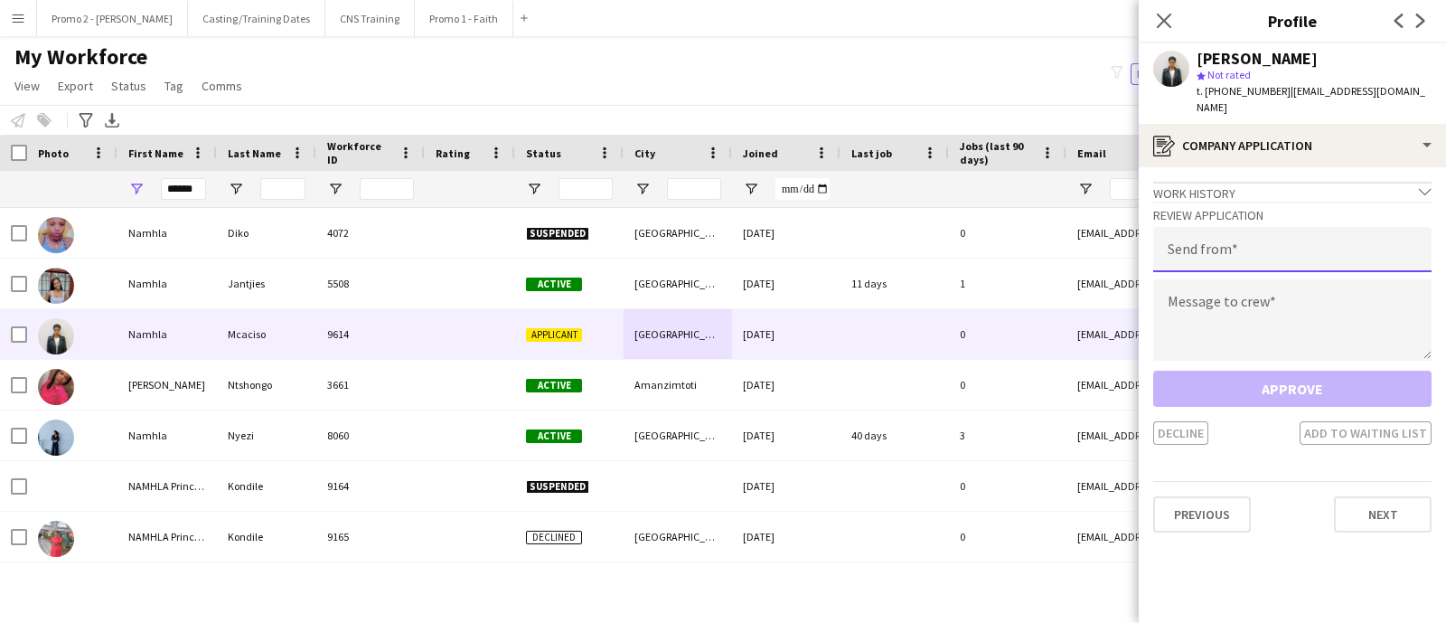
click at [1216, 227] on input "email" at bounding box center [1292, 249] width 278 height 45
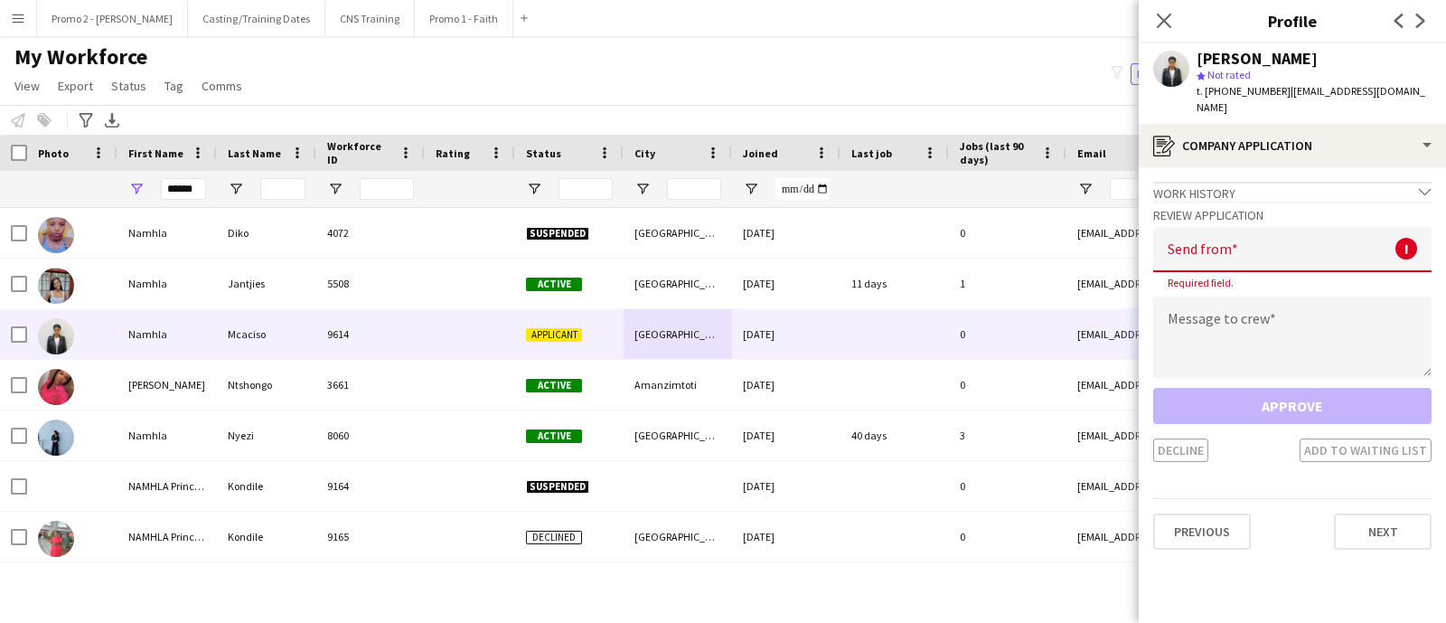
drag, startPoint x: 1391, startPoint y: 89, endPoint x: 1369, endPoint y: 82, distance: 22.6
click at [1392, 89] on div "Namhla Mcaciso star Not rated t. +27631941897 | namhlamca@gmail.com" at bounding box center [1292, 83] width 307 height 80
paste input "*********"
type input "*********"
drag, startPoint x: 1245, startPoint y: 236, endPoint x: 1134, endPoint y: 227, distance: 111.5
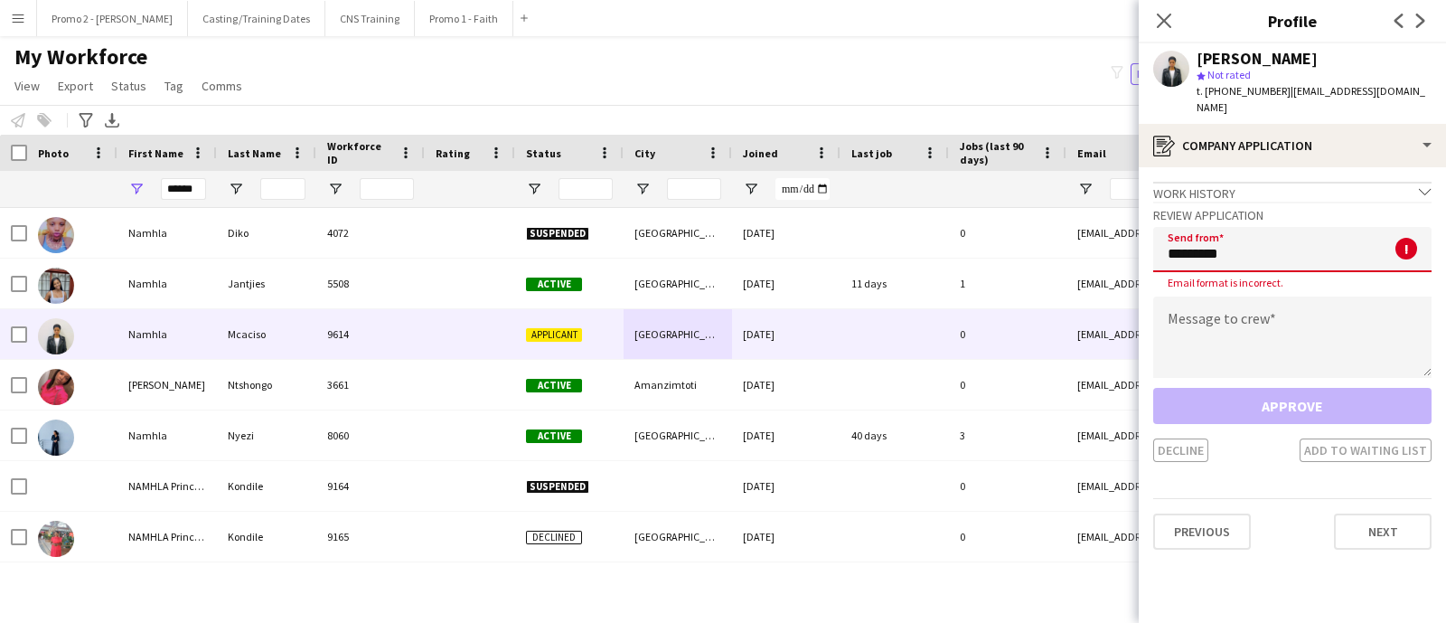
click at [1134, 227] on body "Menu Boards Boards Boards All jobs Status Workforce Workforce My Workforce Recr…" at bounding box center [723, 311] width 1446 height 623
drag, startPoint x: 1401, startPoint y: 92, endPoint x: 1278, endPoint y: 96, distance: 122.9
click at [1278, 96] on div "Namhla Mcaciso star Not rated t. +27631941897 | namhlamca@gmail.com" at bounding box center [1292, 83] width 307 height 80
copy span "namhlamca@gmail.com"
click at [1188, 227] on input "email" at bounding box center [1292, 249] width 278 height 45
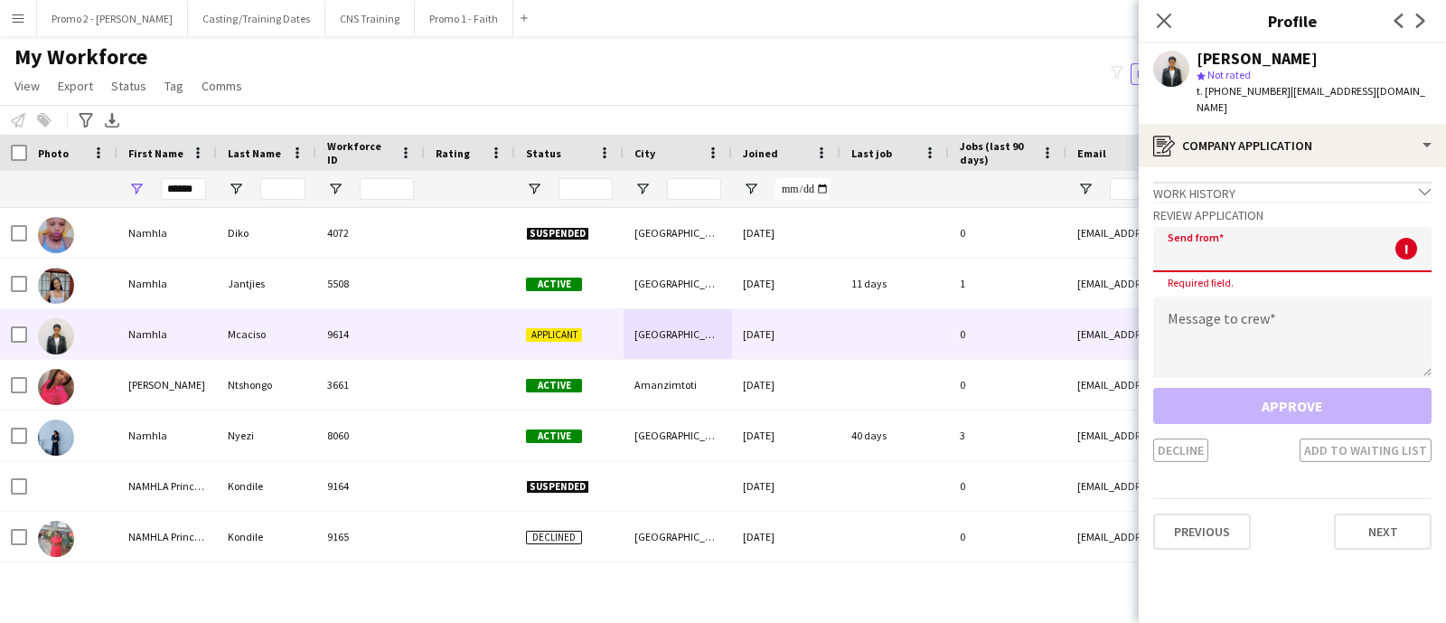
paste input "**********"
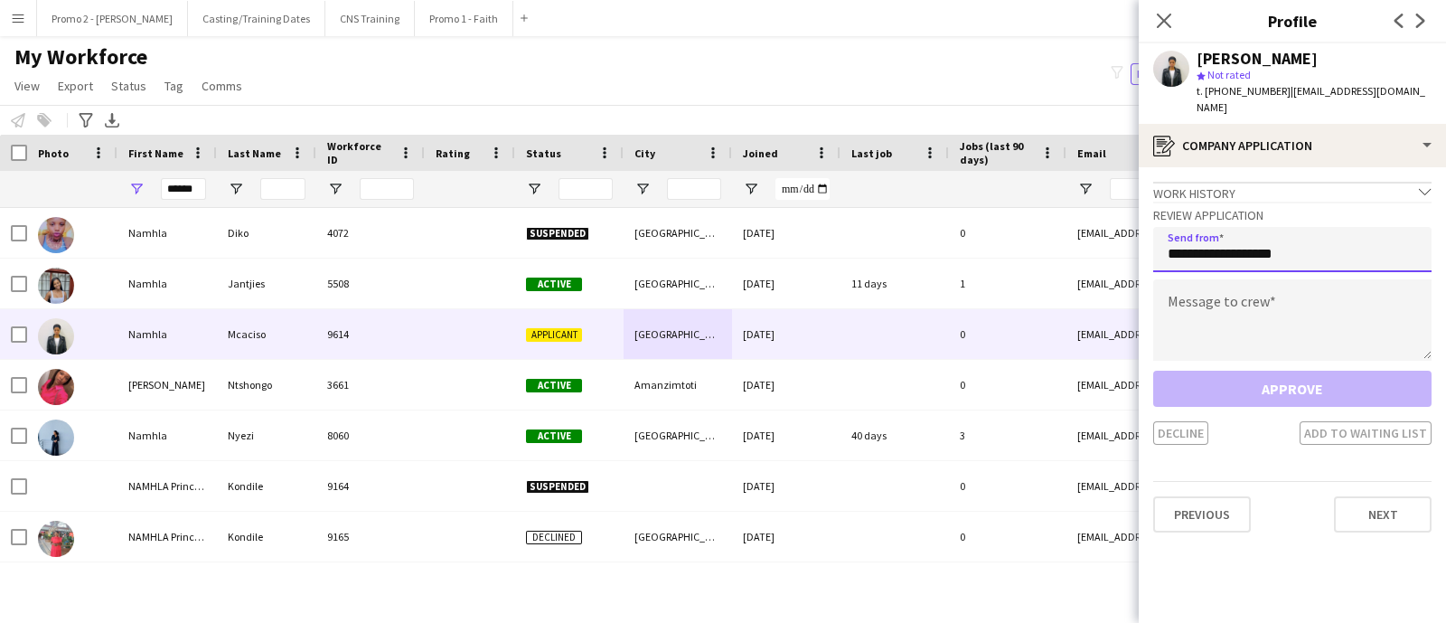
type input "**********"
click at [1265, 295] on textarea at bounding box center [1292, 319] width 278 height 81
paste textarea "**********"
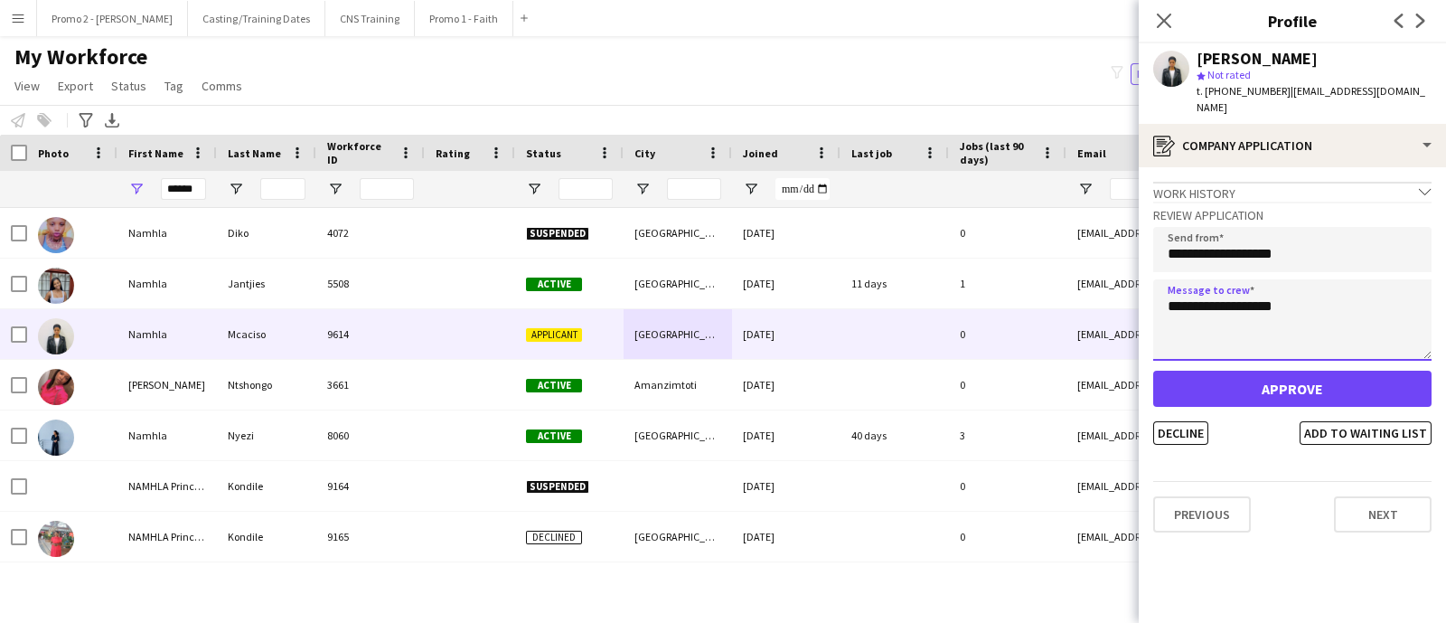
type textarea "**********"
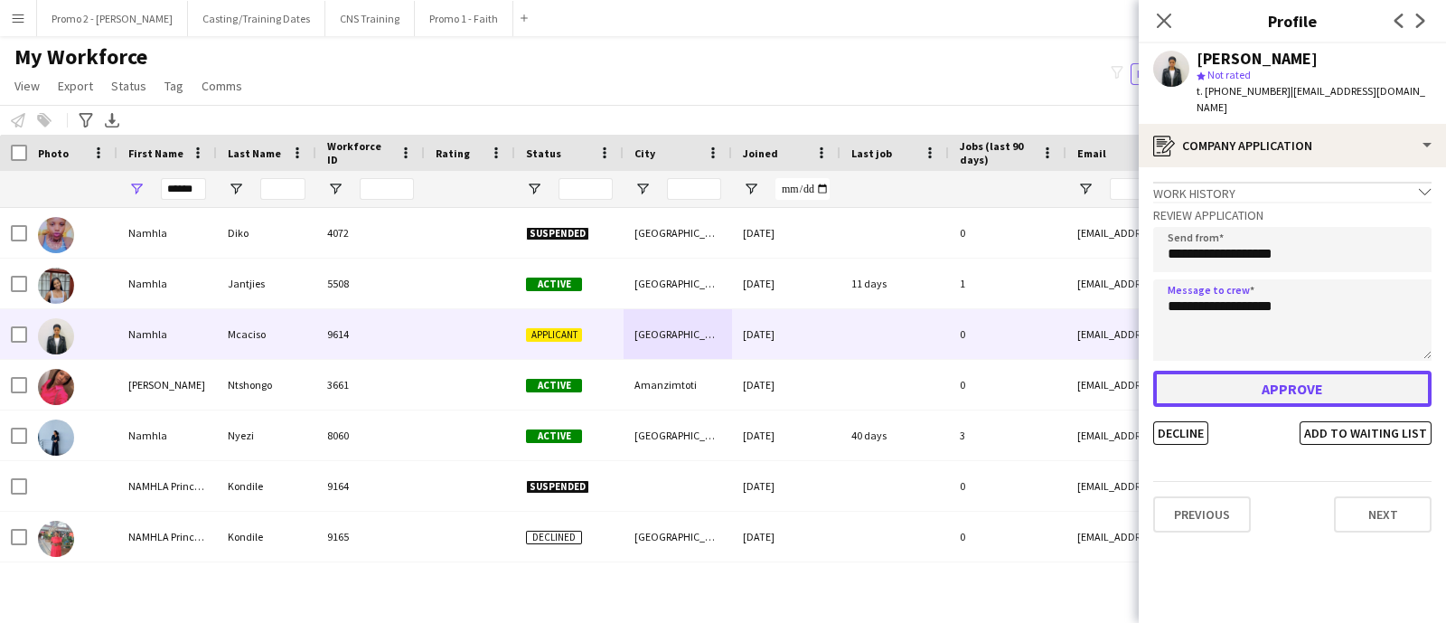
click at [1324, 370] on button "Approve" at bounding box center [1292, 388] width 278 height 36
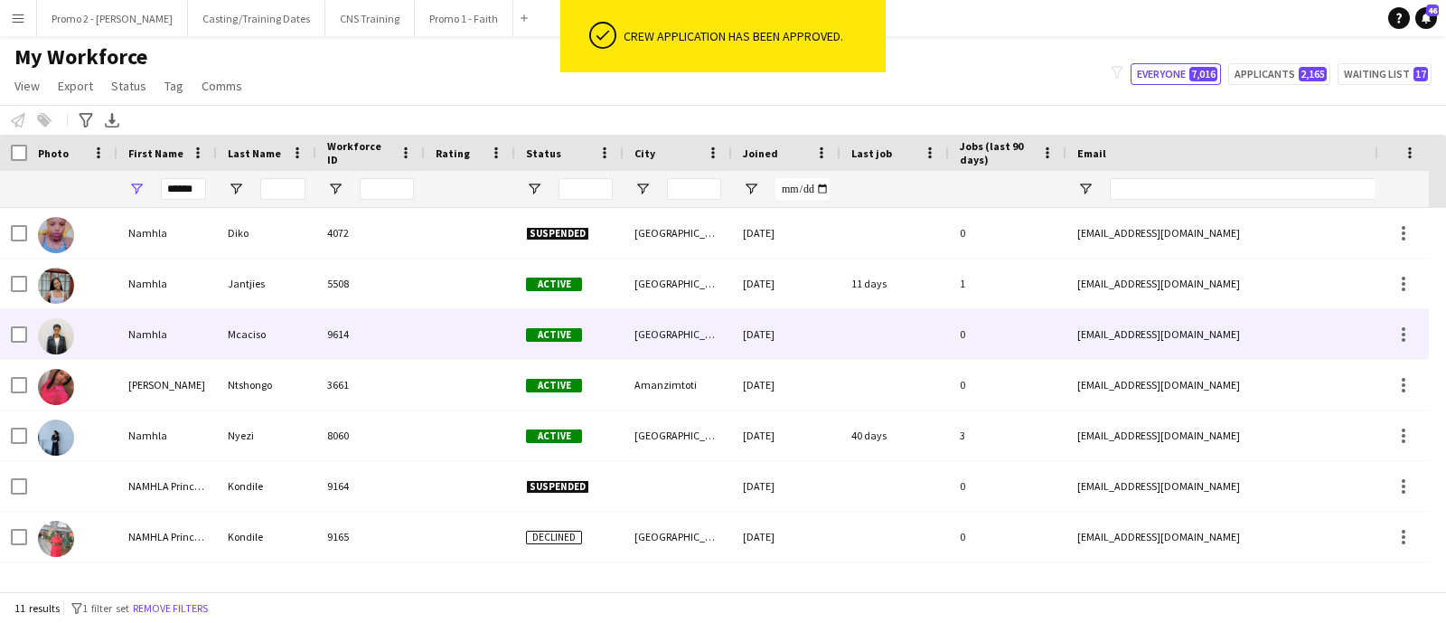
click at [279, 333] on div "Mcaciso" at bounding box center [266, 334] width 99 height 50
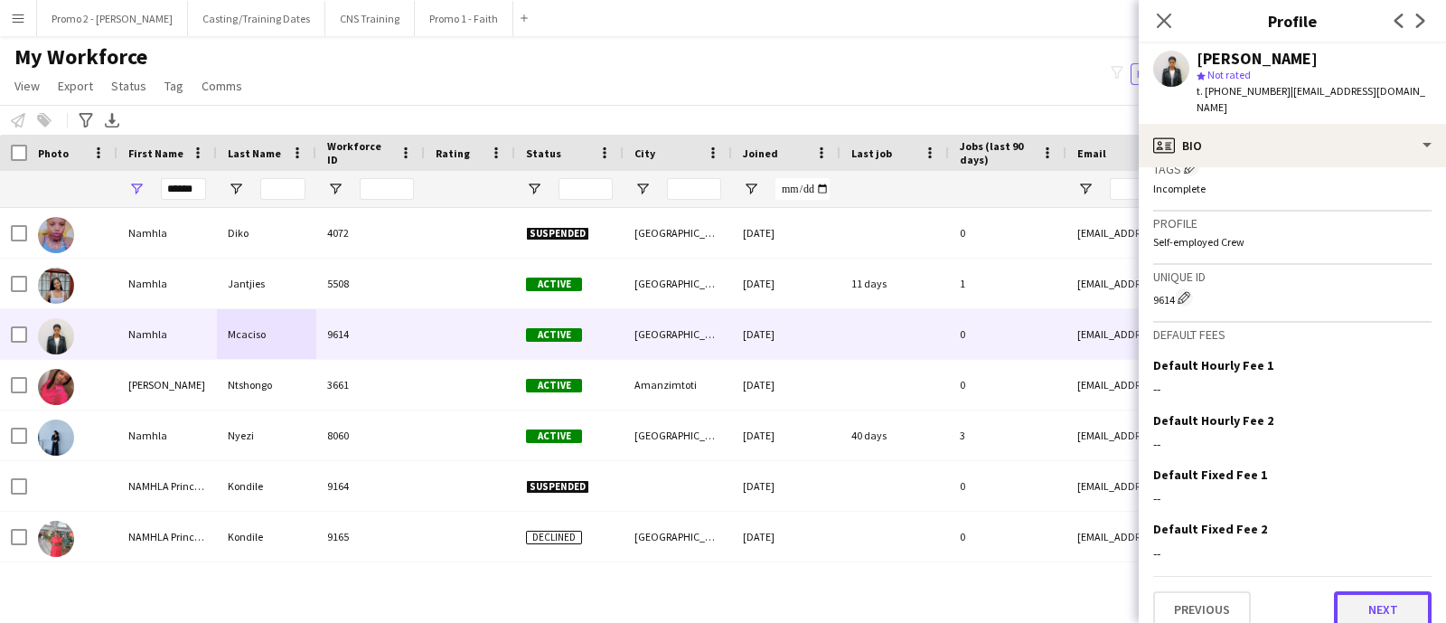
click at [1351, 591] on button "Next" at bounding box center [1383, 609] width 98 height 36
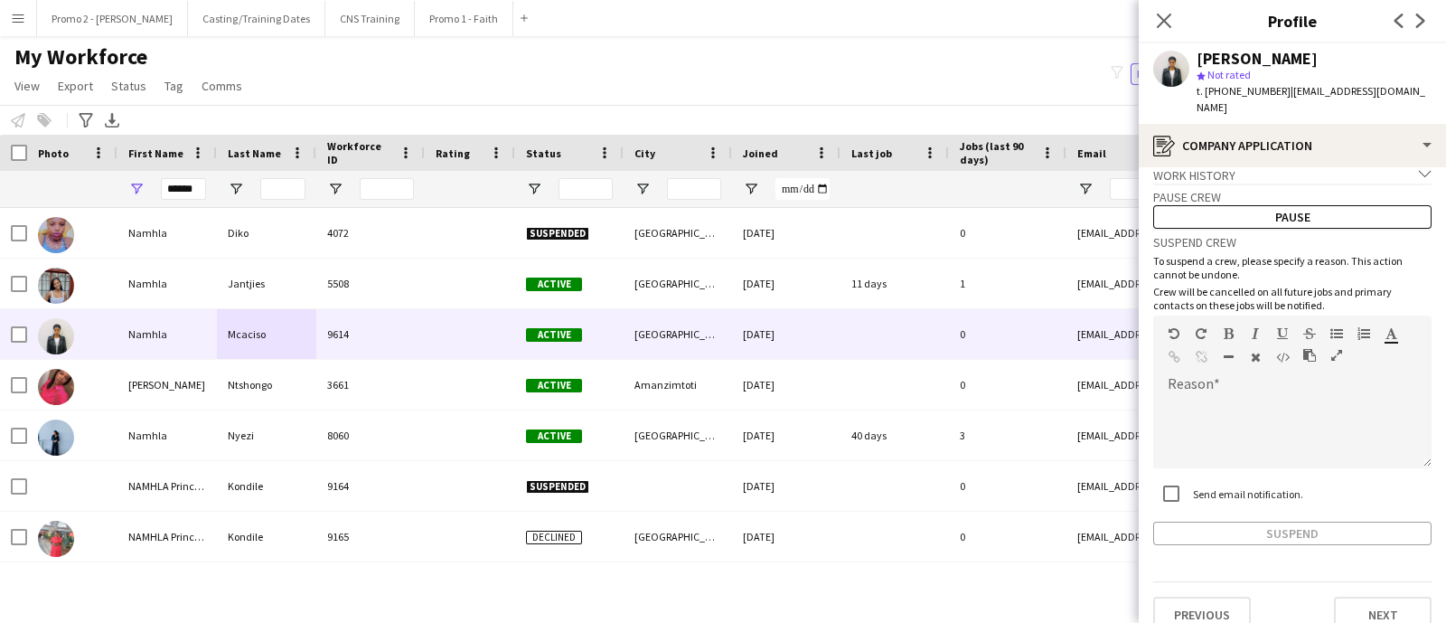
scroll to position [23, 0]
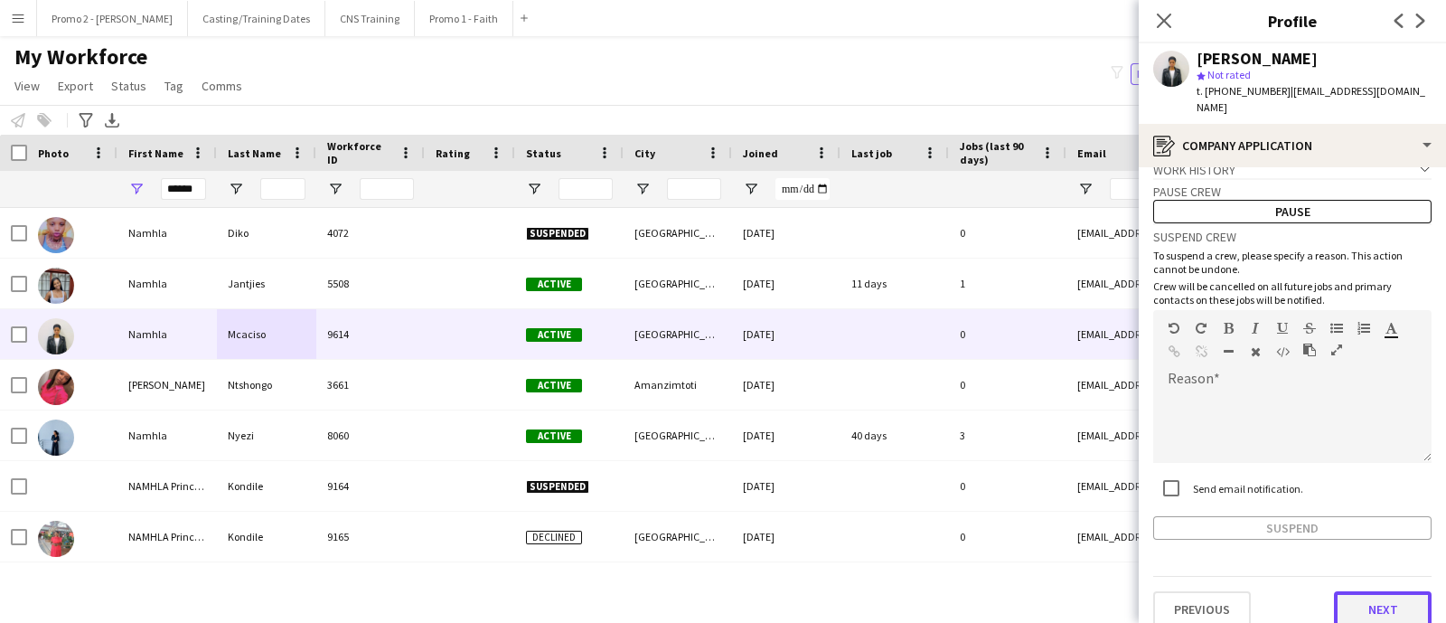
click at [1340, 592] on button "Next" at bounding box center [1383, 609] width 98 height 36
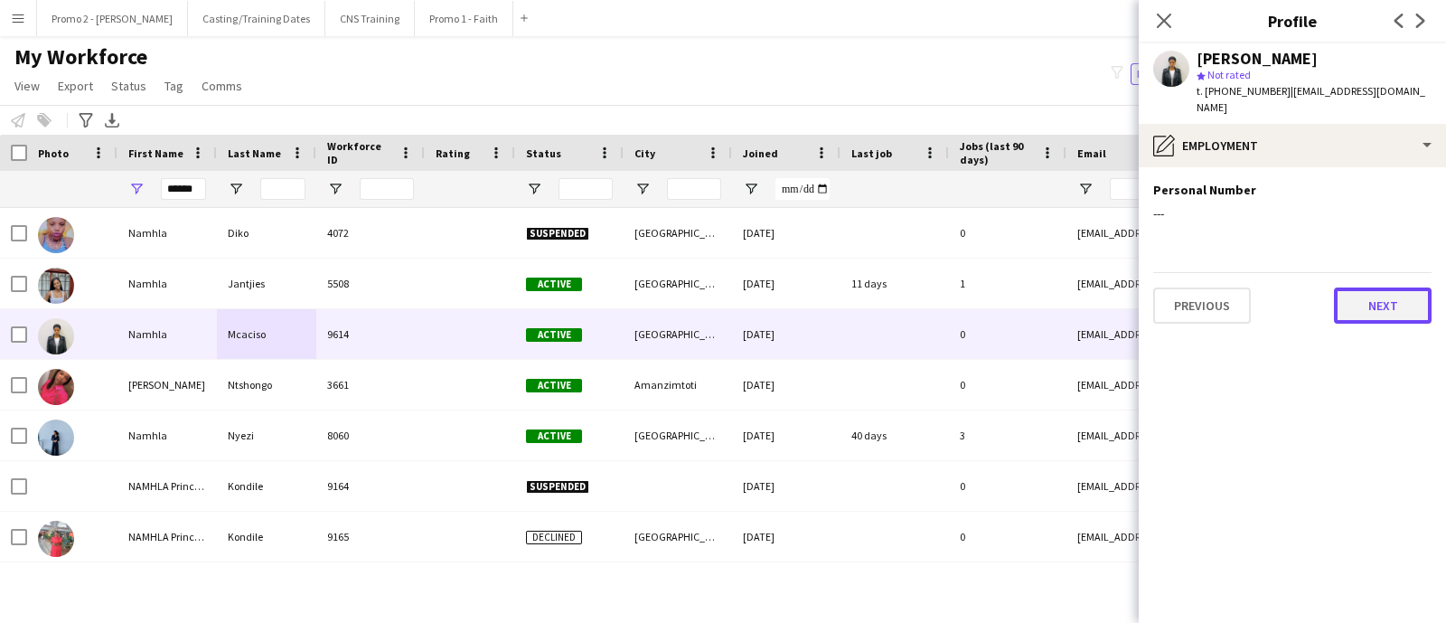
click at [1354, 287] on button "Next" at bounding box center [1383, 305] width 98 height 36
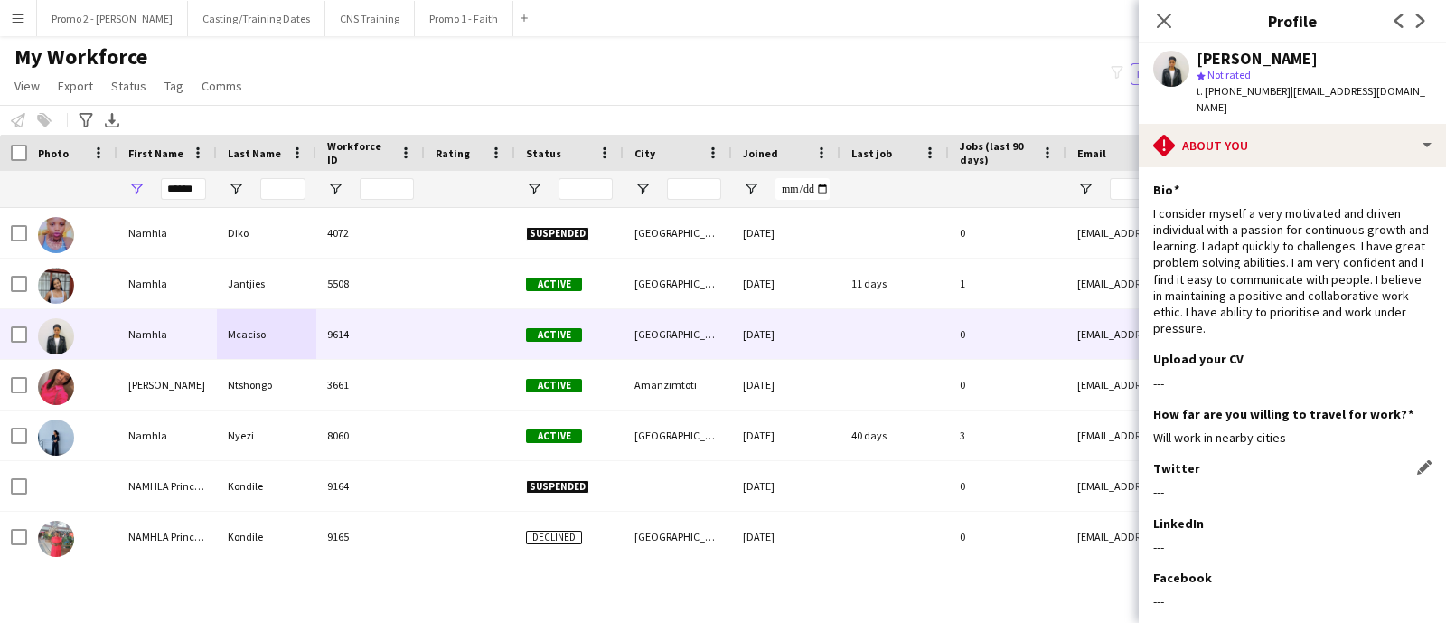
scroll to position [211, 0]
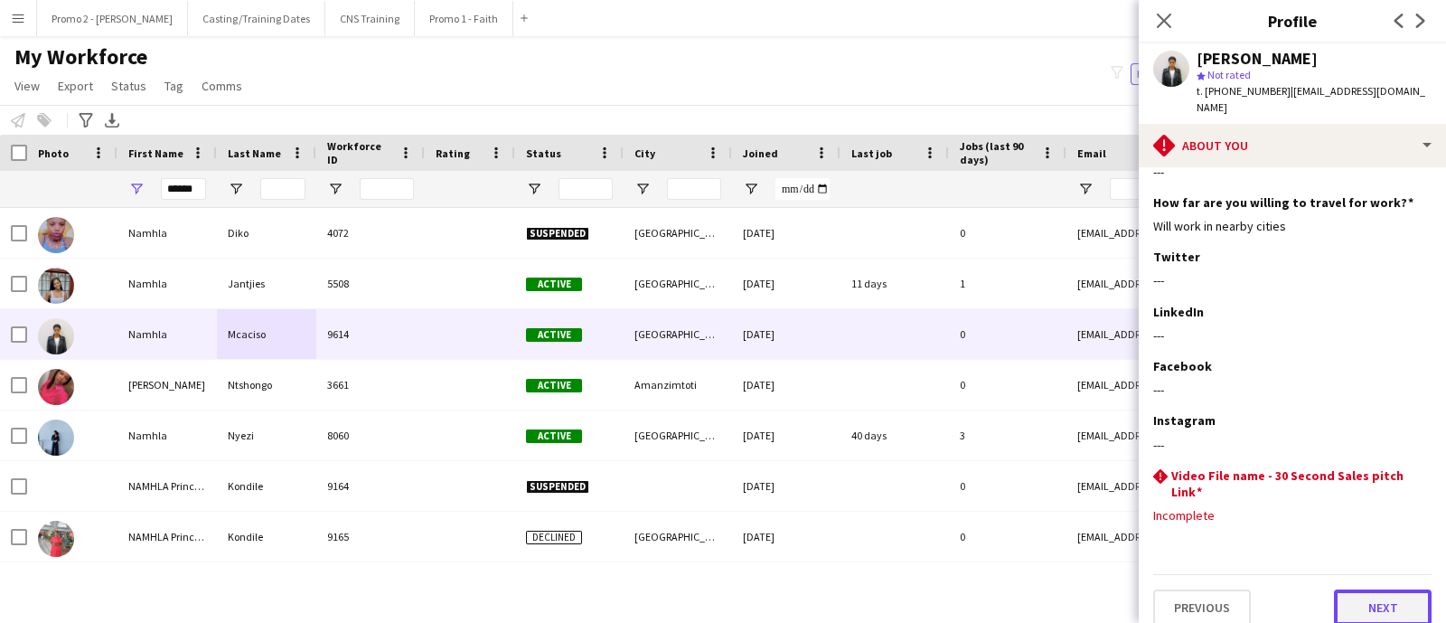
click at [1343, 589] on button "Next" at bounding box center [1383, 607] width 98 height 36
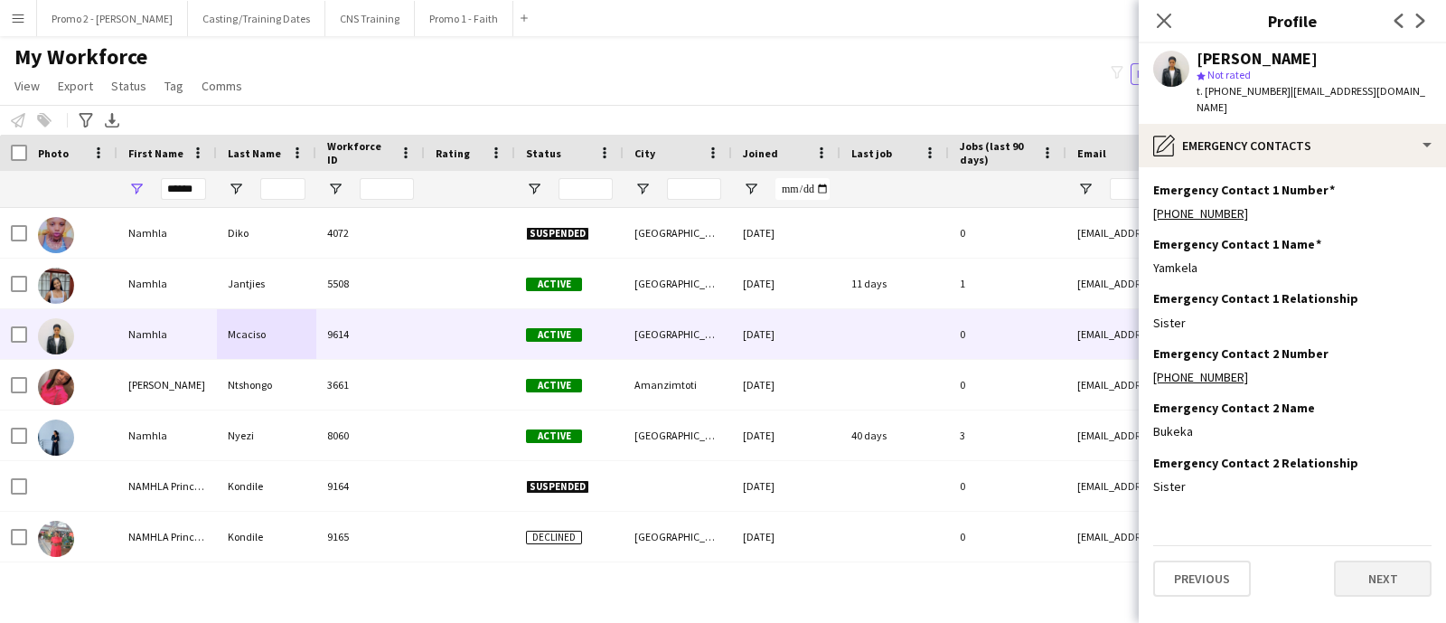
scroll to position [0, 0]
click at [1354, 560] on button "Next" at bounding box center [1383, 578] width 98 height 36
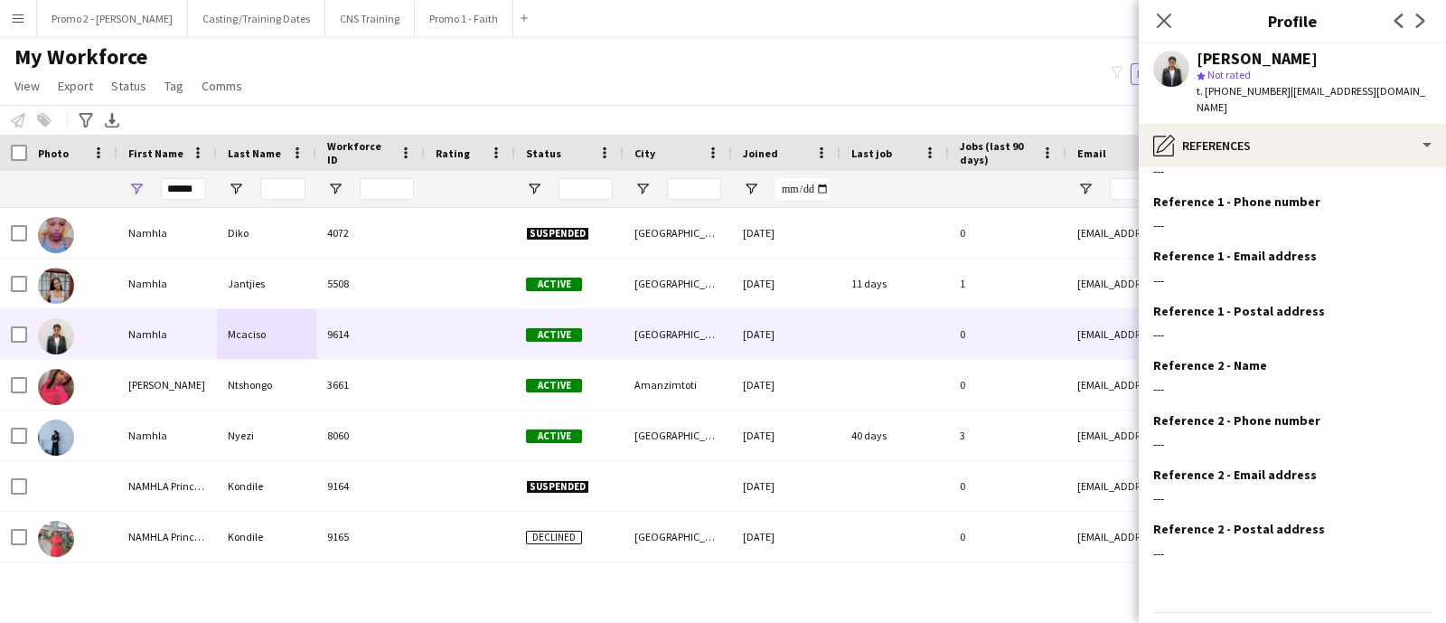
scroll to position [80, 0]
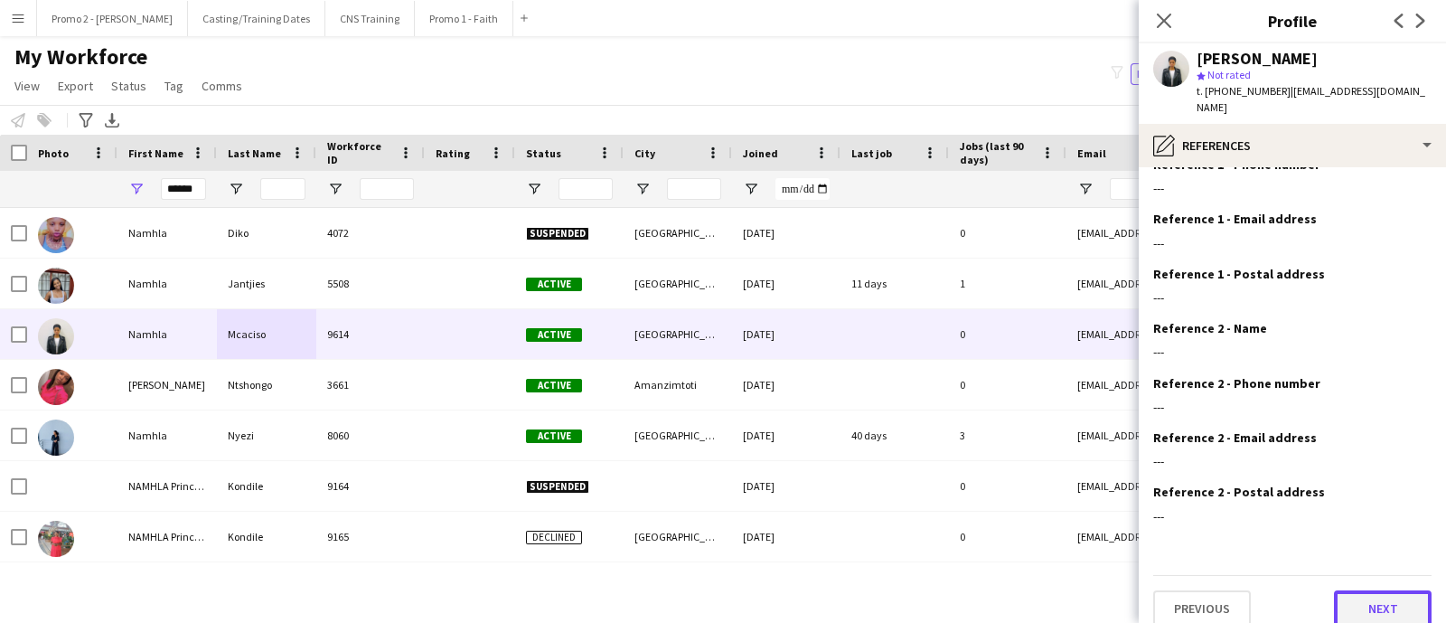
click at [1349, 590] on button "Next" at bounding box center [1383, 608] width 98 height 36
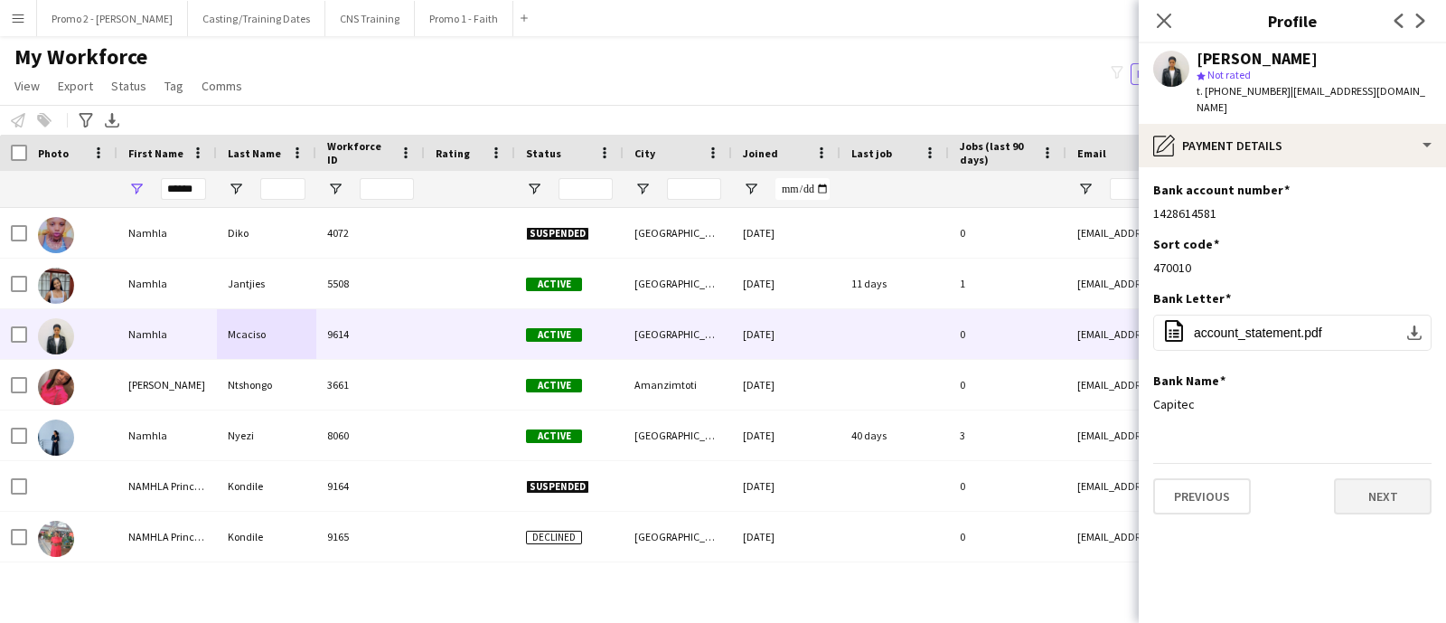
scroll to position [0, 0]
click at [1372, 478] on button "Next" at bounding box center [1383, 496] width 98 height 36
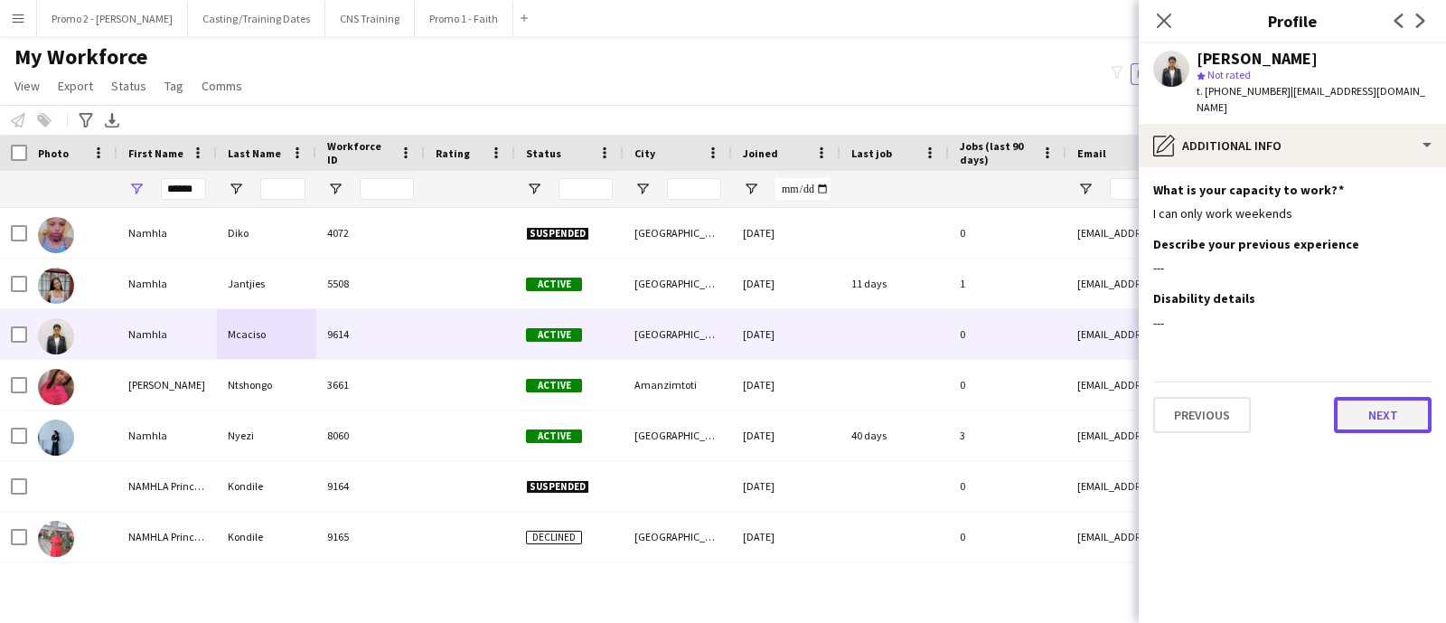
click at [1364, 398] on button "Next" at bounding box center [1383, 415] width 98 height 36
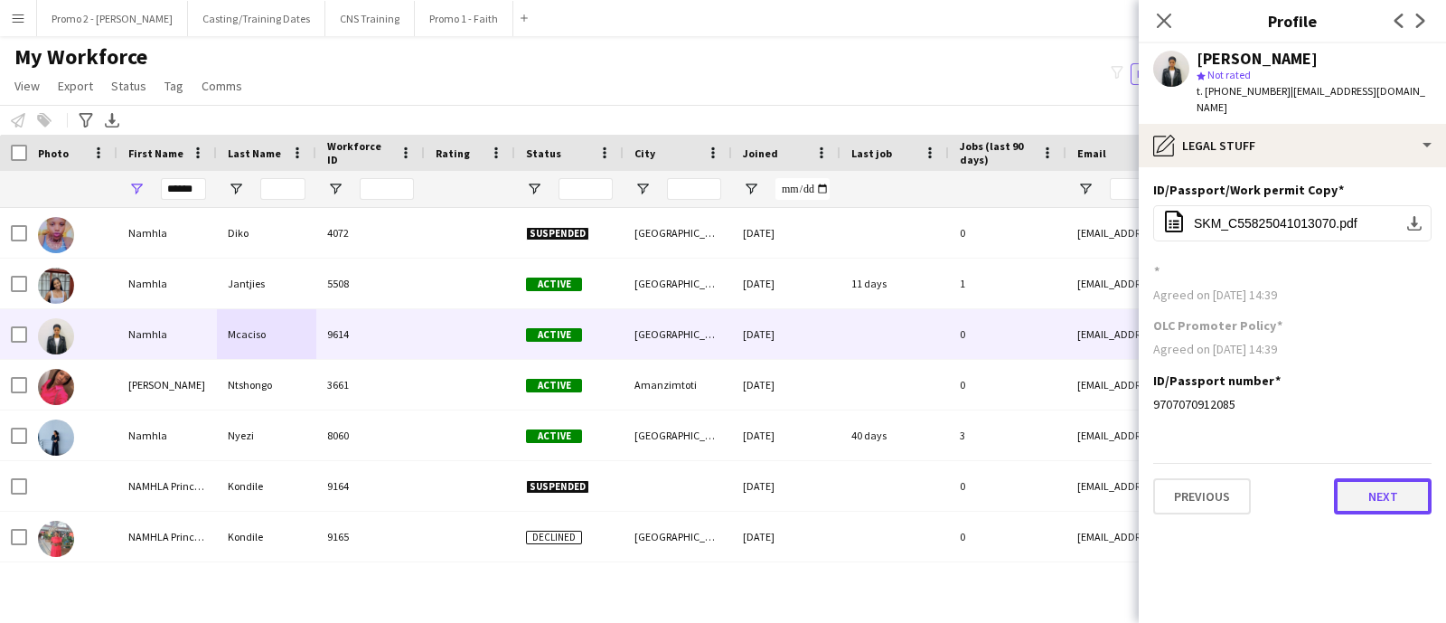
click at [1364, 483] on button "Next" at bounding box center [1383, 496] width 98 height 36
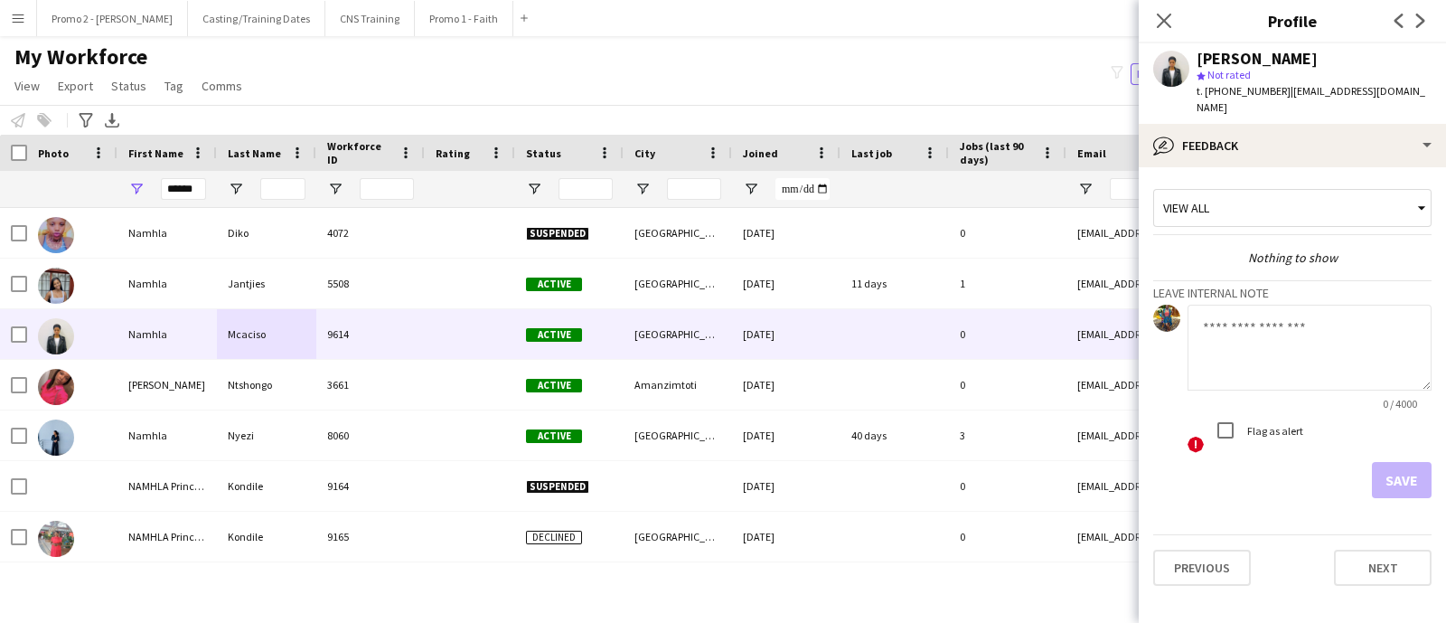
click at [1278, 335] on textarea at bounding box center [1309, 348] width 244 height 86
type textarea "****"
click at [1394, 462] on button "Save" at bounding box center [1402, 480] width 60 height 36
